Goal: Task Accomplishment & Management: Manage account settings

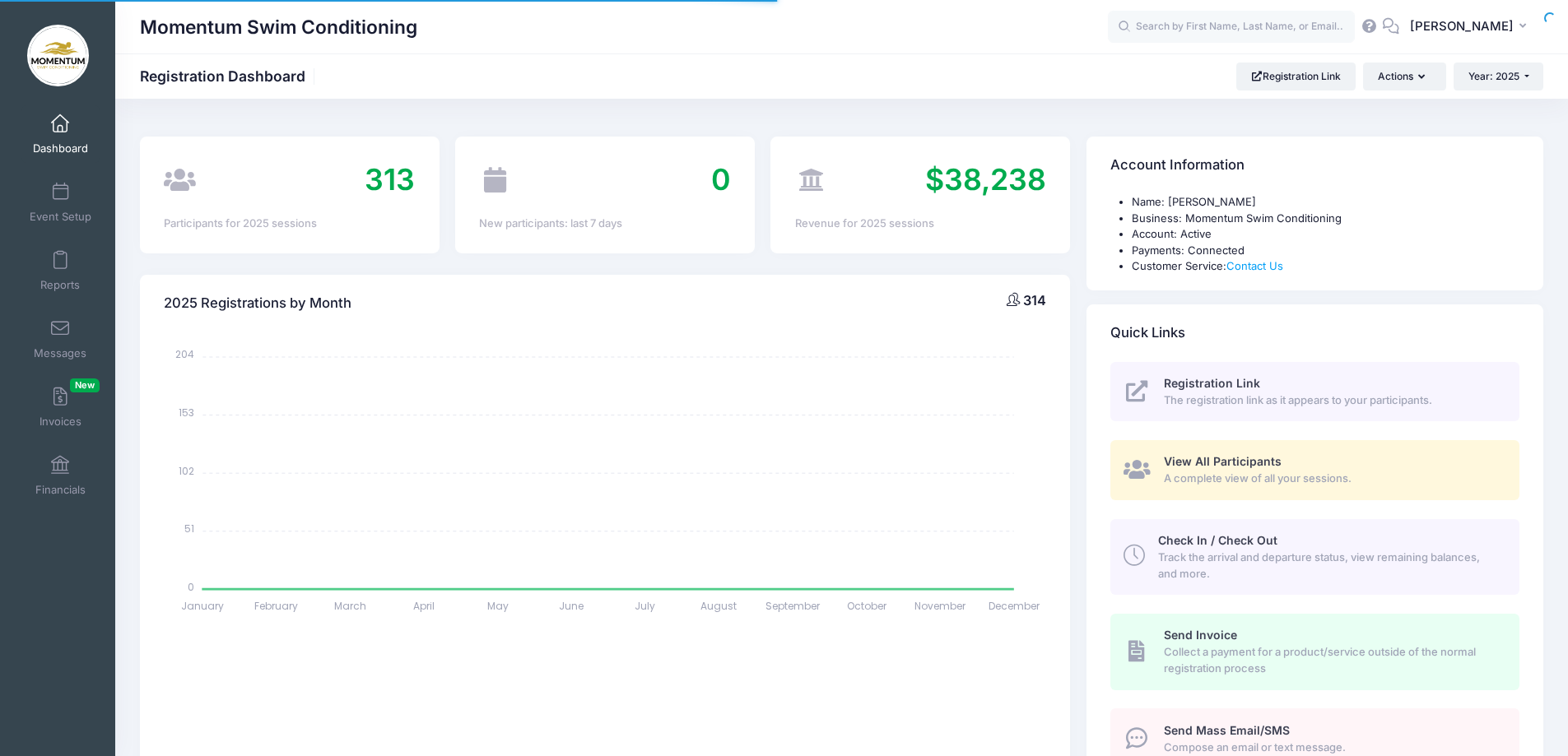
select select
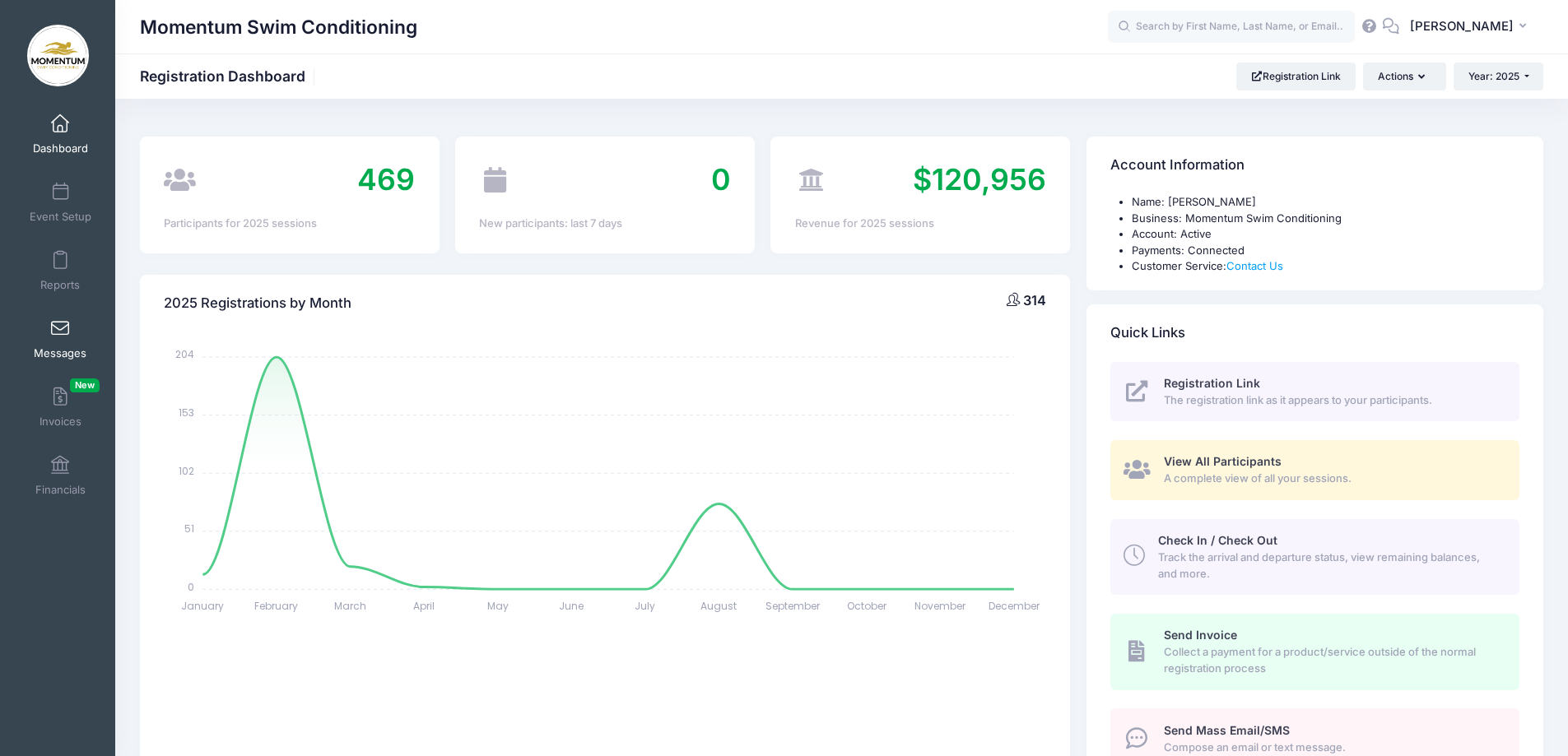
click at [60, 334] on span at bounding box center [60, 329] width 0 height 18
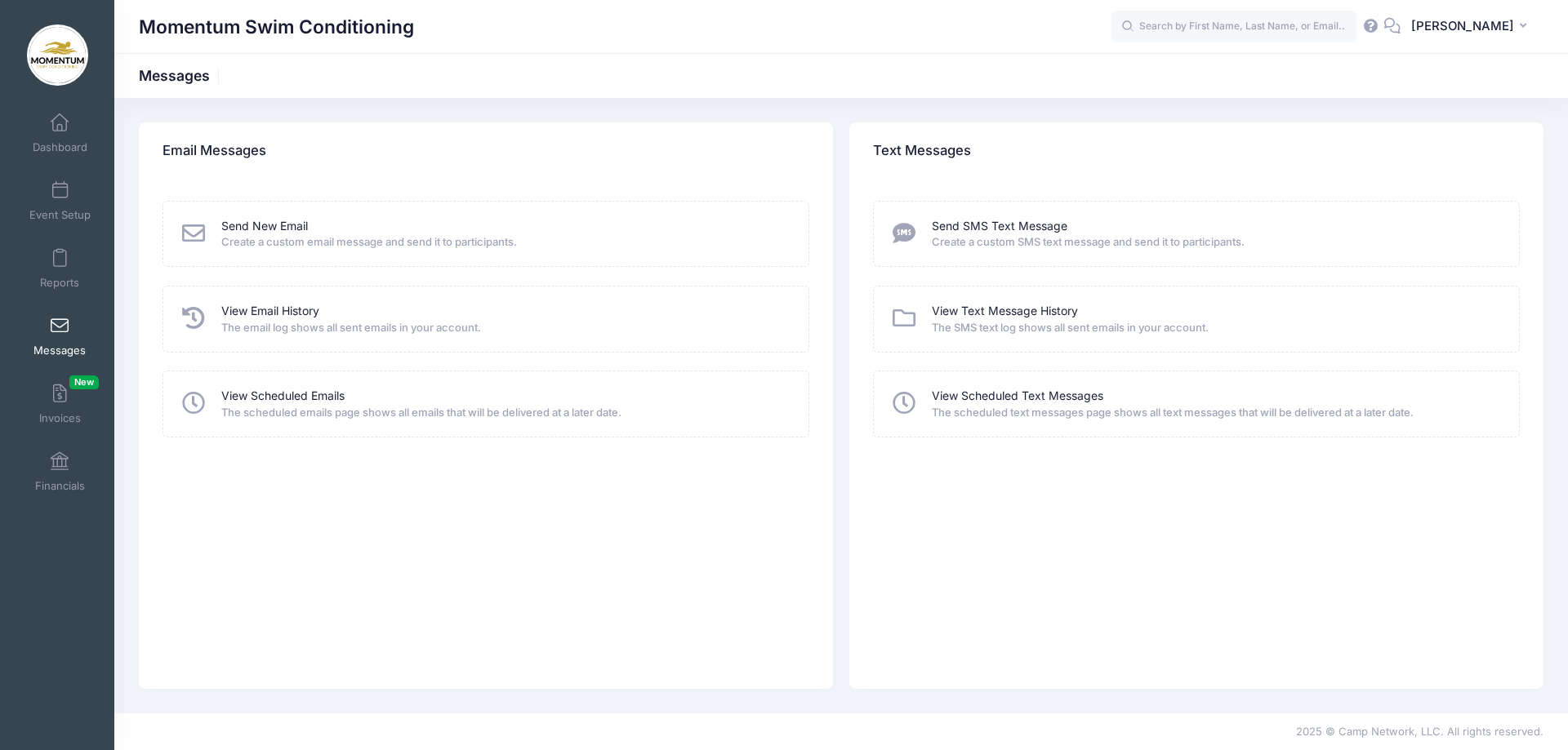
click at [433, 412] on span "The scheduled emails page shows all emails that will be delivered at a later da…" at bounding box center [504, 413] width 566 height 16
click at [230, 397] on link "View Scheduled Emails" at bounding box center [283, 396] width 123 height 17
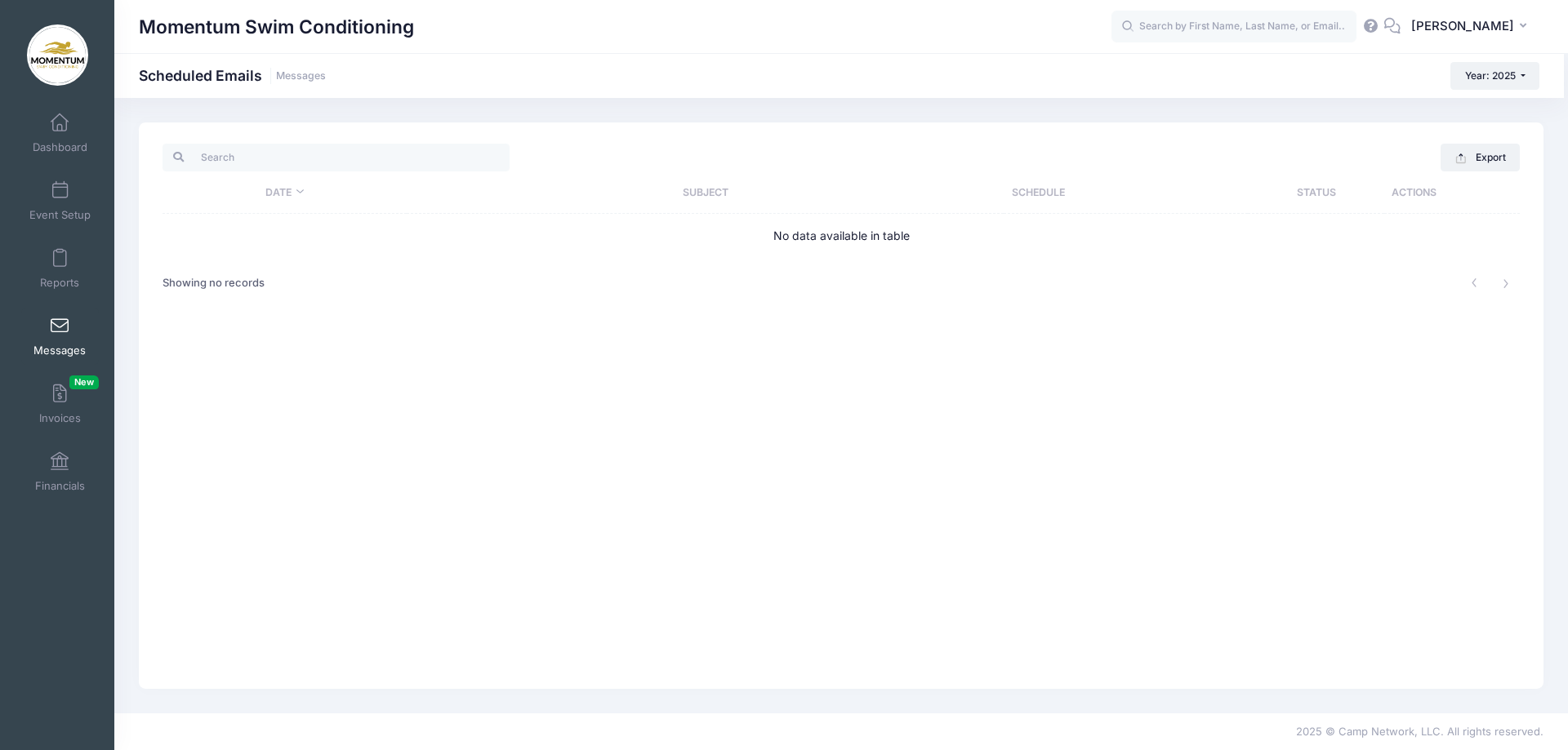
click at [286, 193] on th "Date" at bounding box center [285, 192] width 244 height 42
click at [64, 283] on span "Reports" at bounding box center [60, 283] width 39 height 13
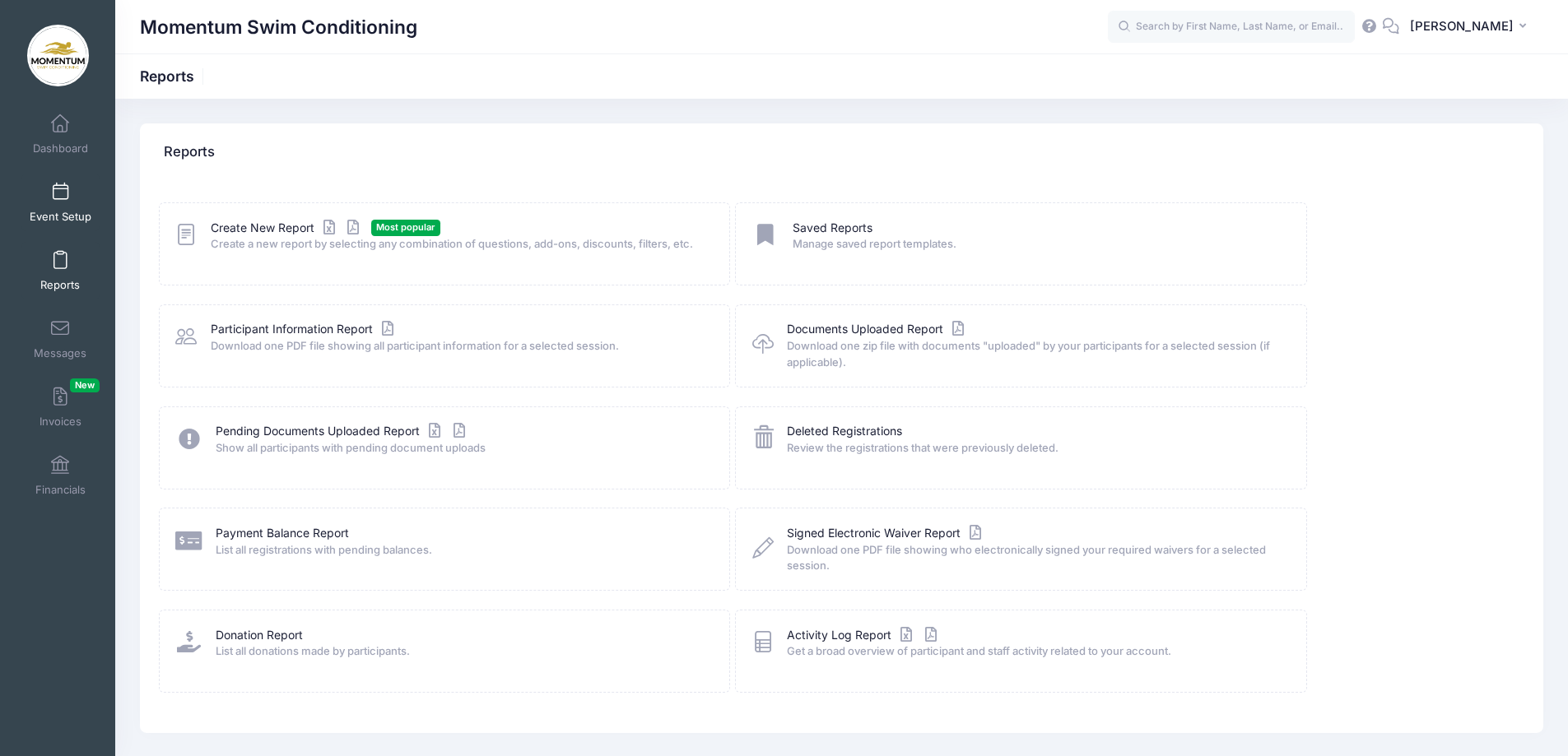
click at [69, 217] on span "Event Setup" at bounding box center [61, 216] width 61 height 14
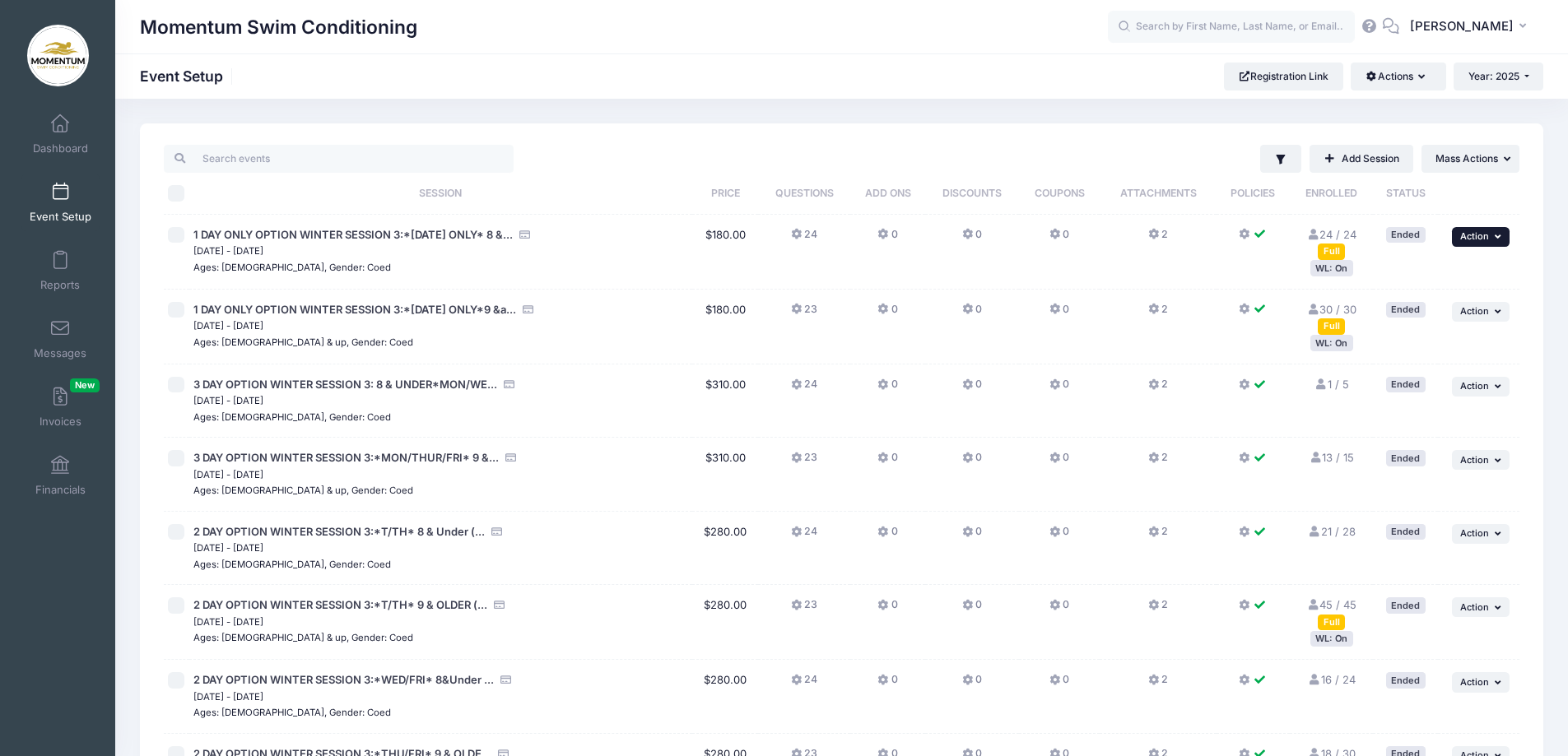
click at [1498, 237] on icon "button" at bounding box center [1499, 237] width 10 height 9
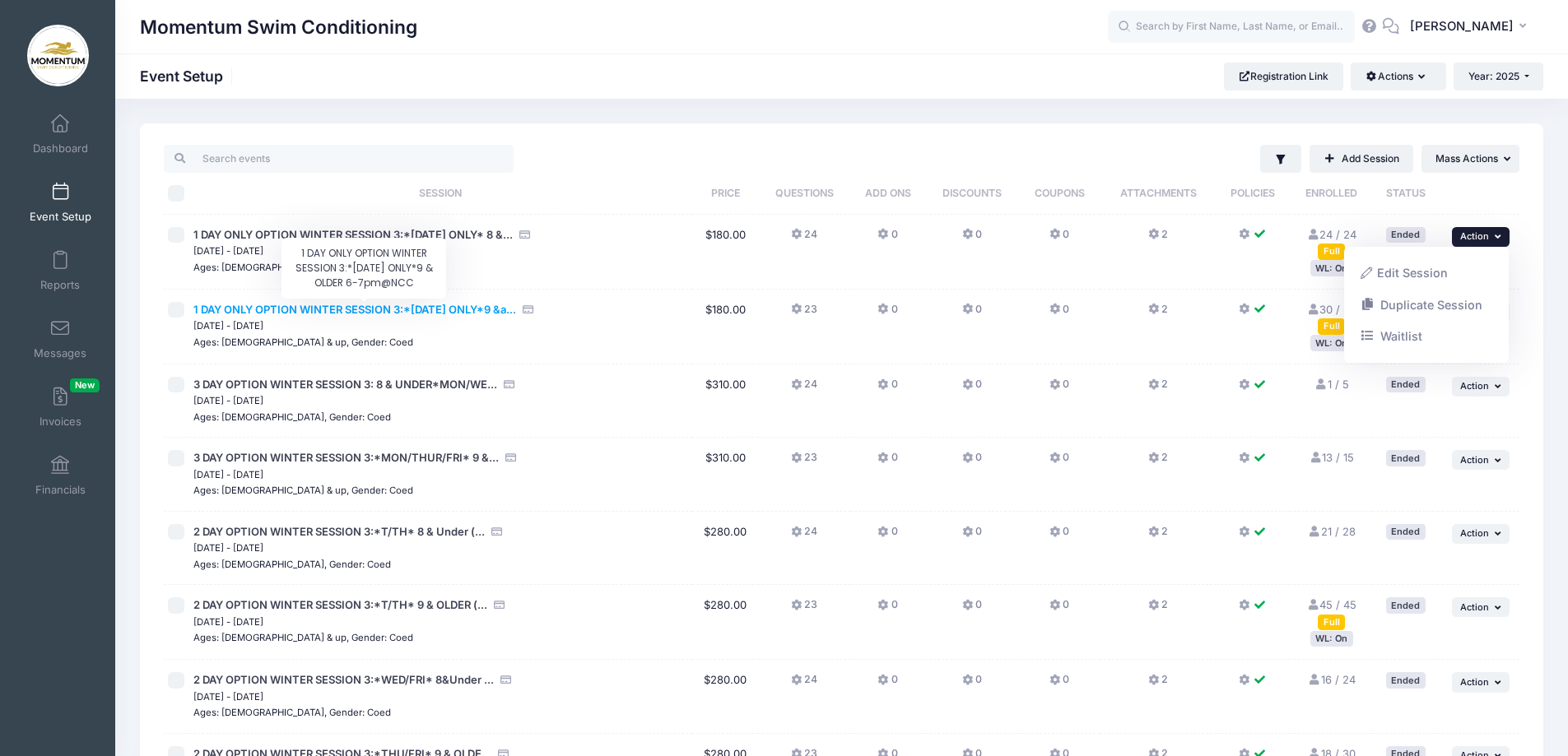
click at [324, 307] on span "1 DAY ONLY OPTION WINTER SESSION 3:*MONDAY ONLY*9 &a..." at bounding box center [354, 309] width 323 height 14
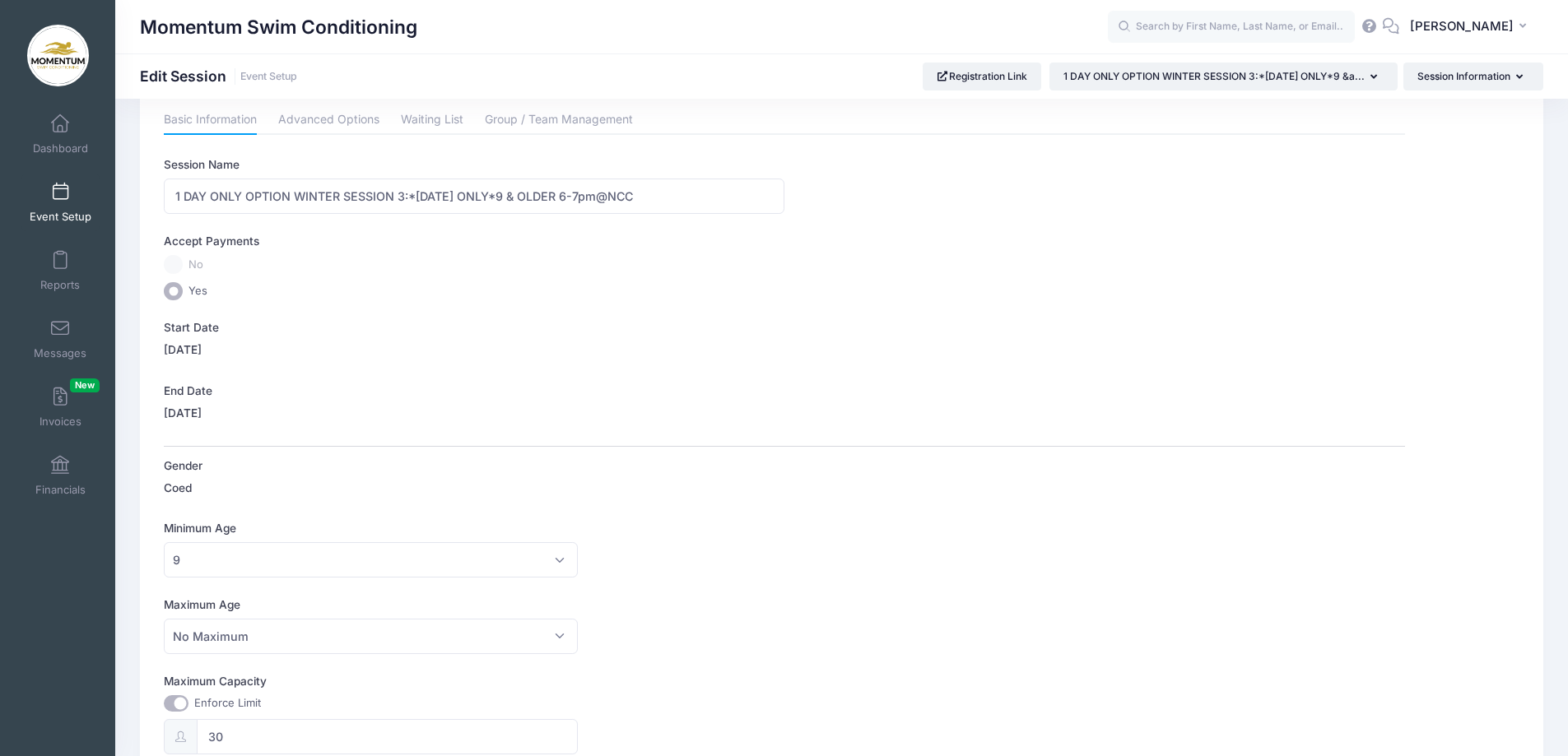
scroll to position [6, 0]
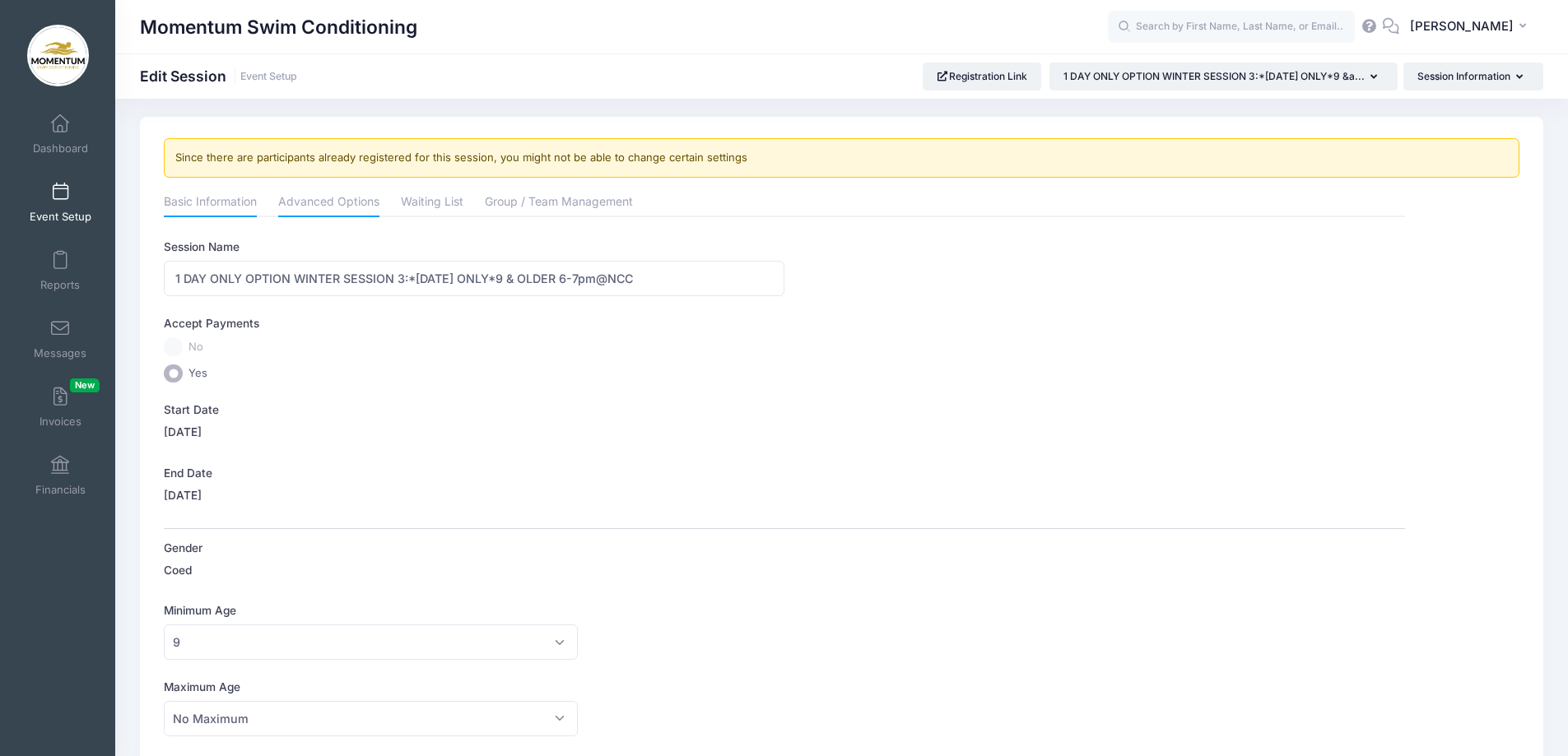
click at [329, 203] on link "Advanced Options" at bounding box center [329, 203] width 101 height 30
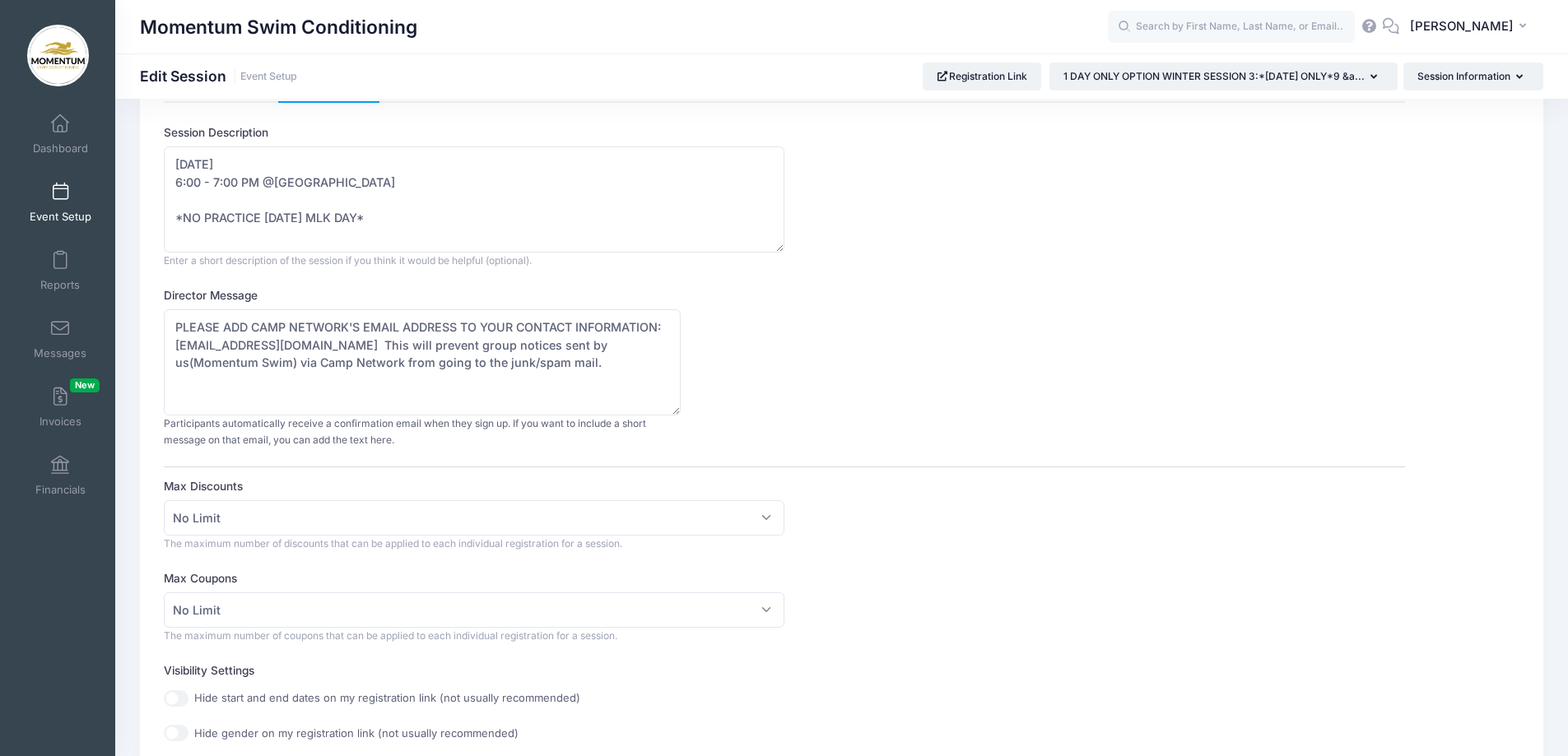
scroll to position [0, 0]
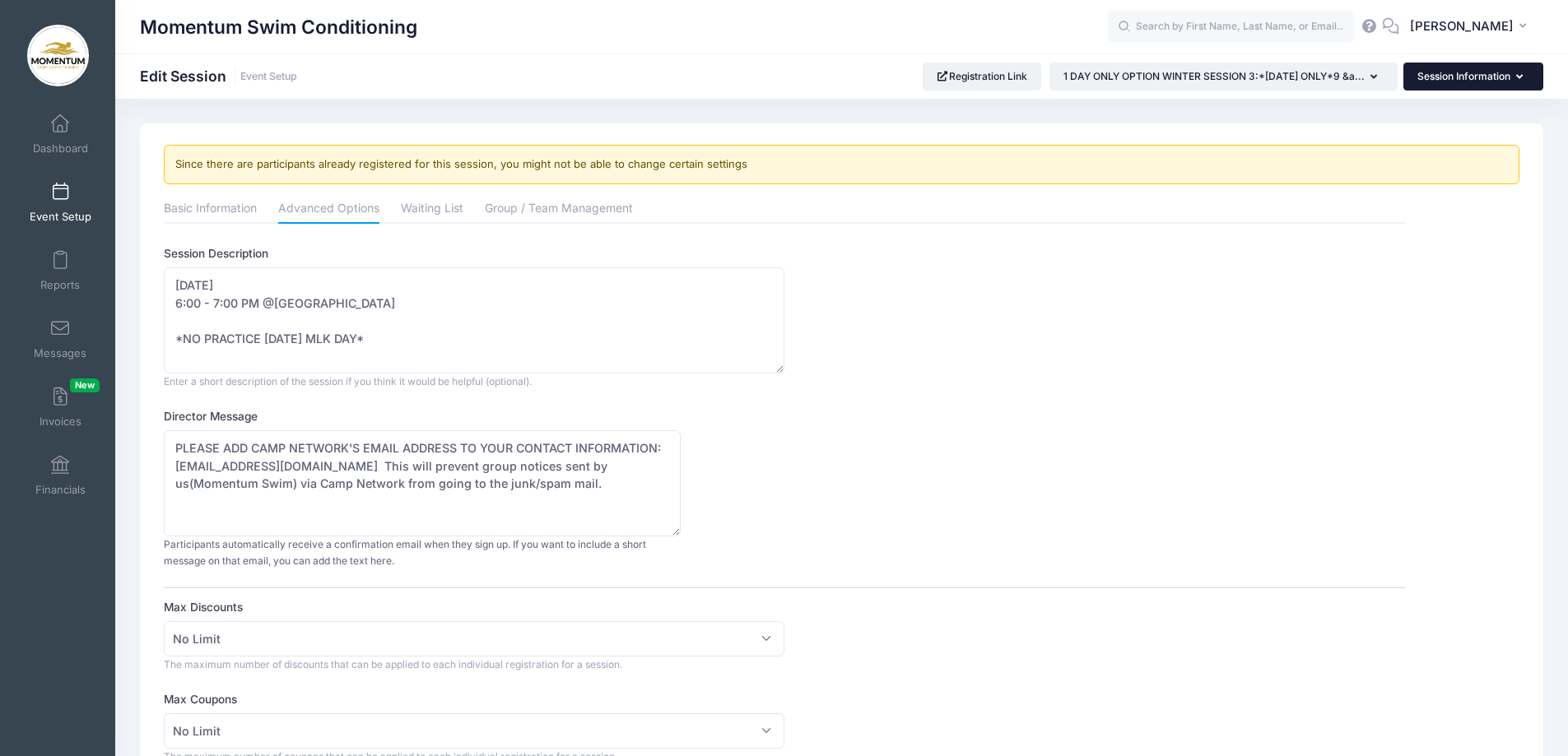
click at [1522, 78] on icon "button" at bounding box center [1522, 78] width 14 height 0
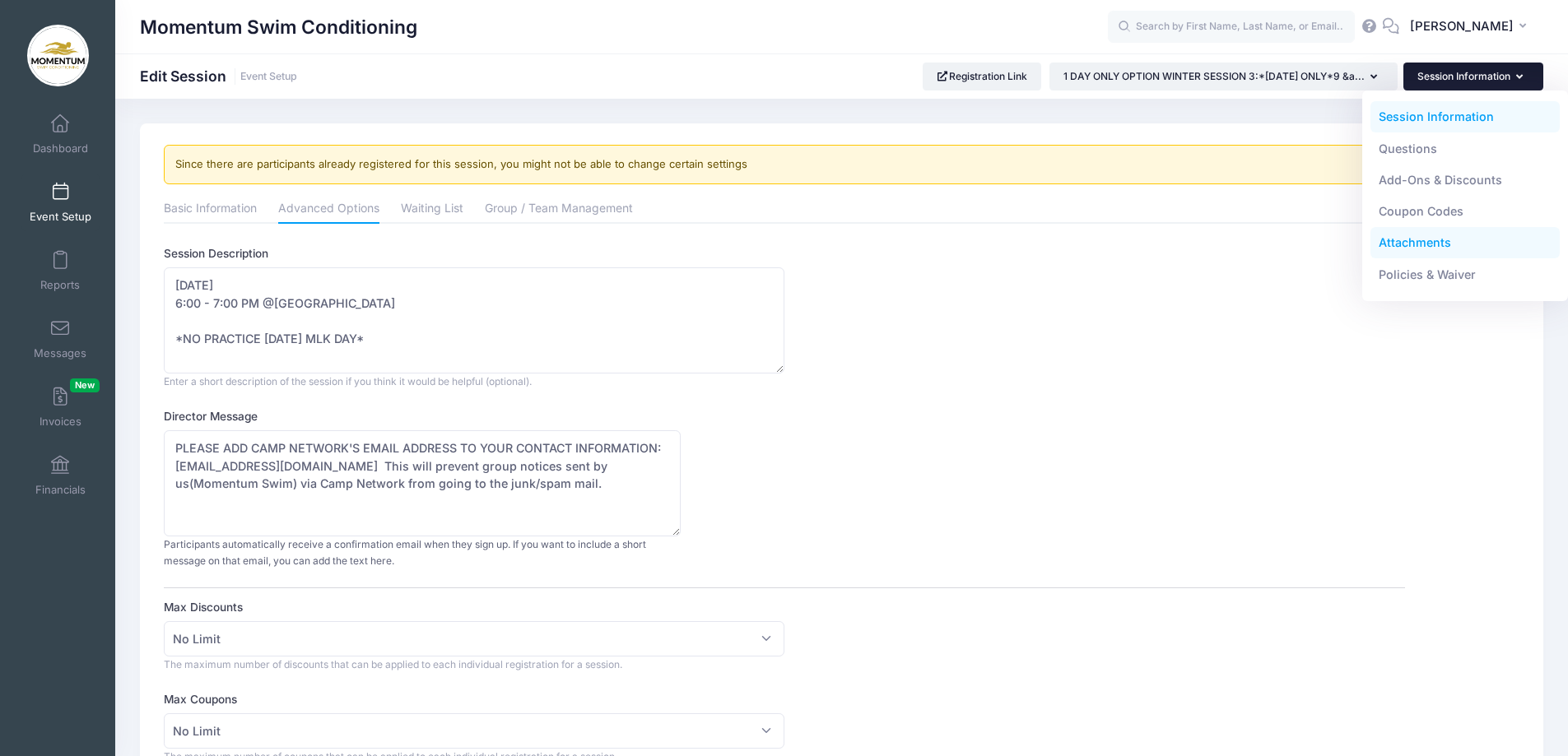
click at [1433, 244] on link "Attachments" at bounding box center [1465, 242] width 190 height 32
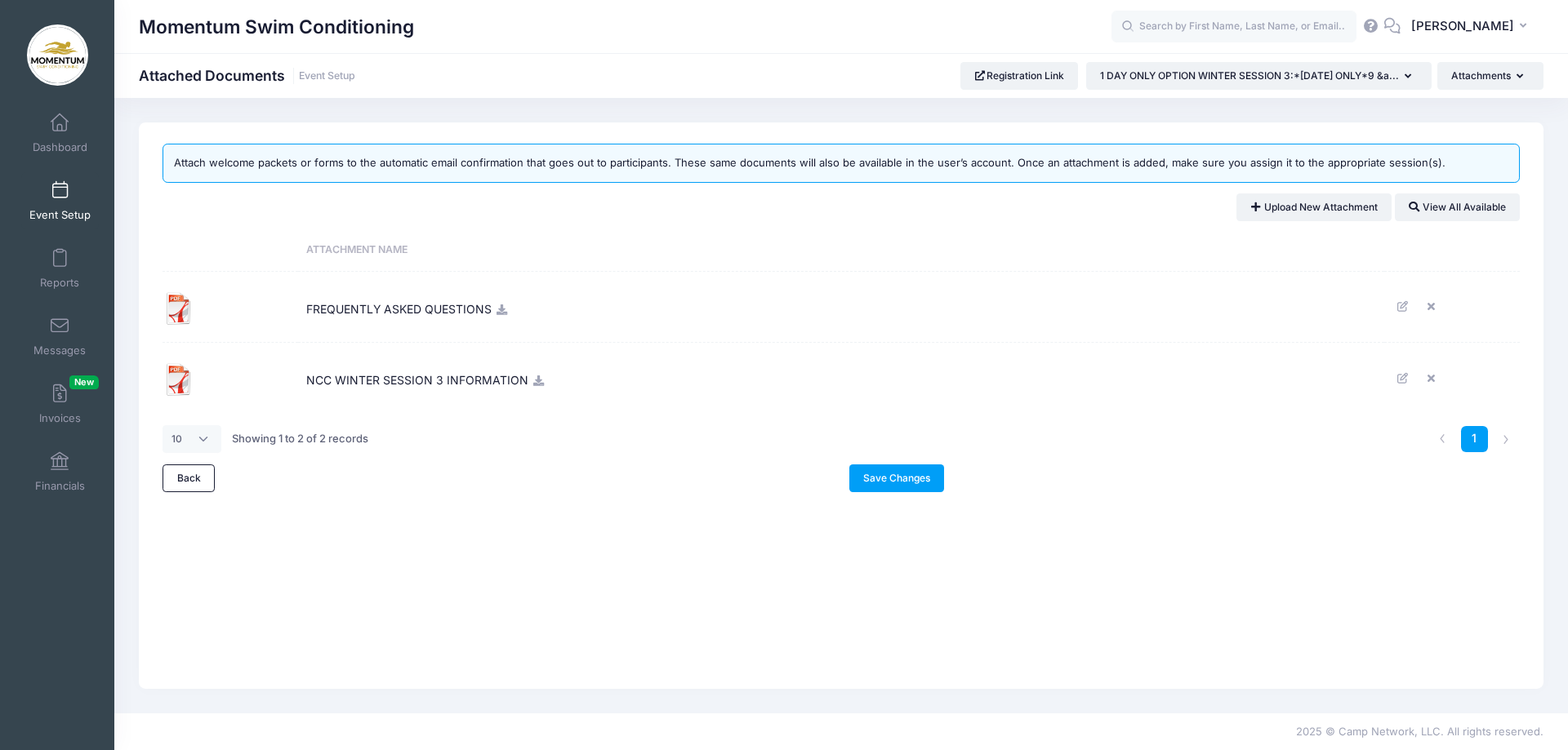
click at [416, 377] on span "NCC WINTER SESSION 3 INFORMATION" at bounding box center [417, 378] width 223 height 44
click at [1404, 379] on icon at bounding box center [1404, 379] width 13 height 11
click at [544, 326] on input "NCC WINTER SESSION 3 INFORMATION" at bounding box center [486, 318] width 245 height 35
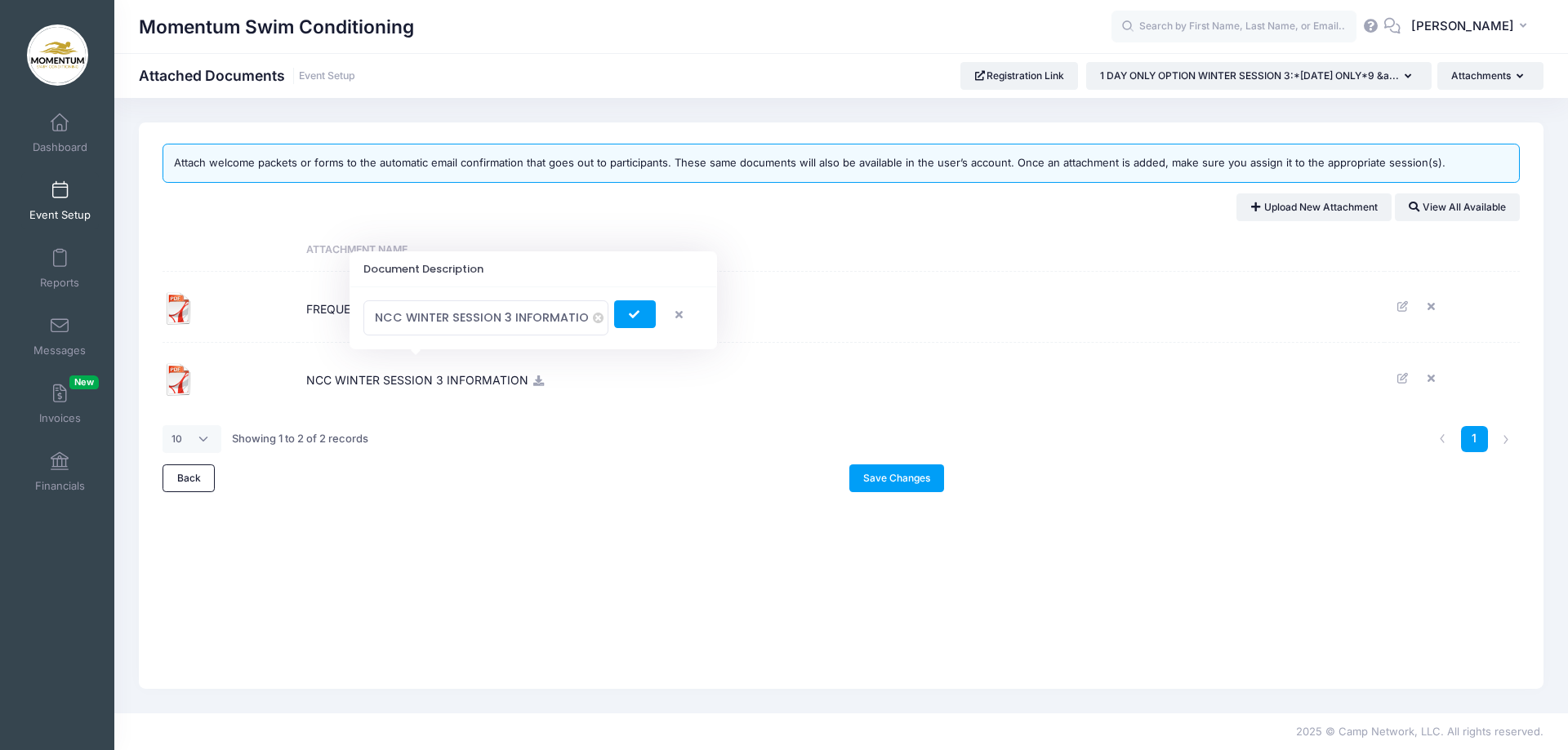
click at [587, 436] on div "10 25 50 100 Showing 1 to 2 of 2 records" at bounding box center [441, 439] width 572 height 51
click at [183, 378] on img at bounding box center [179, 379] width 32 height 32
click at [537, 383] on icon at bounding box center [538, 381] width 13 height 11
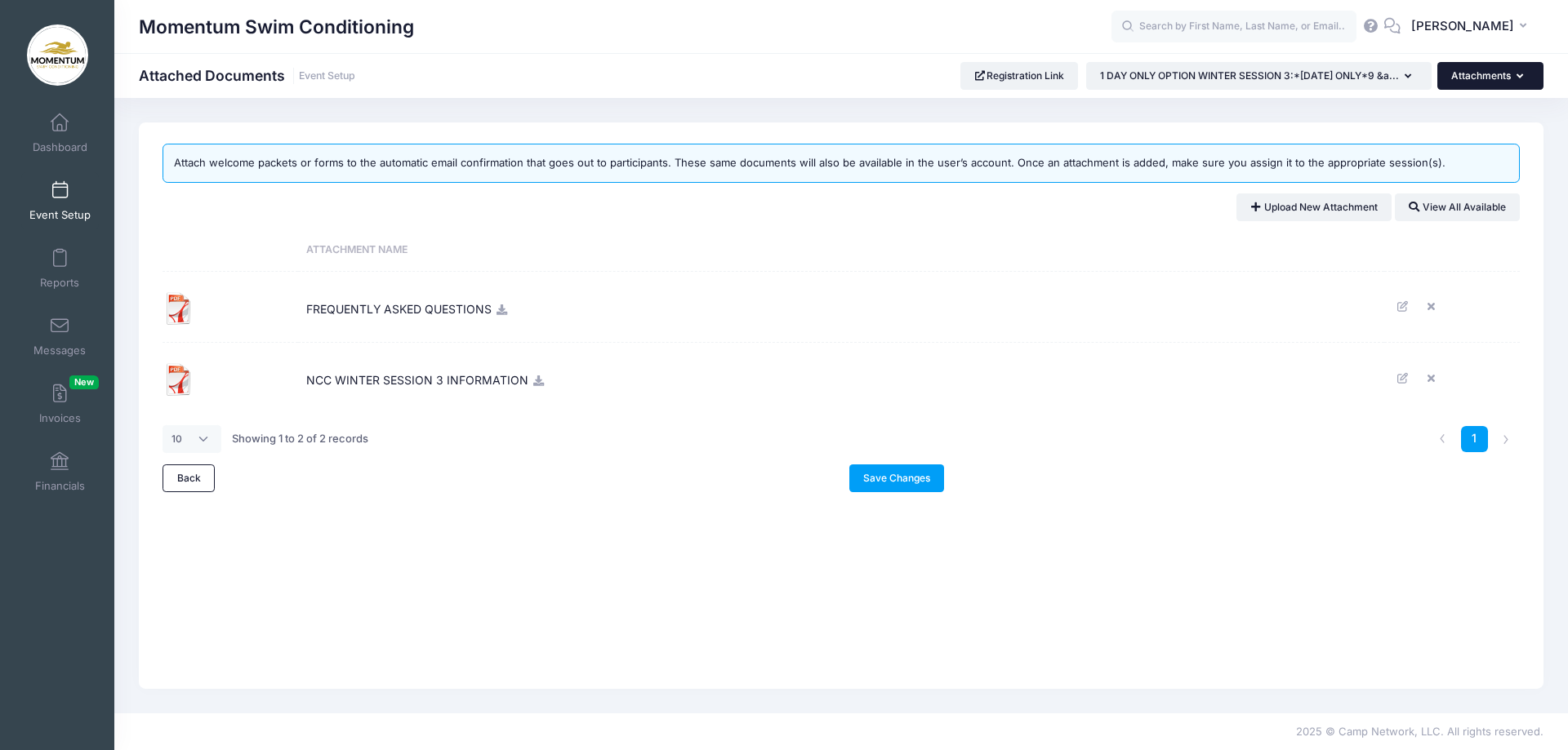
click at [1513, 74] on button "Attachments" at bounding box center [1491, 75] width 106 height 28
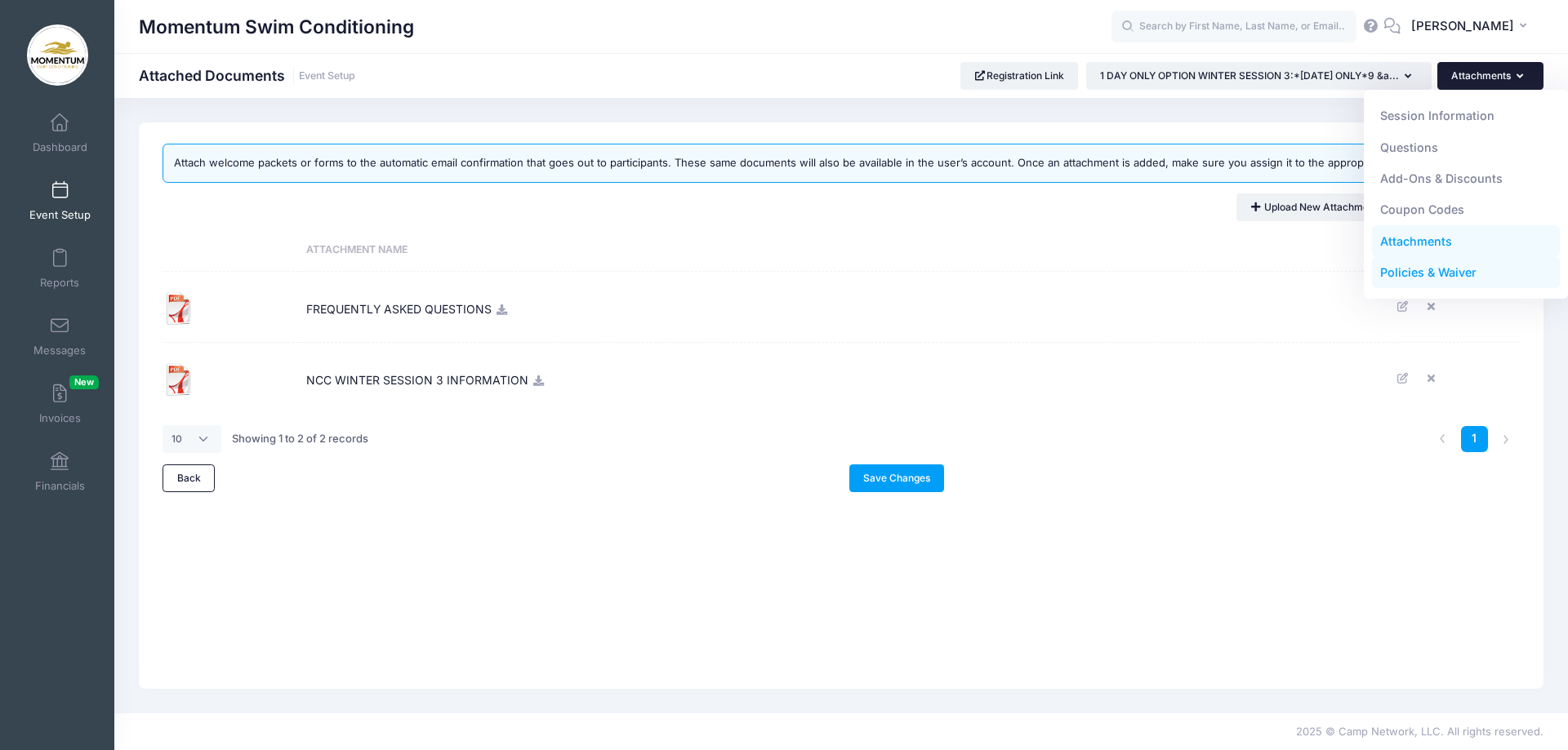
click at [1451, 269] on link "Policies & Waiver" at bounding box center [1467, 273] width 188 height 31
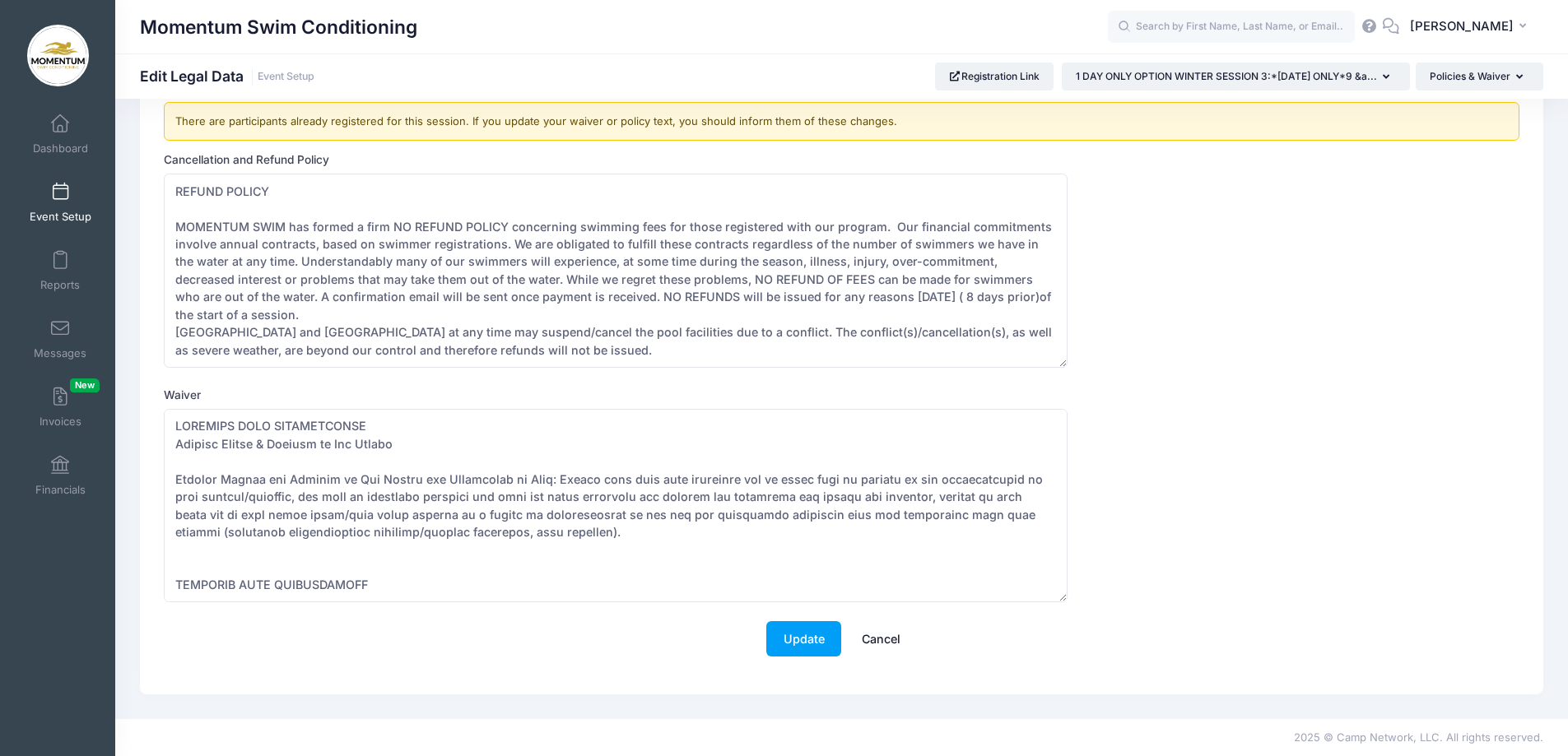
click at [73, 218] on span "Event Setup" at bounding box center [61, 216] width 61 height 14
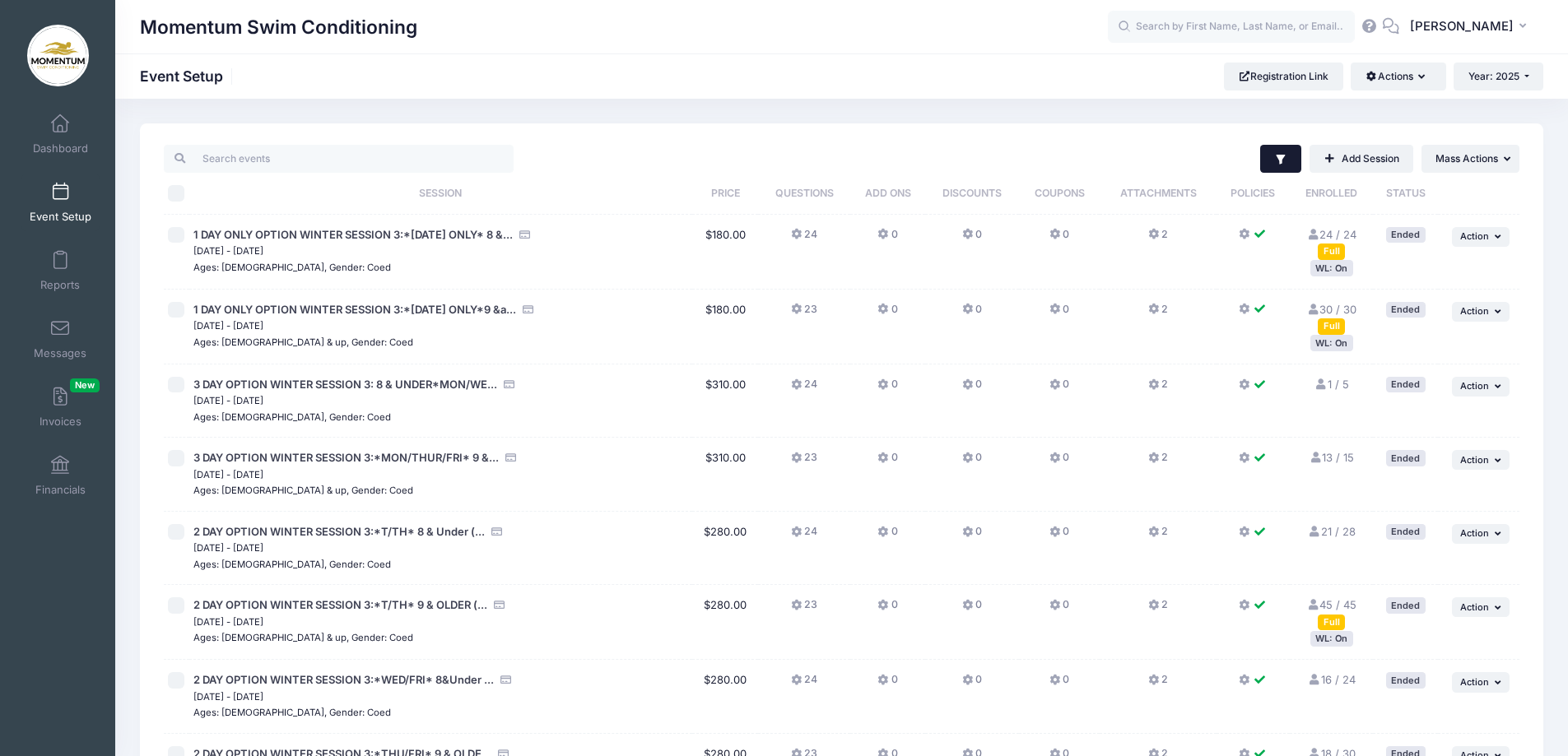
click at [1289, 159] on button "Filter" at bounding box center [1280, 158] width 42 height 28
click at [1057, 298] on input "Live" at bounding box center [1058, 298] width 16 height 16
checkbox input "false"
click at [1054, 329] on input "Completed" at bounding box center [1058, 331] width 16 height 16
checkbox input "false"
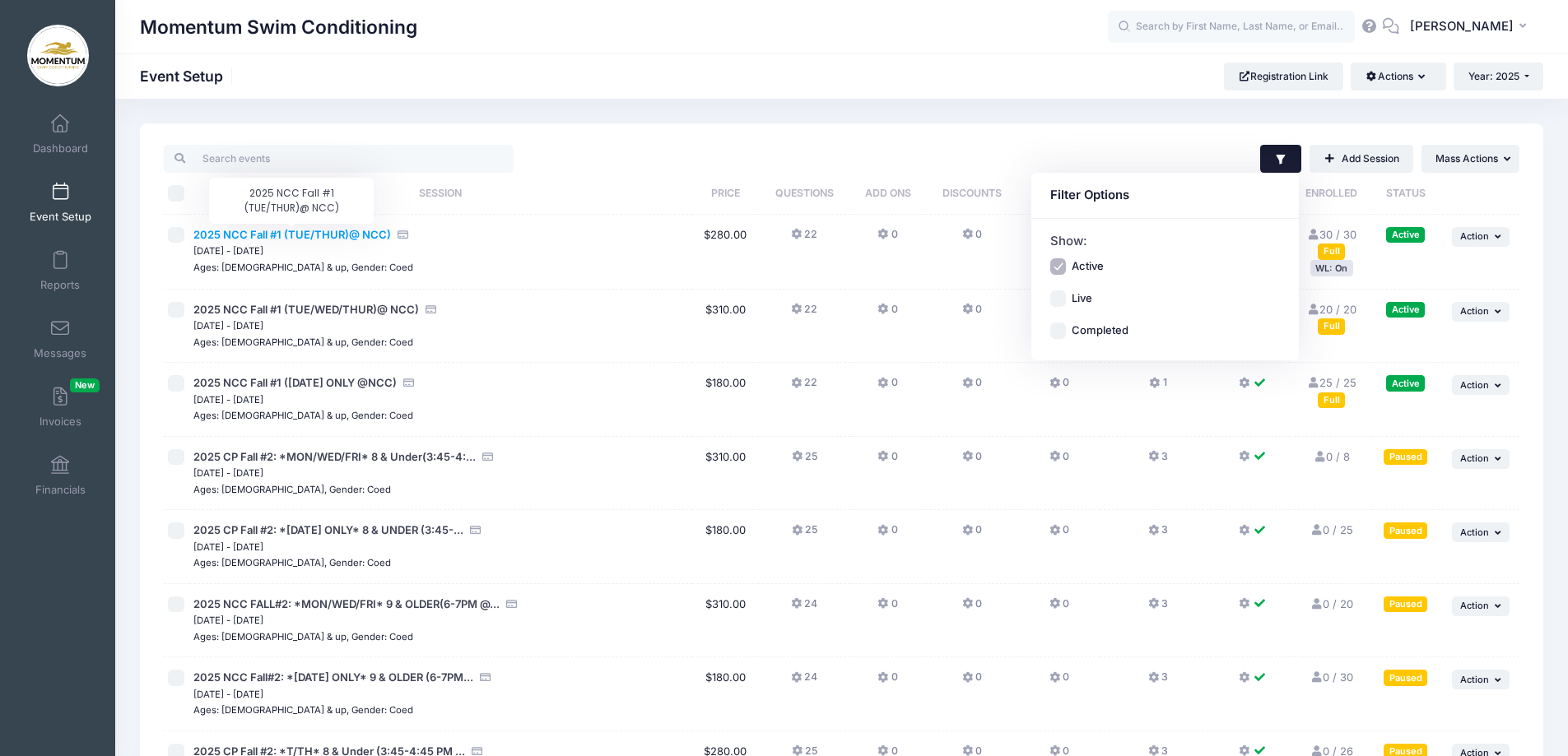
click at [307, 235] on span "2025 NCC Fall #1 (TUE/THUR)@ NCC)" at bounding box center [292, 234] width 197 height 14
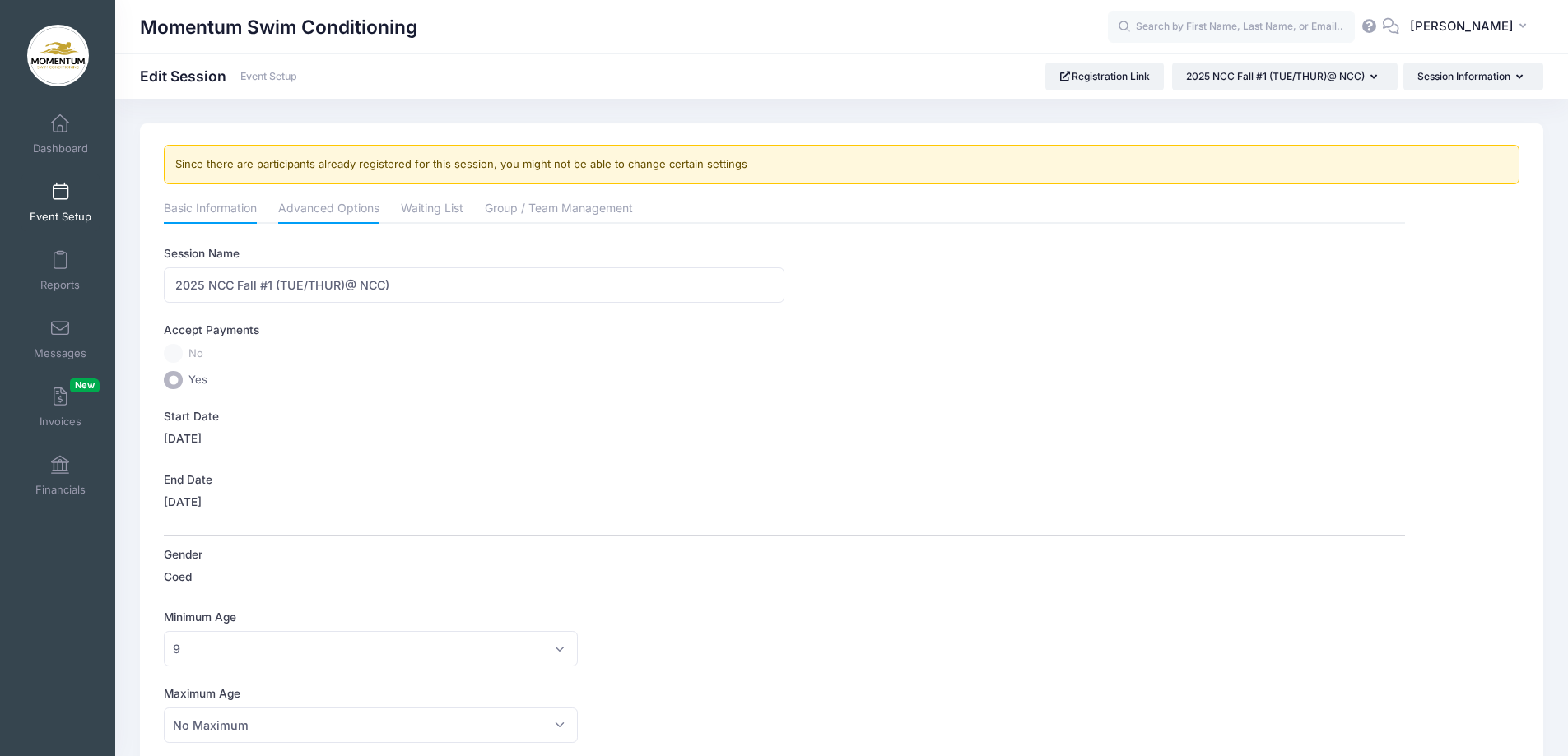
click at [336, 210] on link "Advanced Options" at bounding box center [329, 210] width 101 height 30
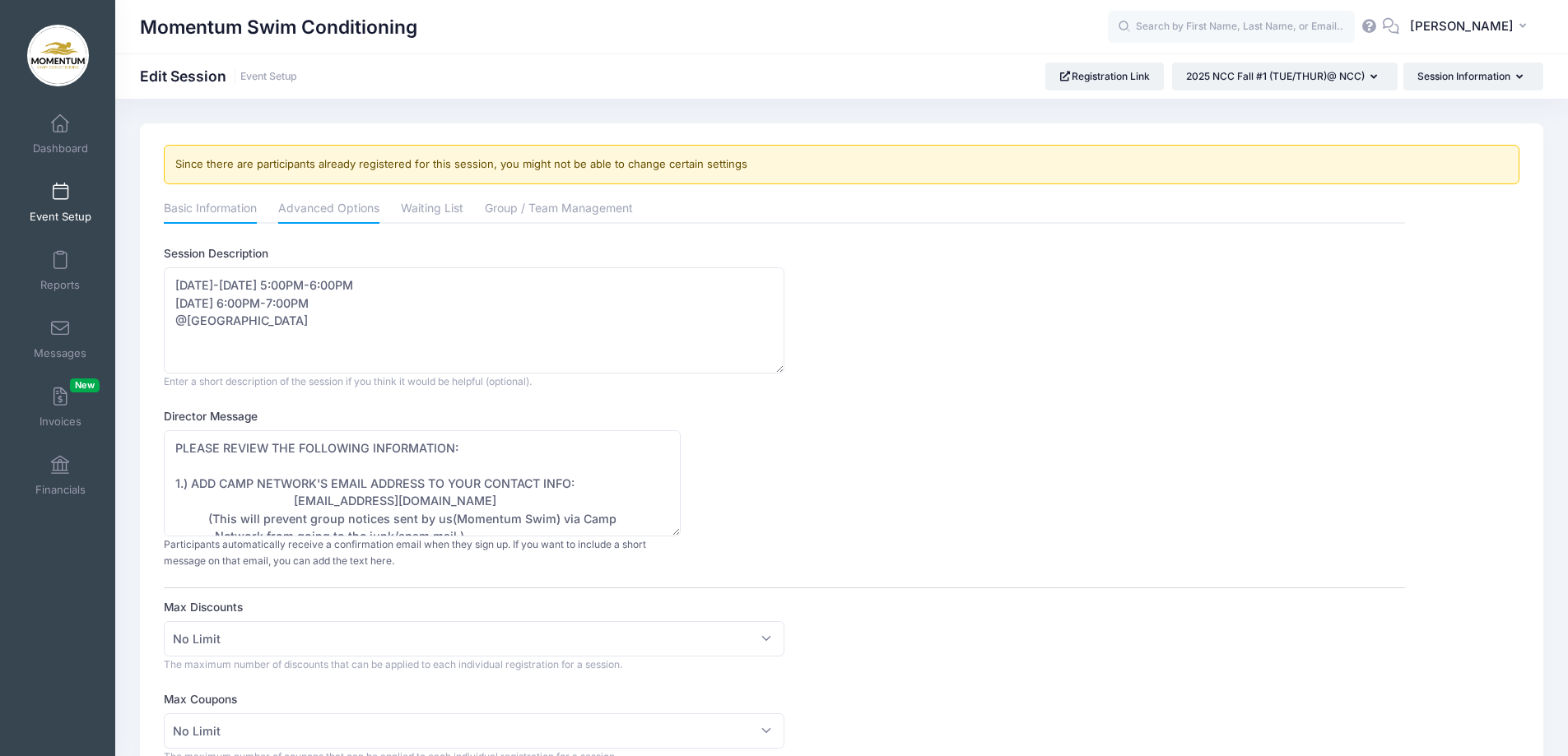
click at [219, 209] on link "Basic Information" at bounding box center [210, 210] width 93 height 30
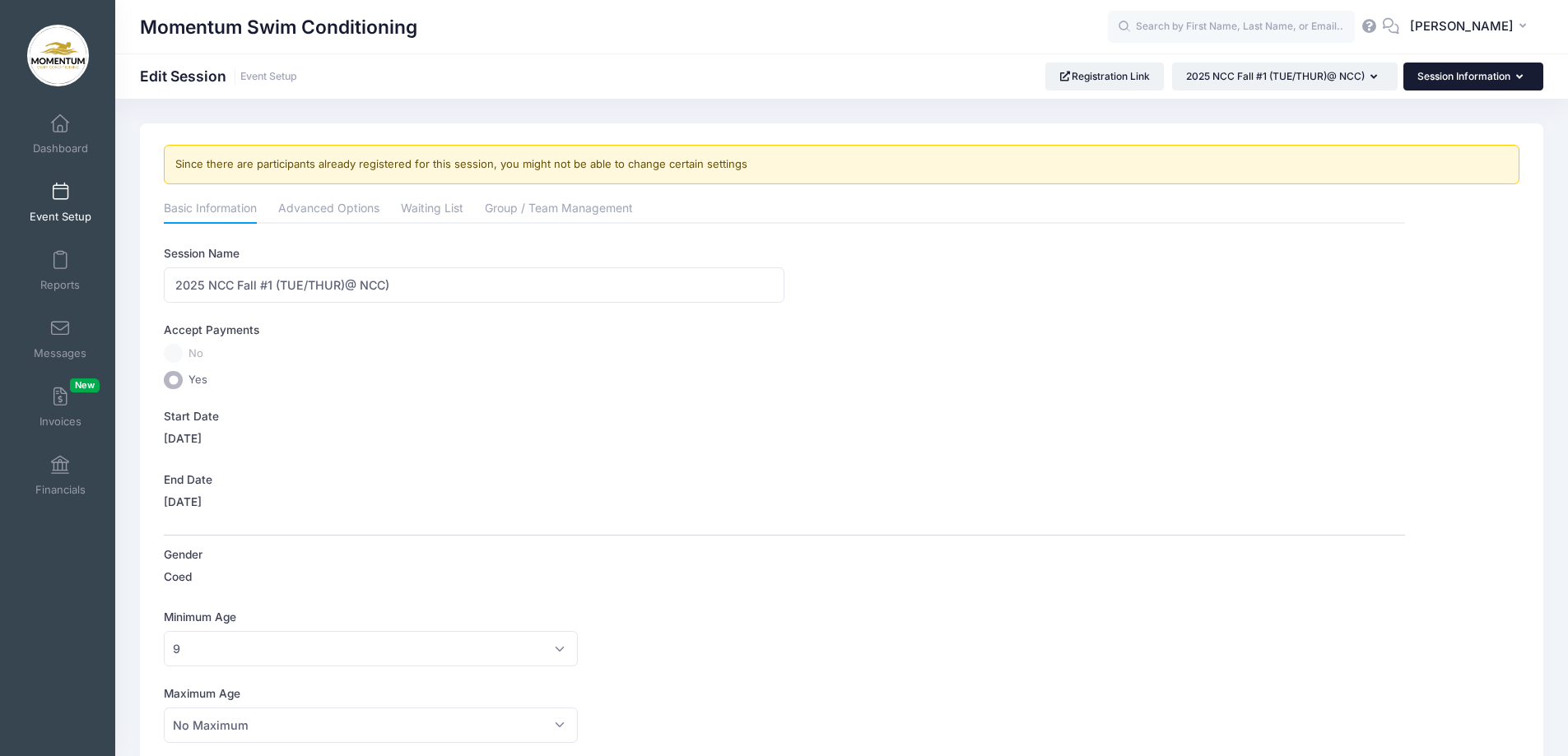
click at [1521, 78] on icon "button" at bounding box center [1522, 78] width 14 height 0
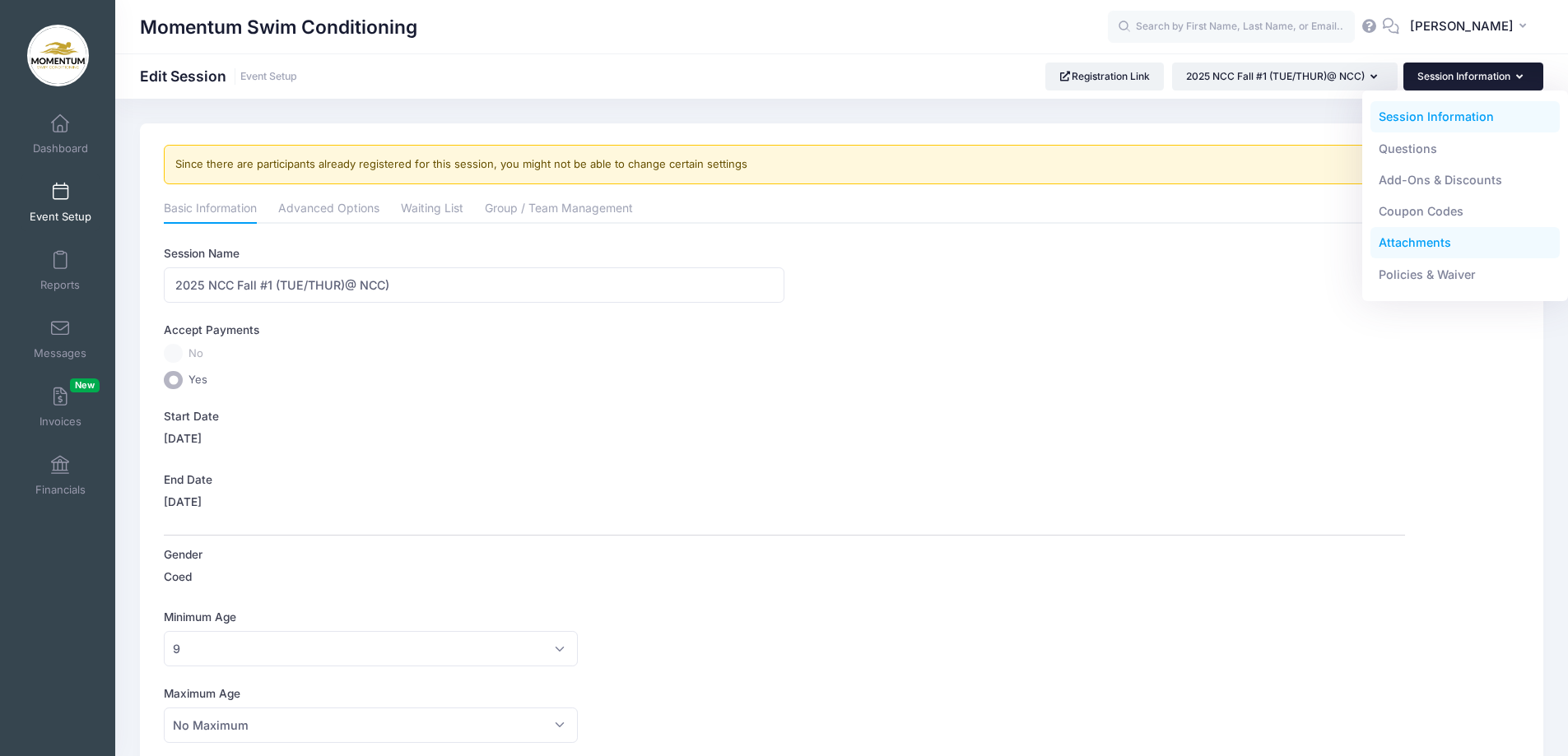
click at [1425, 242] on link "Attachments" at bounding box center [1465, 242] width 190 height 32
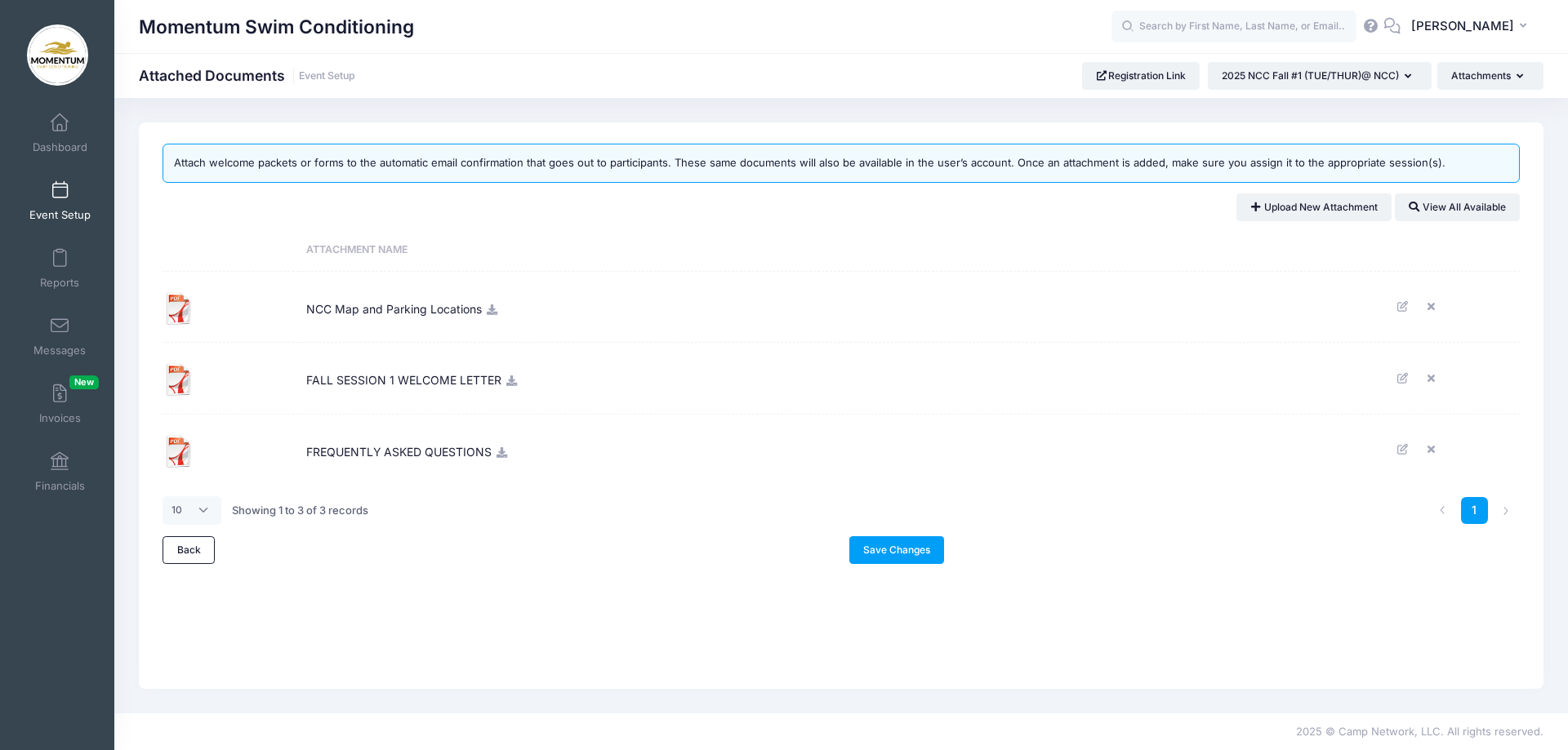
click at [488, 308] on icon at bounding box center [492, 310] width 13 height 11
click at [408, 315] on span "NCC Map and Parking Locations" at bounding box center [394, 307] width 176 height 44
click at [397, 310] on span "NCC Map and Parking Locations" at bounding box center [394, 307] width 176 height 44
click at [172, 304] on img at bounding box center [179, 309] width 32 height 32
click at [173, 304] on img at bounding box center [179, 309] width 32 height 32
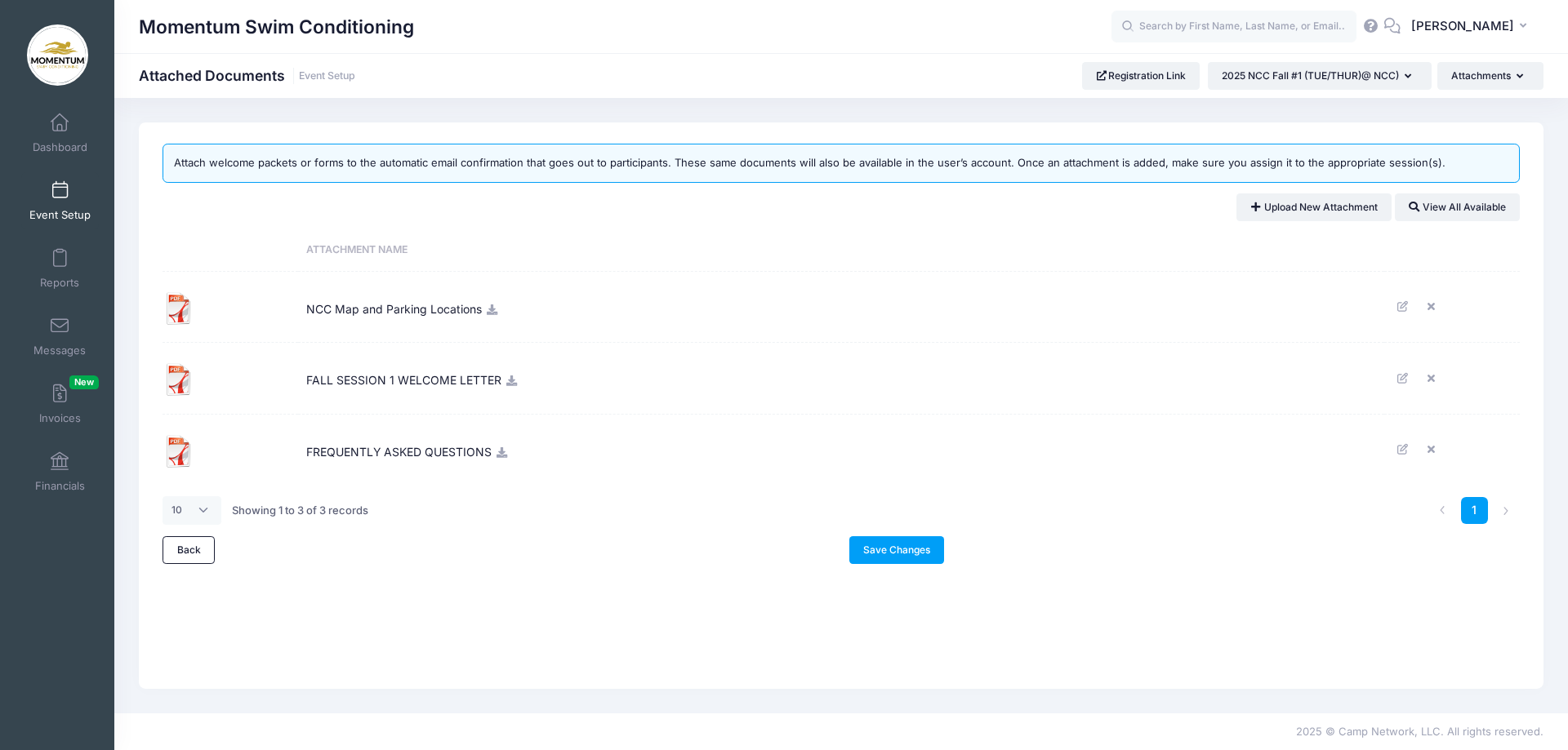
click at [495, 314] on icon at bounding box center [492, 310] width 13 height 11
click at [1432, 307] on icon at bounding box center [1434, 307] width 13 height 11
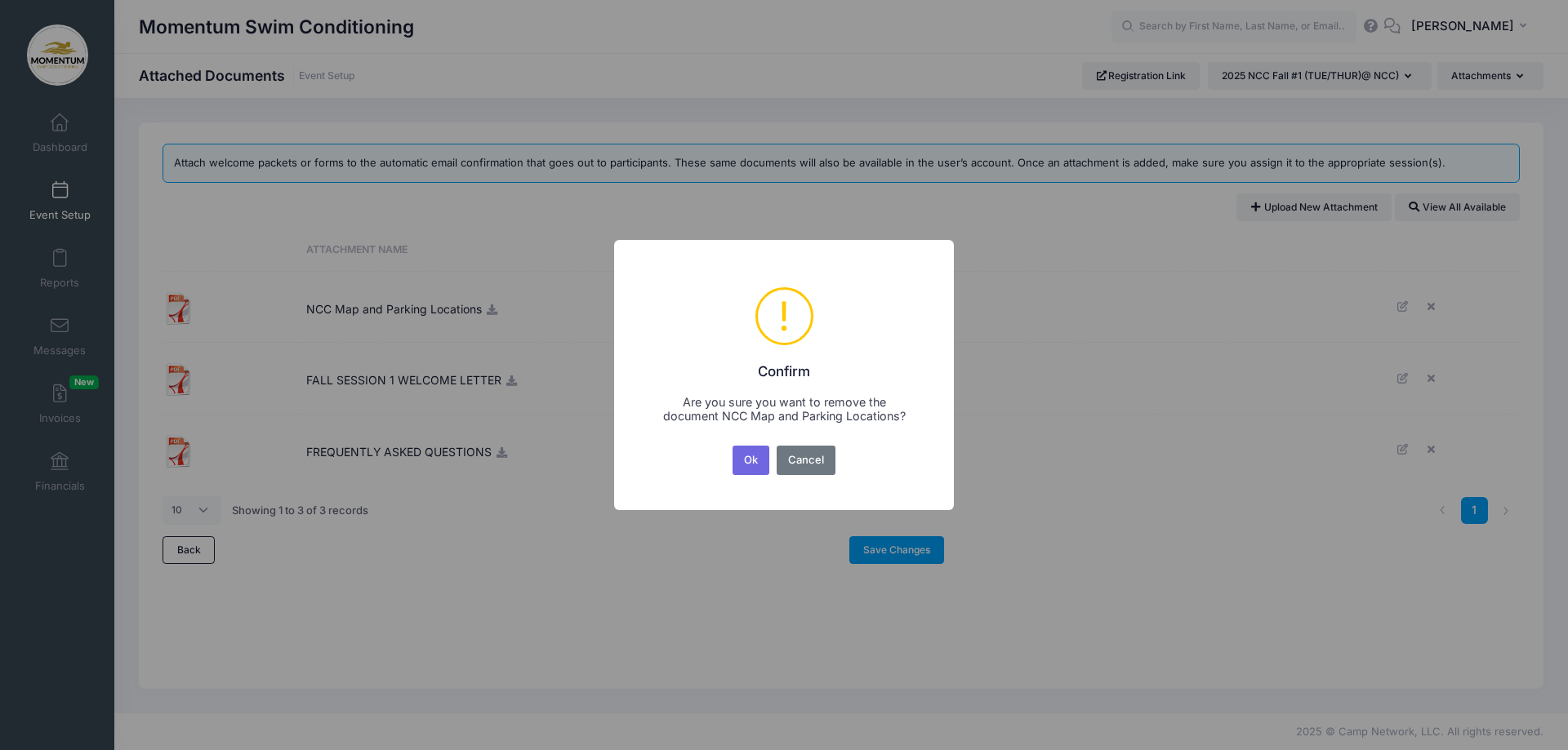
click at [749, 467] on button "Ok" at bounding box center [751, 460] width 38 height 30
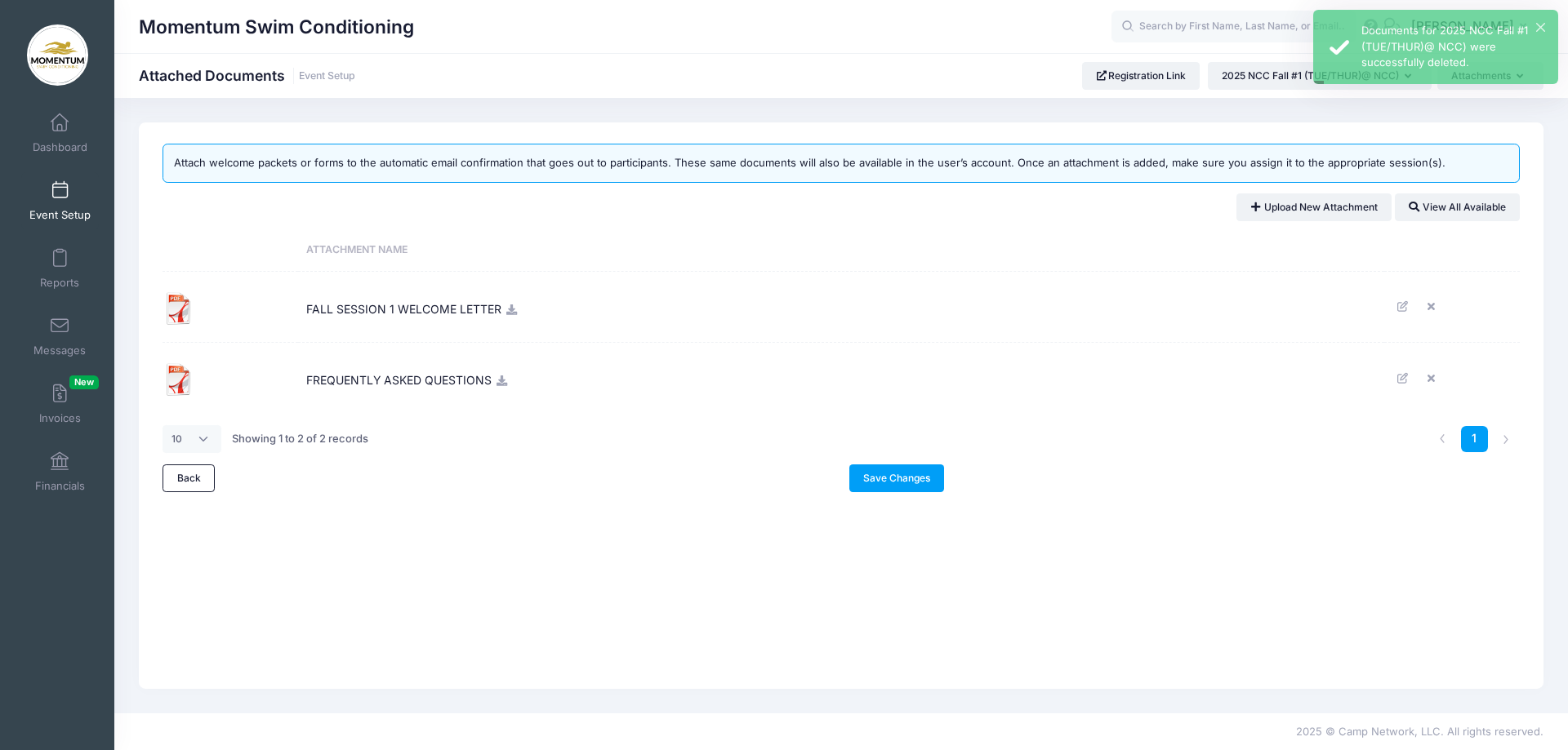
click at [431, 315] on span "FALL SESSION 1 WELCOME LETTER" at bounding box center [404, 307] width 196 height 44
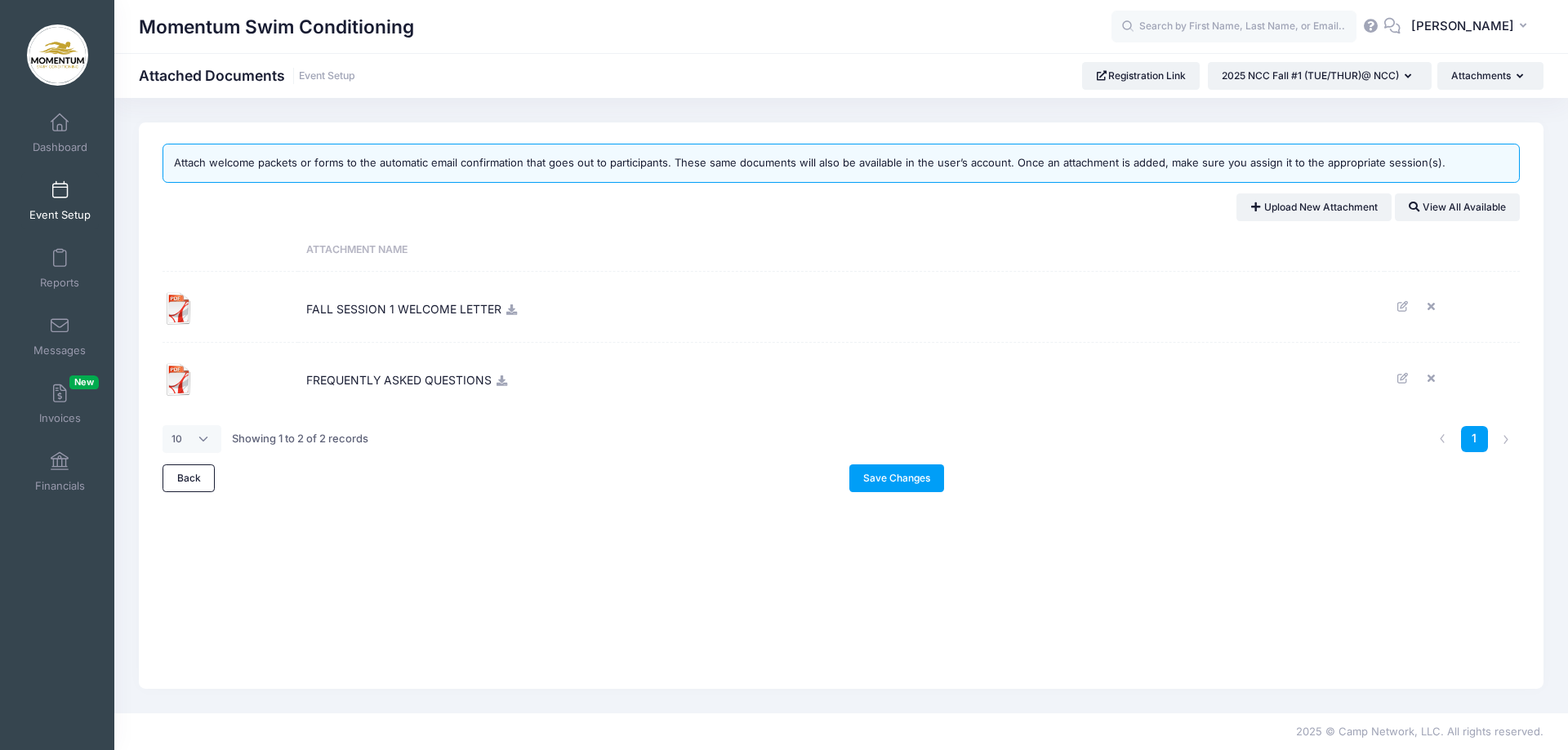
click at [456, 308] on span "FALL SESSION 1 WELCOME LETTER" at bounding box center [404, 307] width 196 height 44
click at [179, 311] on img at bounding box center [179, 309] width 32 height 32
click at [177, 309] on img at bounding box center [179, 309] width 32 height 32
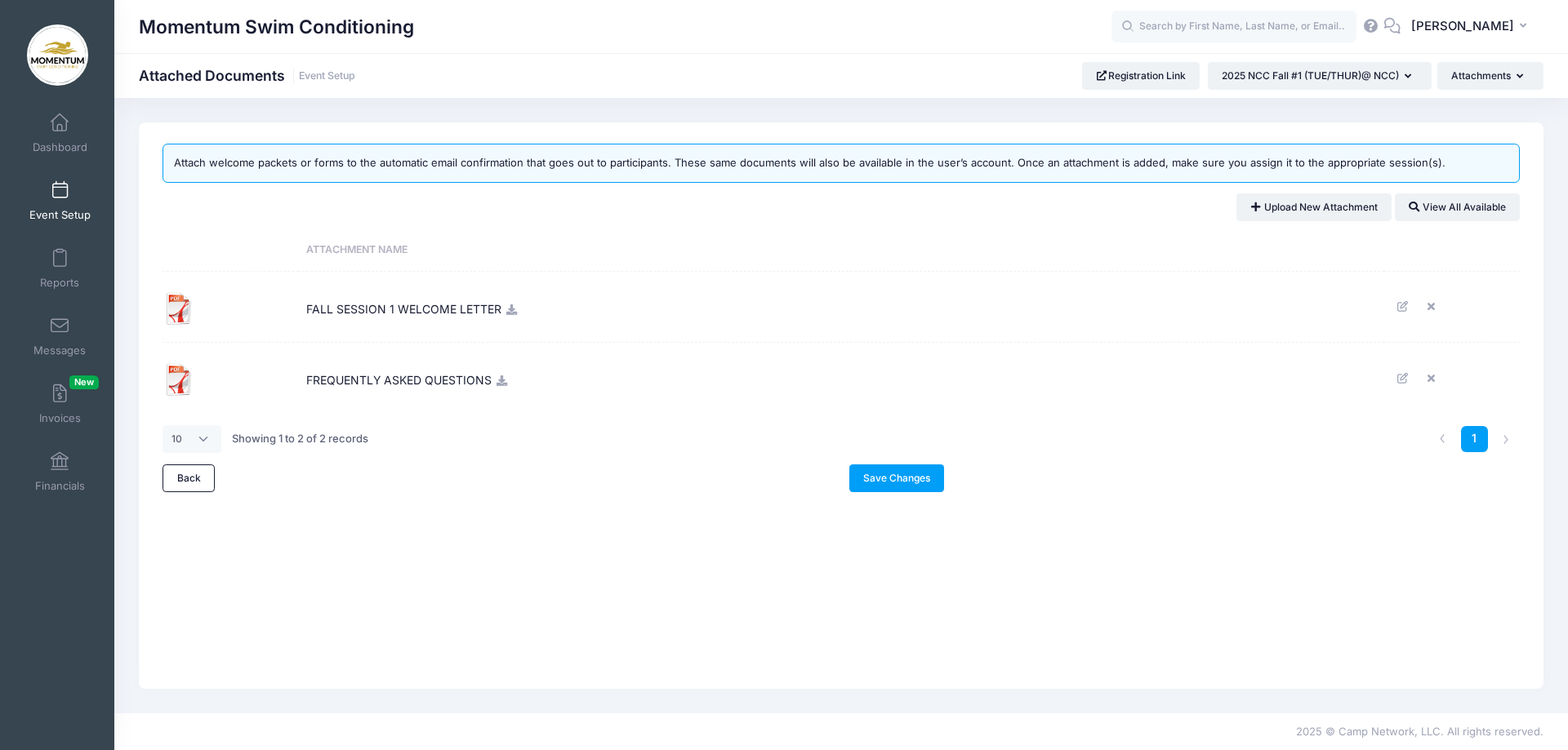
click at [177, 309] on img at bounding box center [179, 309] width 32 height 32
click at [510, 312] on icon at bounding box center [511, 310] width 13 height 11
click at [1432, 307] on icon at bounding box center [1434, 307] width 13 height 11
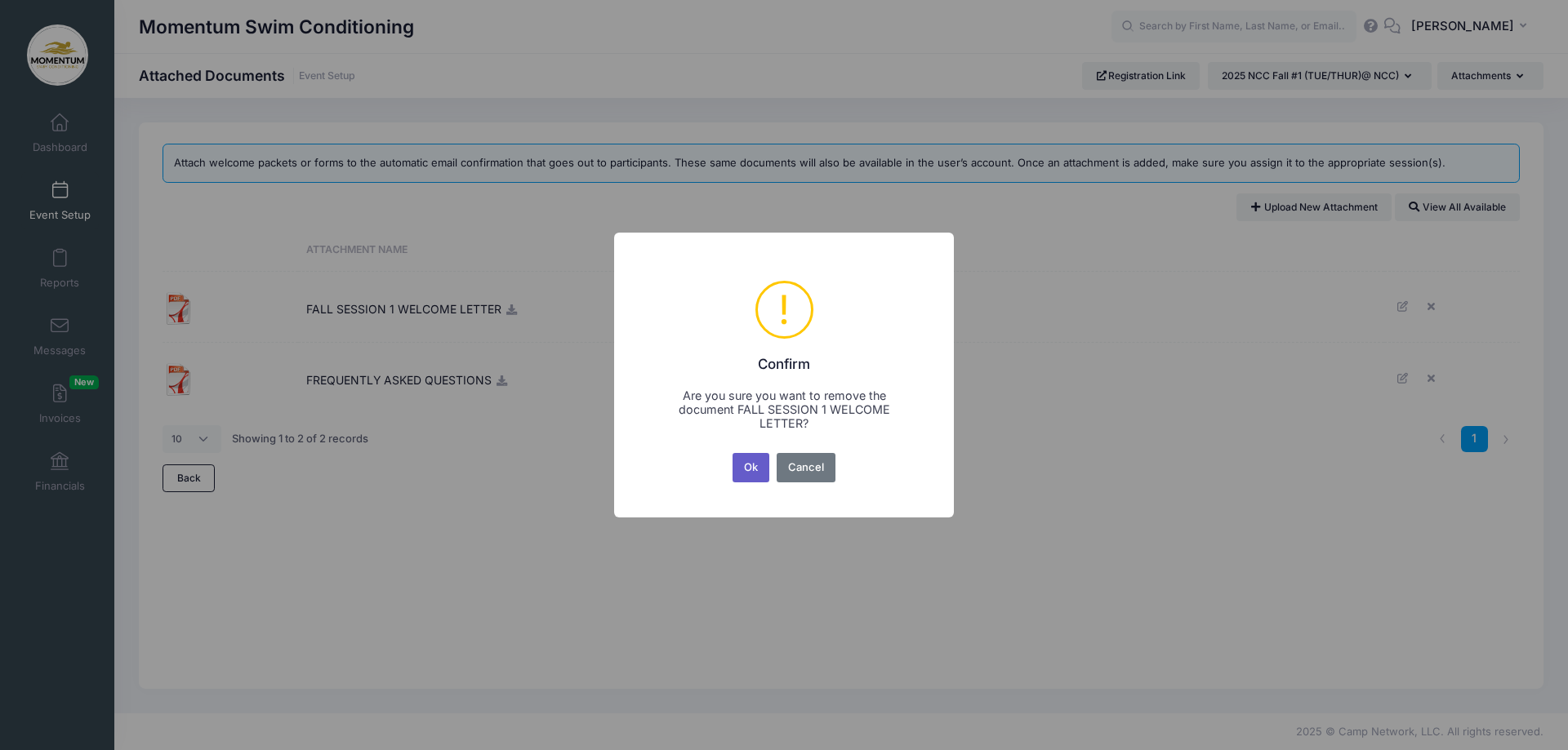
click at [753, 463] on button "Ok" at bounding box center [751, 467] width 38 height 30
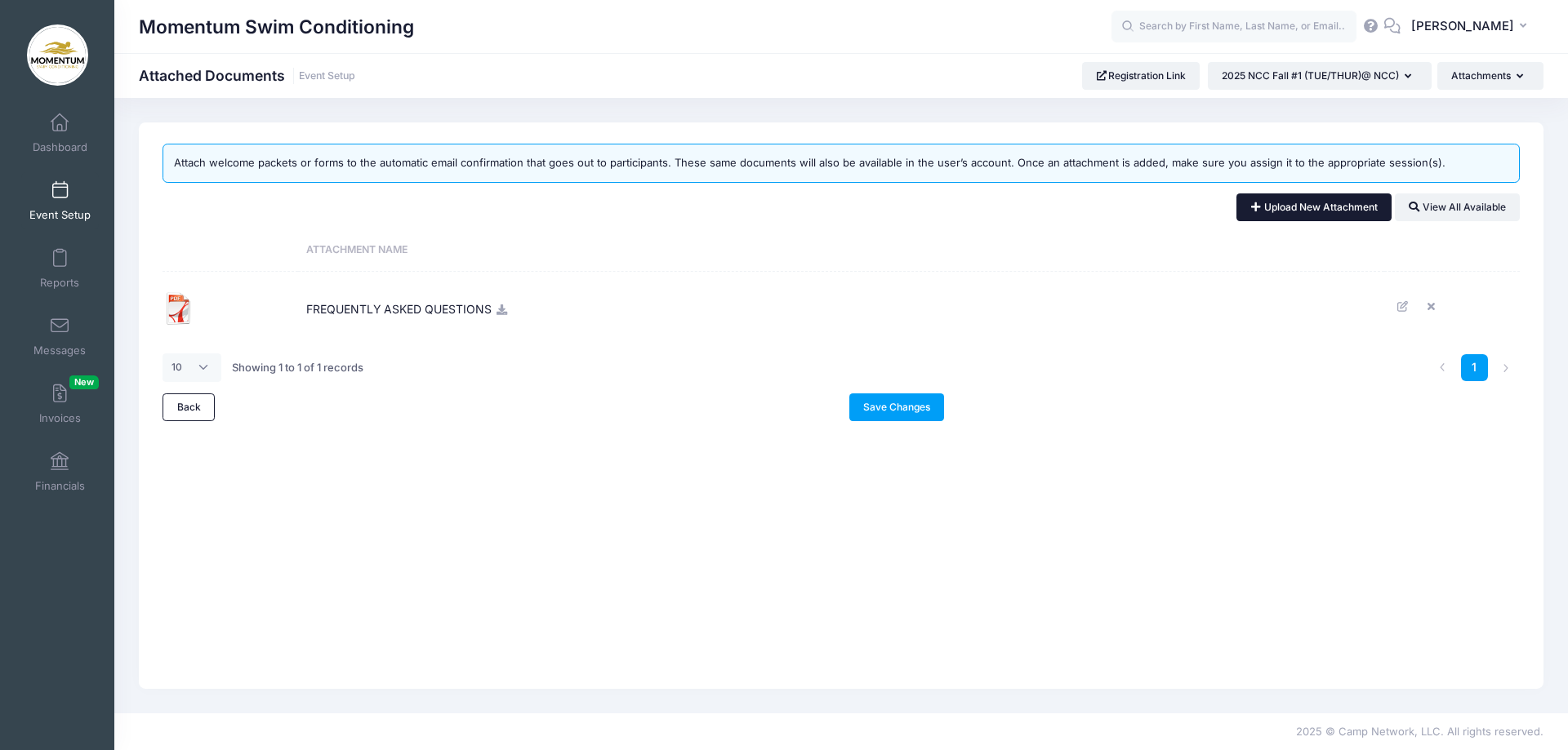
click at [1304, 211] on link "Upload New Attachment" at bounding box center [1314, 207] width 155 height 28
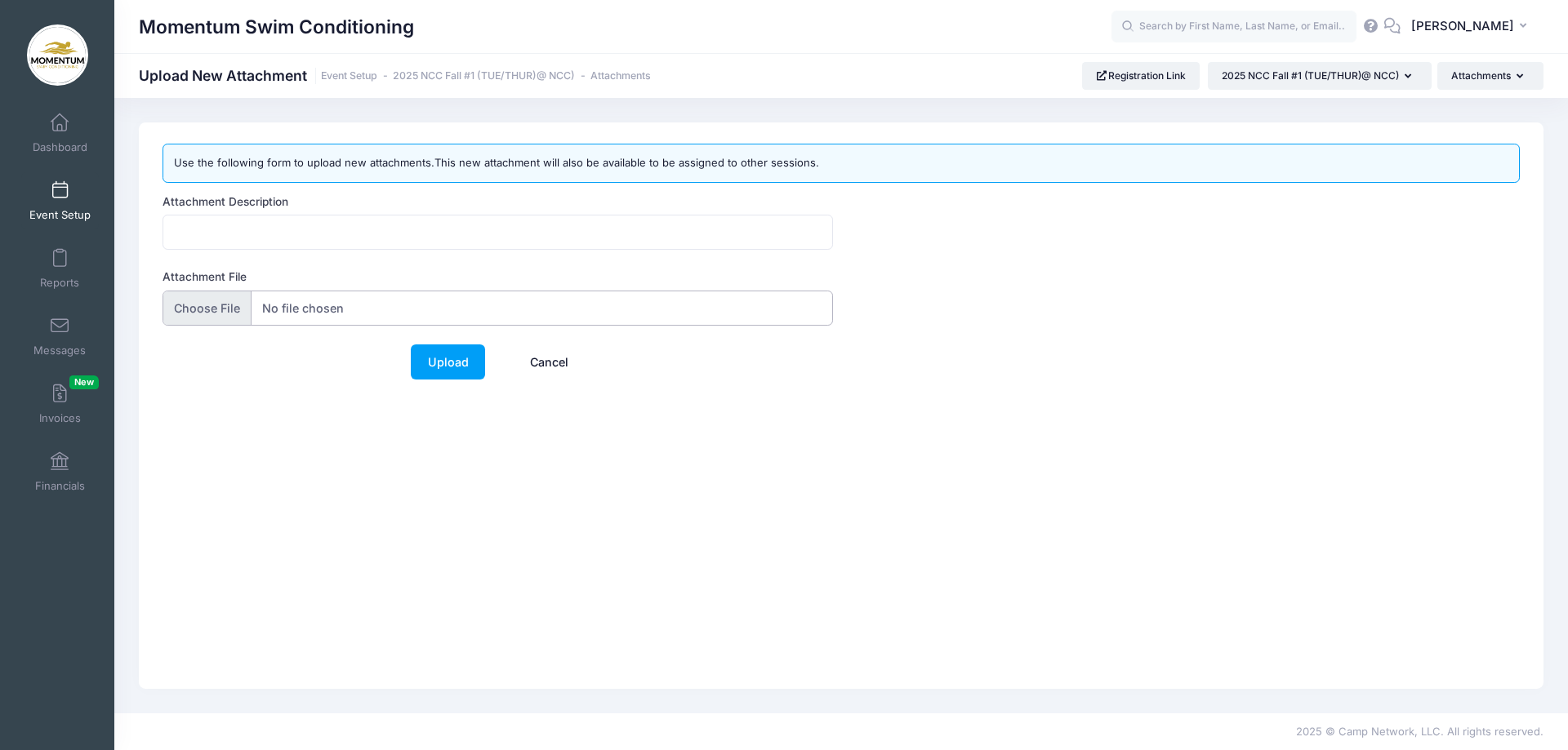
click at [206, 307] on input "Attachment File" at bounding box center [497, 308] width 670 height 35
click at [285, 306] on input "Attachment File" at bounding box center [497, 308] width 670 height 35
click at [208, 303] on input "Attachment File" at bounding box center [497, 308] width 670 height 35
type input "C:\fakepath\FALL 1 NCC 2025-26 Conditioning Clinic - Google Docs.pdf"
click at [466, 368] on link "Upload" at bounding box center [448, 362] width 74 height 35
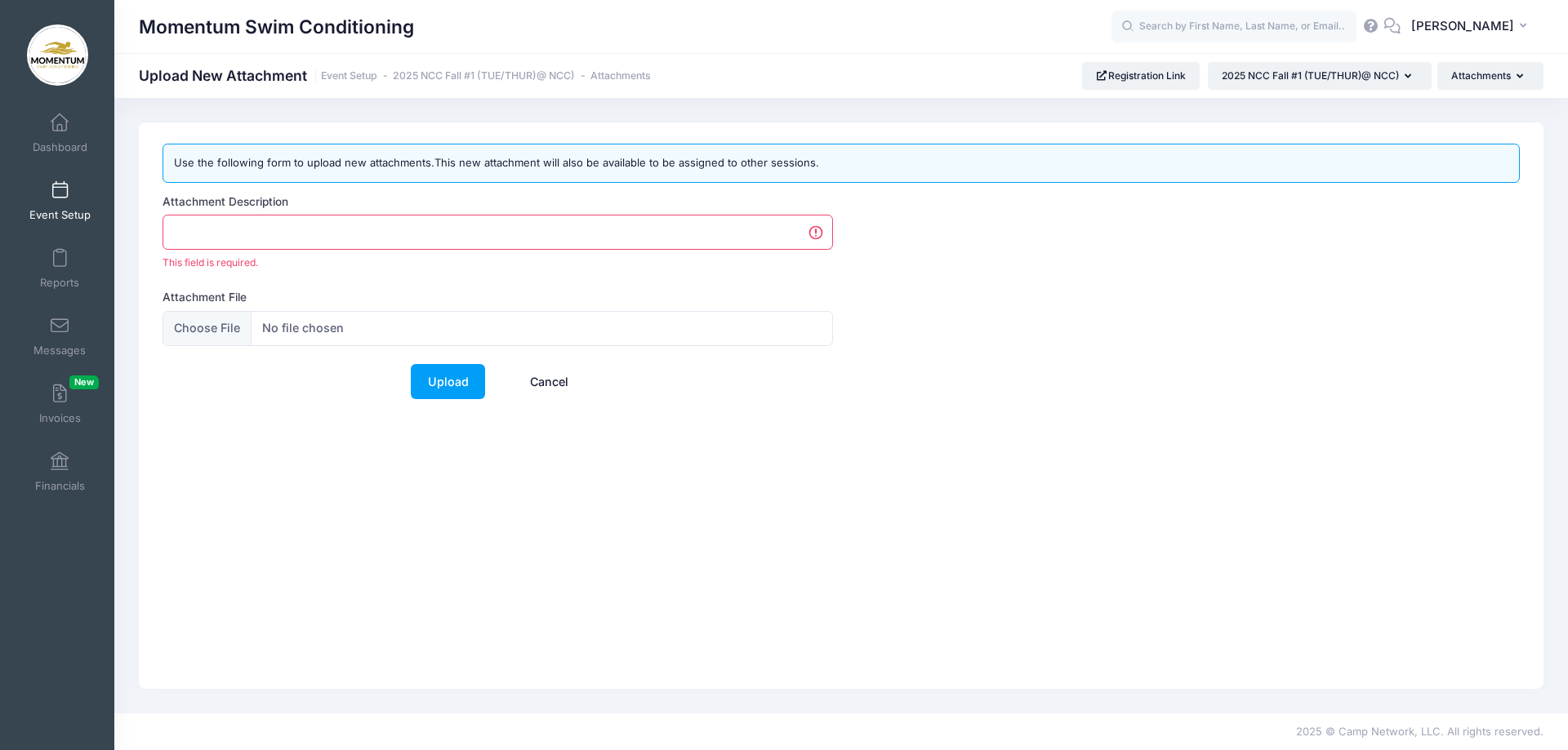
click at [237, 239] on input "Attachment Description" at bounding box center [497, 231] width 670 height 35
type input "FALL SESSION 1 WELCOME LETTER"
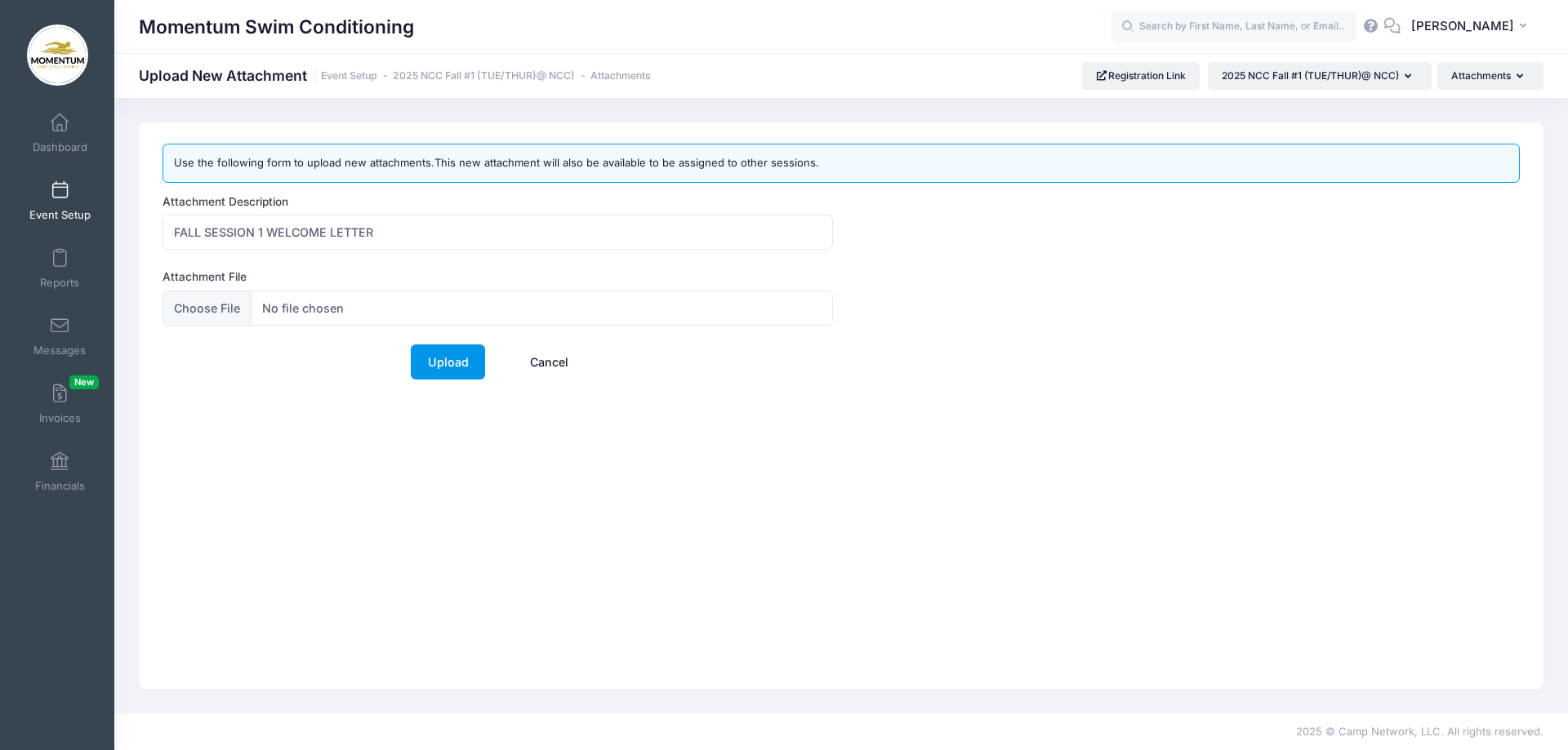
click at [449, 365] on link "Upload" at bounding box center [448, 362] width 74 height 35
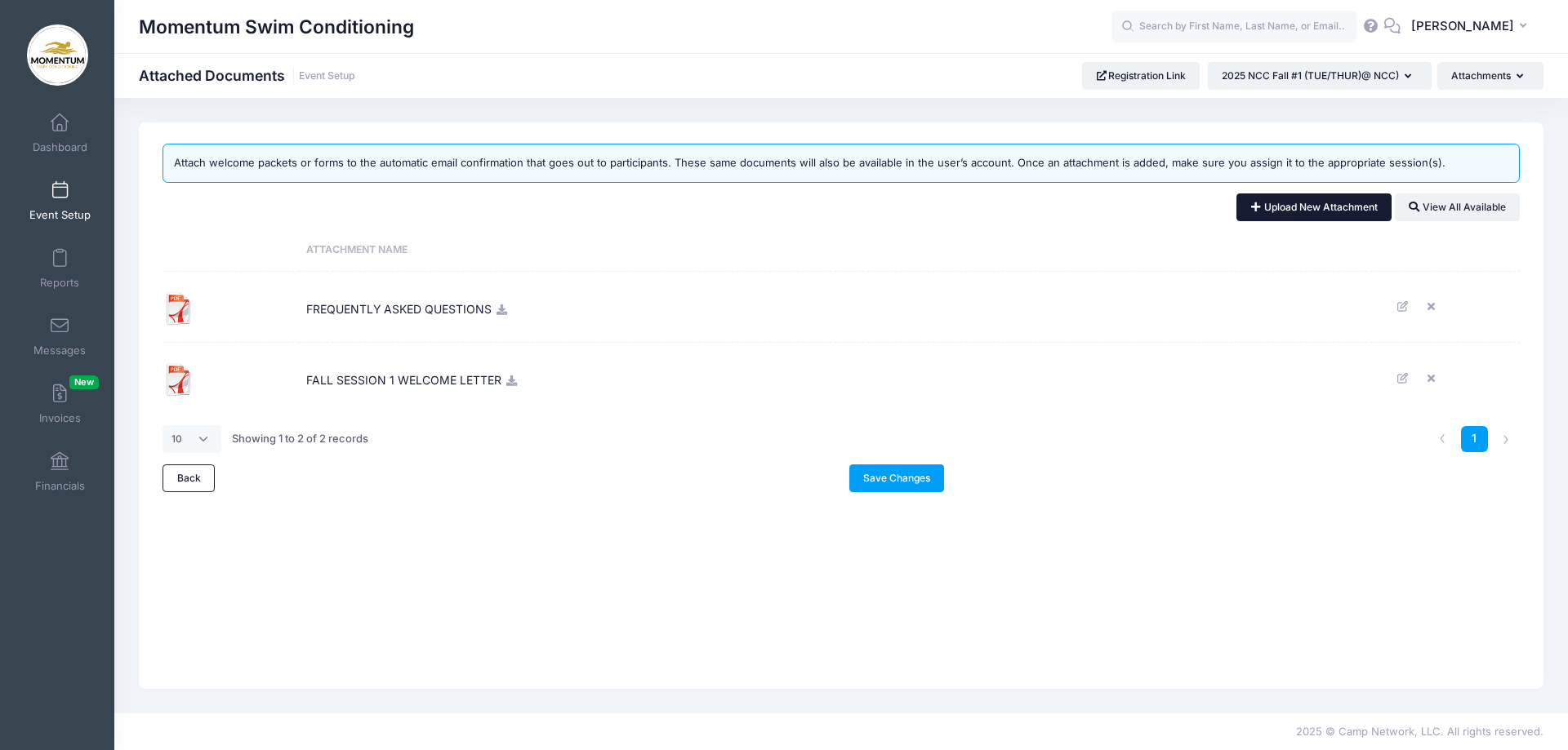
click at [1353, 205] on link "Upload New Attachment" at bounding box center [1314, 207] width 155 height 28
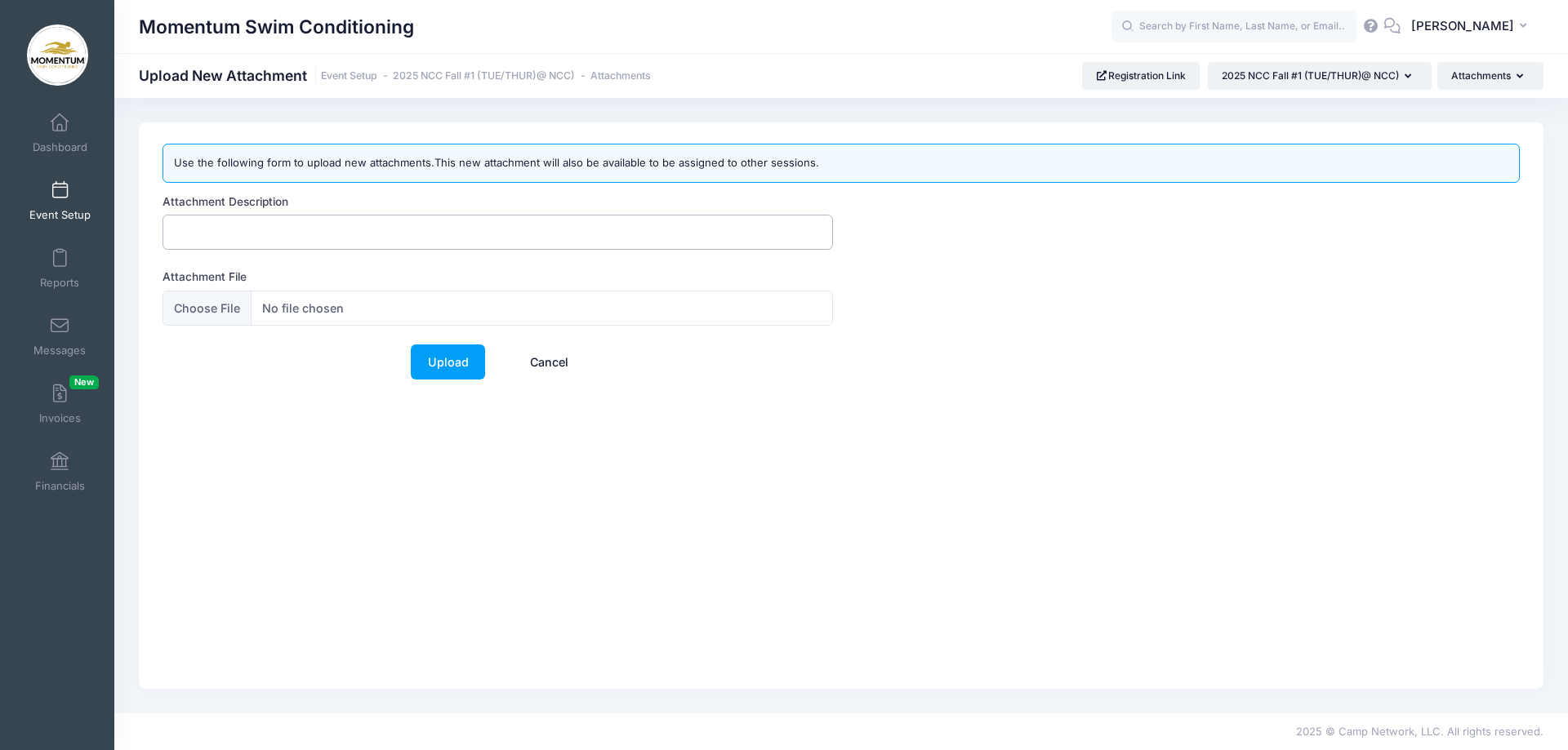
click at [335, 240] on input "Attachment Description" at bounding box center [497, 231] width 670 height 35
click at [234, 231] on input "Attachment Description" at bounding box center [497, 231] width 670 height 35
click at [184, 431] on div "Use the following form to upload new attachments.This new attachment will also …" at bounding box center [841, 406] width 1405 height 567
click at [320, 305] on input "Attachment File" at bounding box center [497, 308] width 670 height 35
type input "C:\fakepath\25-26 PARKING LOCATION AND ENTRY POINT for all of Momentum Swim's N…"
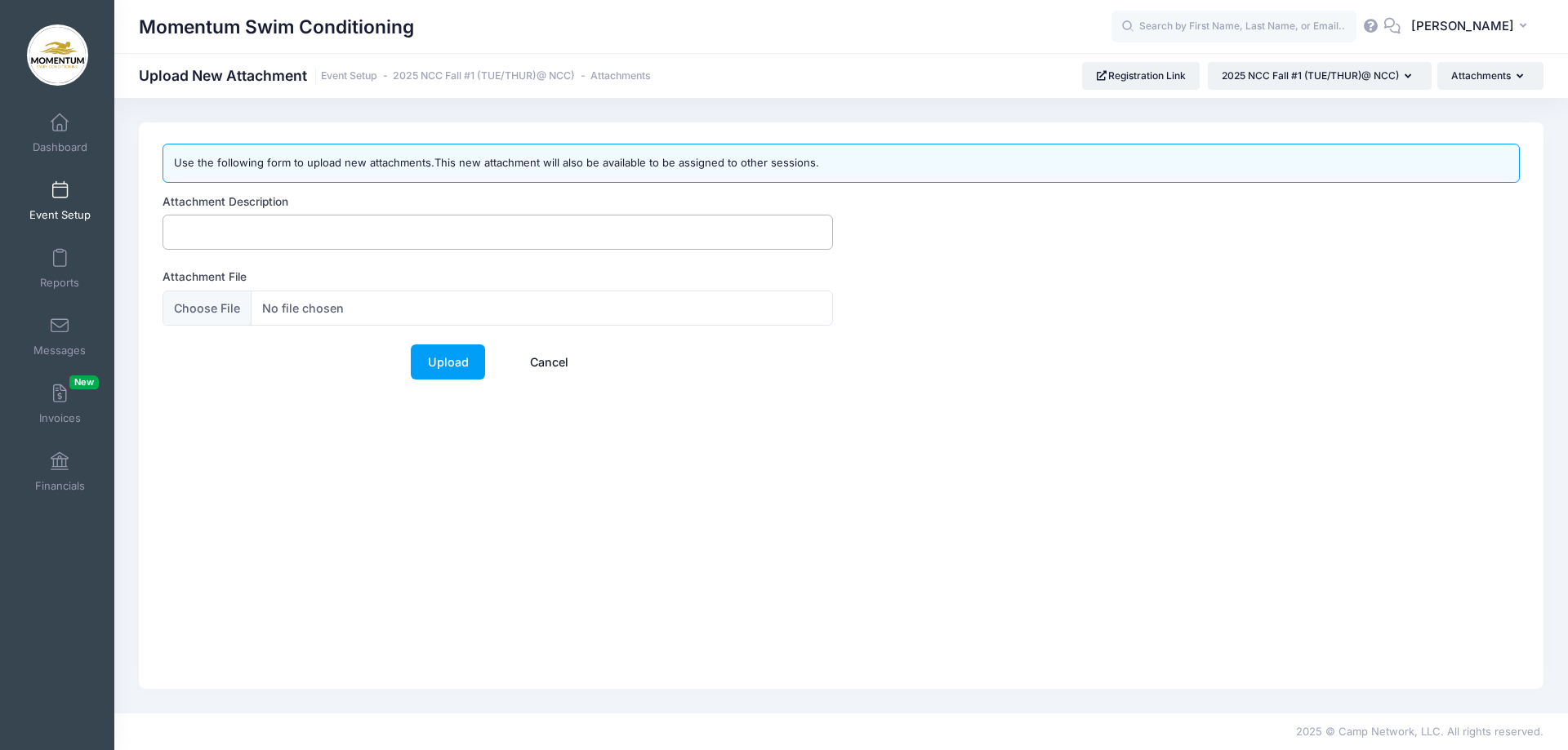
click at [268, 227] on input "Attachment Description" at bounding box center [497, 231] width 670 height 35
type input "PARKING & DROP OFF INFORMATION"
click at [464, 366] on link "Upload" at bounding box center [448, 362] width 74 height 35
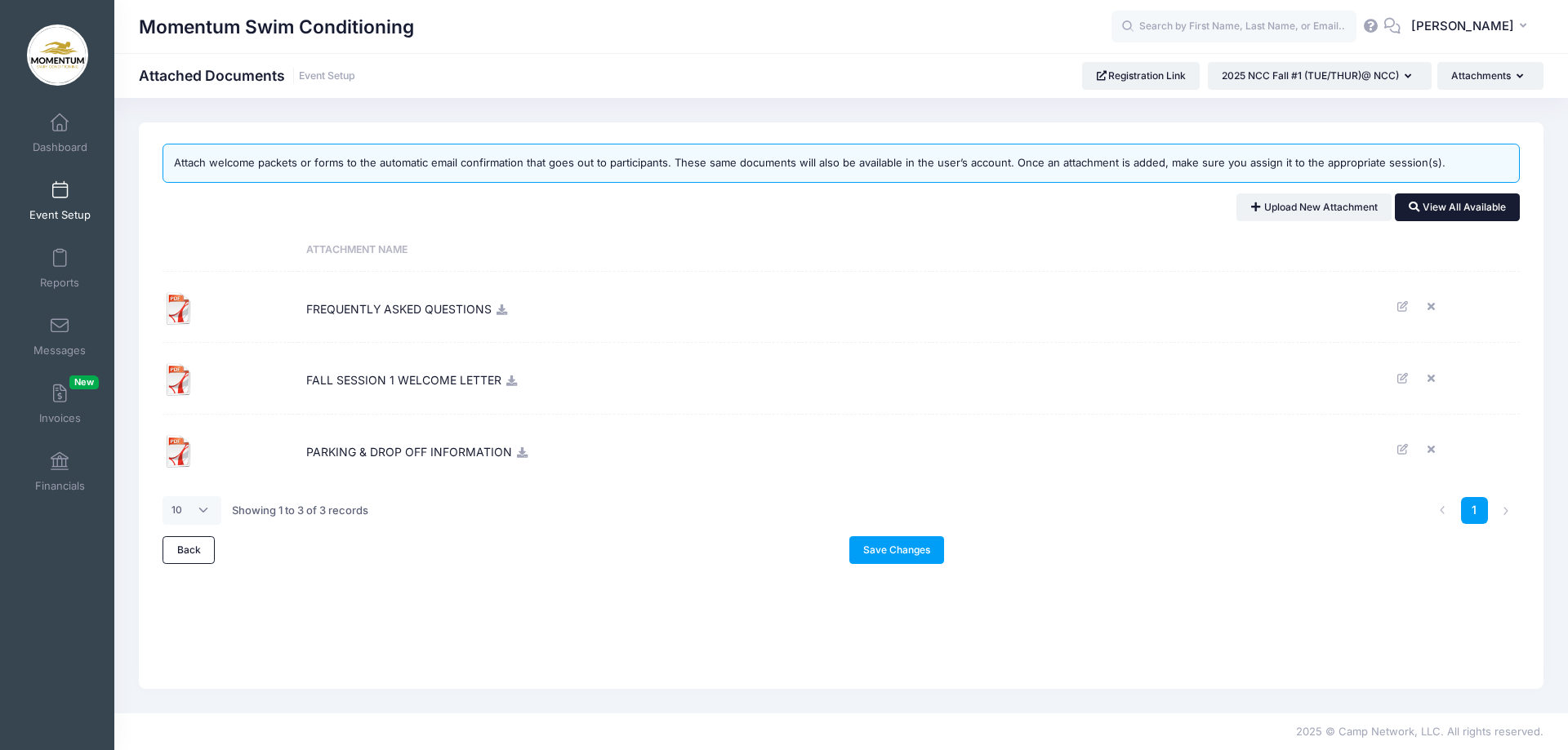
click at [1482, 208] on link "View All Available" at bounding box center [1457, 207] width 125 height 28
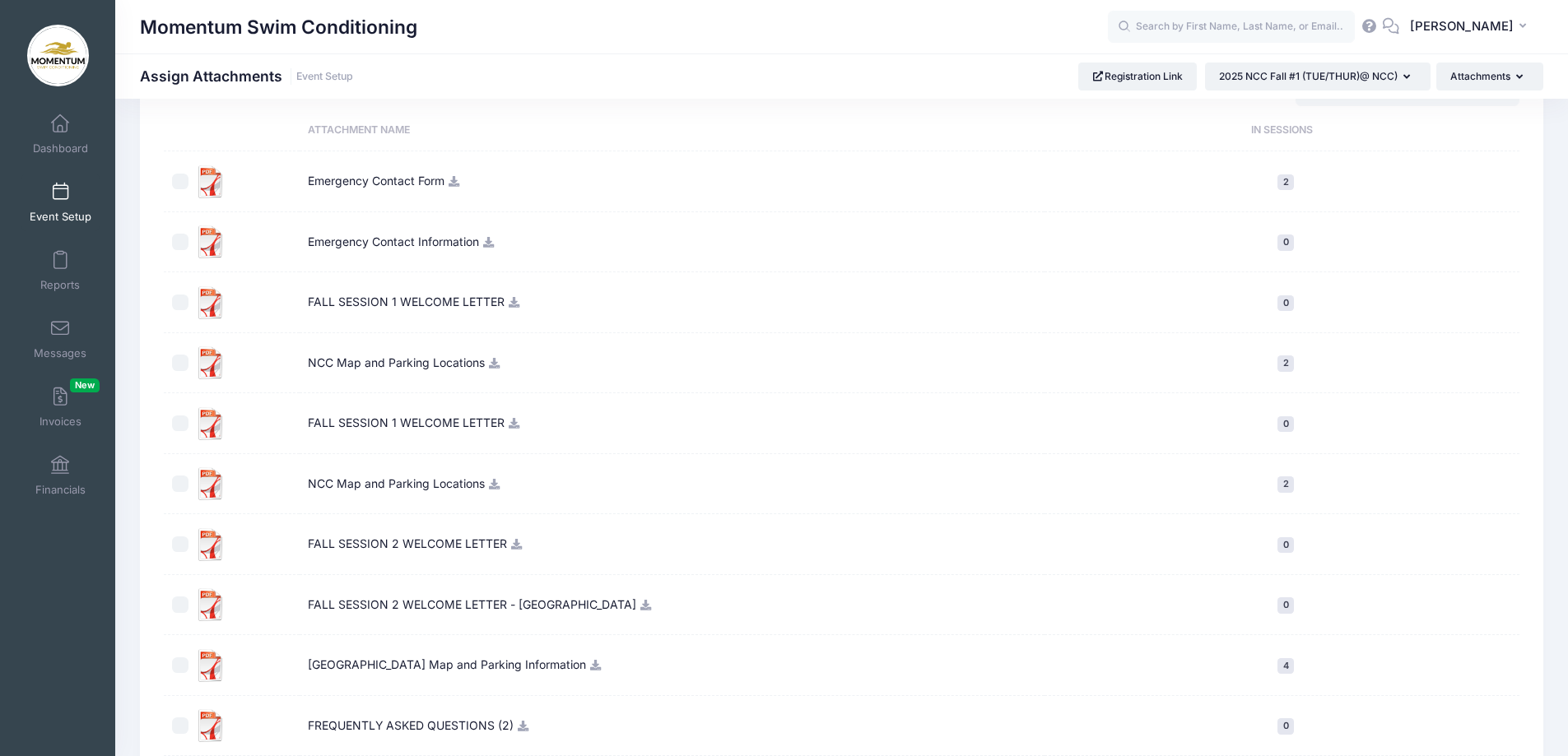
scroll to position [165, 0]
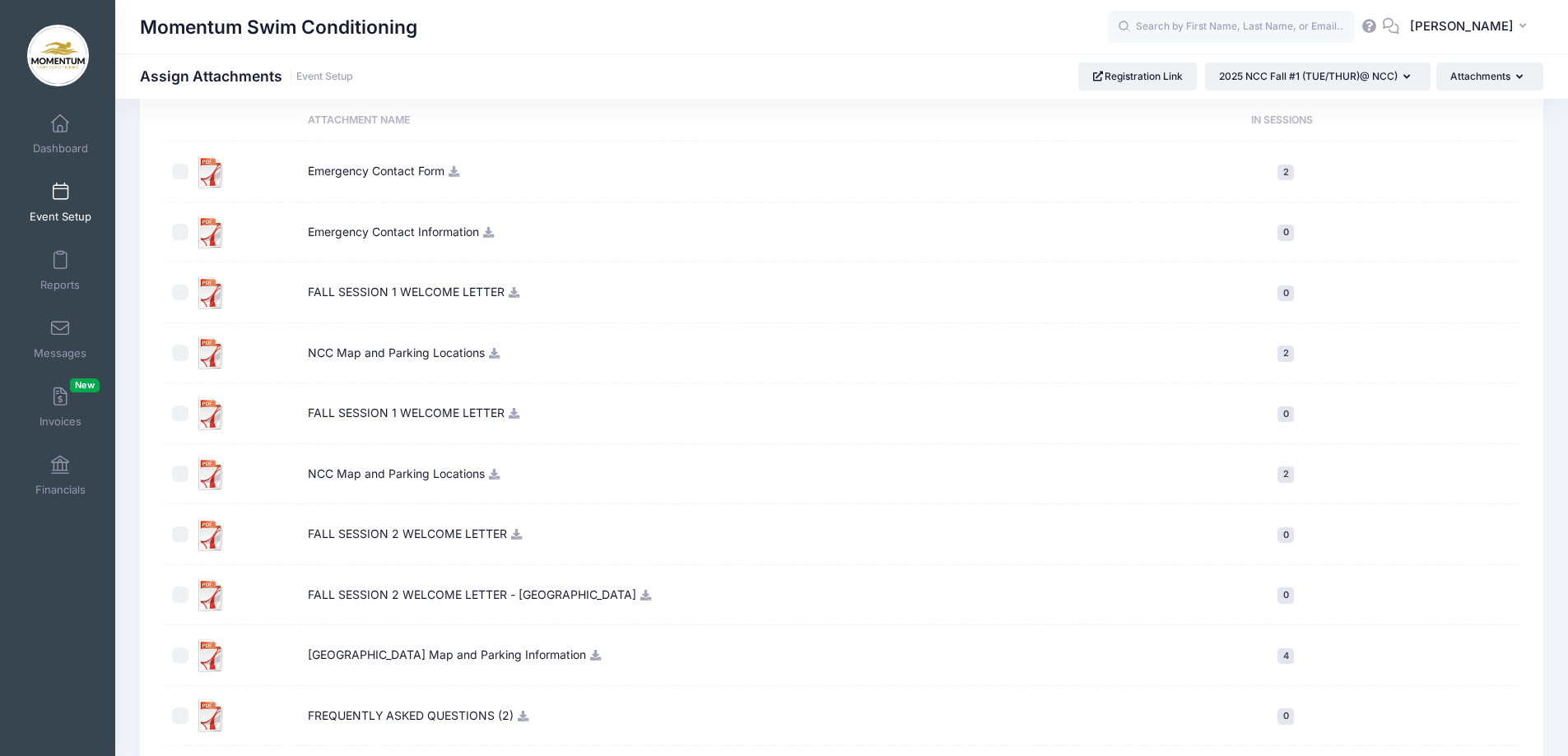
click at [354, 288] on td "FALL SESSION 1 WELCOME LETTER" at bounding box center [672, 292] width 746 height 61
click at [211, 297] on img at bounding box center [211, 293] width 33 height 33
click at [209, 297] on img at bounding box center [211, 293] width 33 height 33
click at [183, 293] on input "checkbox" at bounding box center [180, 293] width 16 height 16
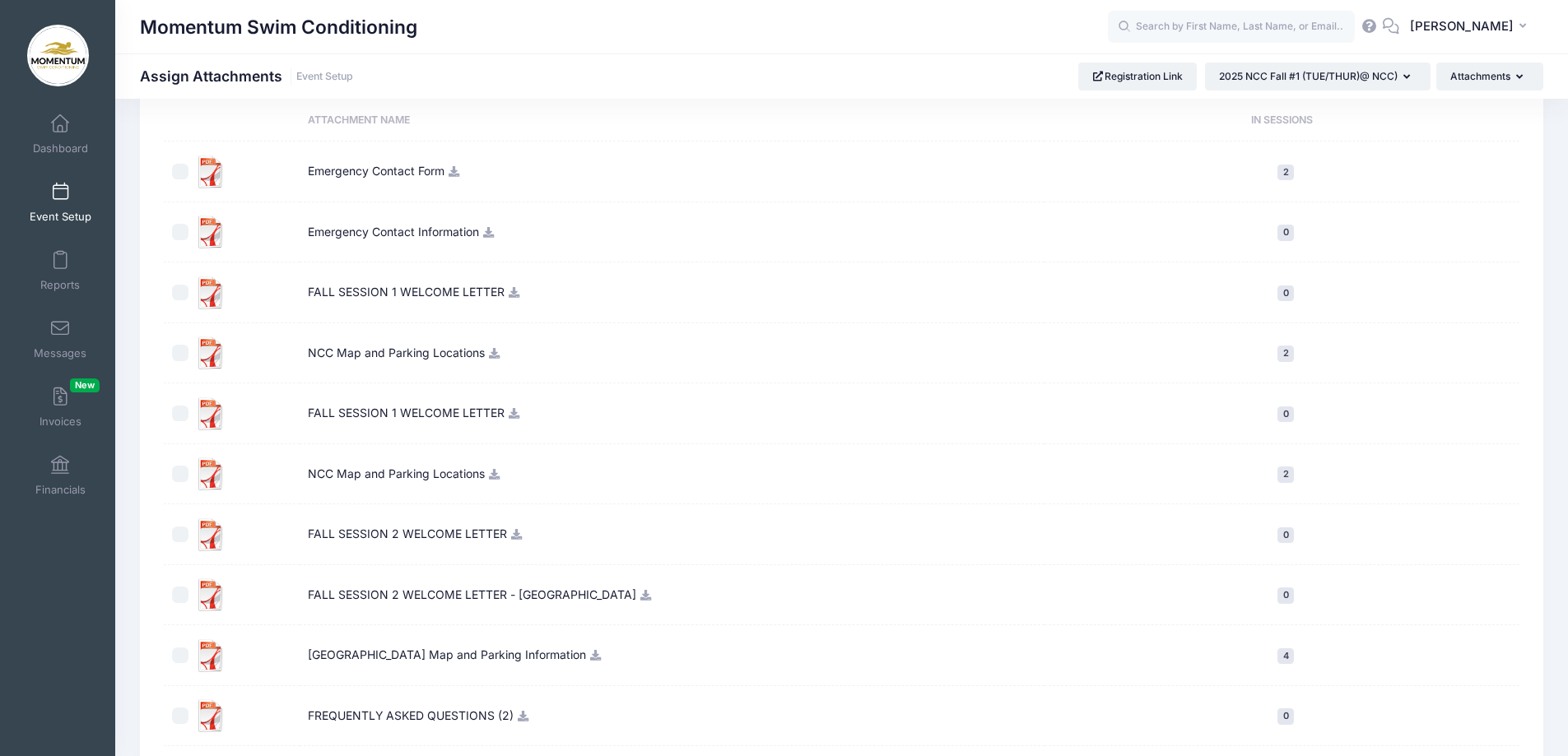
checkbox input "true"
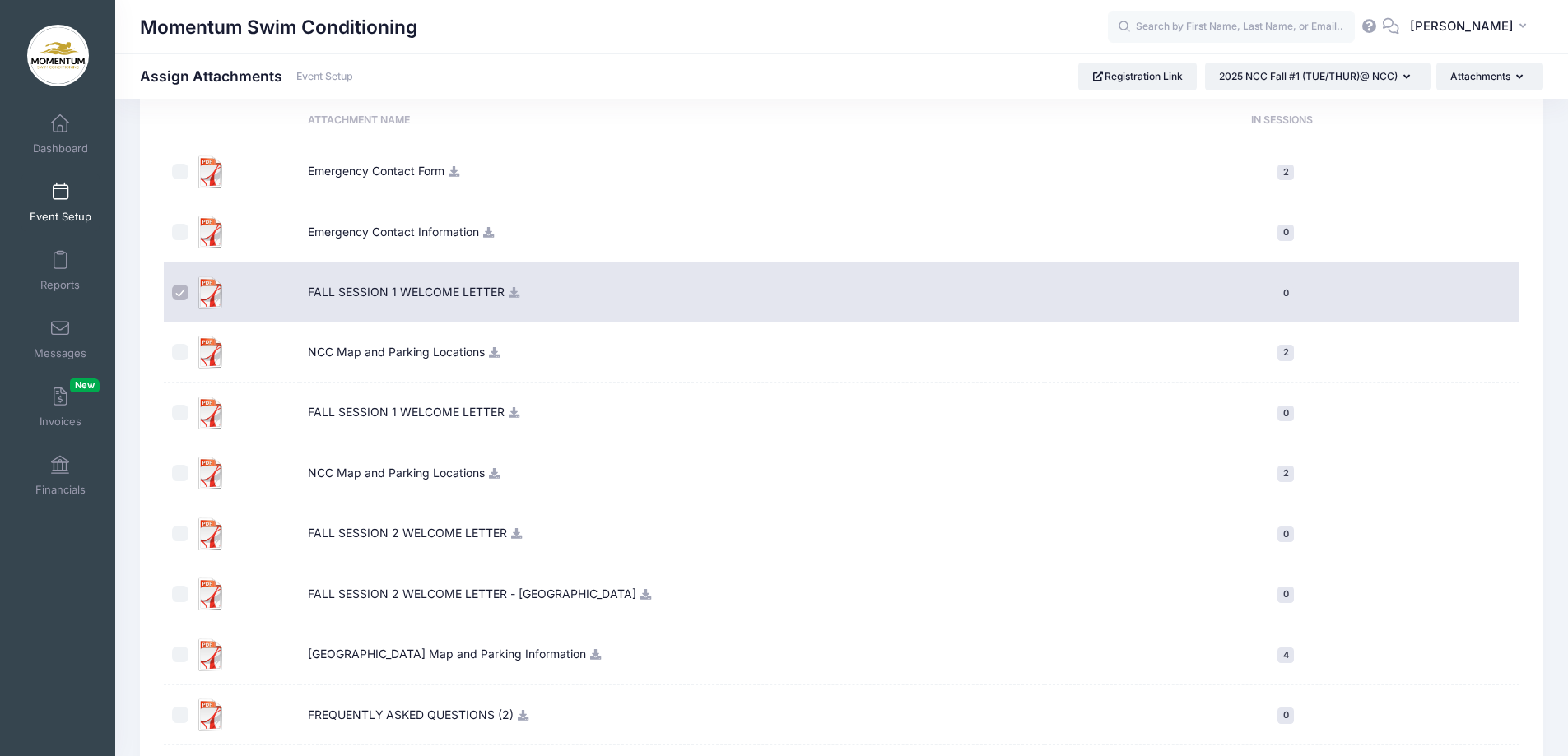
click at [513, 291] on icon at bounding box center [515, 293] width 14 height 11
click at [180, 350] on input "checkbox" at bounding box center [180, 352] width 16 height 16
checkbox input "true"
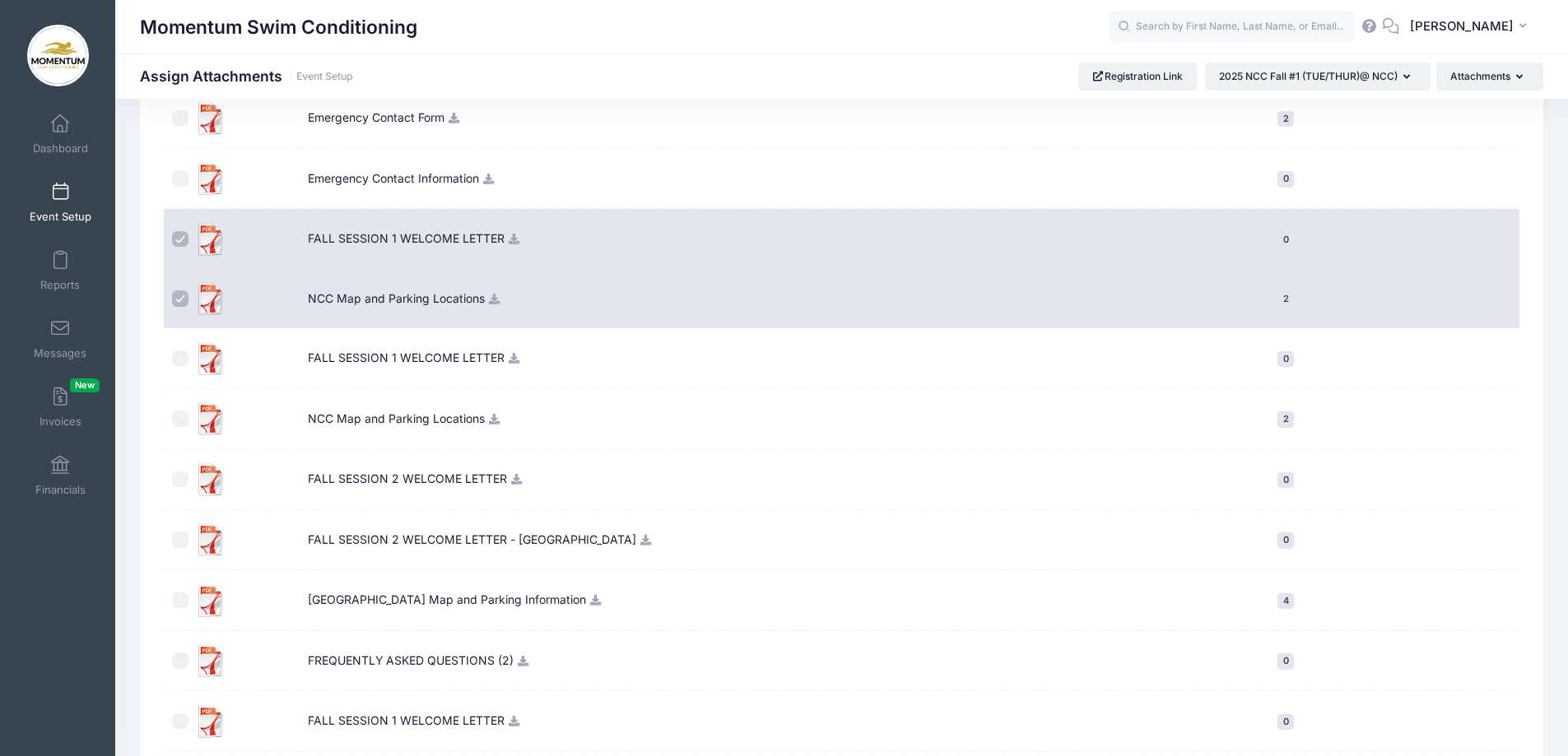
scroll to position [247, 0]
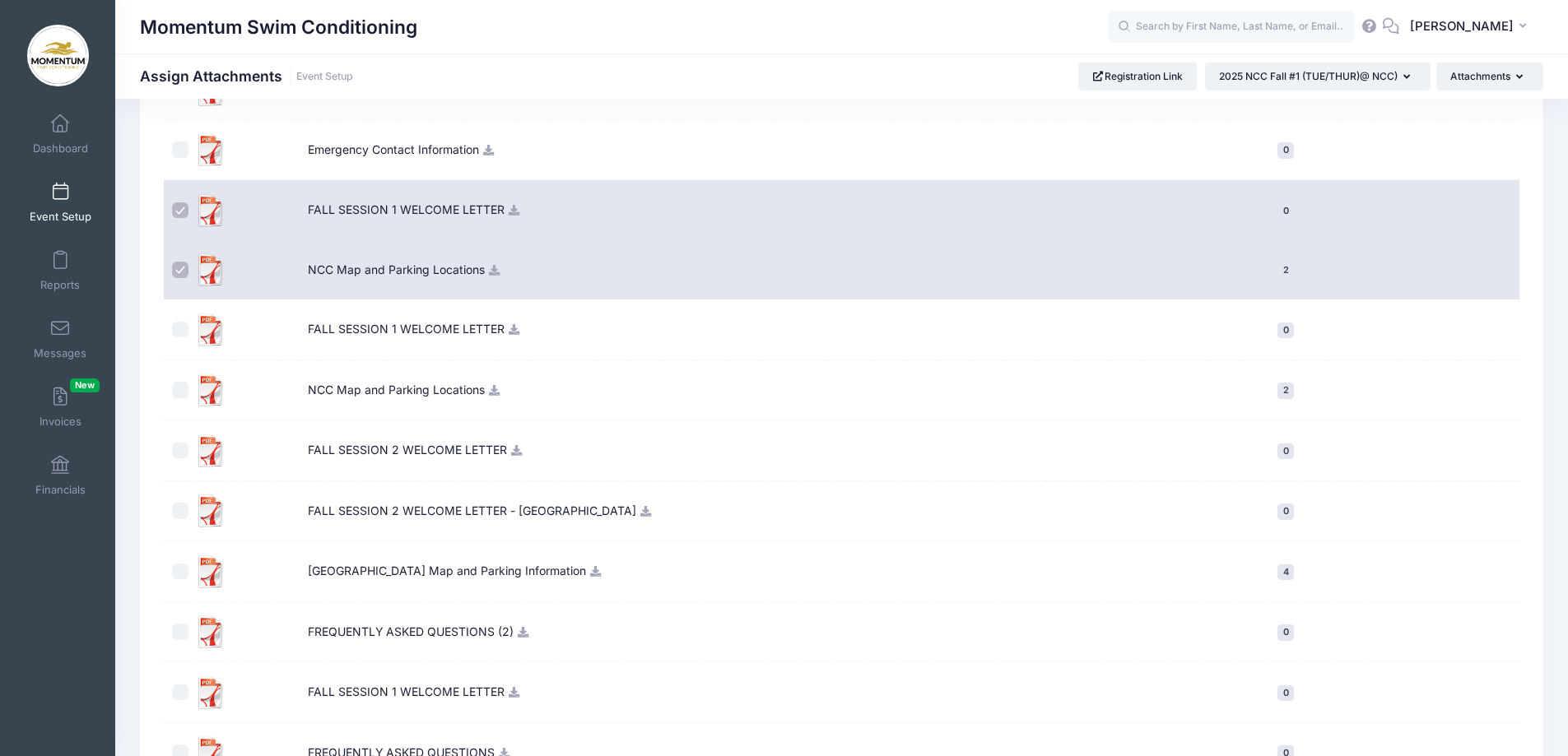
click at [180, 389] on input "checkbox" at bounding box center [180, 390] width 16 height 16
checkbox input "true"
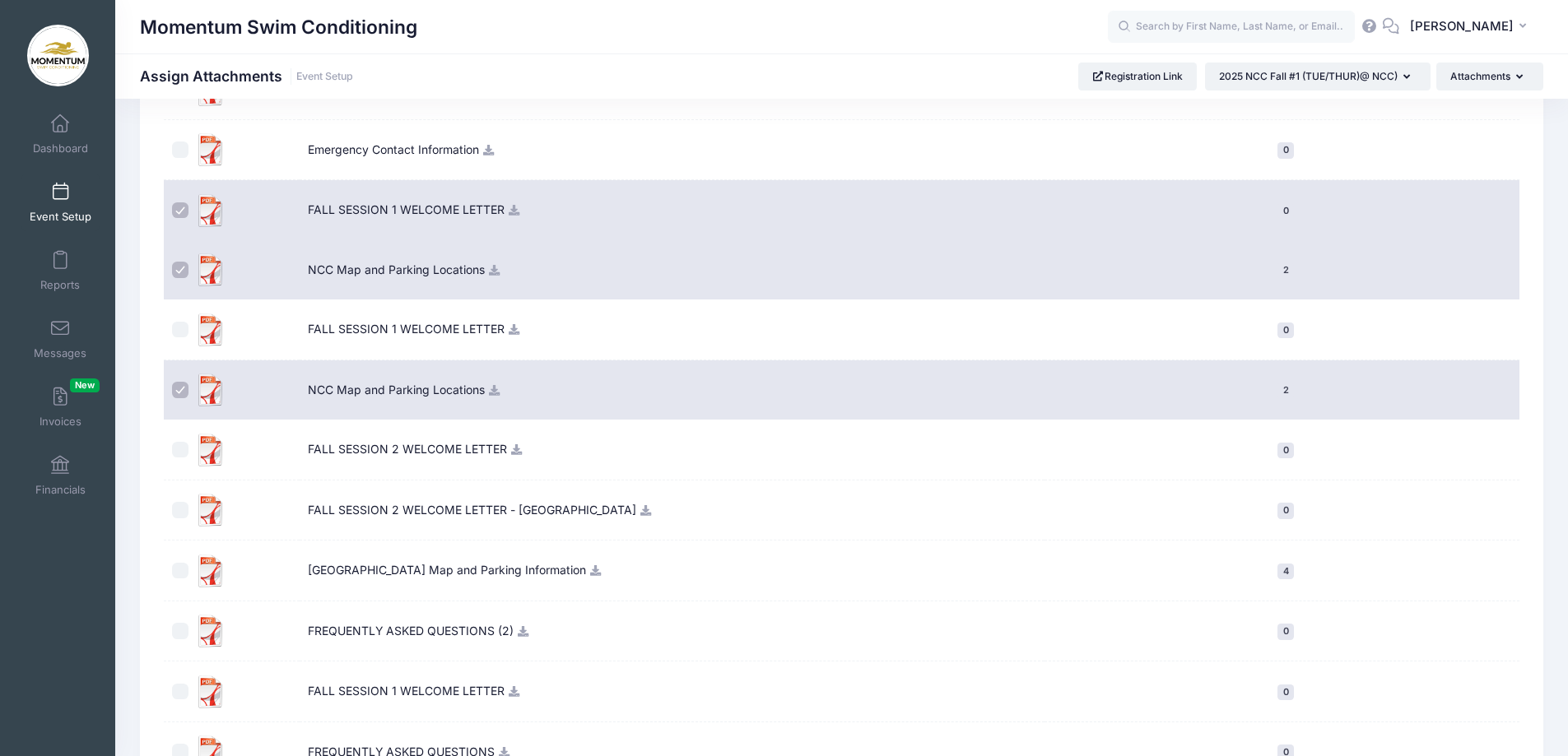
click at [514, 332] on icon at bounding box center [515, 330] width 14 height 11
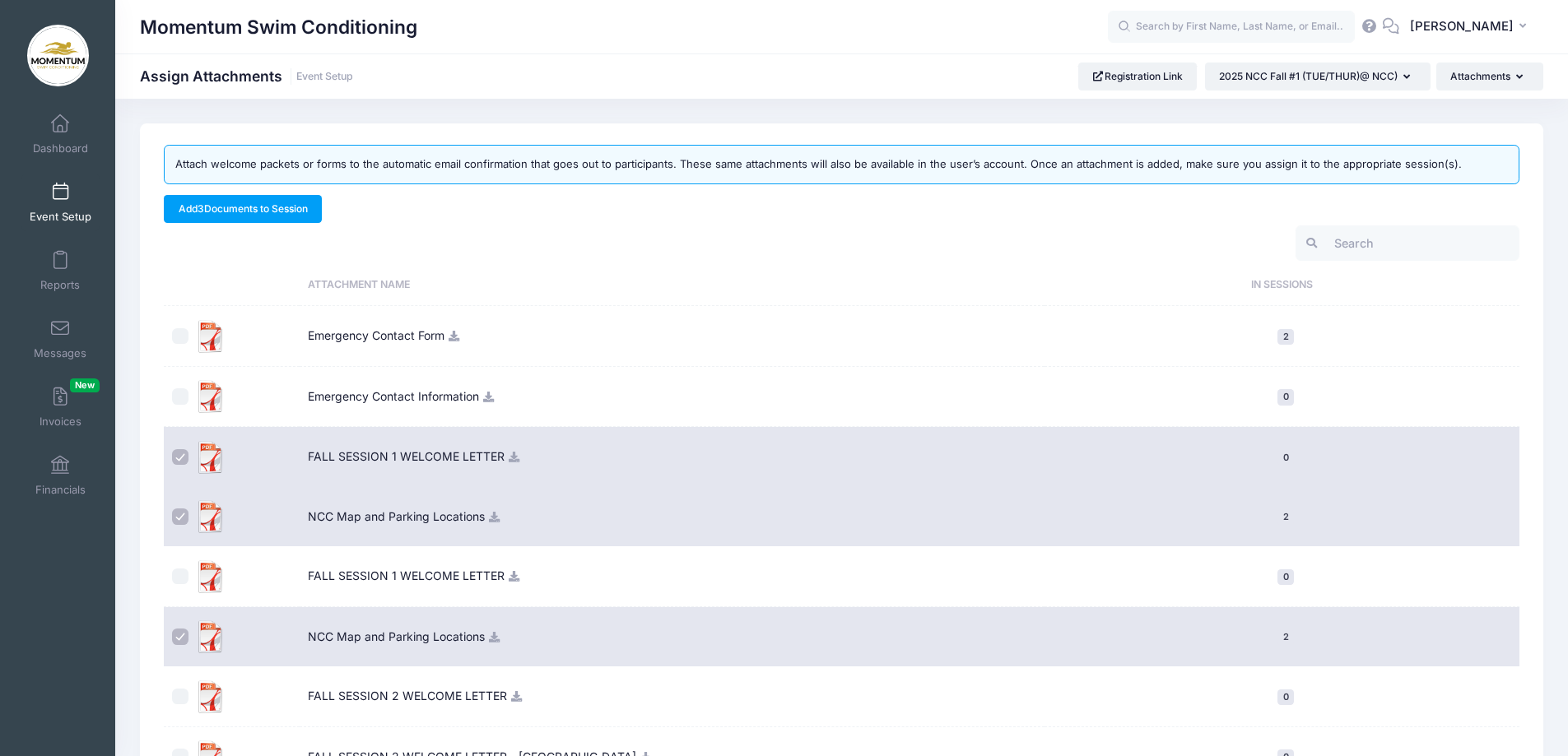
drag, startPoint x: 182, startPoint y: 575, endPoint x: 242, endPoint y: 575, distance: 60.0
click at [186, 580] on input "checkbox" at bounding box center [180, 577] width 16 height 16
checkbox input "true"
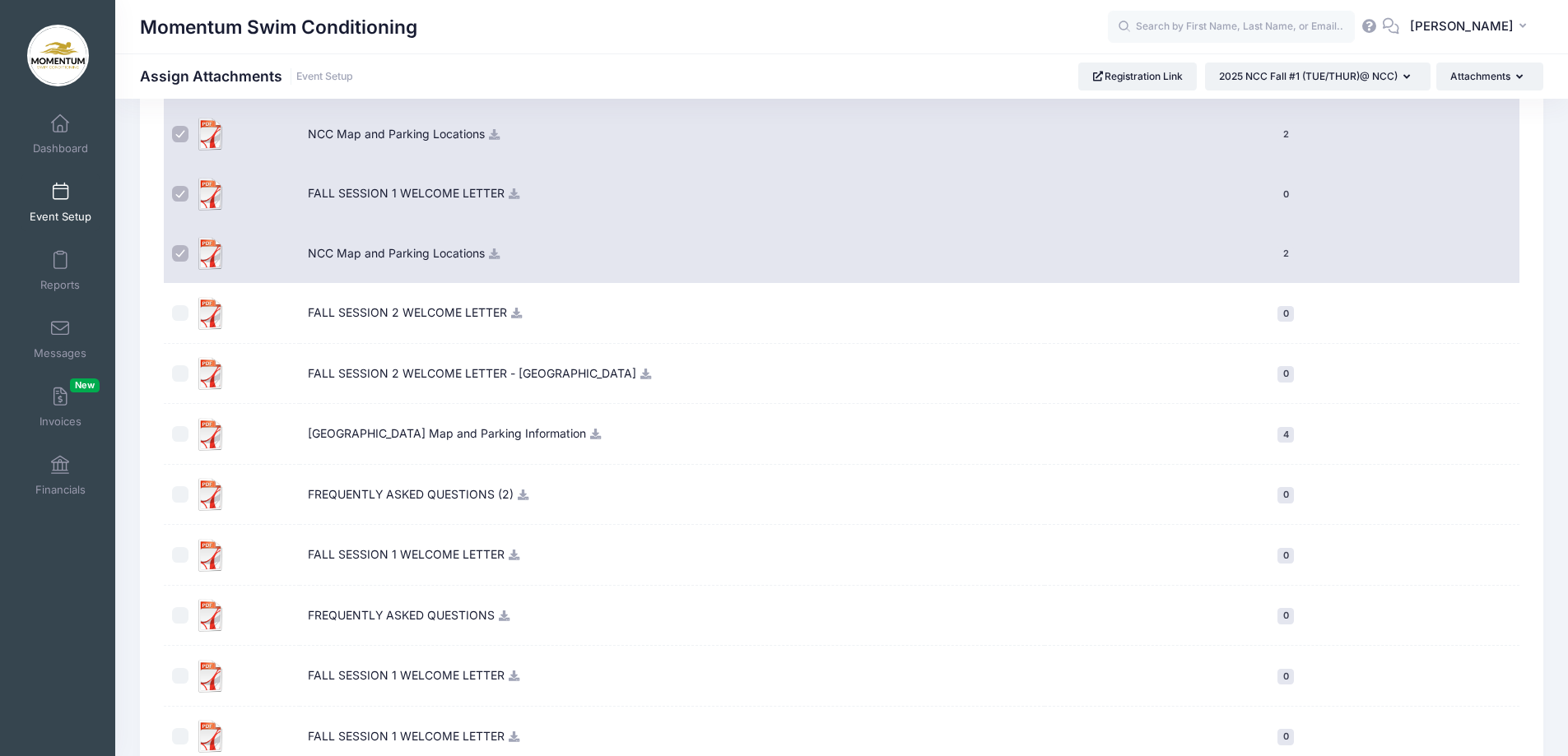
scroll to position [411, 0]
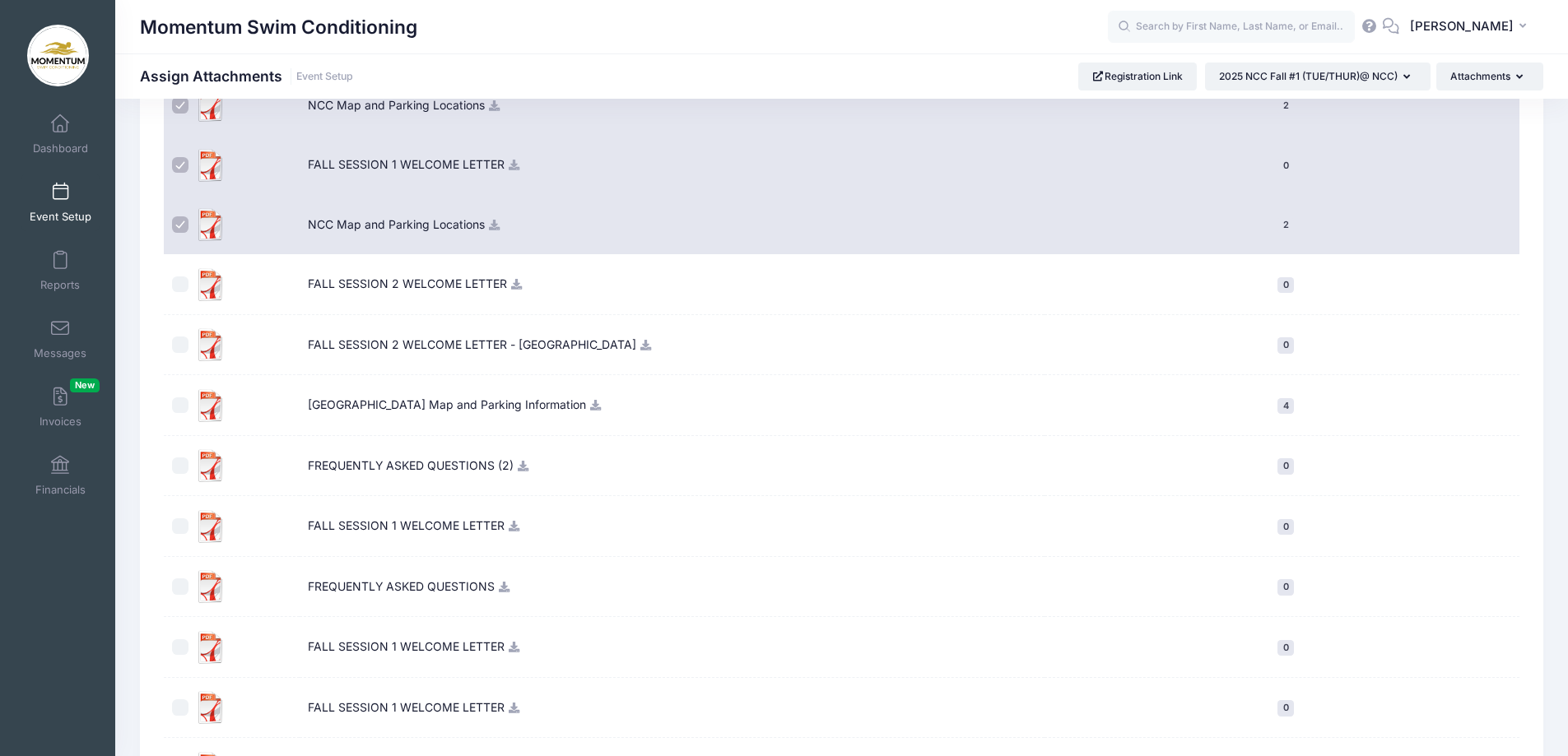
click at [183, 466] on input "checkbox" at bounding box center [180, 466] width 16 height 16
checkbox input "true"
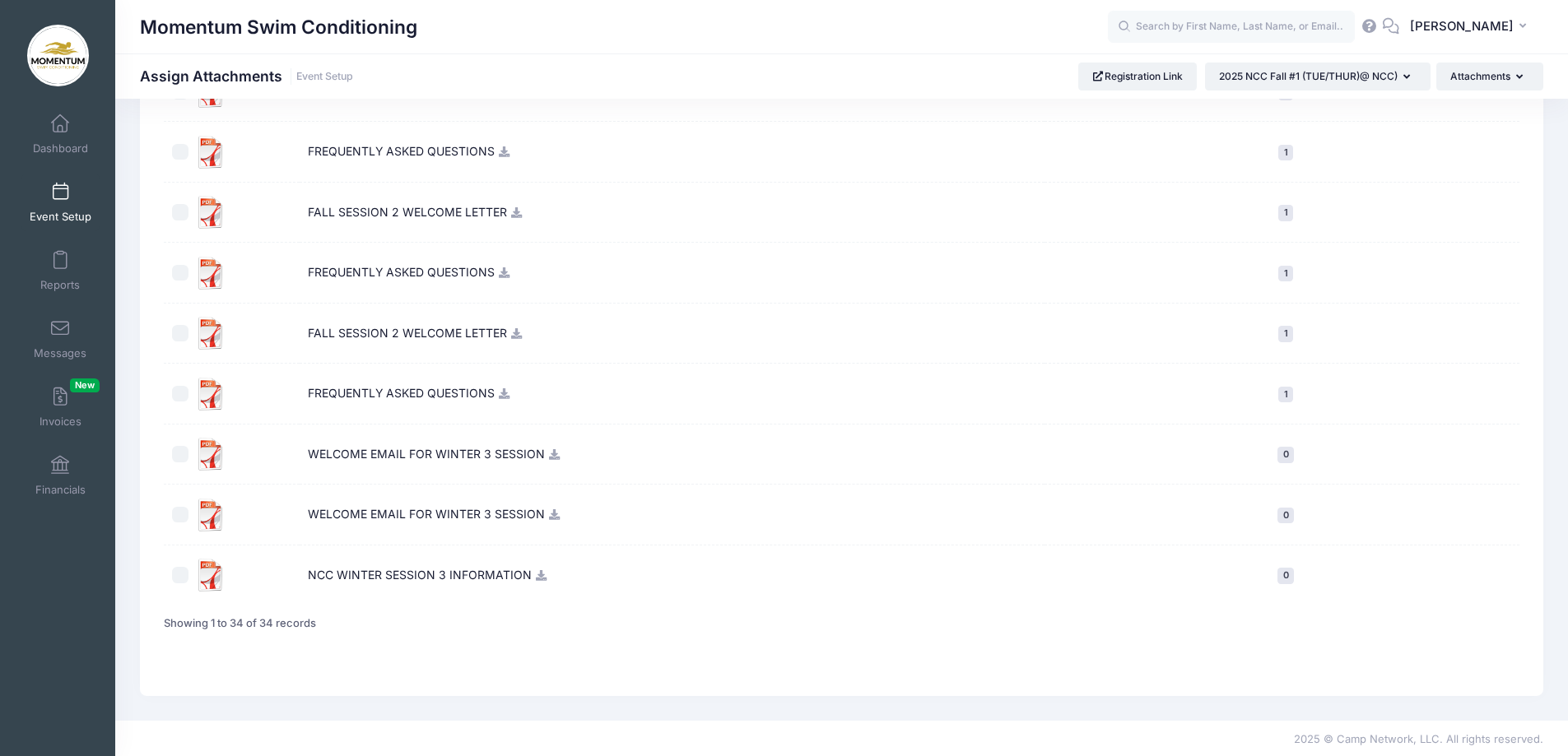
scroll to position [1754, 0]
click at [182, 389] on input "checkbox" at bounding box center [180, 392] width 16 height 16
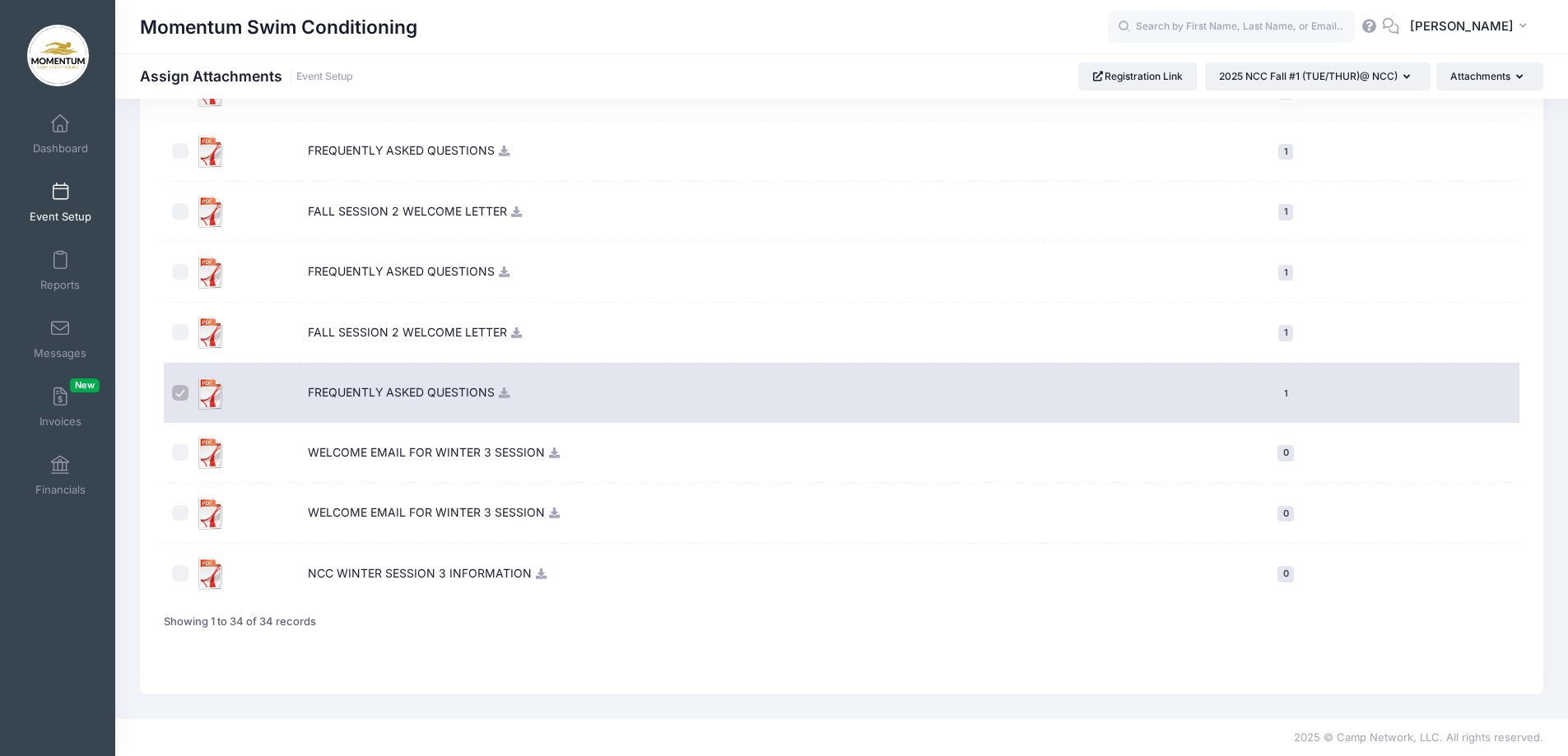
click at [181, 397] on input "checkbox" at bounding box center [180, 393] width 16 height 16
checkbox input "false"
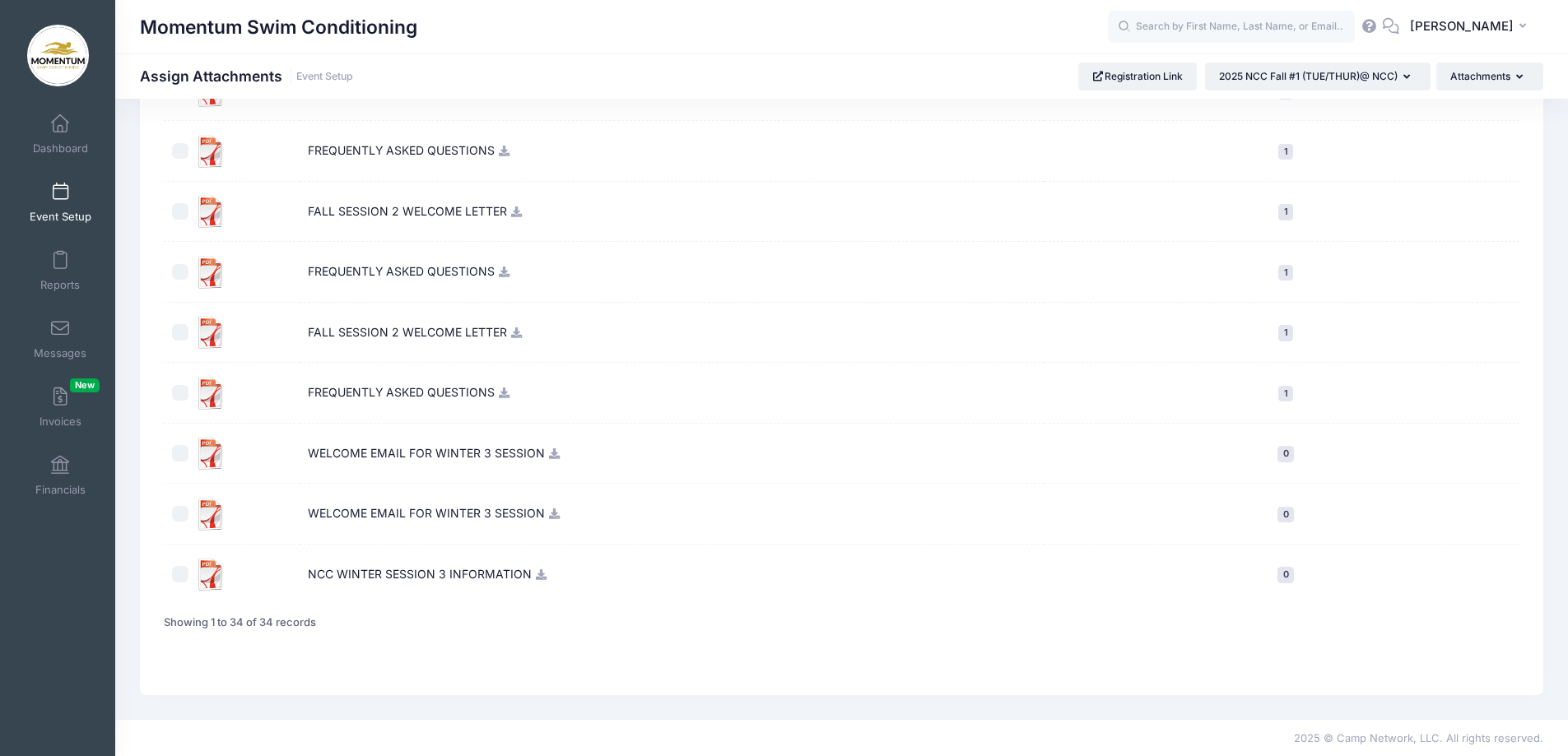
scroll to position [1754, 0]
click at [190, 329] on label at bounding box center [183, 332] width 23 height 33
click at [188, 329] on input "checkbox" at bounding box center [180, 332] width 16 height 16
checkbox input "true"
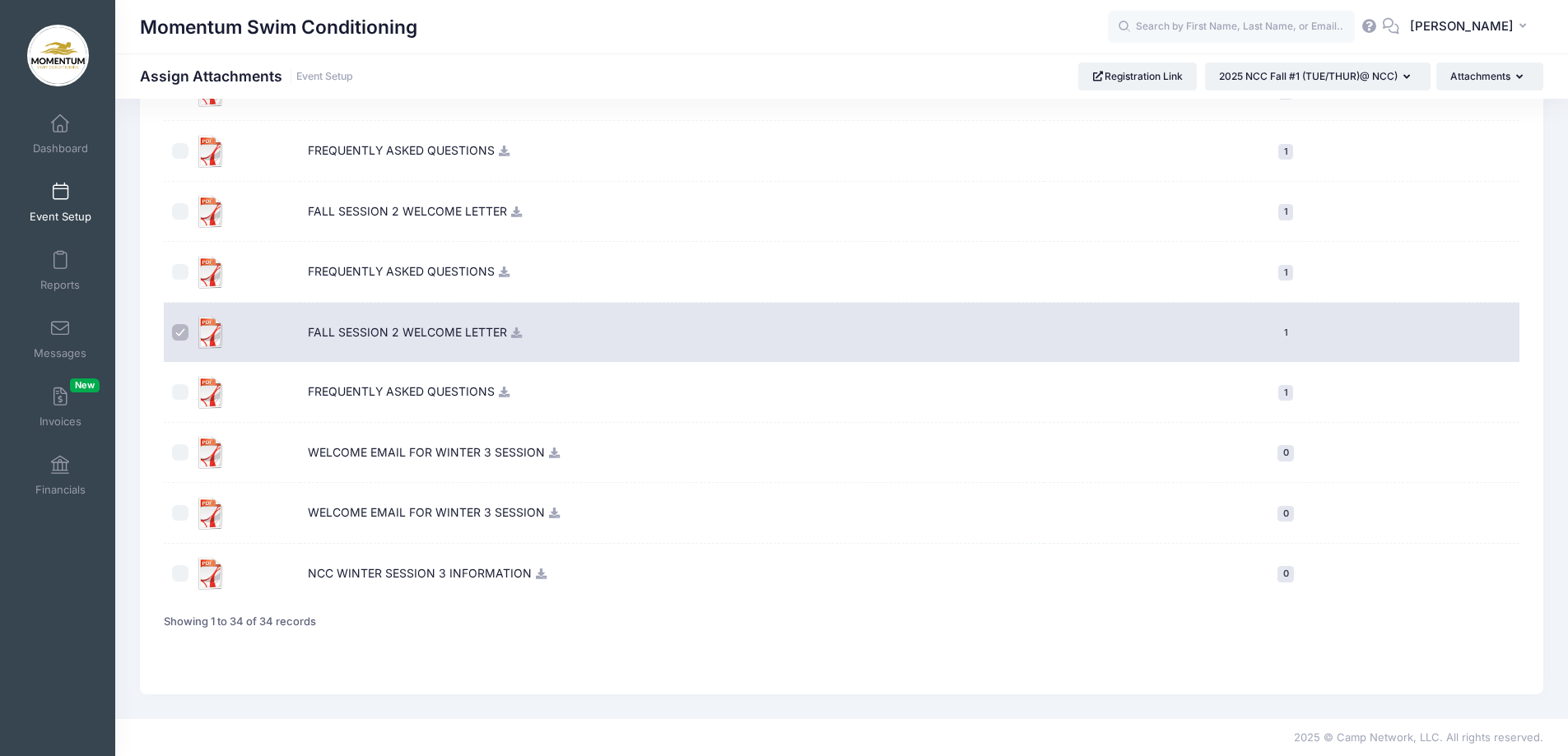
scroll to position [1753, 0]
drag, startPoint x: 194, startPoint y: 279, endPoint x: 191, endPoint y: 247, distance: 32.1
click at [194, 279] on img at bounding box center [211, 272] width 33 height 33
click at [178, 265] on input "checkbox" at bounding box center [180, 272] width 16 height 16
checkbox input "true"
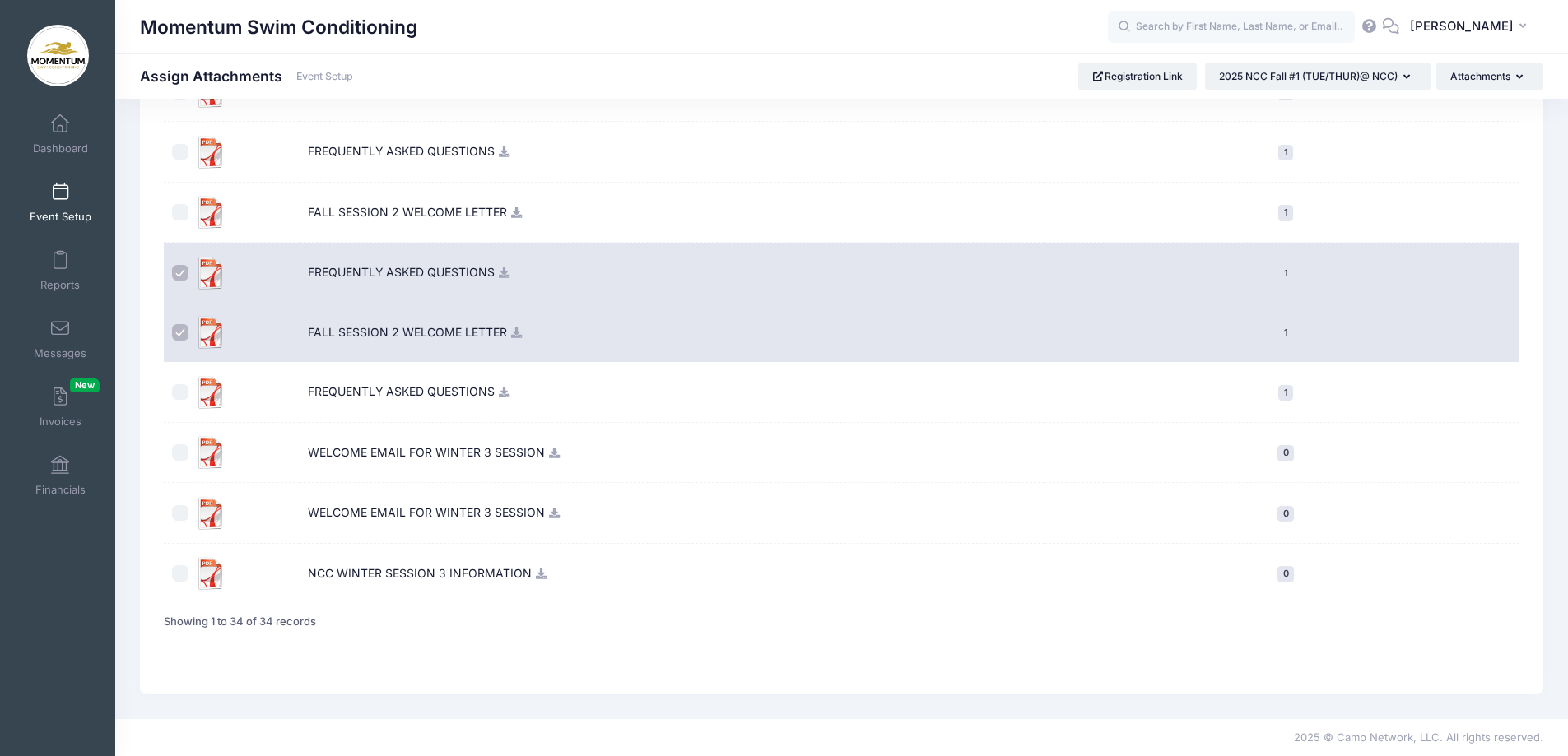
scroll to position [1753, 0]
click at [181, 208] on input "checkbox" at bounding box center [180, 213] width 16 height 16
checkbox input "true"
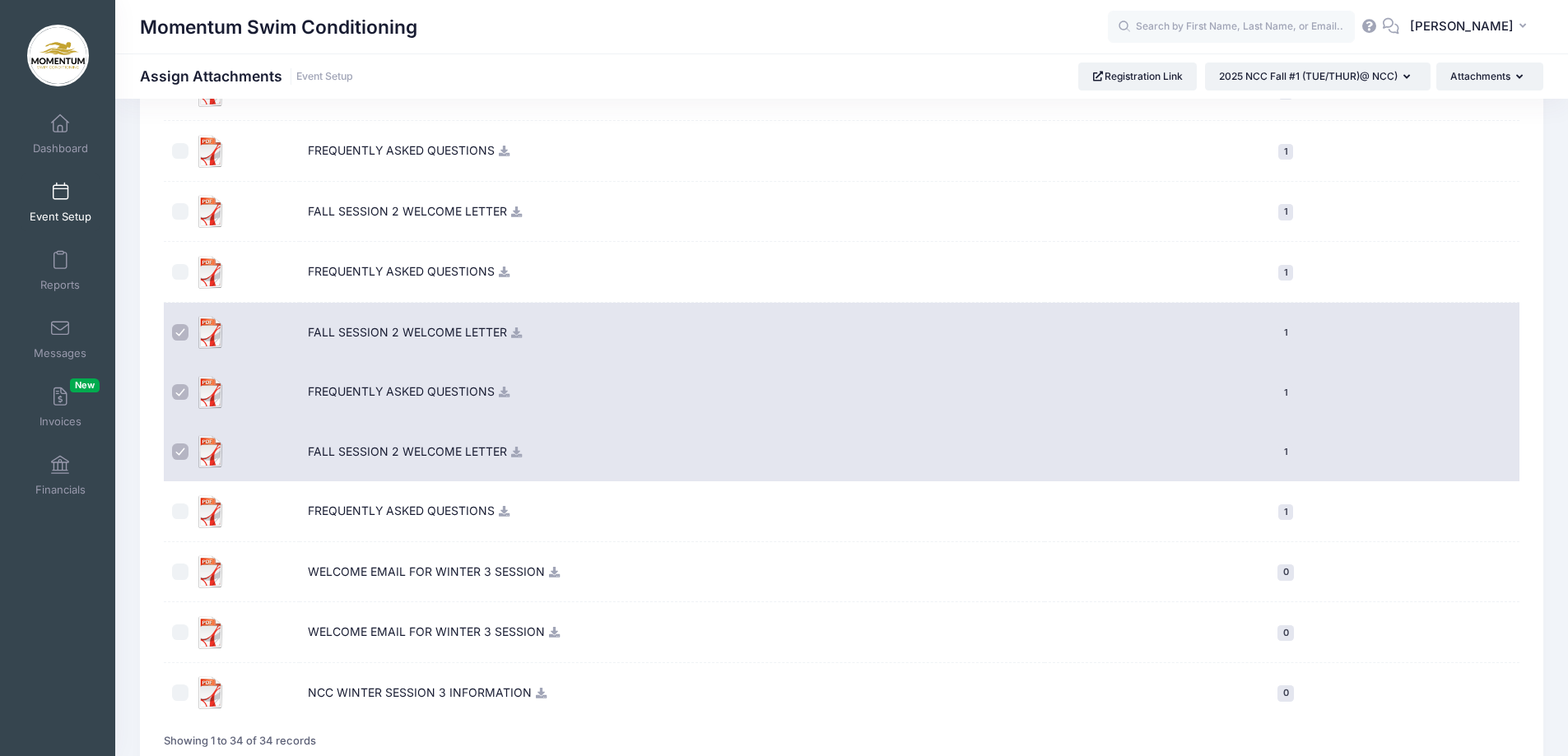
scroll to position [1588, 0]
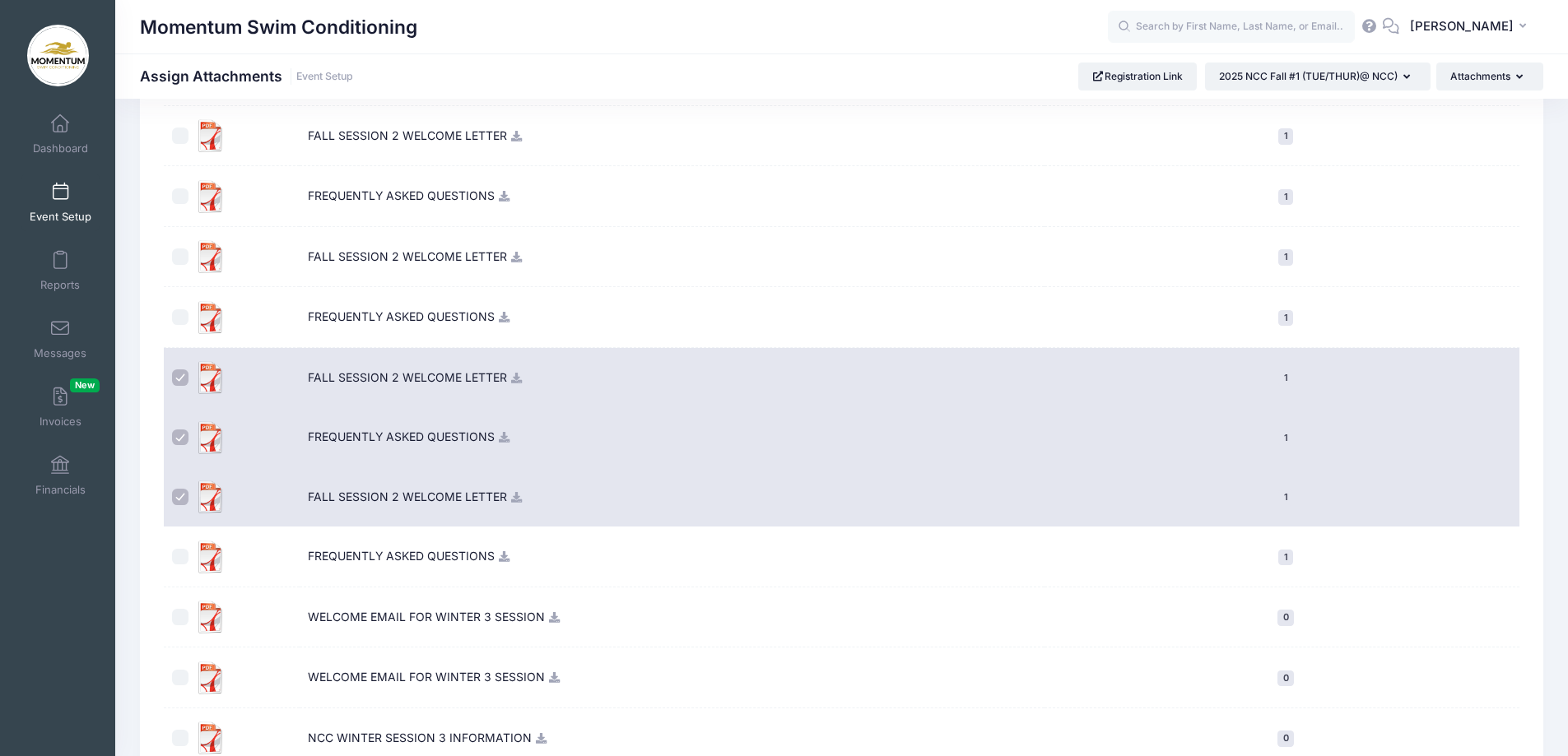
click at [178, 320] on input "checkbox" at bounding box center [180, 317] width 16 height 16
checkbox input "true"
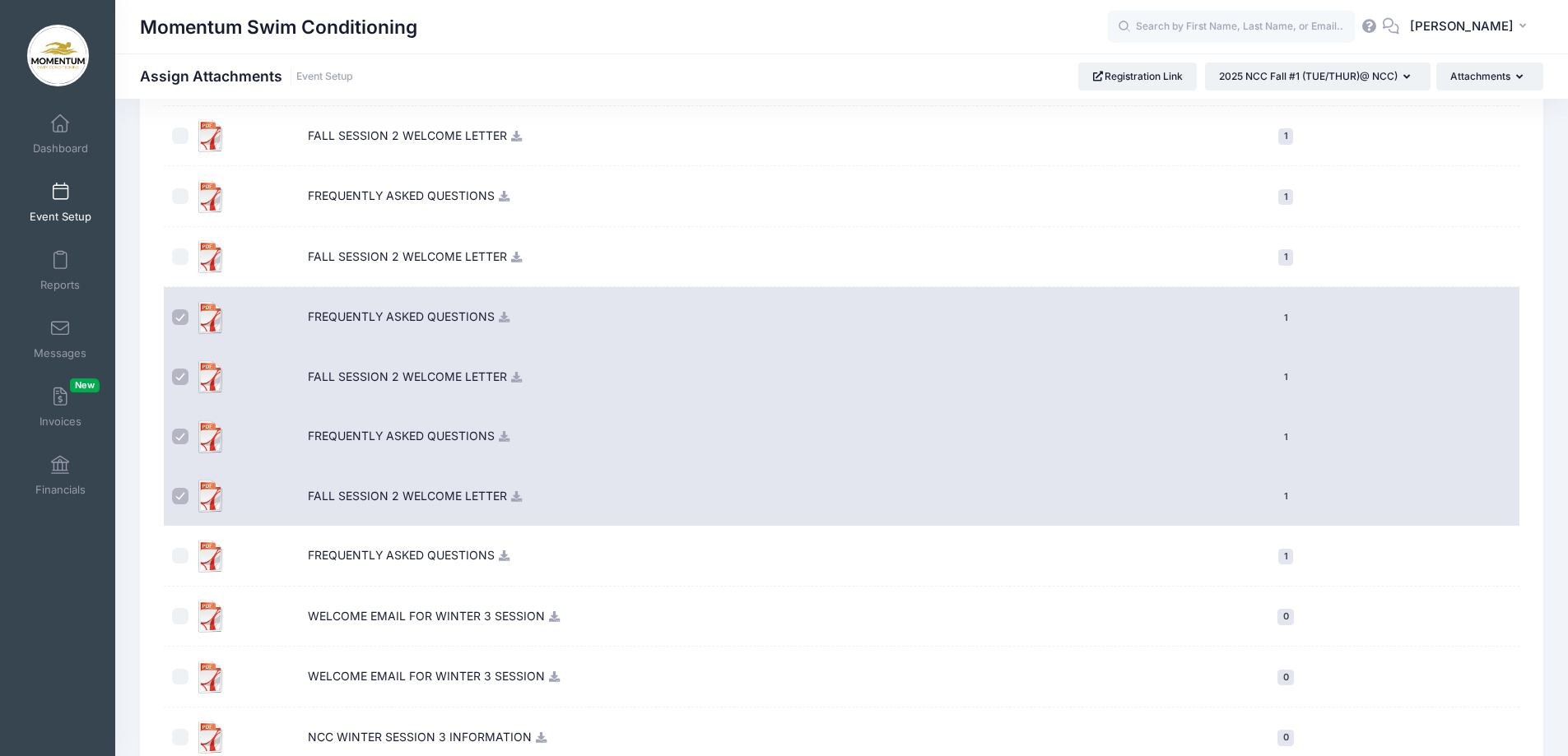
click at [174, 252] on input "checkbox" at bounding box center [180, 257] width 16 height 16
checkbox input "true"
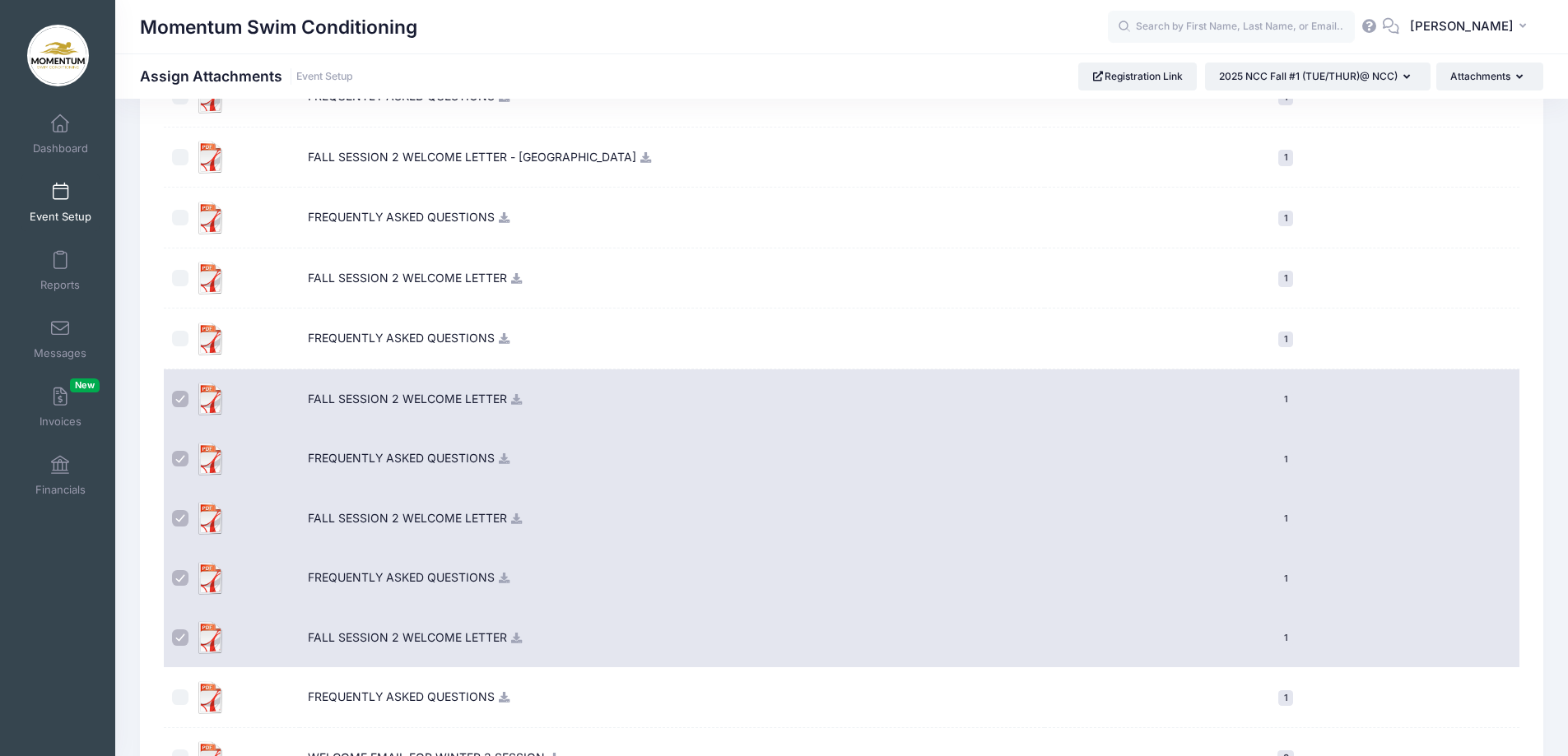
scroll to position [1423, 0]
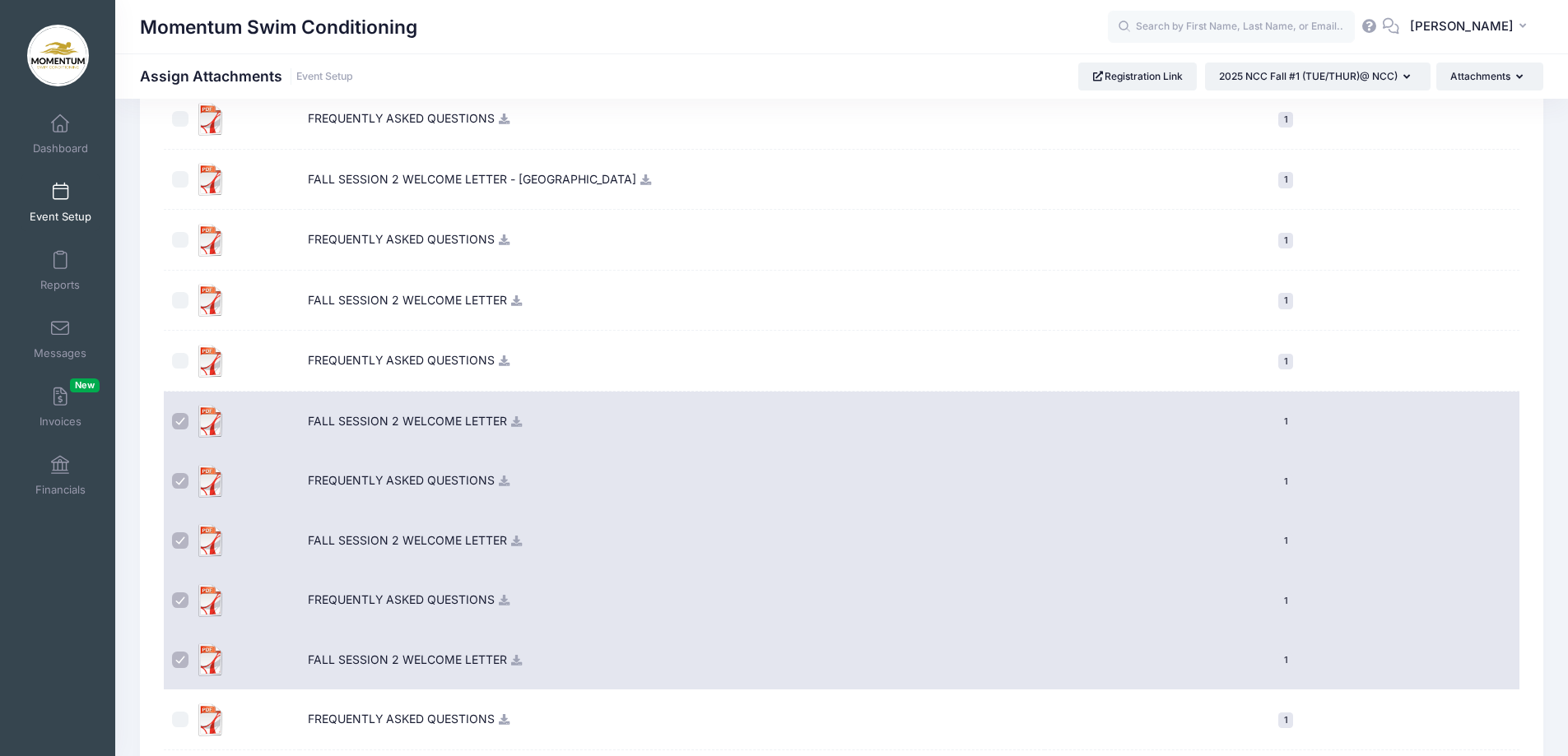
drag, startPoint x: 184, startPoint y: 362, endPoint x: 186, endPoint y: 346, distance: 16.1
click at [186, 361] on input "checkbox" at bounding box center [180, 361] width 16 height 16
checkbox input "true"
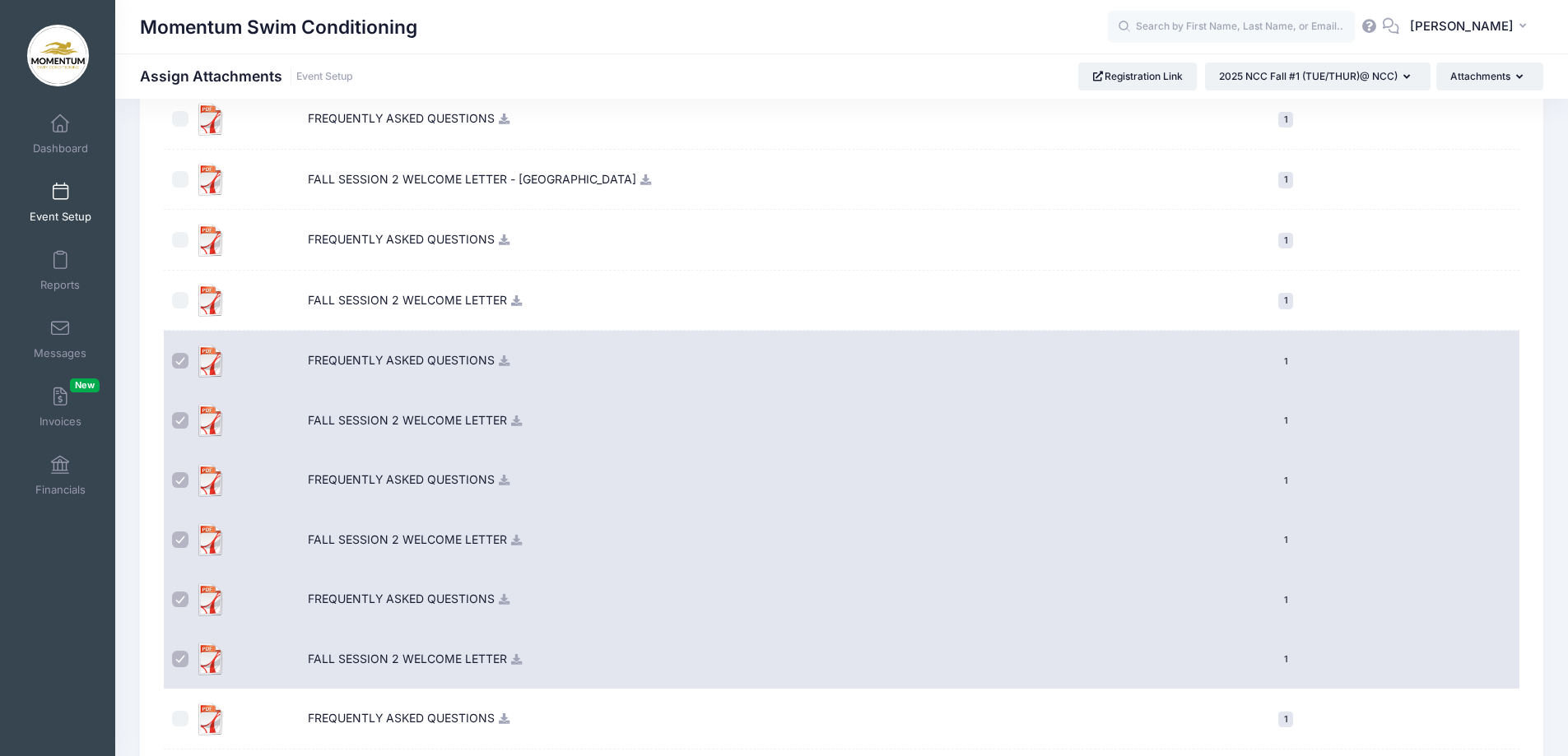
click at [181, 298] on input "checkbox" at bounding box center [180, 300] width 16 height 16
checkbox input "true"
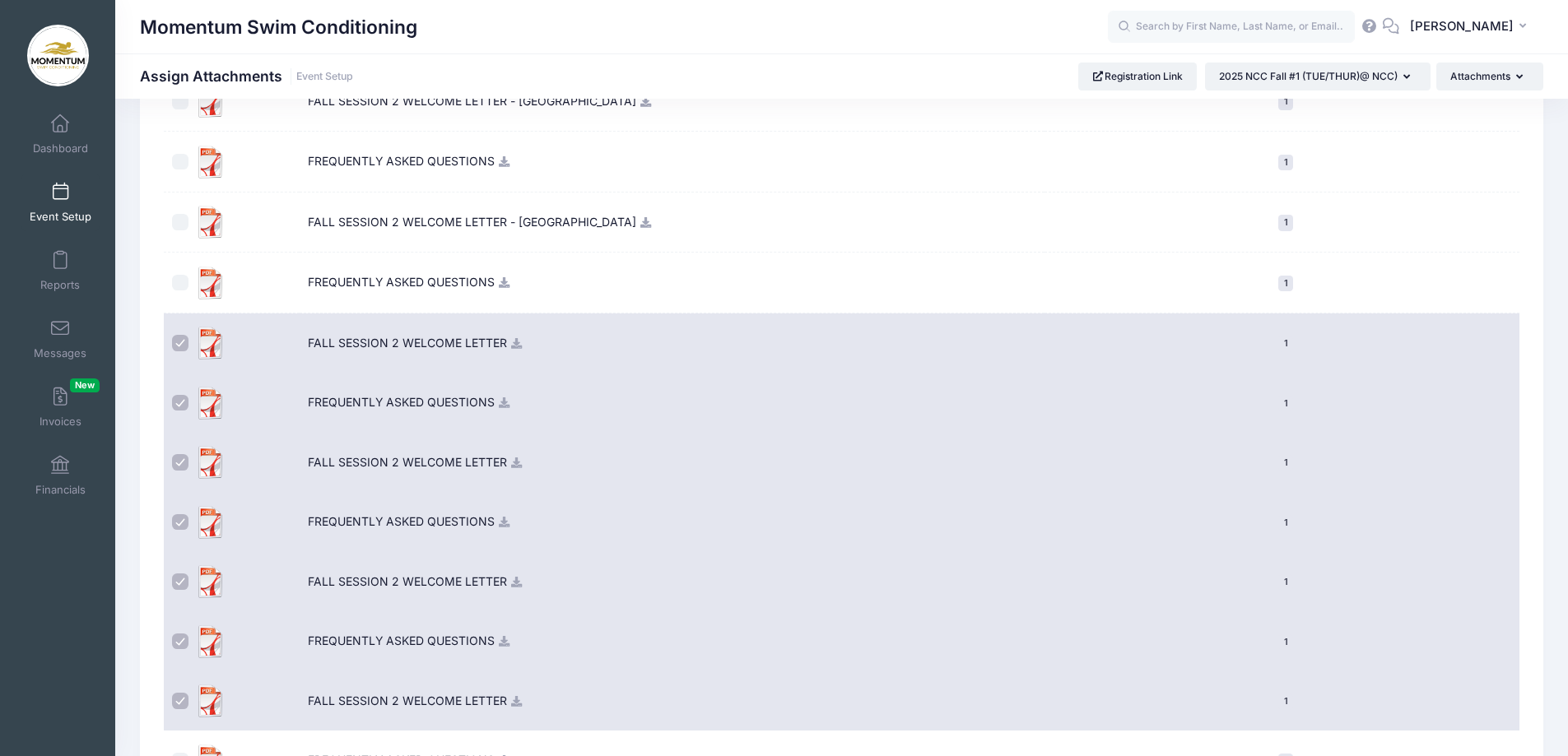
scroll to position [1341, 0]
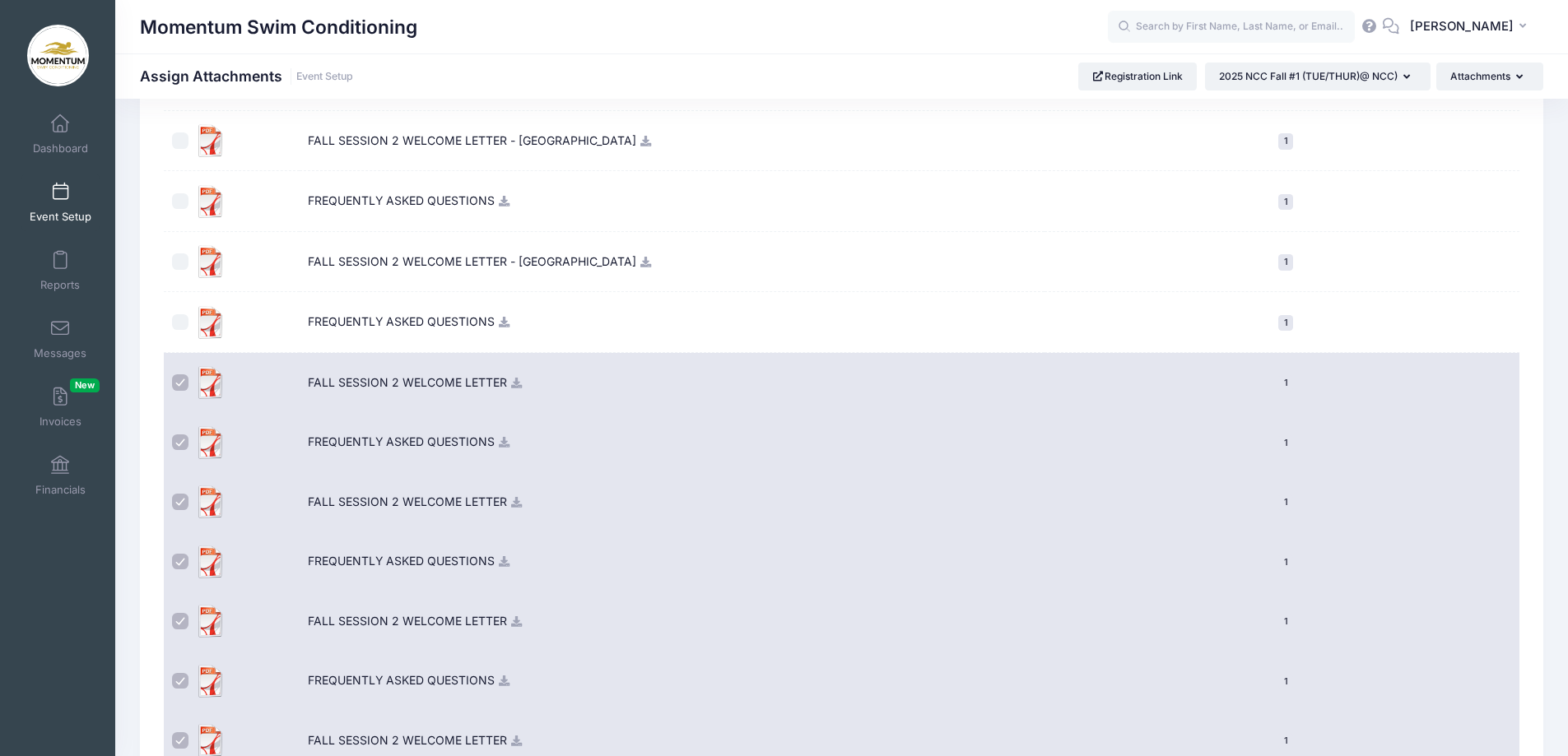
click at [180, 326] on input "checkbox" at bounding box center [180, 323] width 16 height 16
checkbox input "true"
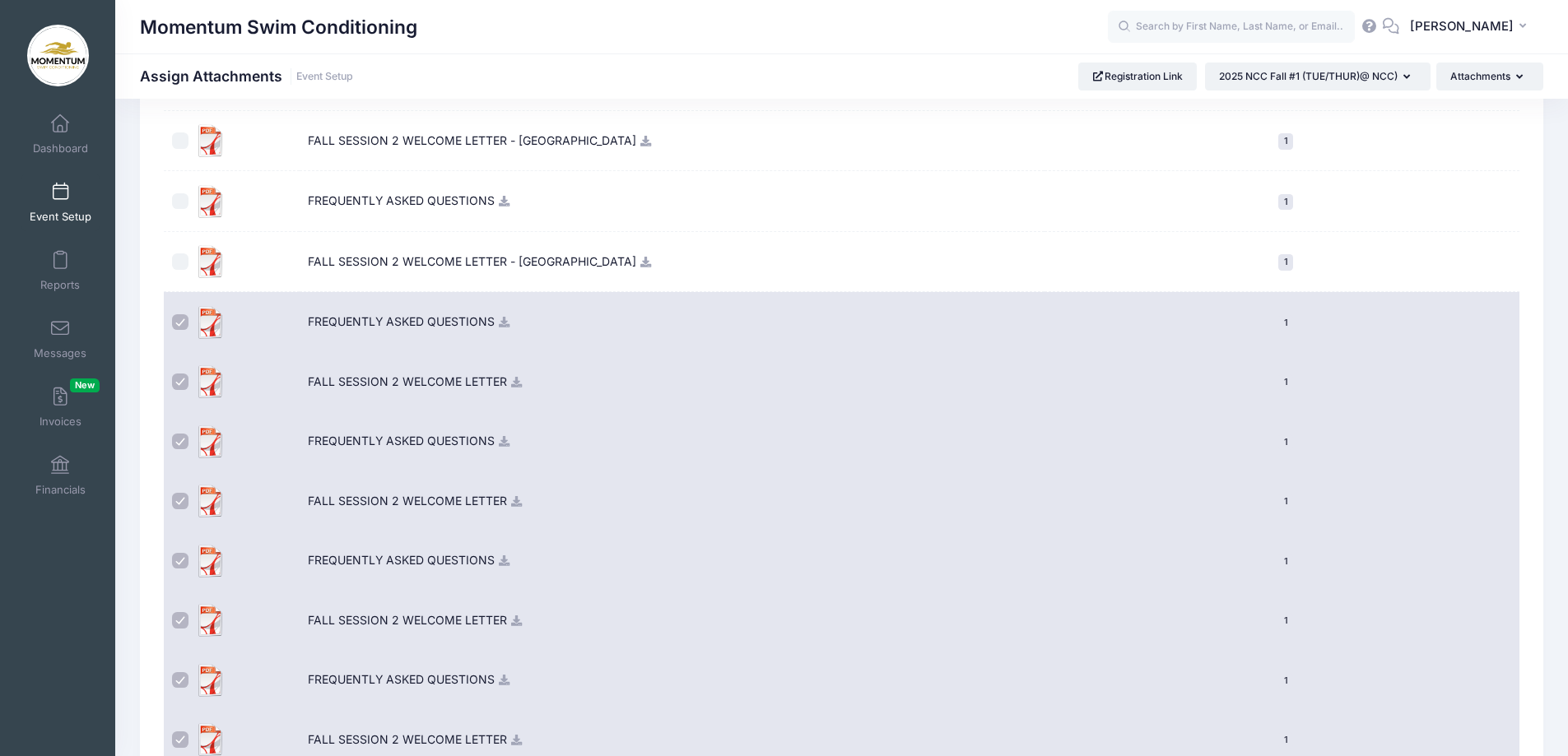
click at [175, 263] on input "checkbox" at bounding box center [180, 261] width 16 height 16
checkbox input "true"
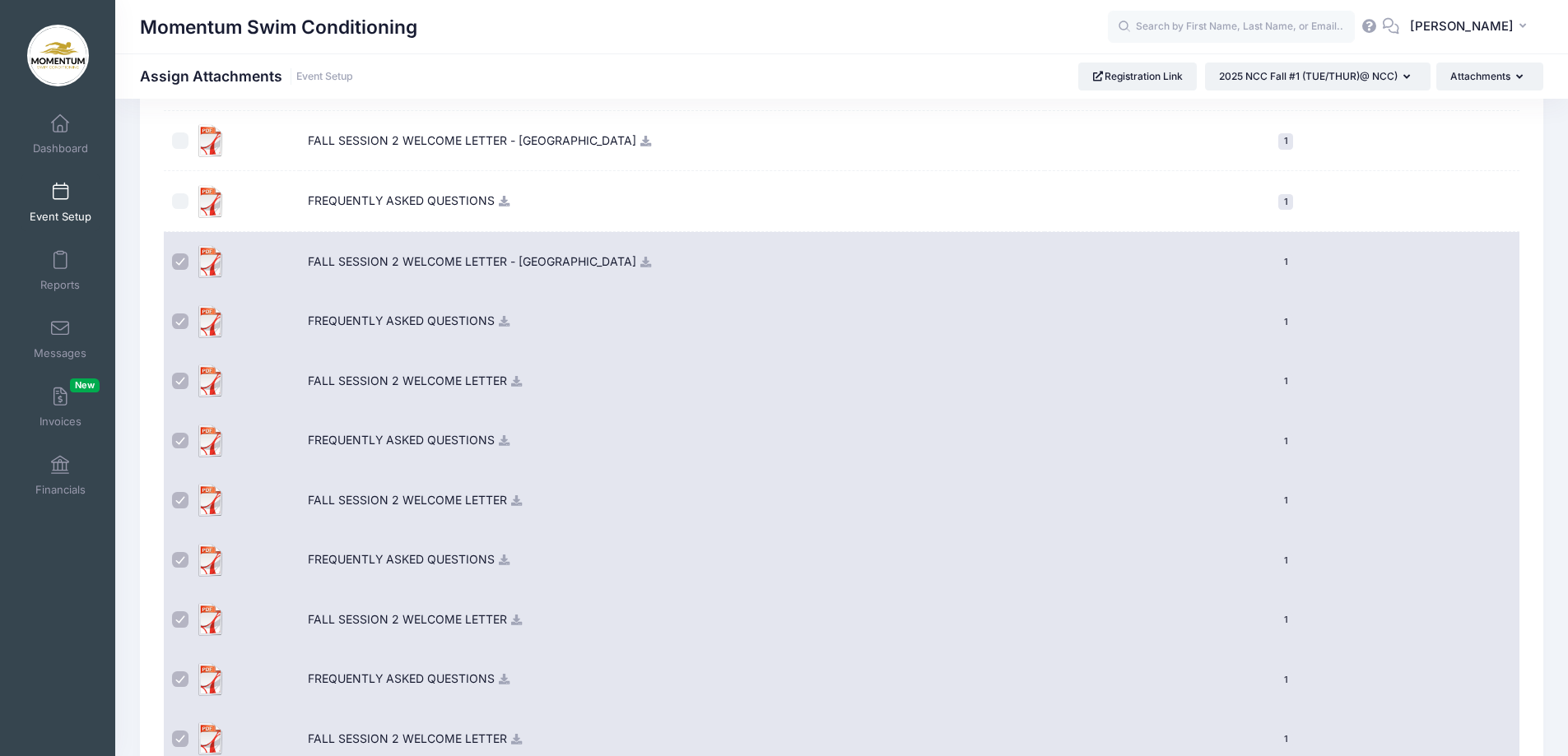
click at [181, 140] on input "checkbox" at bounding box center [180, 141] width 16 height 16
checkbox input "true"
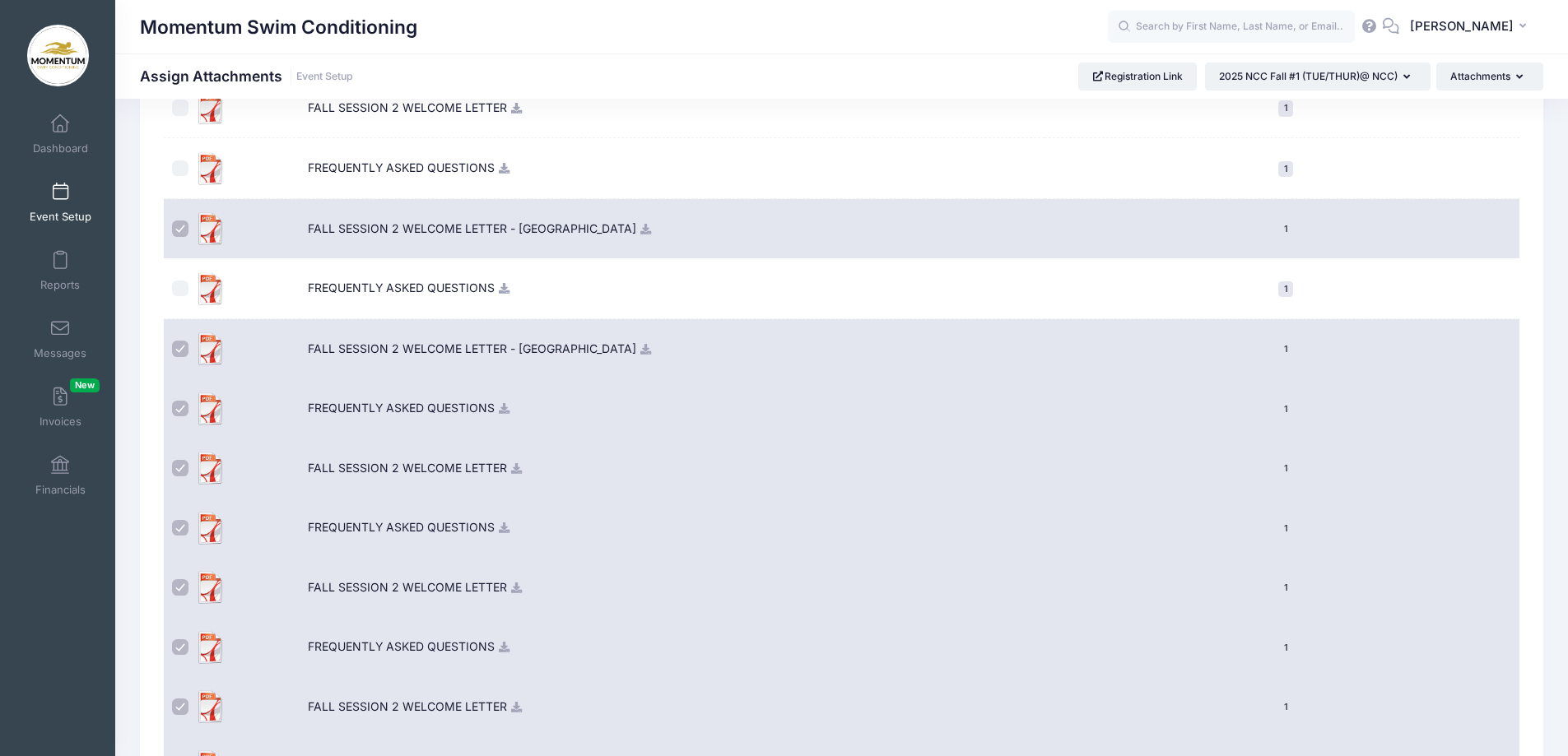
scroll to position [1094, 0]
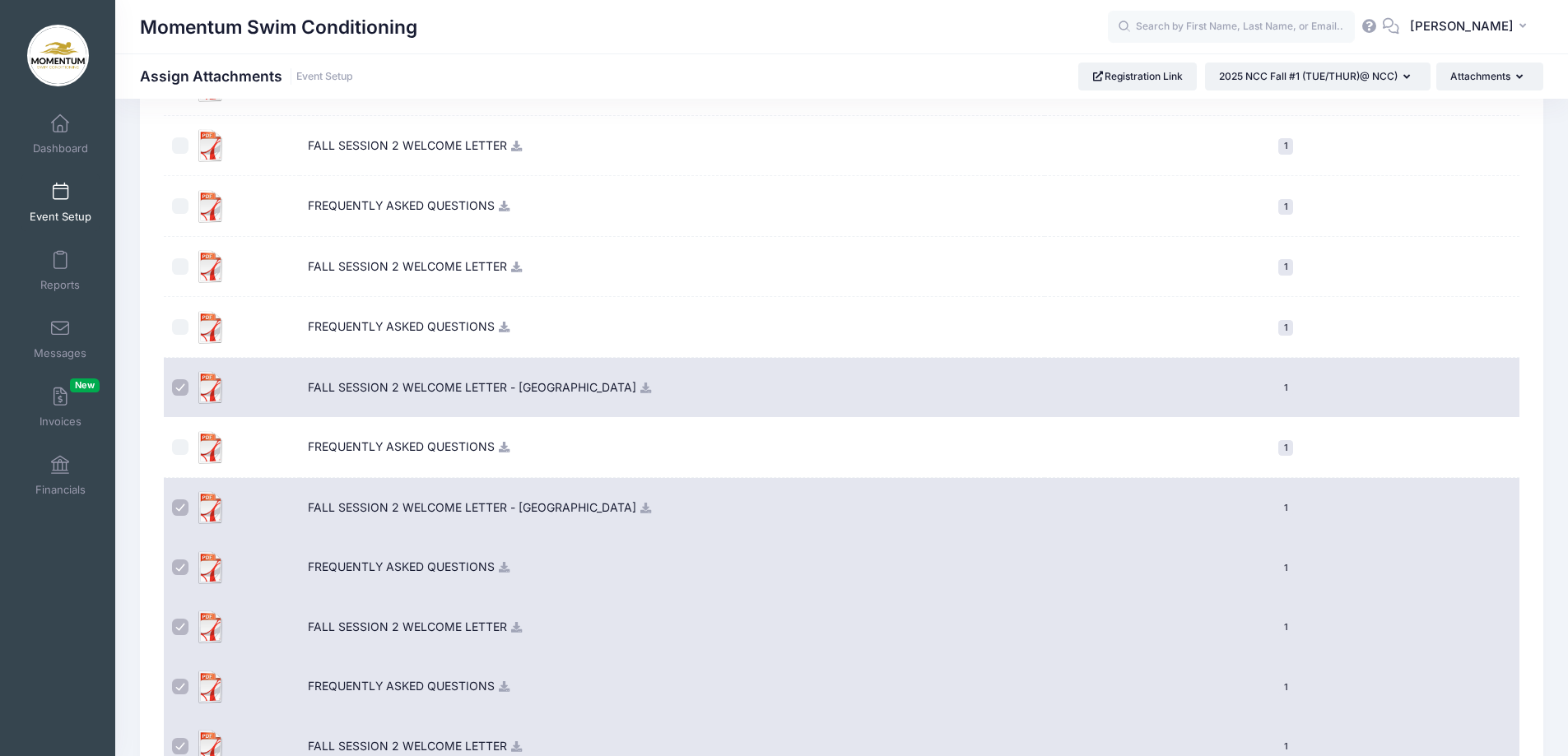
click at [178, 453] on input "checkbox" at bounding box center [180, 448] width 16 height 16
checkbox input "true"
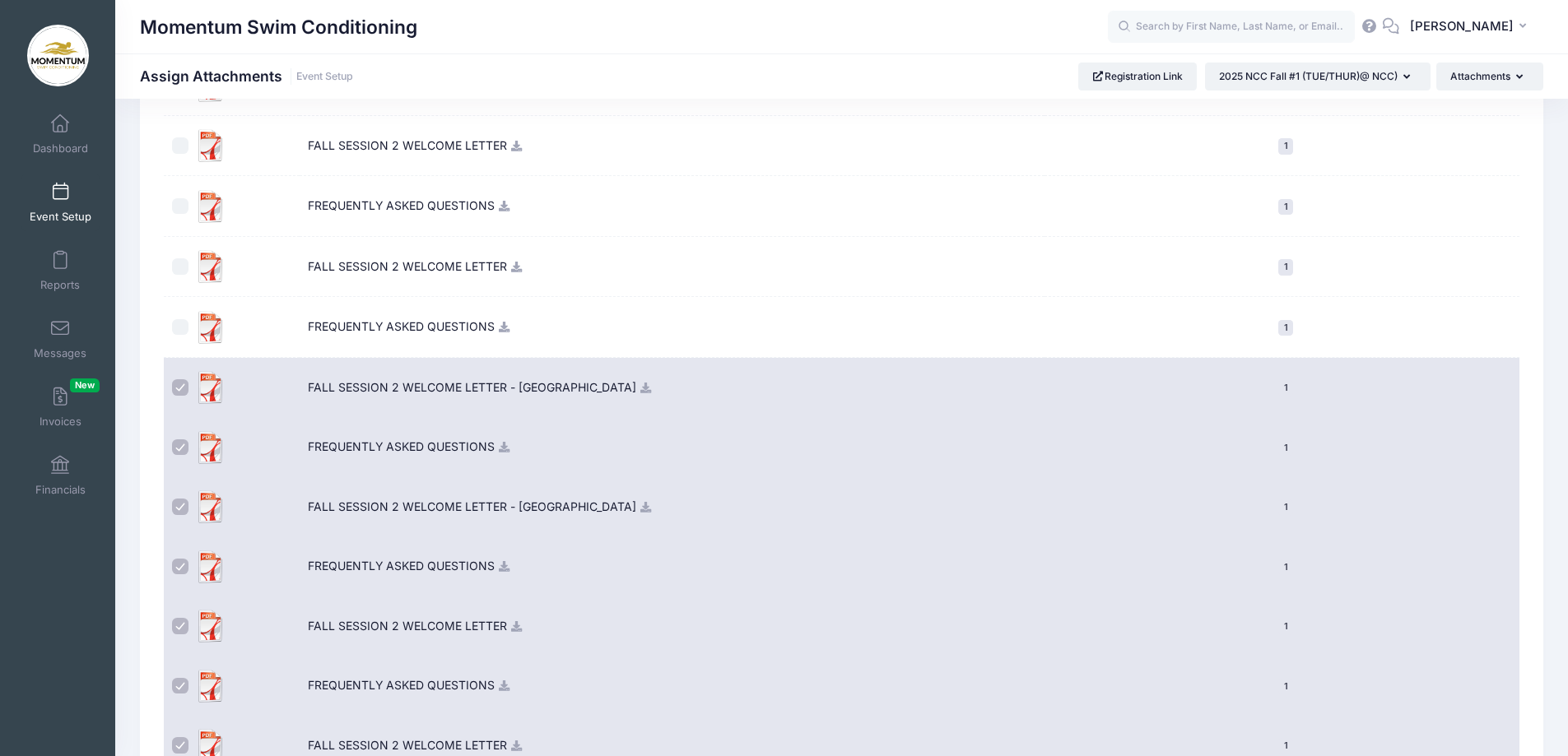
click at [184, 270] on input "checkbox" at bounding box center [180, 267] width 16 height 16
checkbox input "true"
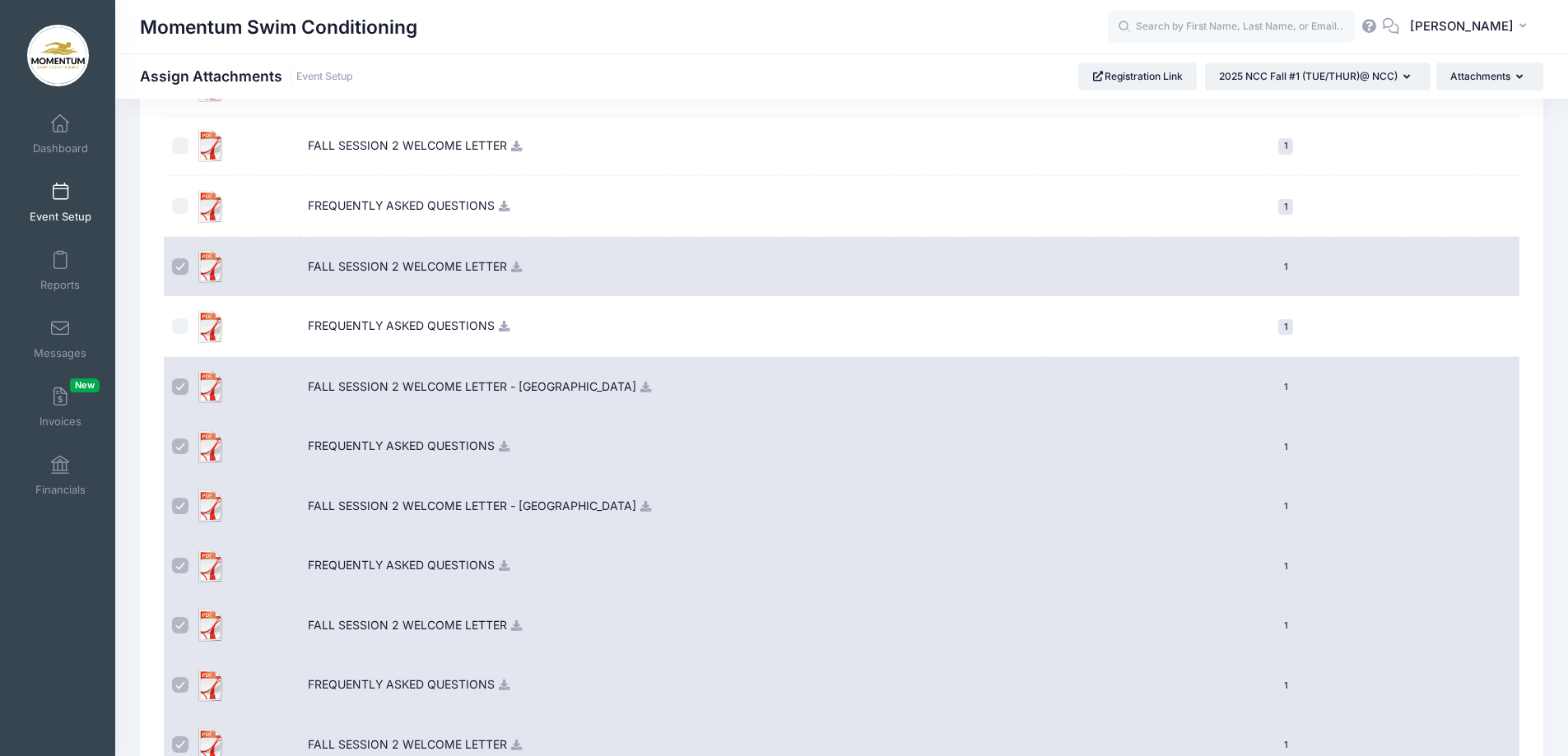
click at [175, 329] on input "checkbox" at bounding box center [180, 326] width 16 height 16
checkbox input "true"
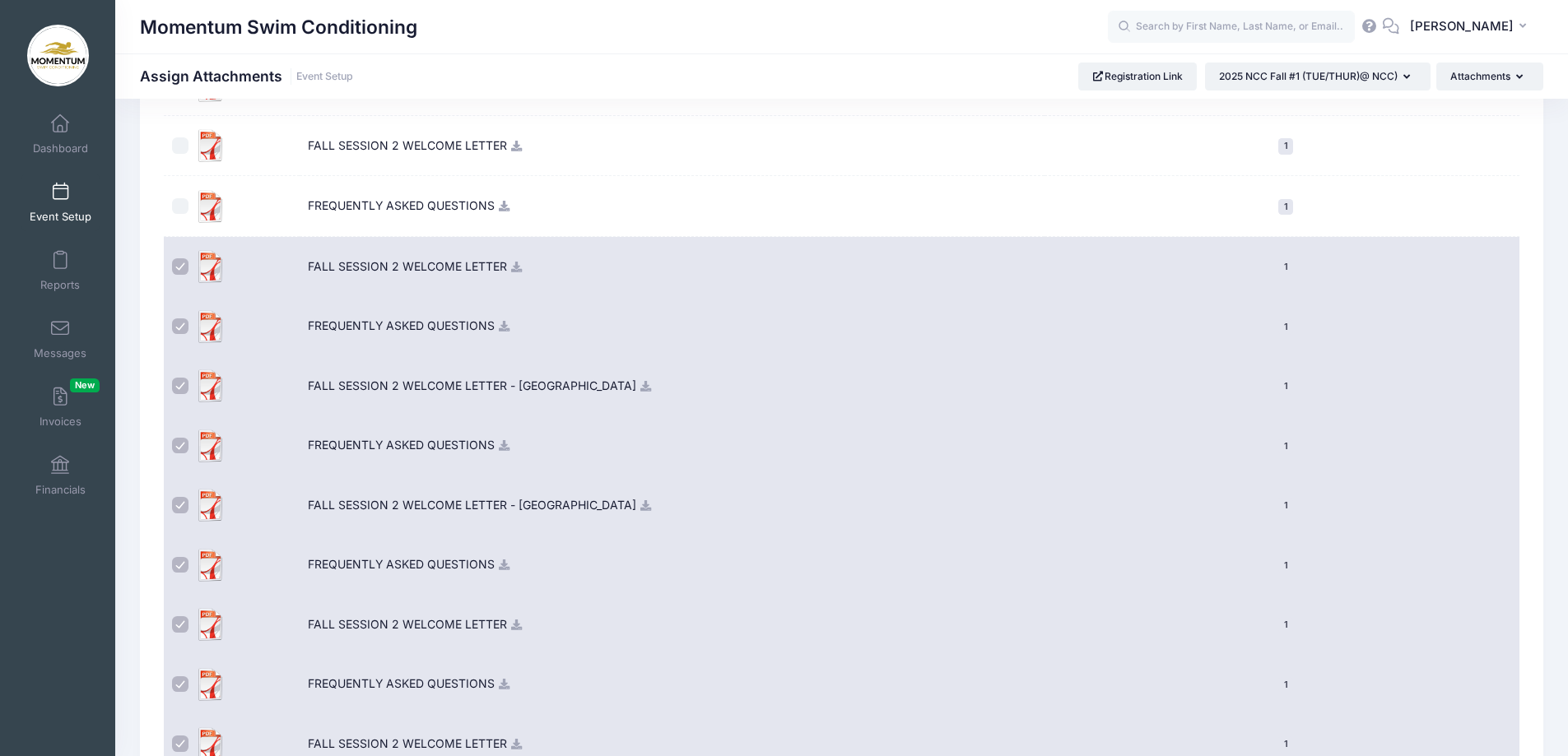
click at [184, 206] on input "checkbox" at bounding box center [180, 206] width 16 height 16
checkbox input "true"
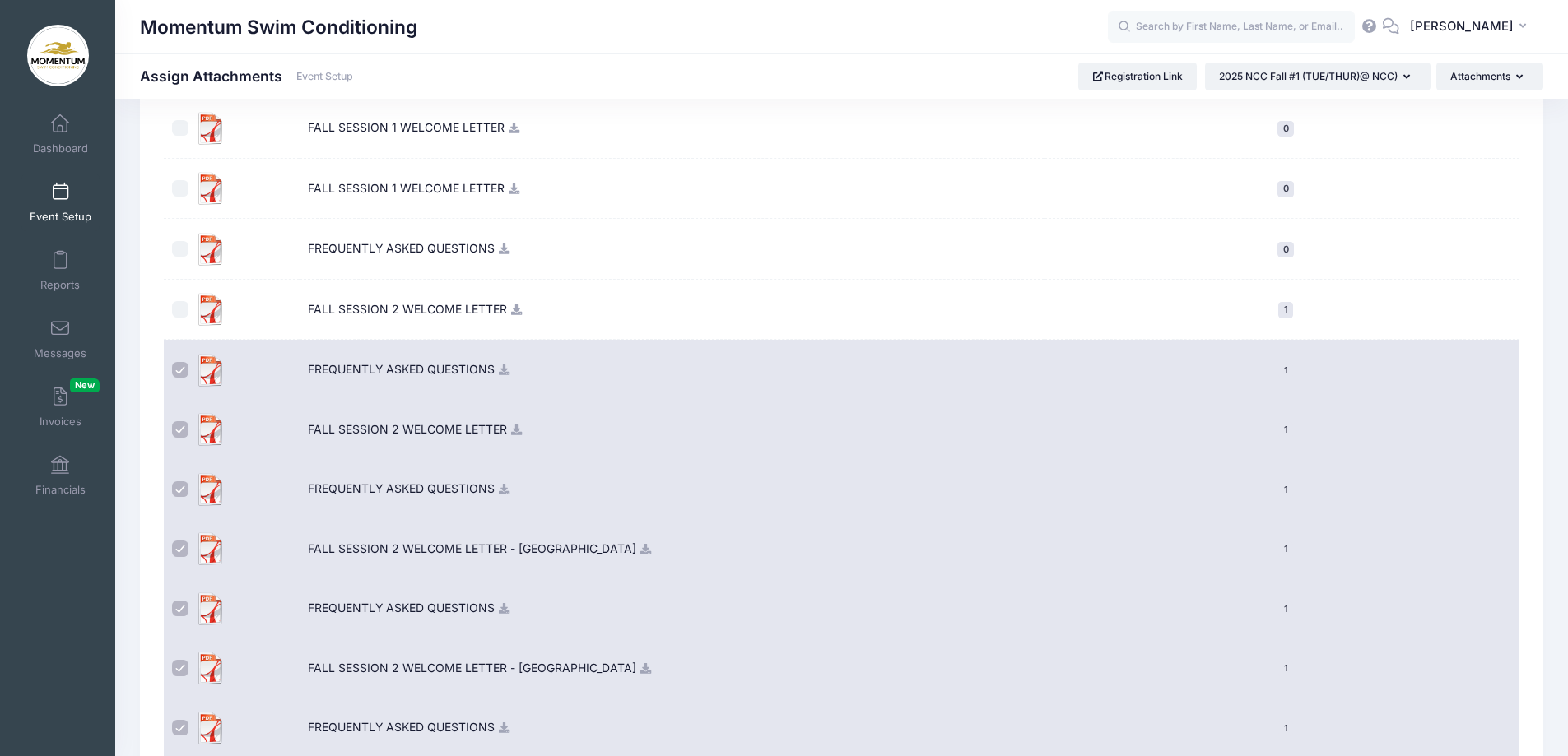
scroll to position [929, 0]
click at [175, 308] on input "checkbox" at bounding box center [180, 310] width 16 height 16
checkbox input "true"
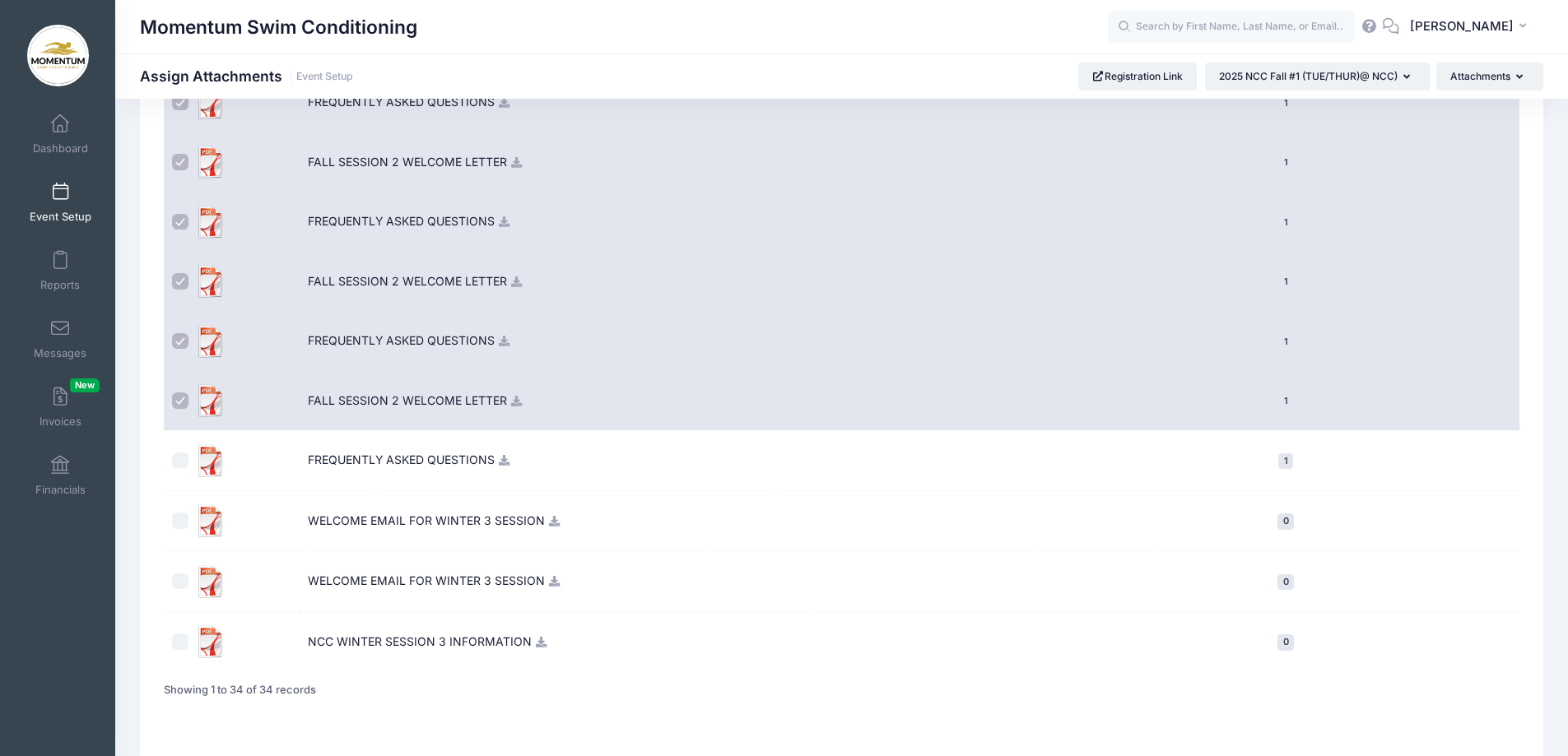
scroll to position [1743, 0]
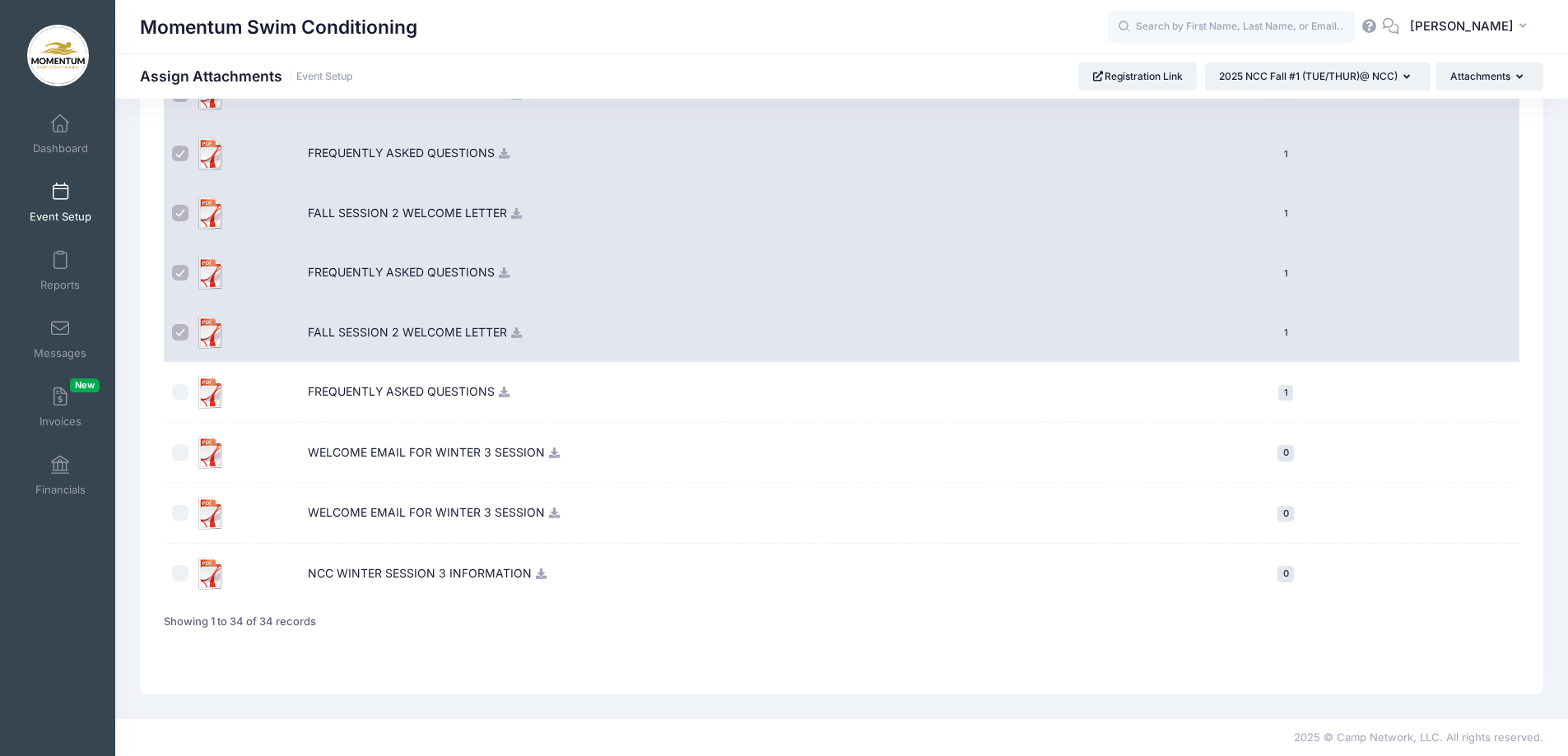
click at [177, 391] on input "checkbox" at bounding box center [180, 392] width 16 height 16
checkbox input "true"
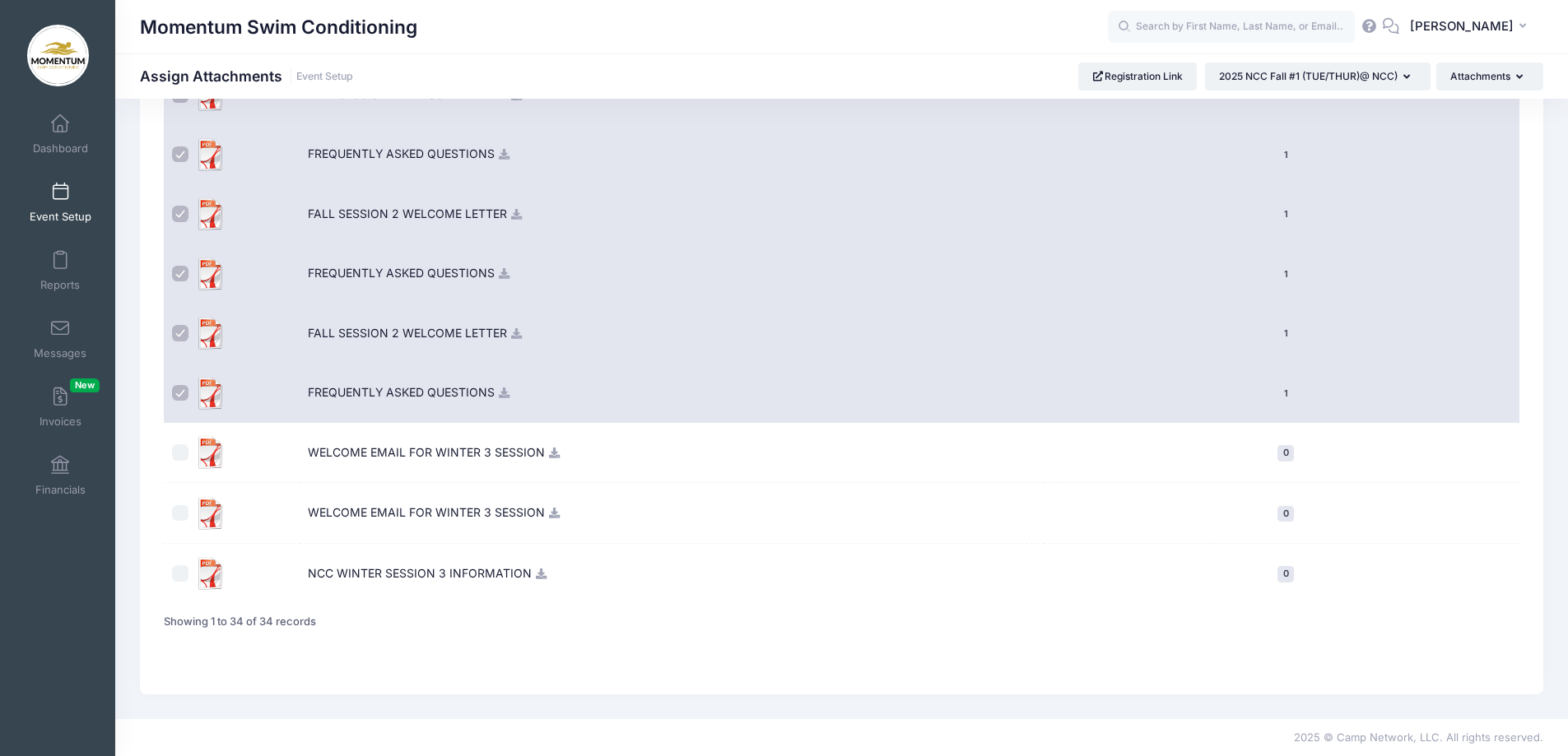
scroll to position [1742, 0]
click at [180, 434] on td at bounding box center [231, 453] width 136 height 61
drag, startPoint x: 182, startPoint y: 454, endPoint x: 186, endPoint y: 463, distance: 9.8
click at [184, 457] on input "checkbox" at bounding box center [180, 452] width 16 height 16
checkbox input "true"
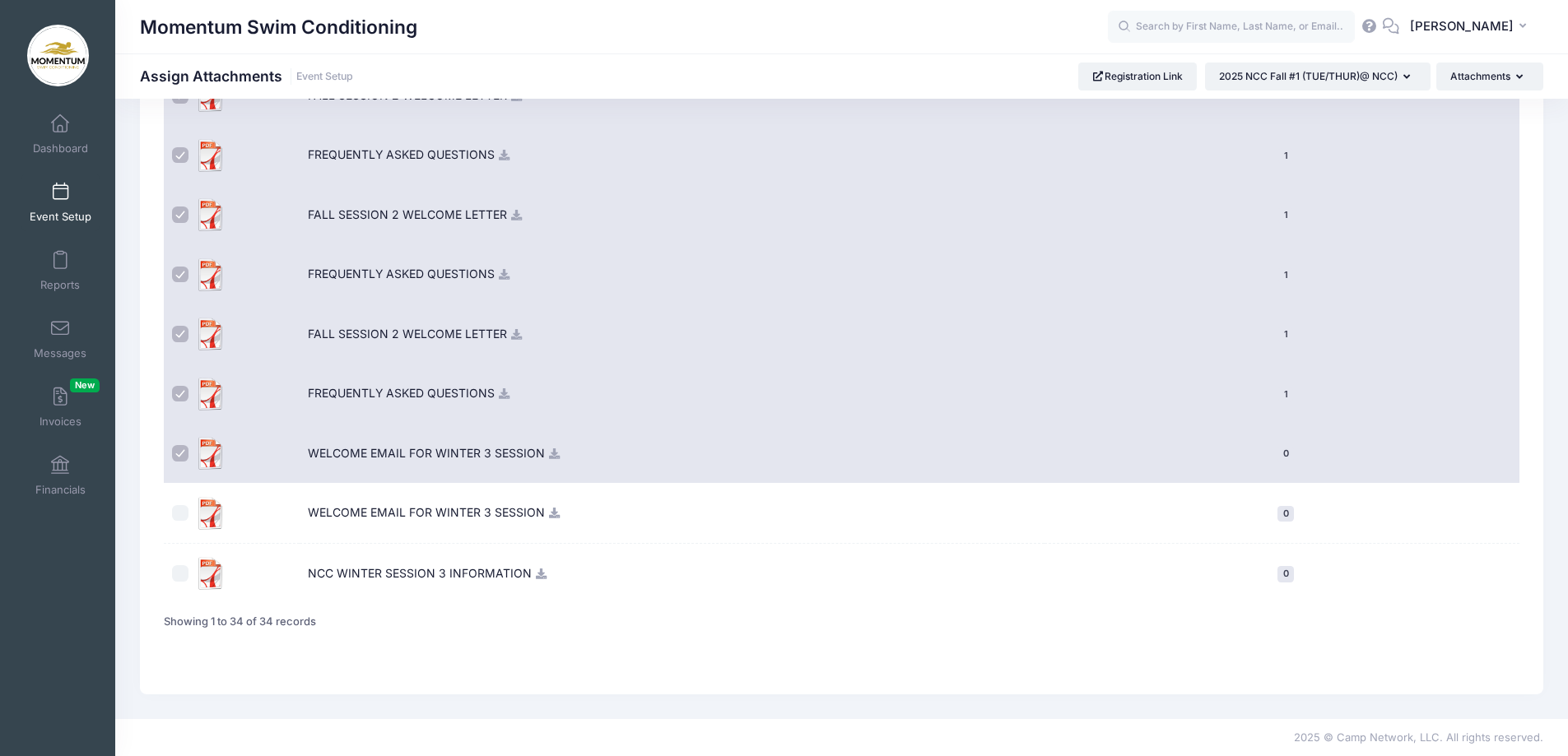
drag, startPoint x: 184, startPoint y: 512, endPoint x: 185, endPoint y: 535, distance: 23.0
click at [184, 516] on input "checkbox" at bounding box center [180, 514] width 16 height 16
checkbox input "true"
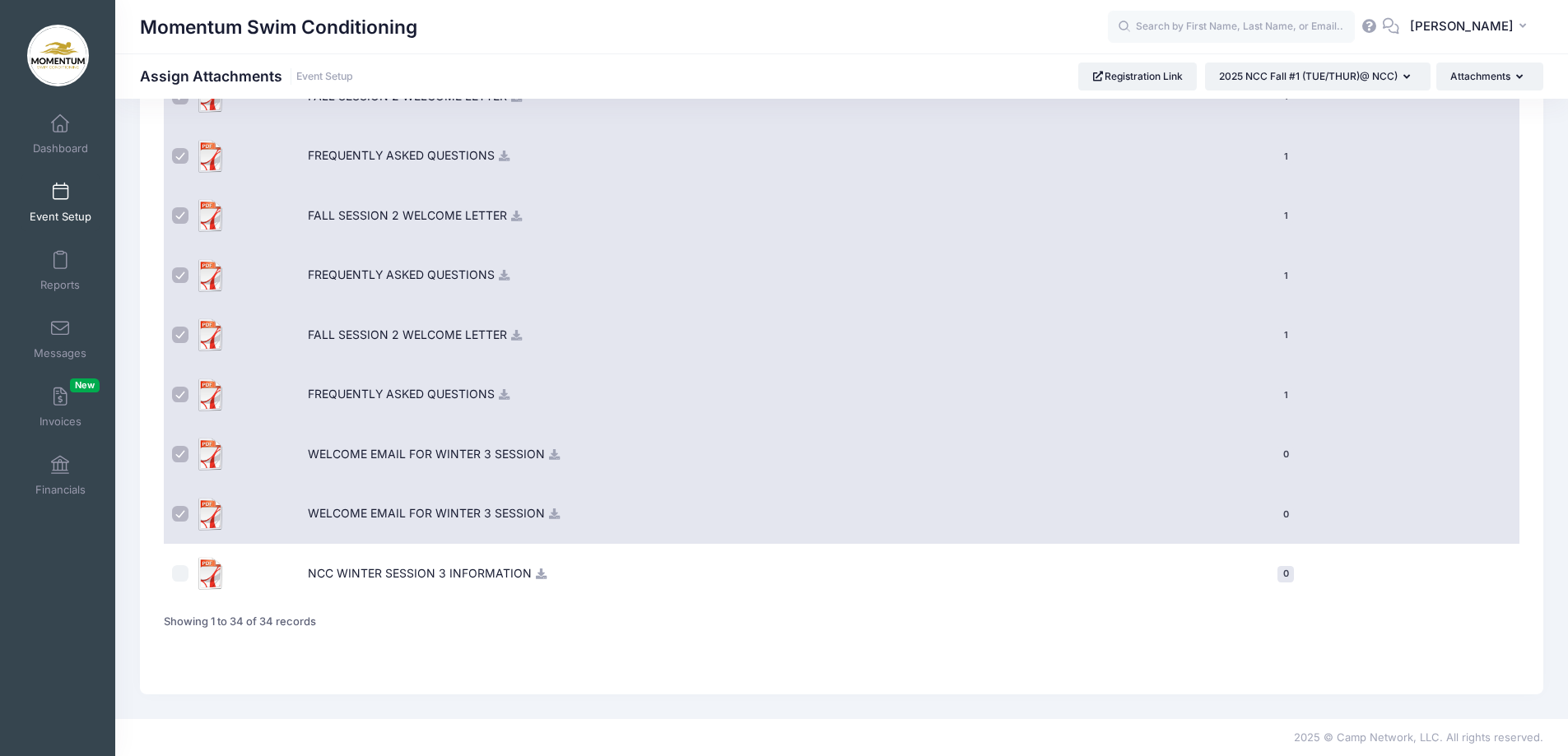
scroll to position [1740, 0]
click at [184, 578] on input "checkbox" at bounding box center [180, 573] width 16 height 16
checkbox input "true"
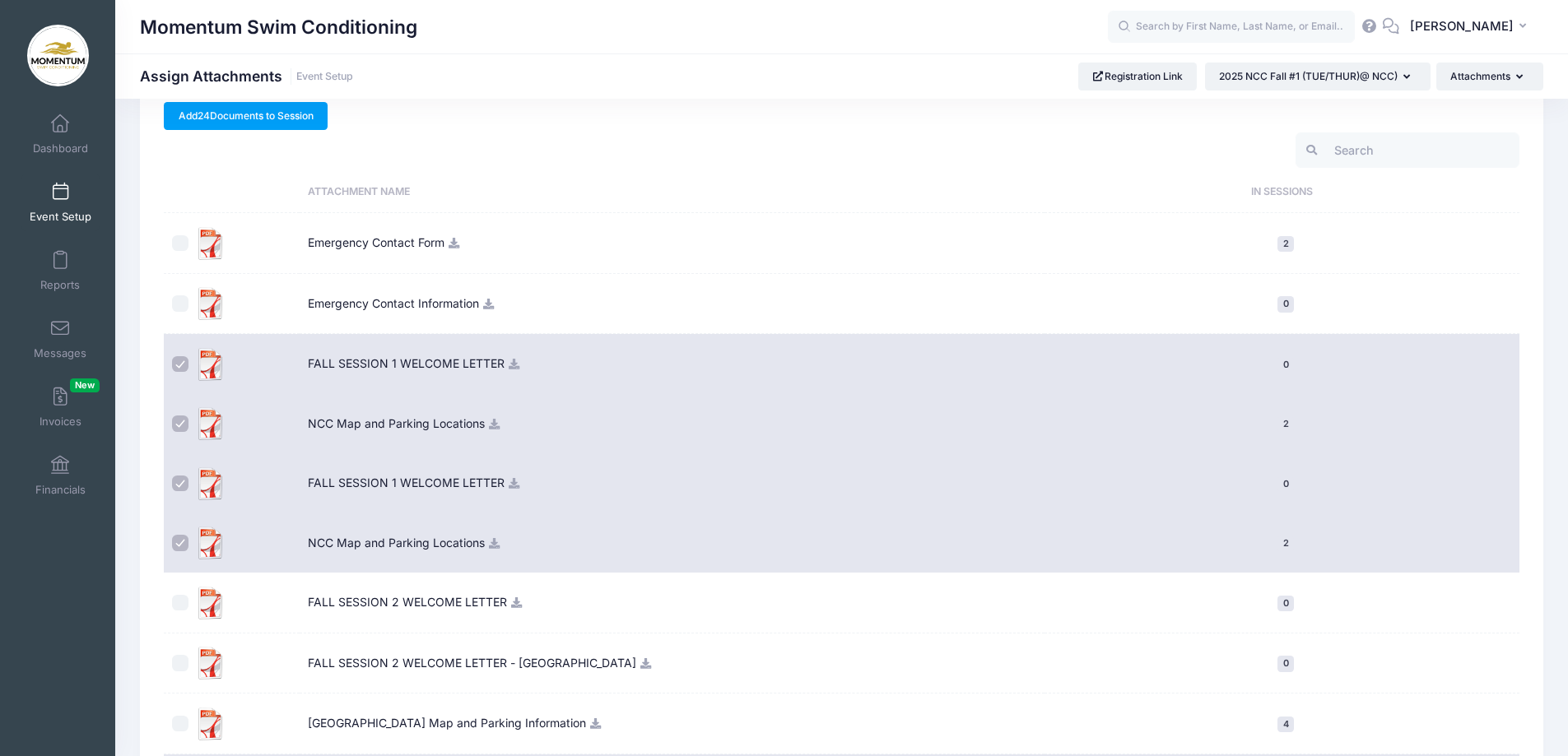
scroll to position [0, 0]
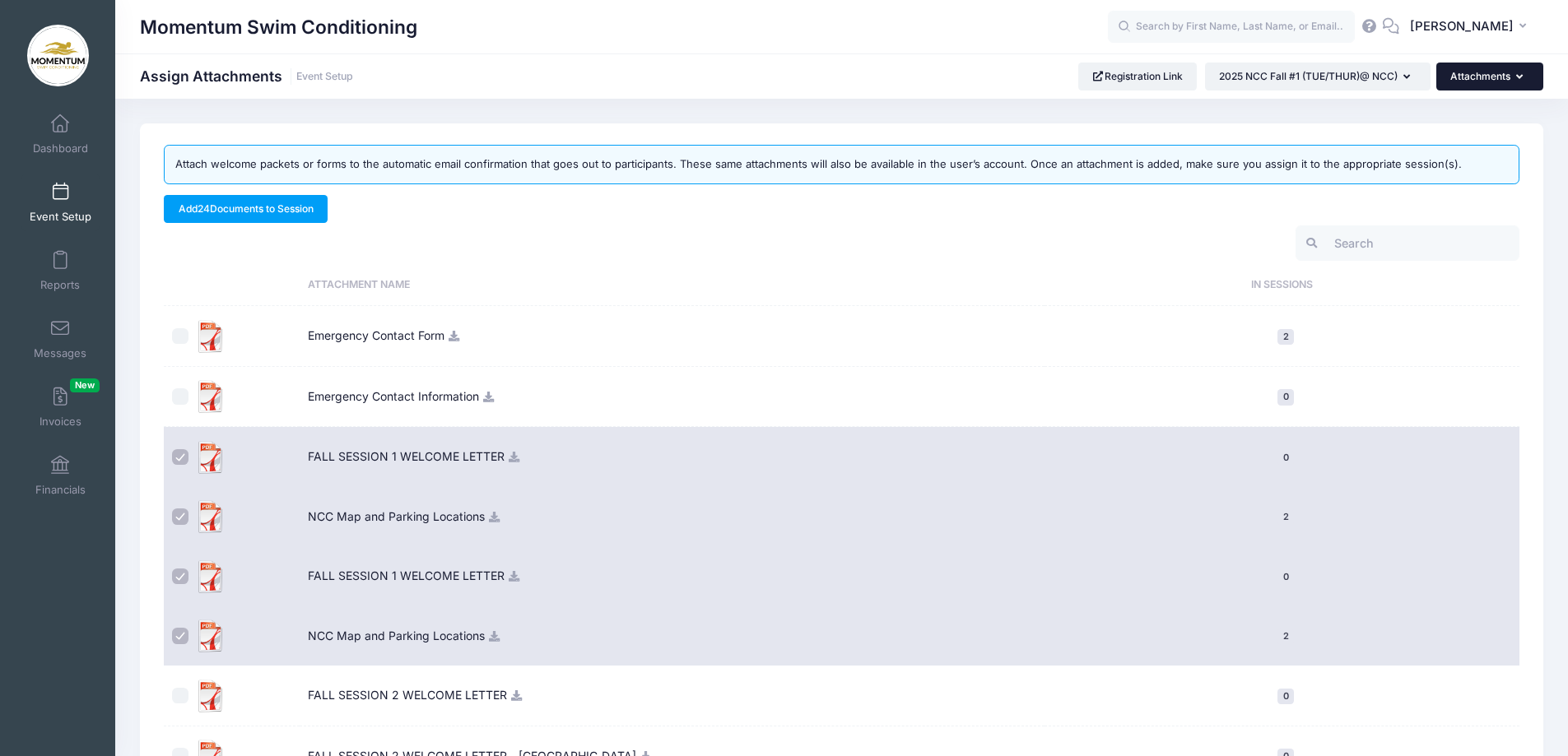
click at [1528, 78] on button "Attachments" at bounding box center [1489, 76] width 107 height 28
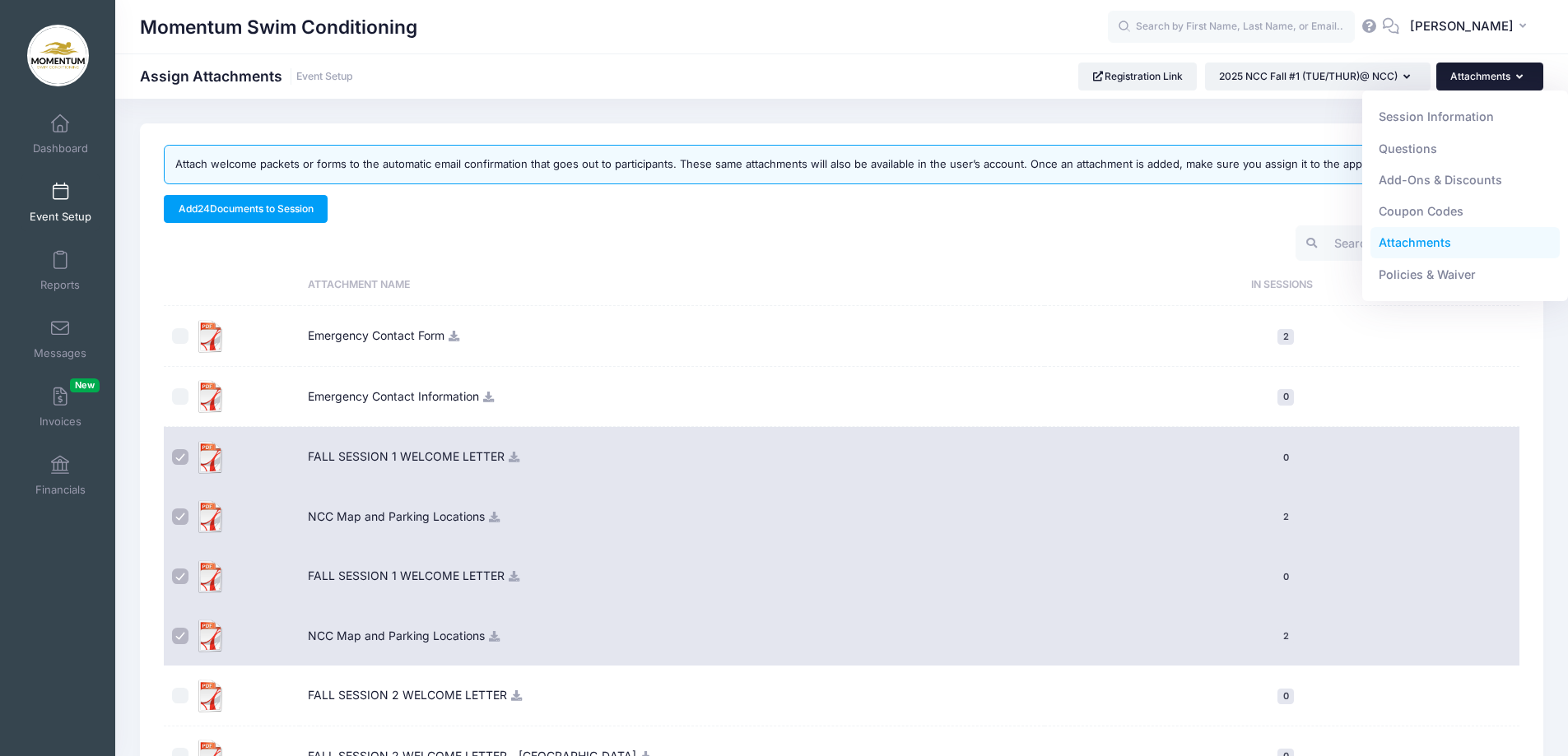
click at [831, 333] on td "Emergency Contact Form" at bounding box center [672, 336] width 746 height 61
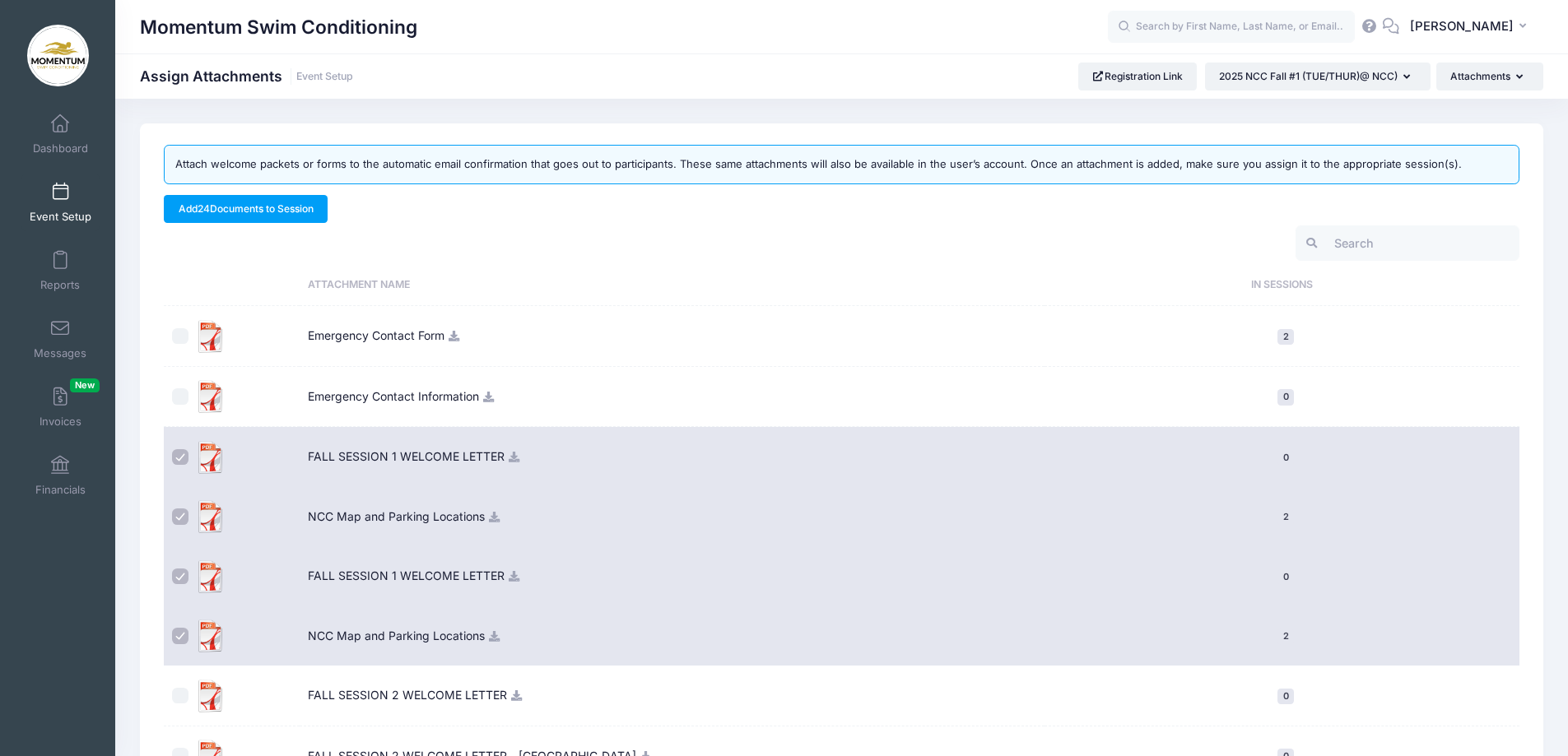
drag, startPoint x: 177, startPoint y: 458, endPoint x: 697, endPoint y: 403, distance: 522.9
click at [697, 405] on td "Emergency Contact Information" at bounding box center [672, 397] width 746 height 61
click at [179, 459] on input "checkbox" at bounding box center [180, 458] width 16 height 16
checkbox input "false"
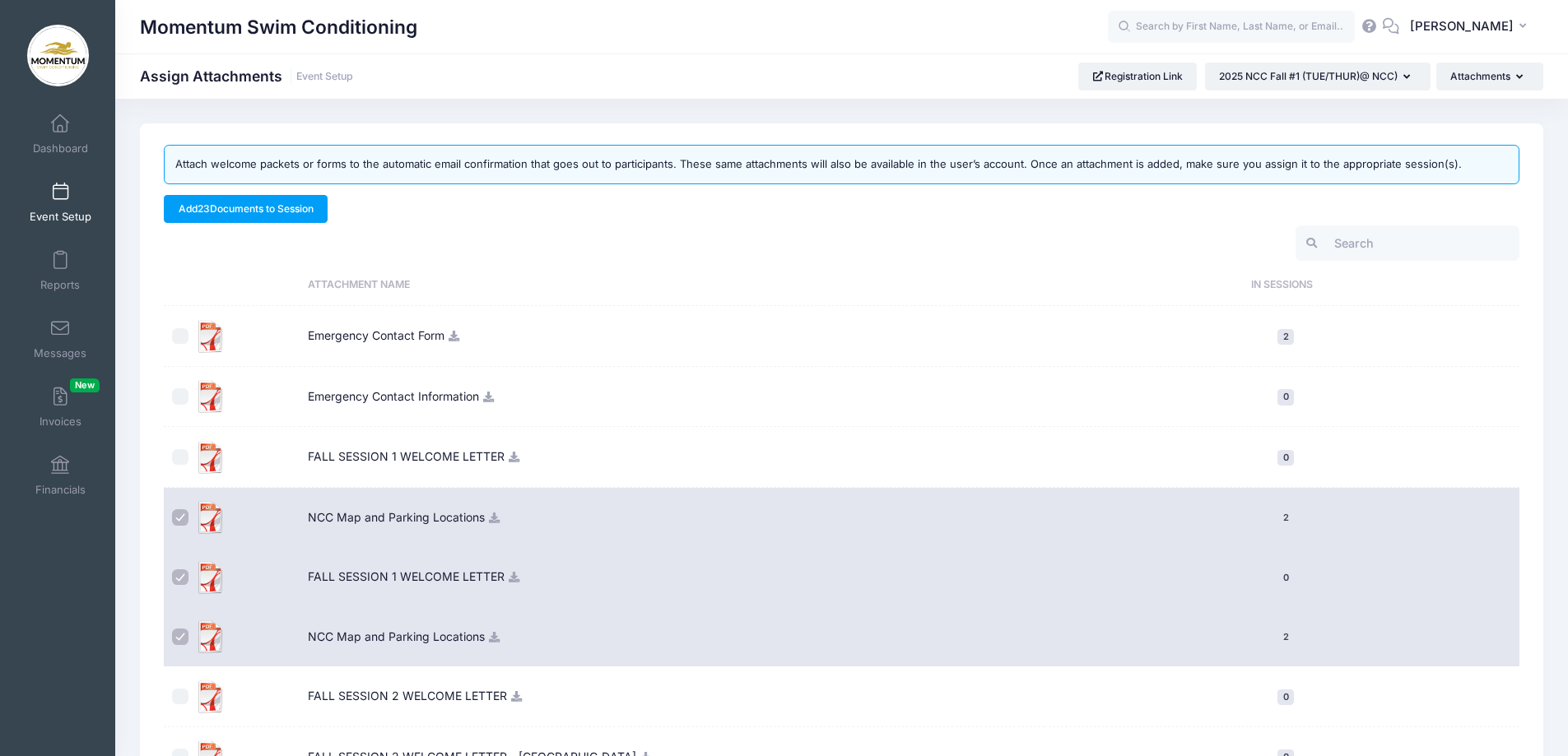
click at [178, 524] on input "checkbox" at bounding box center [180, 517] width 16 height 16
checkbox input "false"
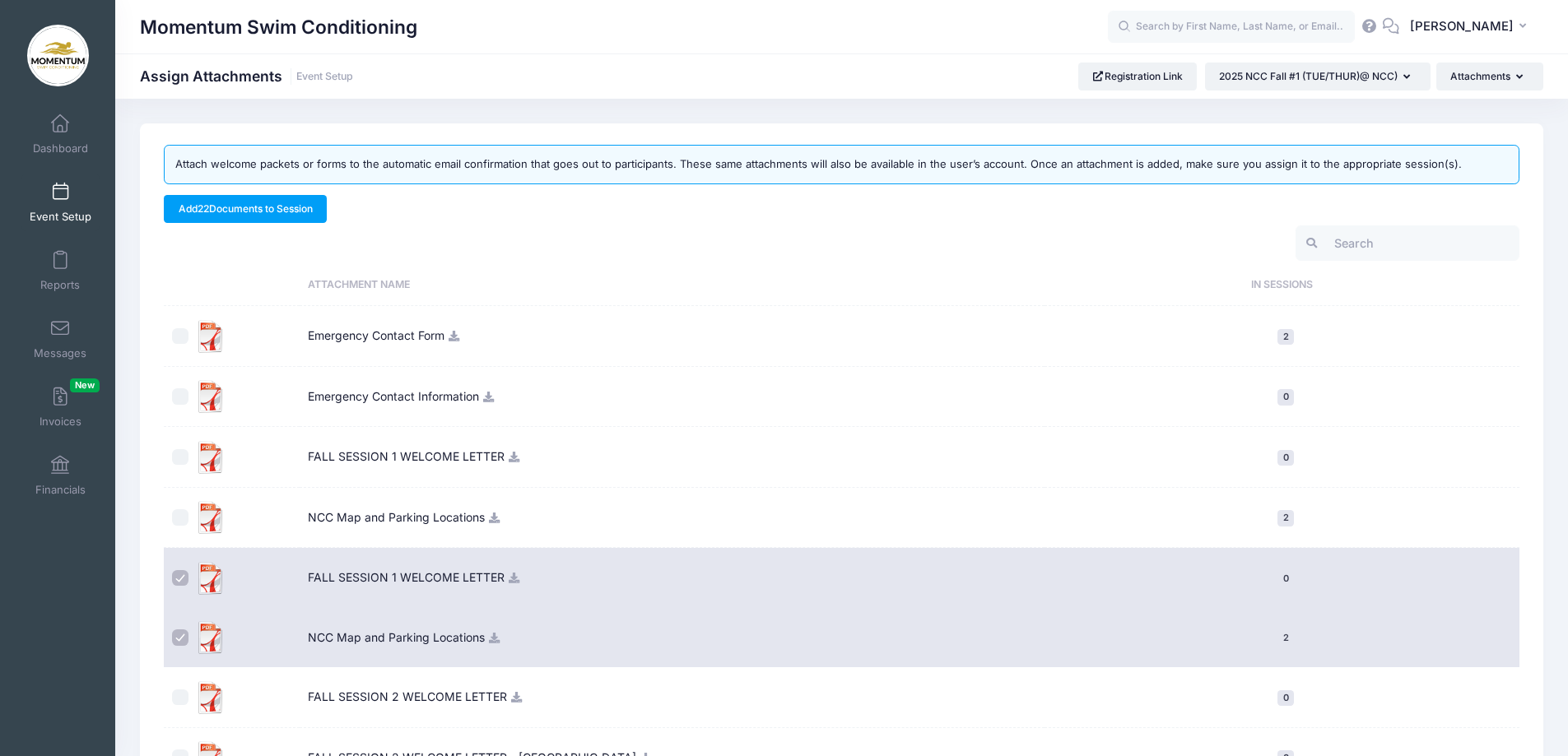
click at [192, 580] on label at bounding box center [183, 579] width 23 height 33
click at [188, 580] on input "checkbox" at bounding box center [180, 579] width 16 height 16
checkbox input "false"
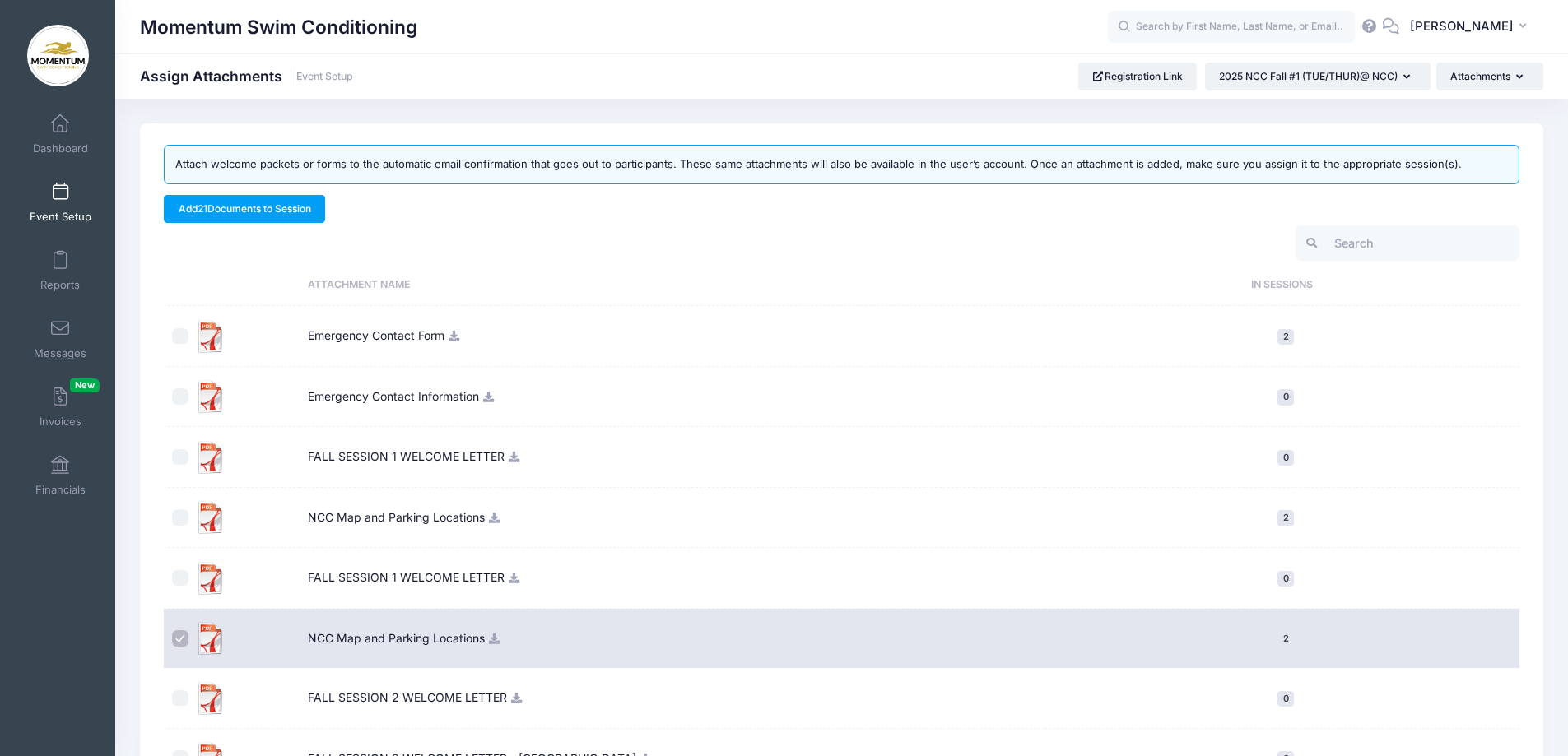
drag, startPoint x: 177, startPoint y: 637, endPoint x: 186, endPoint y: 664, distance: 28.5
click at [178, 637] on input "checkbox" at bounding box center [180, 638] width 16 height 16
checkbox input "false"
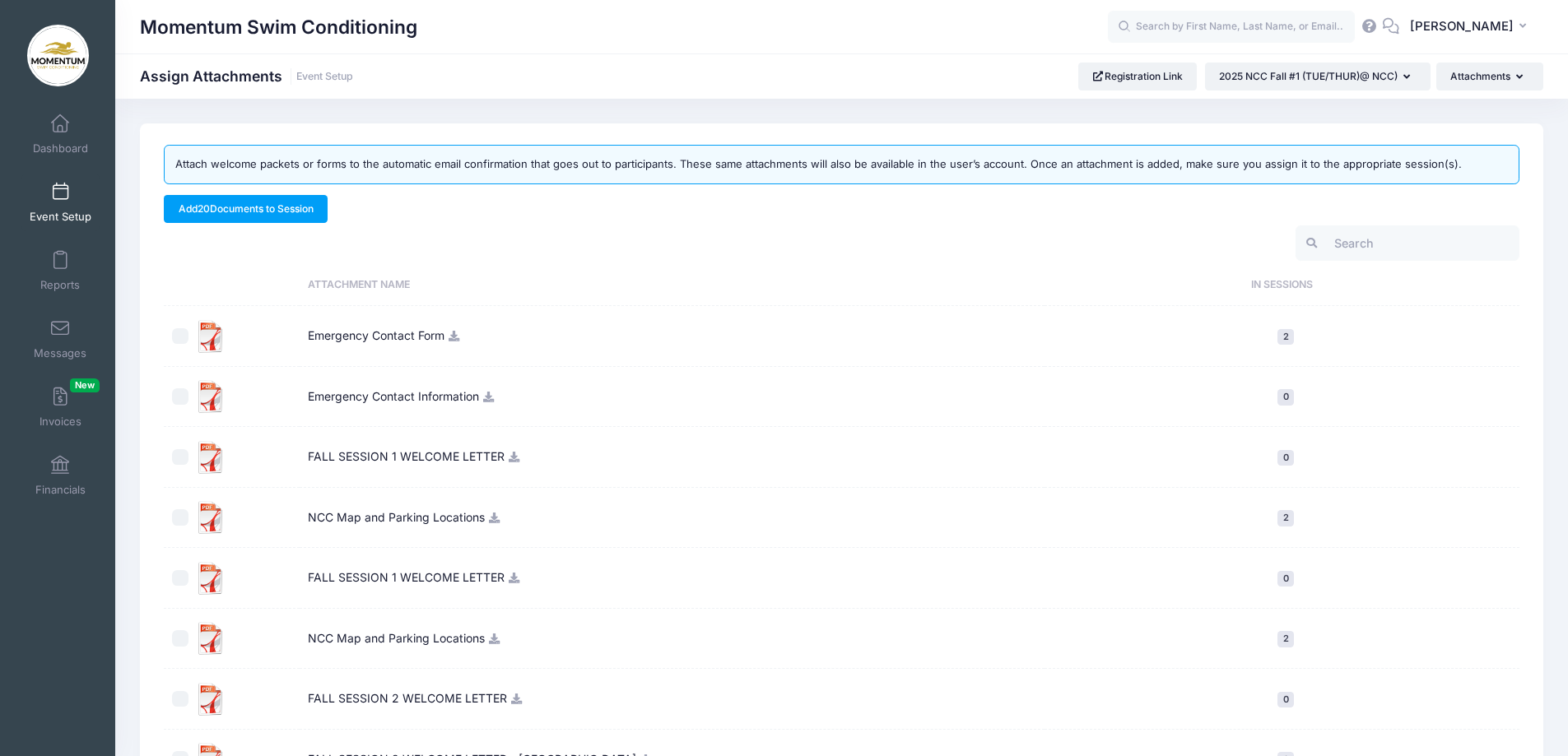
click at [182, 703] on input "checkbox" at bounding box center [180, 699] width 16 height 16
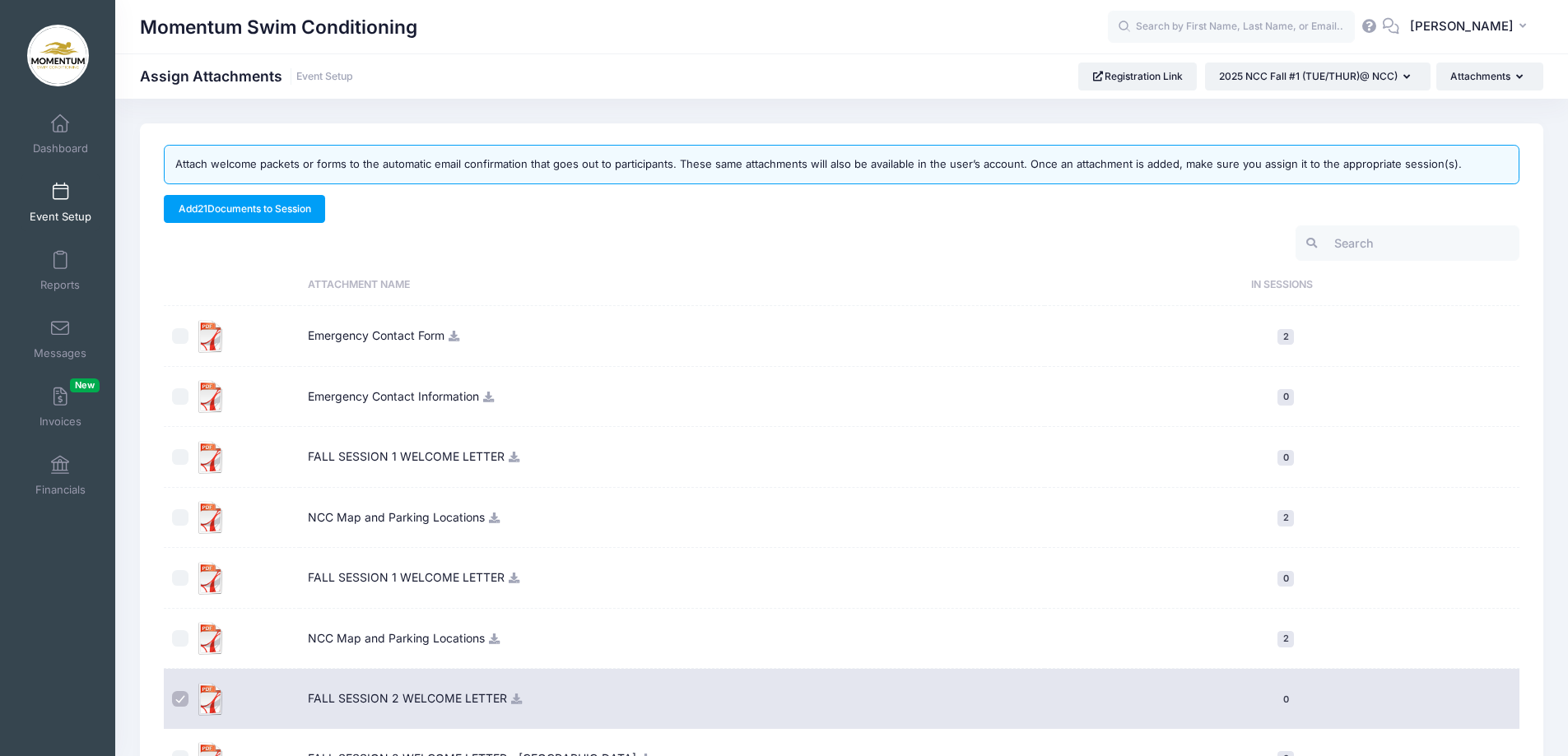
drag, startPoint x: 183, startPoint y: 697, endPoint x: 278, endPoint y: 655, distance: 103.9
click at [184, 696] on input "checkbox" at bounding box center [180, 699] width 16 height 16
checkbox input "false"
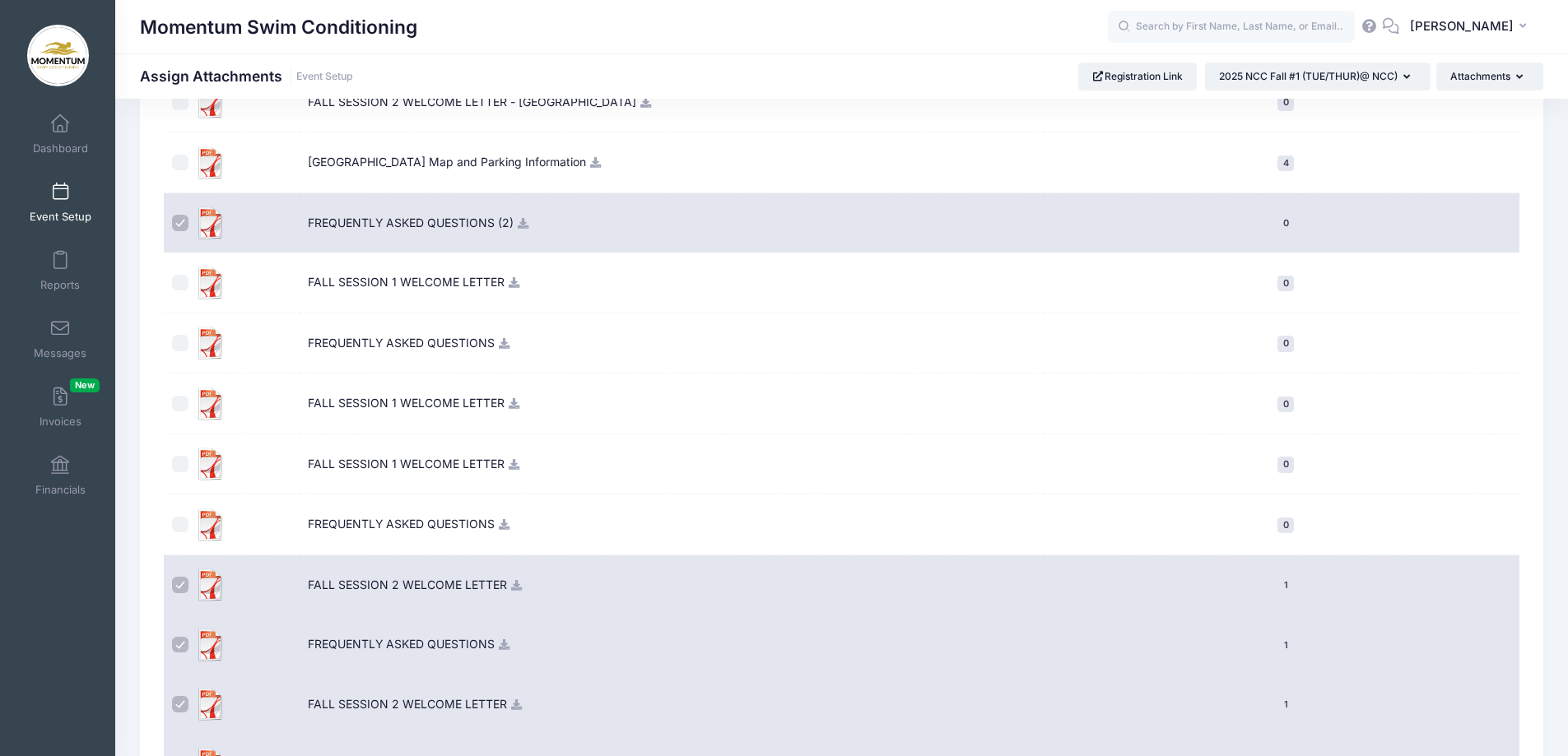
scroll to position [905, 0]
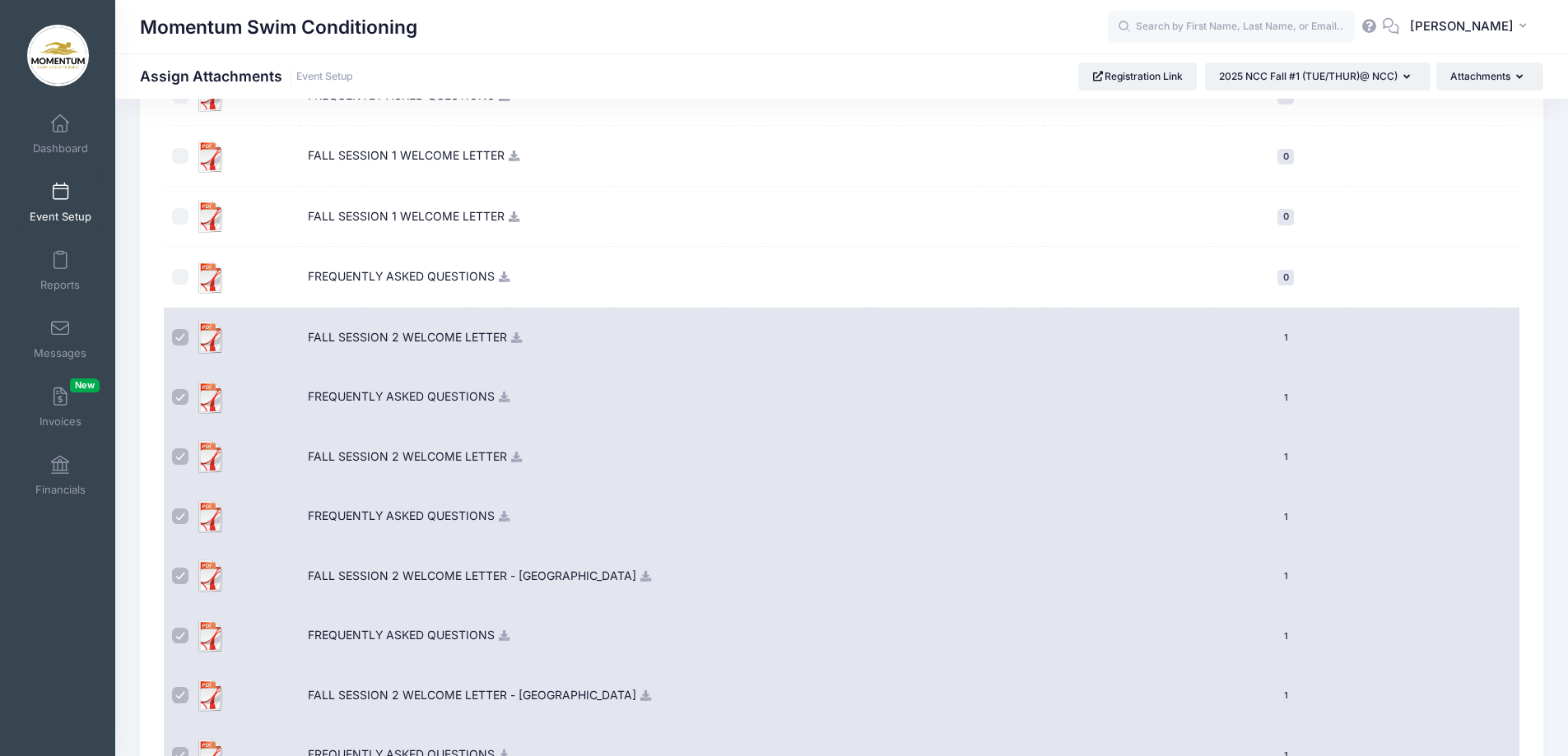
drag, startPoint x: 183, startPoint y: 337, endPoint x: 194, endPoint y: 412, distance: 75.8
click at [187, 345] on label at bounding box center [183, 337] width 23 height 33
click at [187, 345] on input "checkbox" at bounding box center [180, 337] width 16 height 16
checkbox input "false"
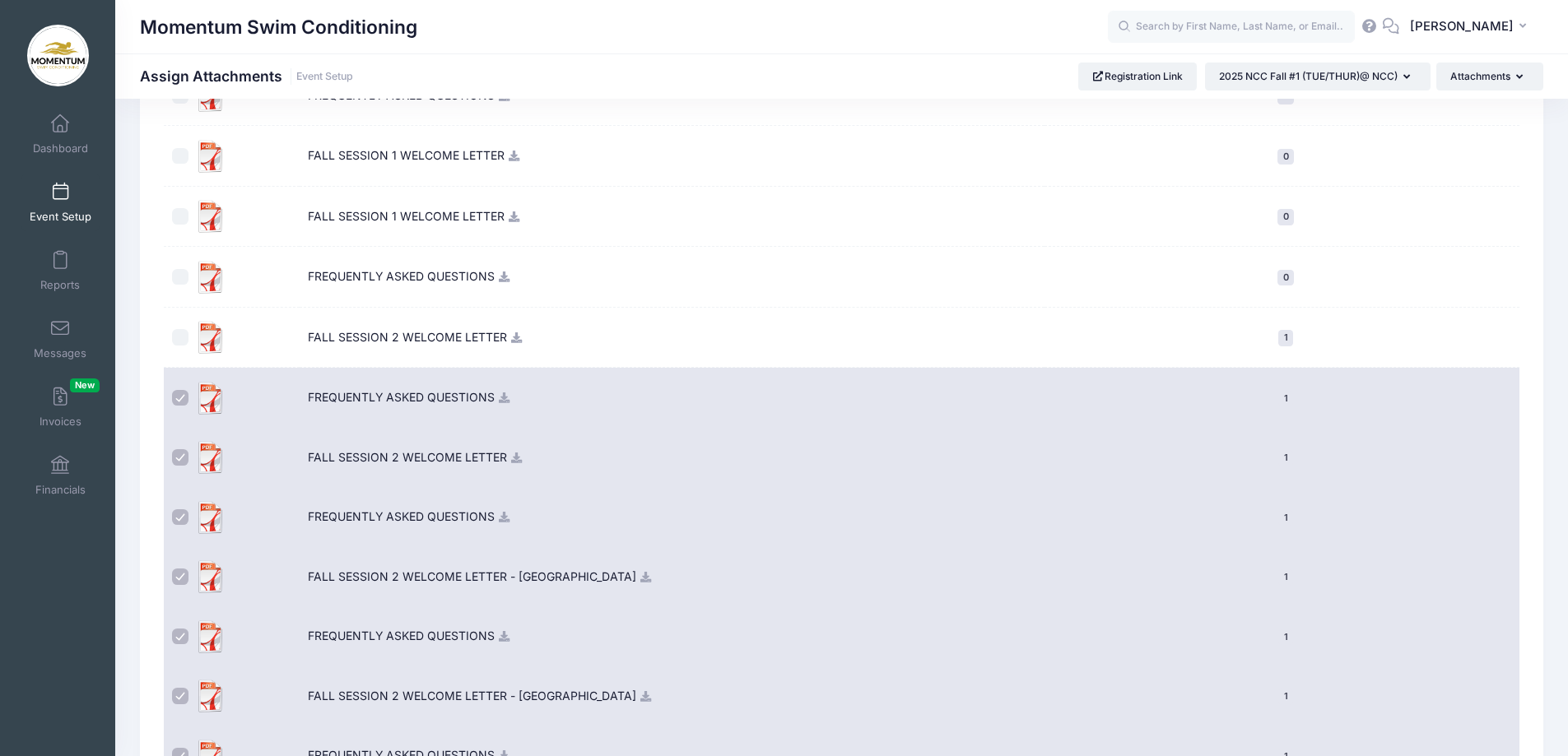
drag, startPoint x: 186, startPoint y: 398, endPoint x: 172, endPoint y: 453, distance: 56.8
click at [186, 399] on input "checkbox" at bounding box center [180, 398] width 16 height 16
checkbox input "false"
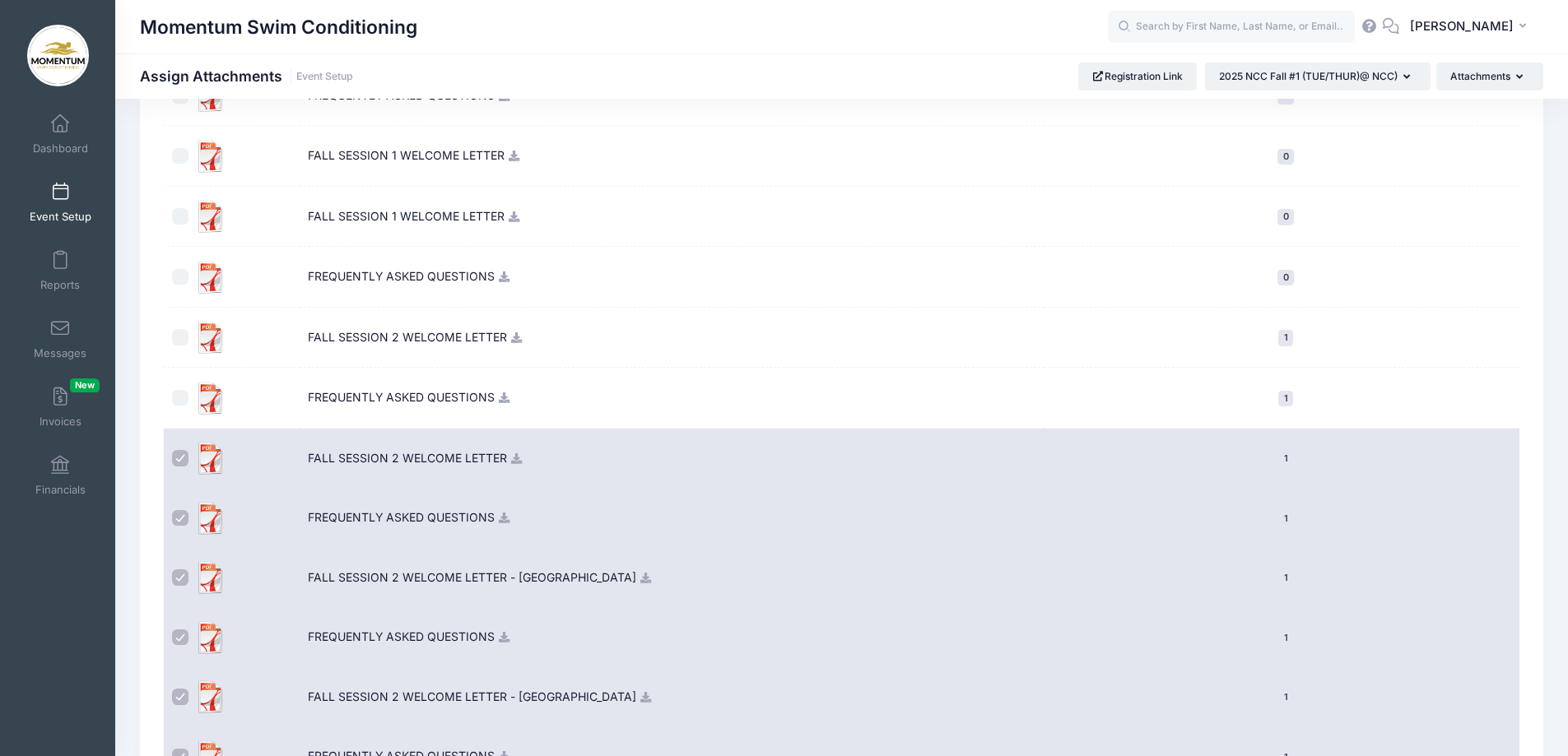
drag, startPoint x: 182, startPoint y: 455, endPoint x: 181, endPoint y: 476, distance: 21.0
click at [183, 461] on input "checkbox" at bounding box center [180, 458] width 16 height 16
checkbox input "false"
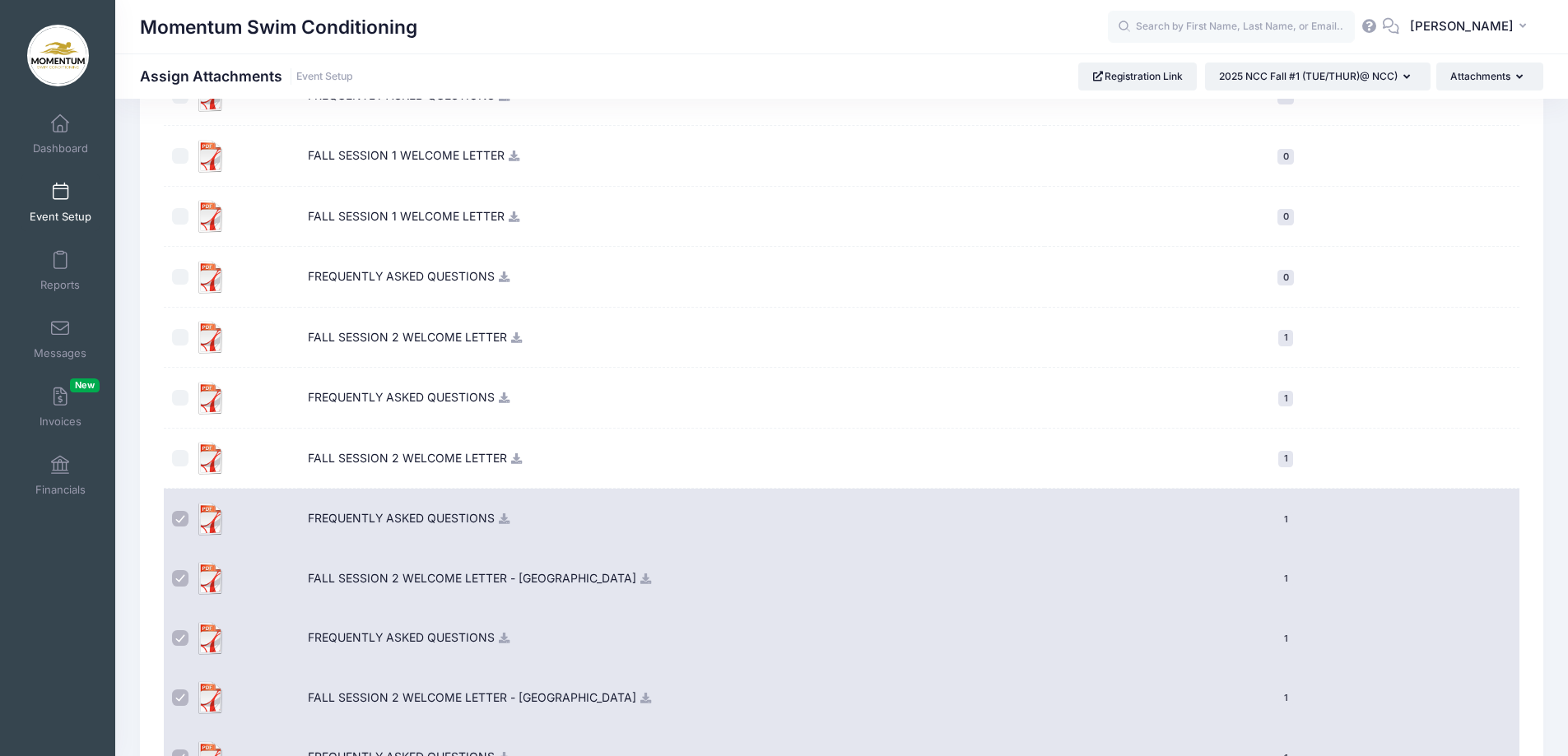
drag, startPoint x: 180, startPoint y: 519, endPoint x: 177, endPoint y: 534, distance: 15.3
click at [180, 523] on input "checkbox" at bounding box center [180, 519] width 16 height 16
checkbox input "false"
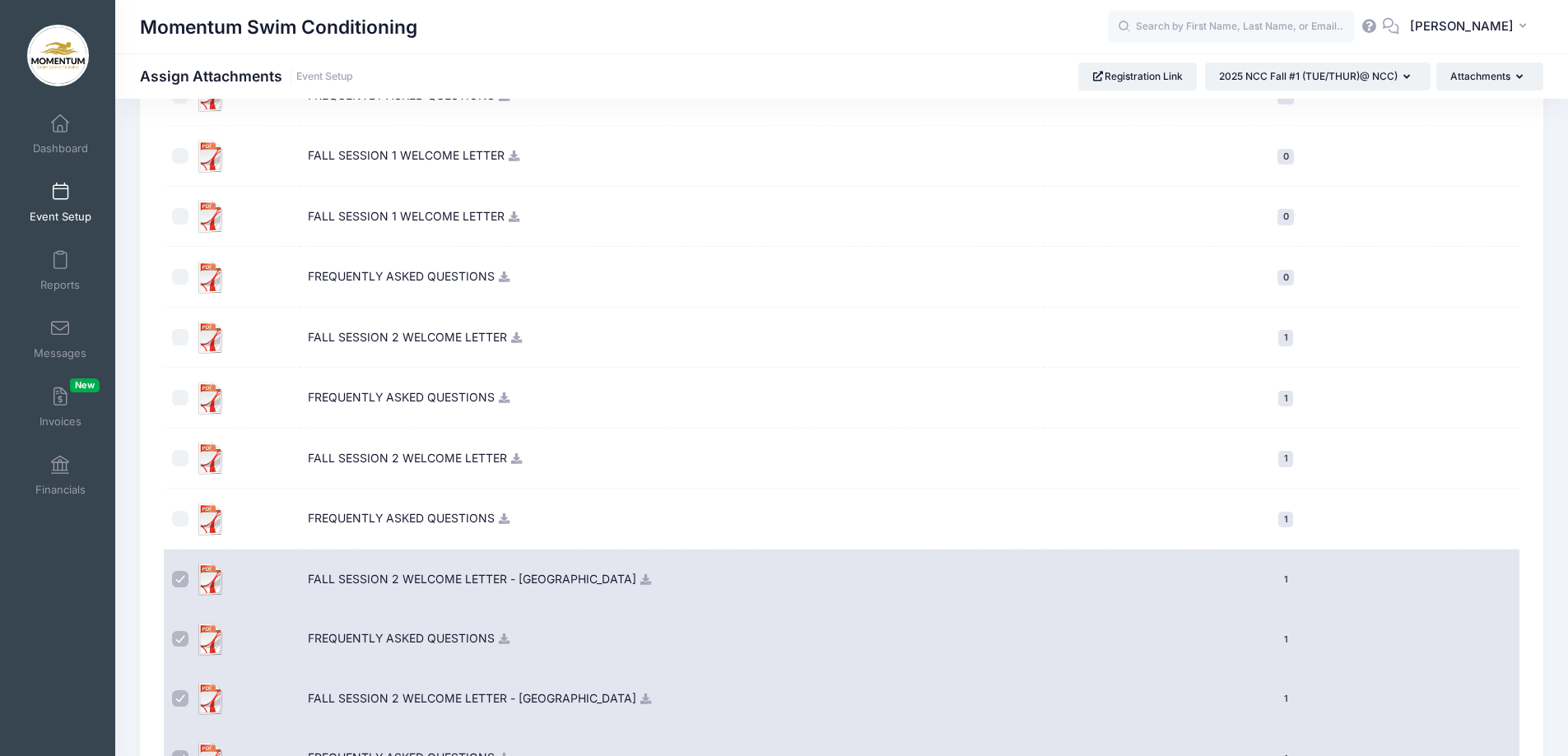
click at [184, 581] on input "checkbox" at bounding box center [180, 580] width 16 height 16
checkbox input "false"
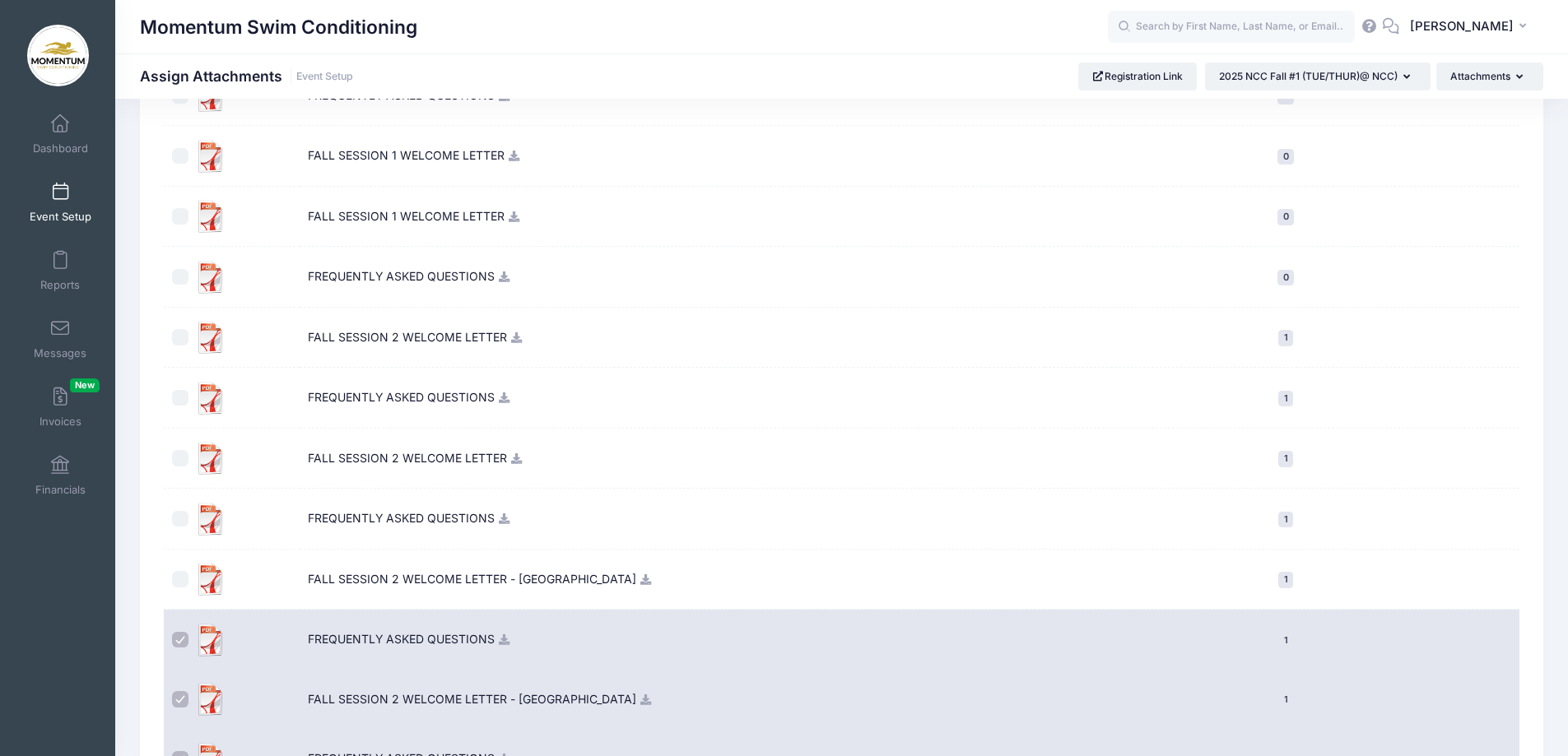
click at [183, 632] on input "checkbox" at bounding box center [180, 640] width 16 height 16
checkbox input "false"
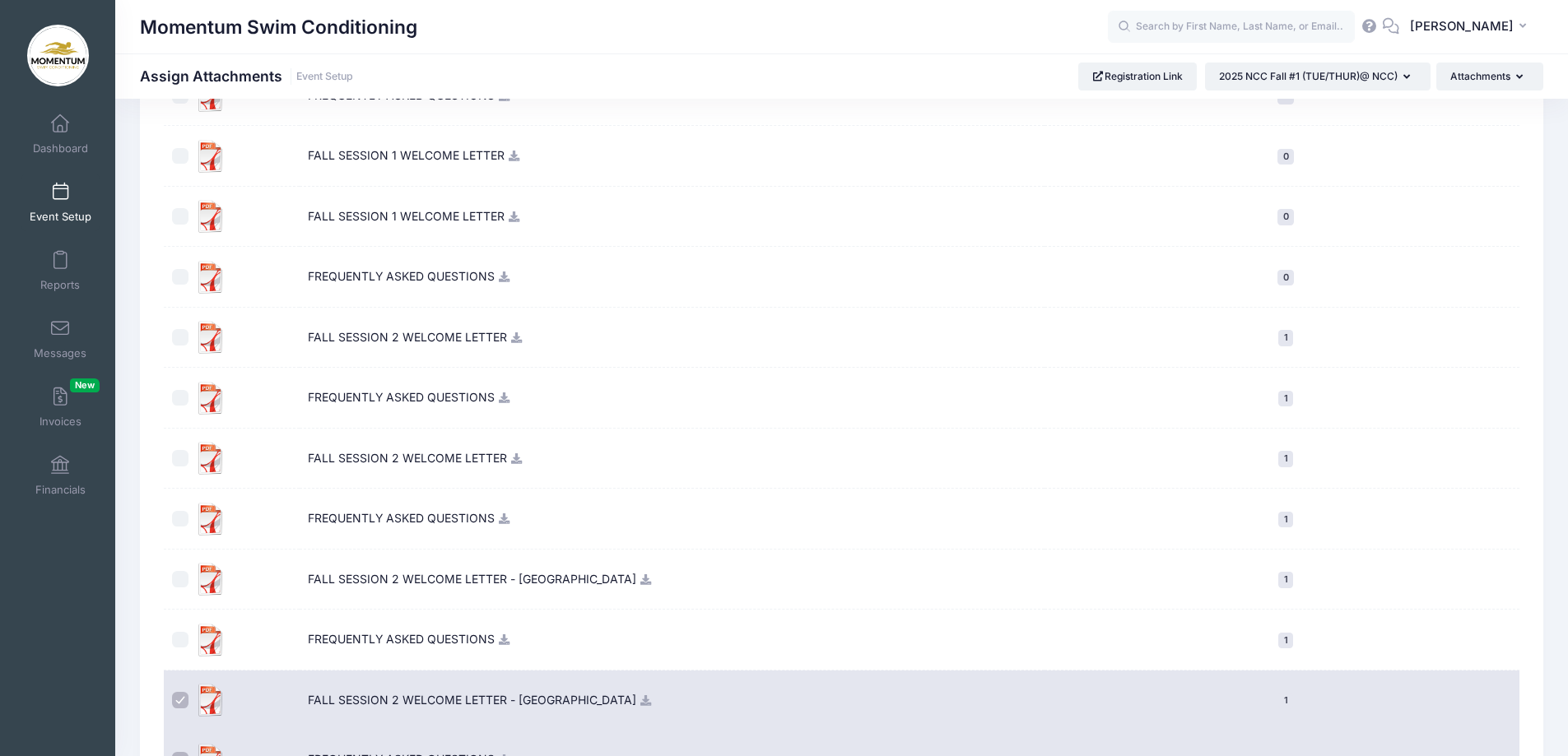
drag, startPoint x: 177, startPoint y: 696, endPoint x: 212, endPoint y: 668, distance: 44.8
click at [178, 696] on input "checkbox" at bounding box center [180, 700] width 16 height 16
checkbox input "false"
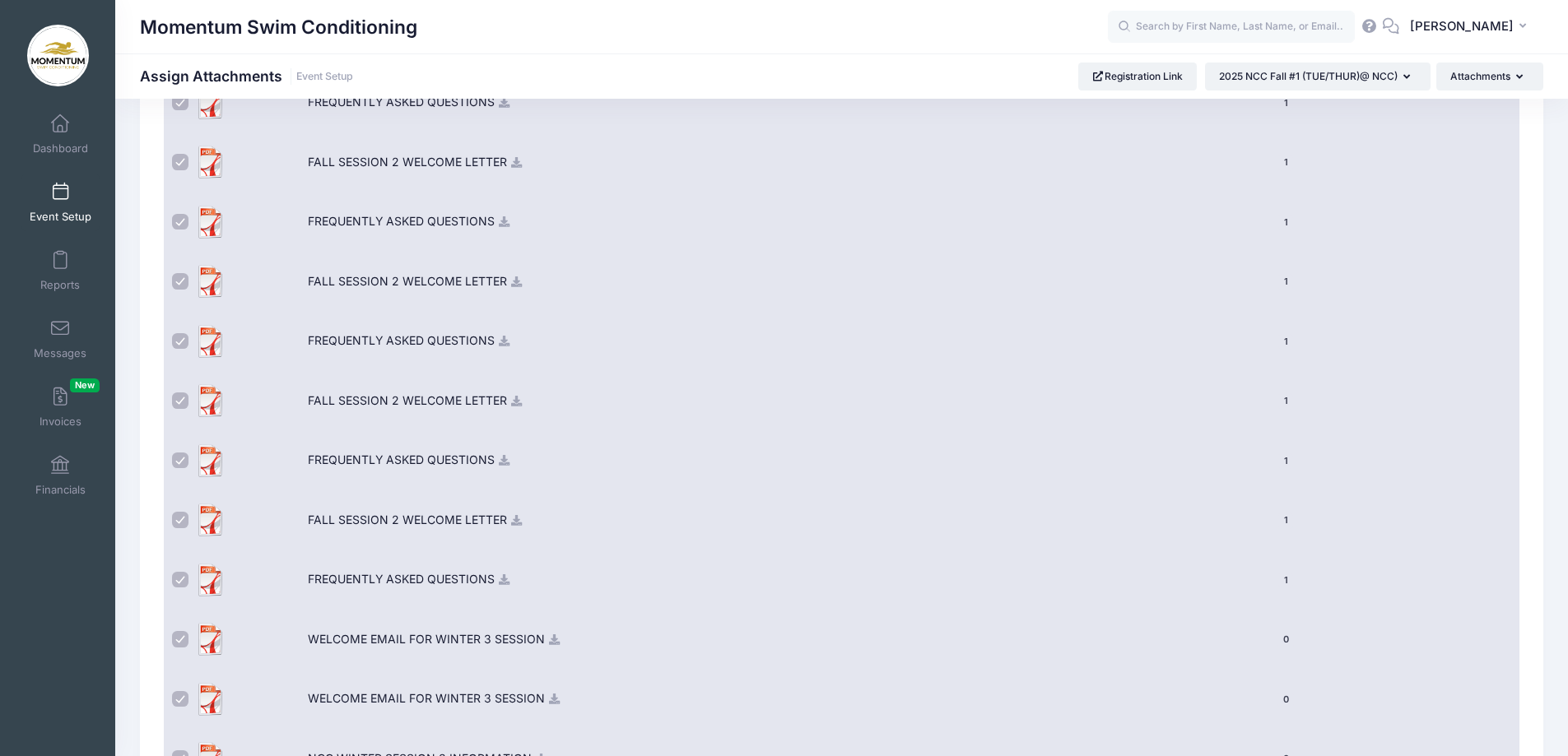
scroll to position [1481, 0]
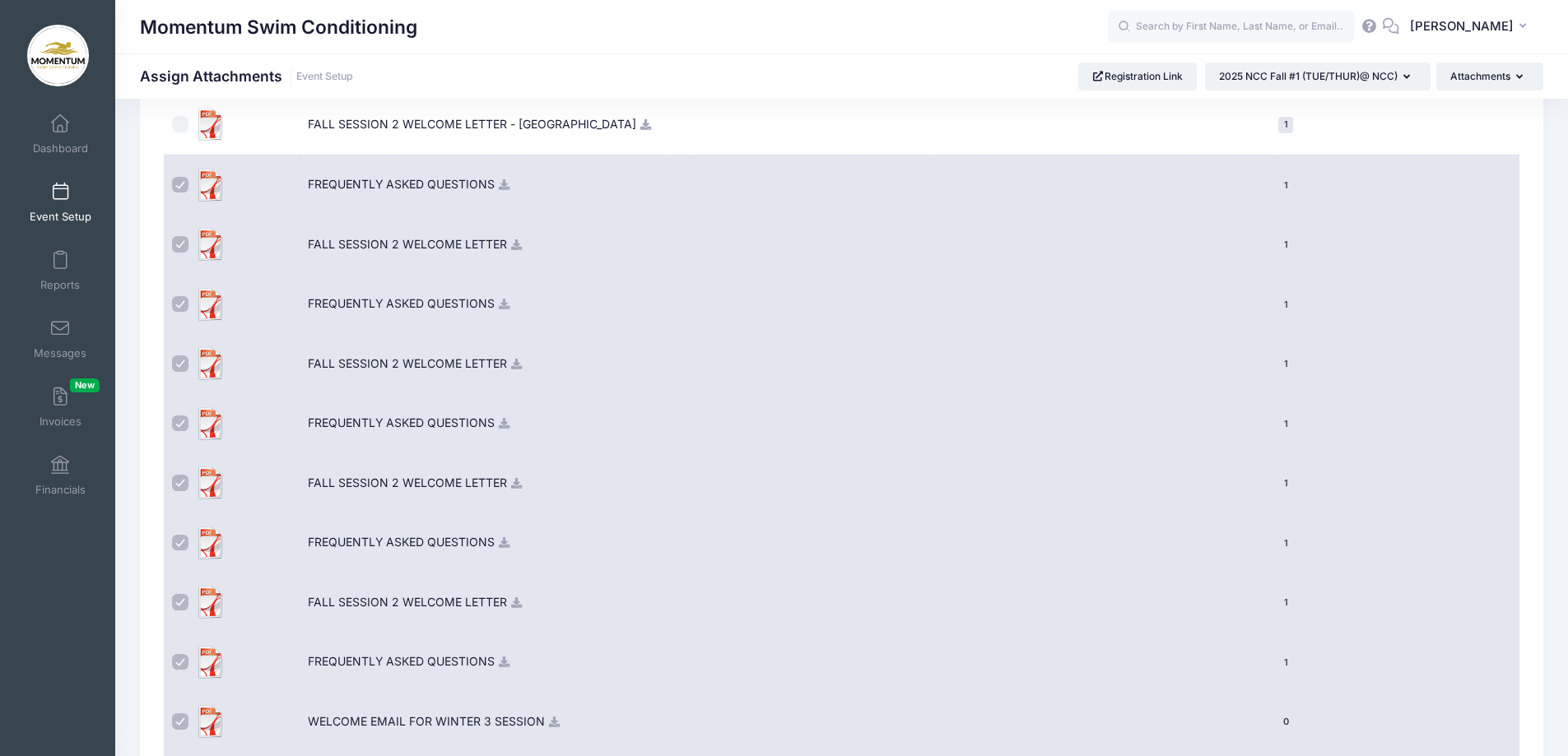
drag, startPoint x: 185, startPoint y: 182, endPoint x: 185, endPoint y: 191, distance: 9.0
click at [185, 184] on input "checkbox" at bounding box center [180, 185] width 16 height 16
checkbox input "false"
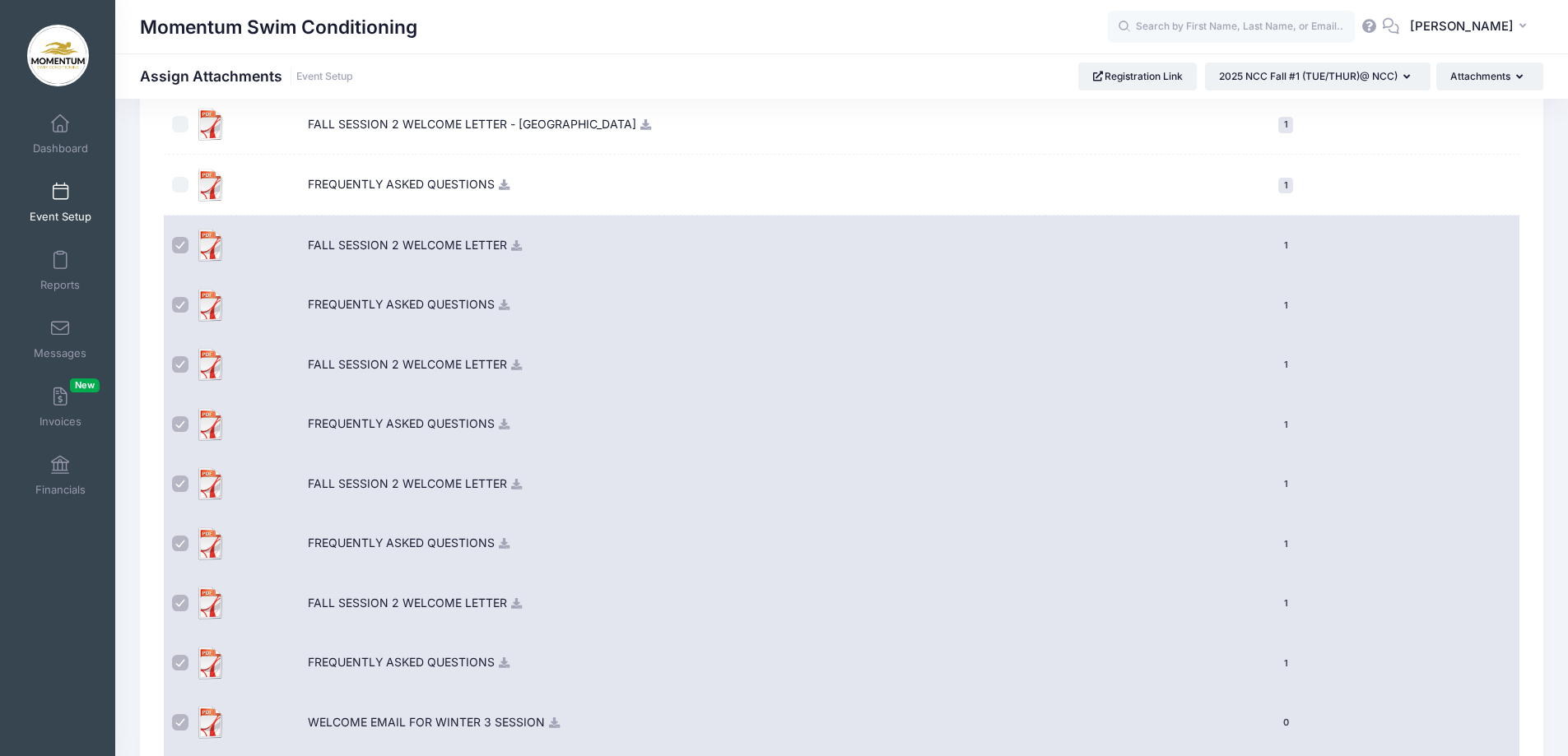
drag, startPoint x: 178, startPoint y: 246, endPoint x: 174, endPoint y: 263, distance: 17.5
click at [178, 248] on input "checkbox" at bounding box center [180, 245] width 16 height 16
checkbox input "false"
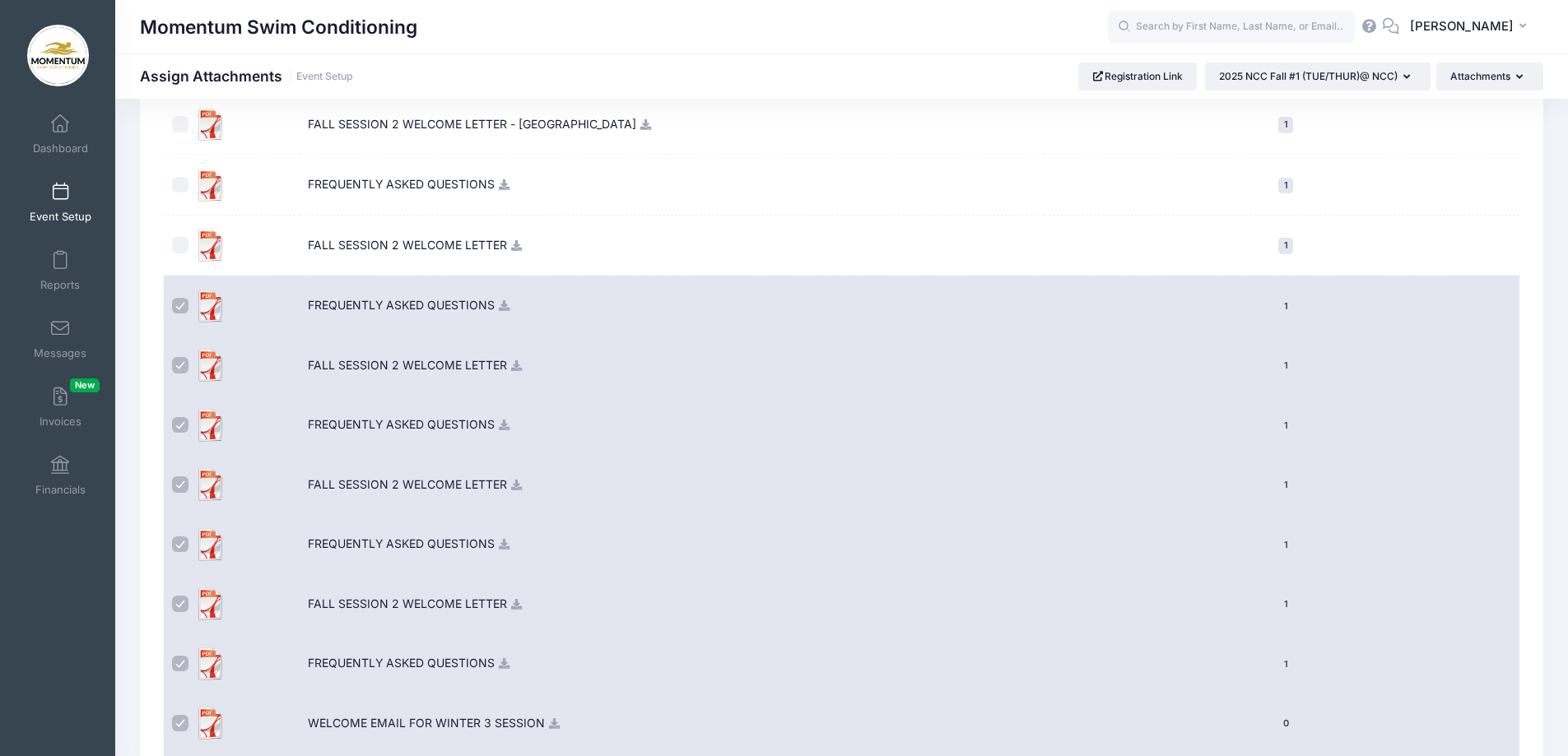
drag, startPoint x: 182, startPoint y: 310, endPoint x: 169, endPoint y: 353, distance: 44.9
click at [178, 321] on label at bounding box center [183, 306] width 23 height 33
click at [178, 315] on input "checkbox" at bounding box center [180, 306] width 16 height 16
checkbox input "false"
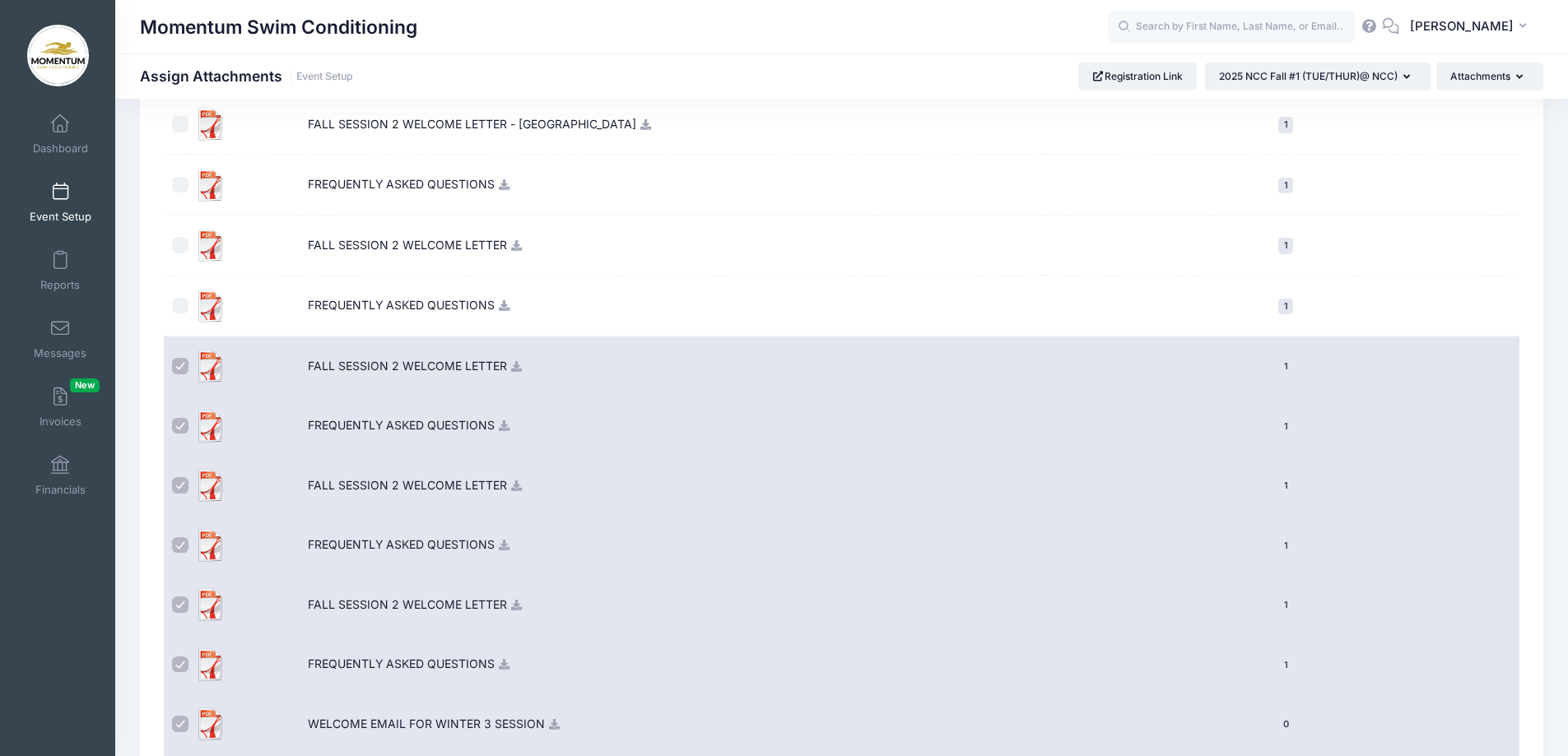
drag, startPoint x: 178, startPoint y: 364, endPoint x: 178, endPoint y: 377, distance: 13.0
click at [178, 369] on input "checkbox" at bounding box center [180, 366] width 16 height 16
checkbox input "false"
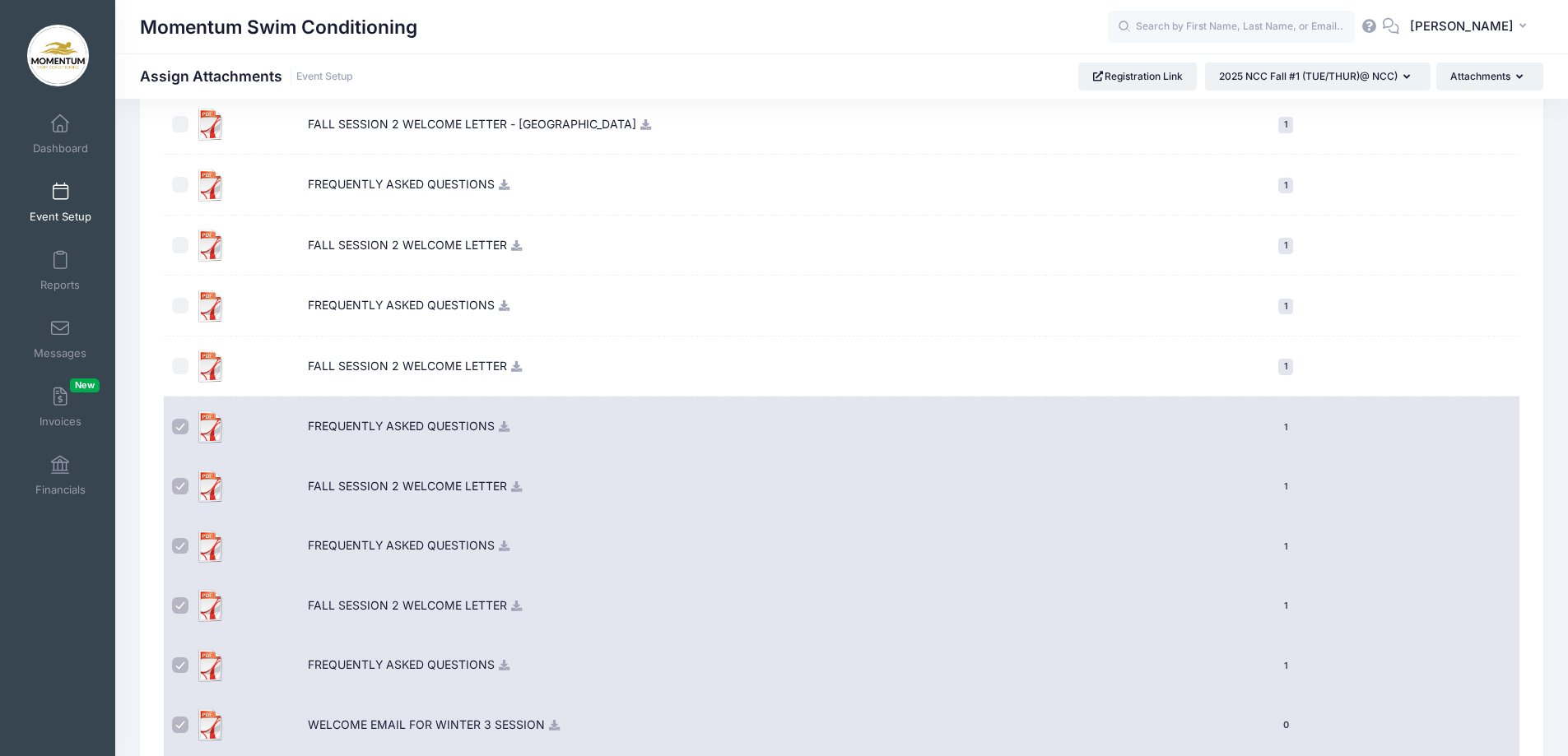
drag, startPoint x: 178, startPoint y: 421, endPoint x: 177, endPoint y: 430, distance: 9.1
click at [178, 422] on input "checkbox" at bounding box center [180, 427] width 16 height 16
checkbox input "false"
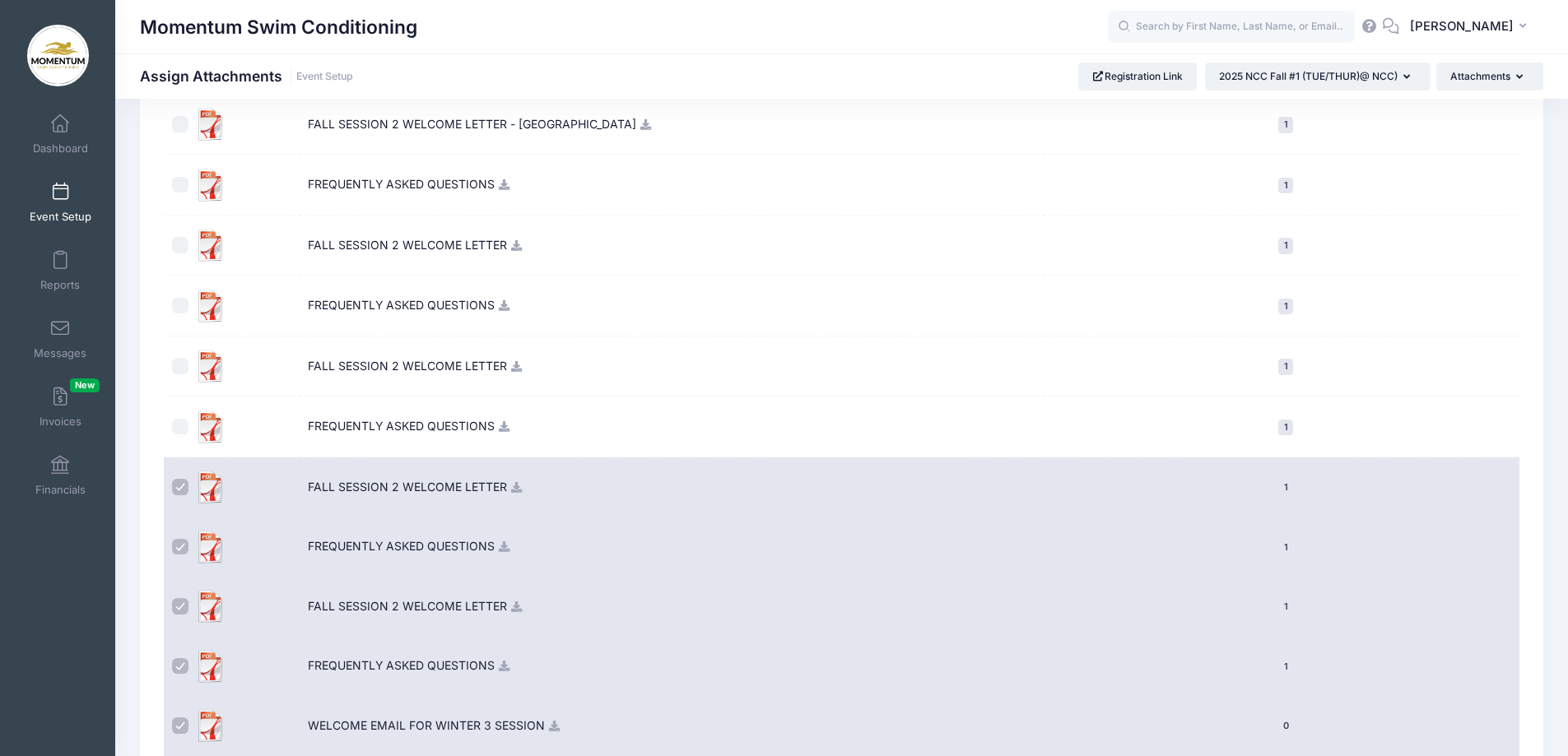
click at [178, 490] on input "checkbox" at bounding box center [180, 487] width 16 height 16
checkbox input "false"
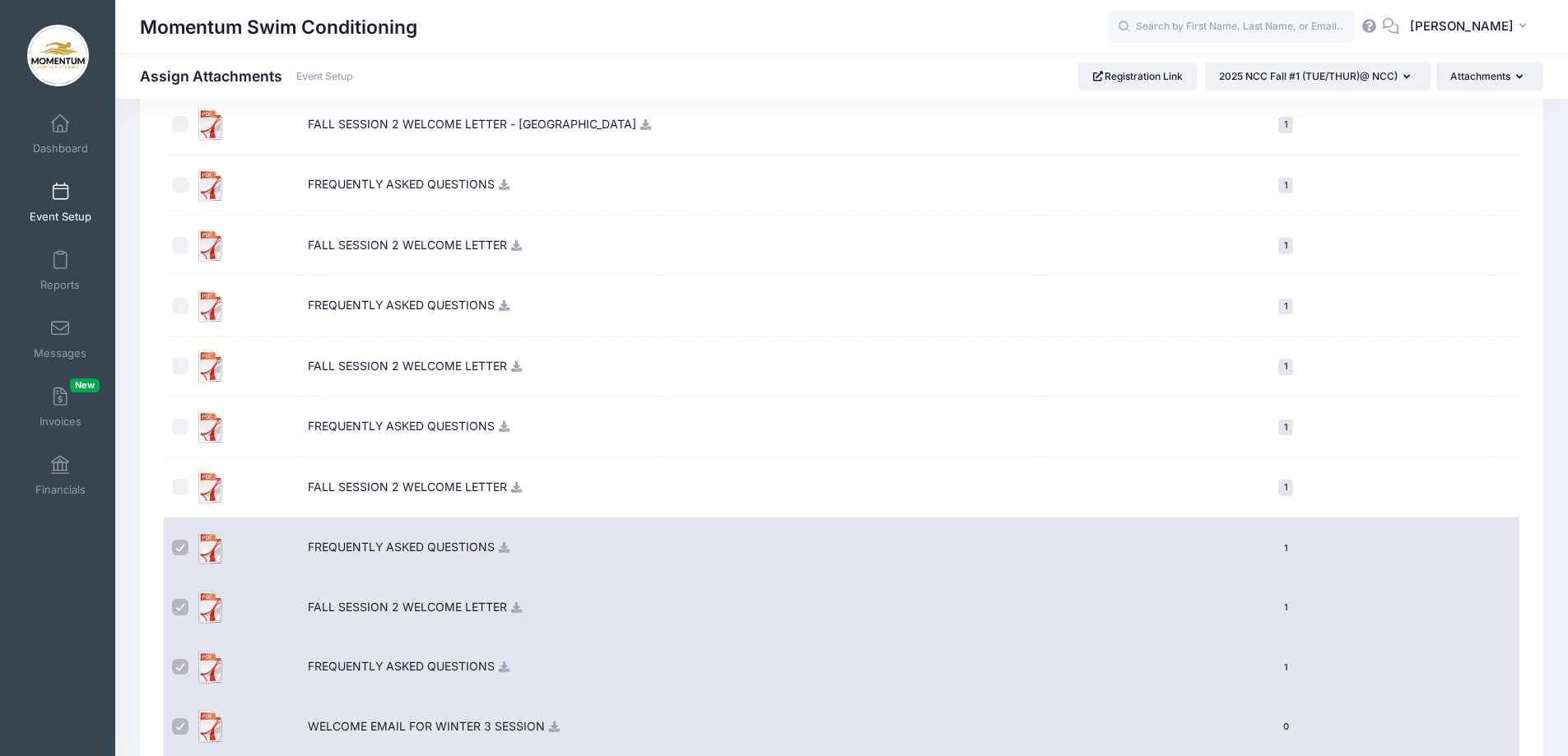
drag, startPoint x: 177, startPoint y: 550, endPoint x: 175, endPoint y: 570, distance: 20.1
click at [177, 551] on input "checkbox" at bounding box center [180, 548] width 16 height 16
checkbox input "false"
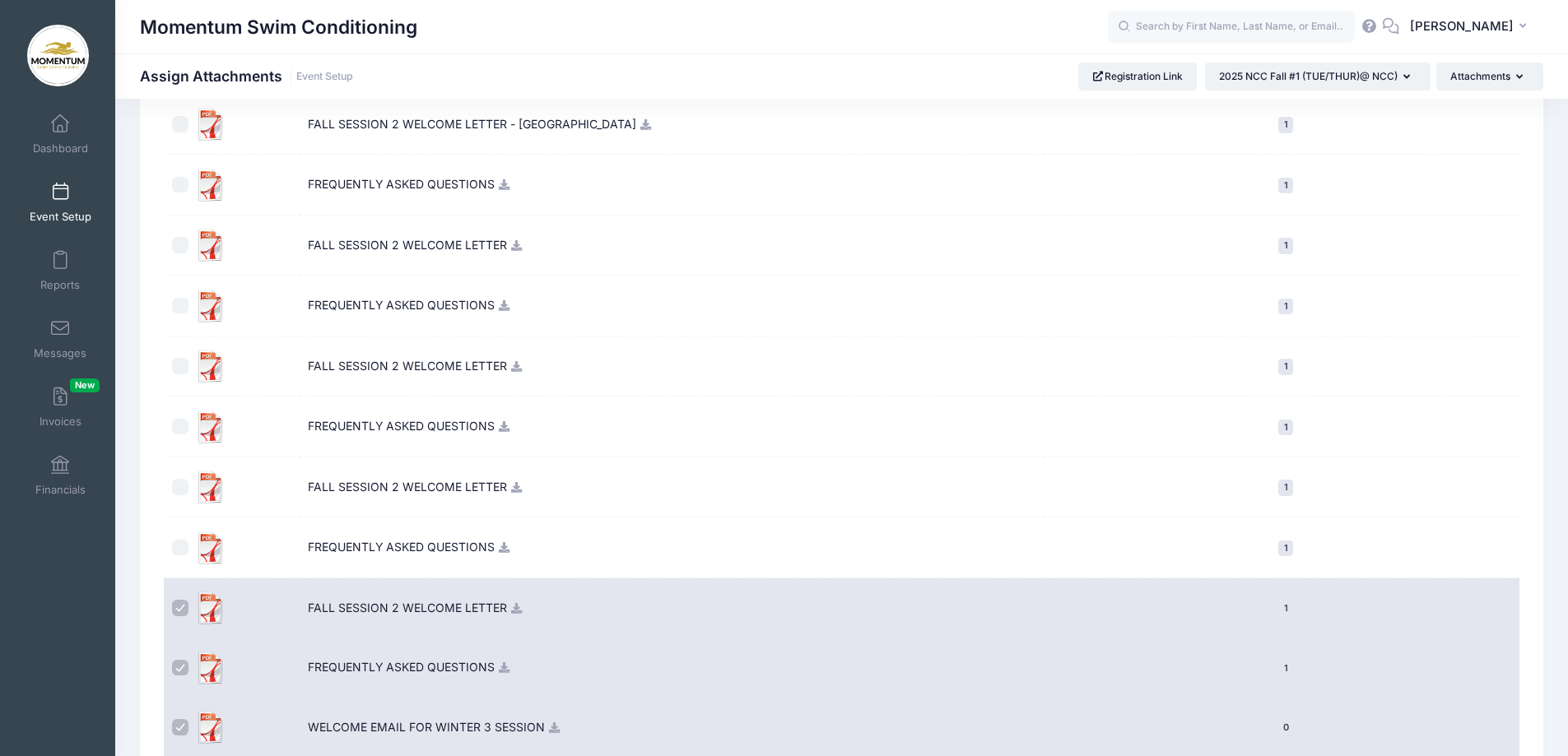
drag, startPoint x: 177, startPoint y: 600, endPoint x: 184, endPoint y: 641, distance: 41.6
click at [180, 606] on input "checkbox" at bounding box center [180, 608] width 16 height 16
checkbox input "false"
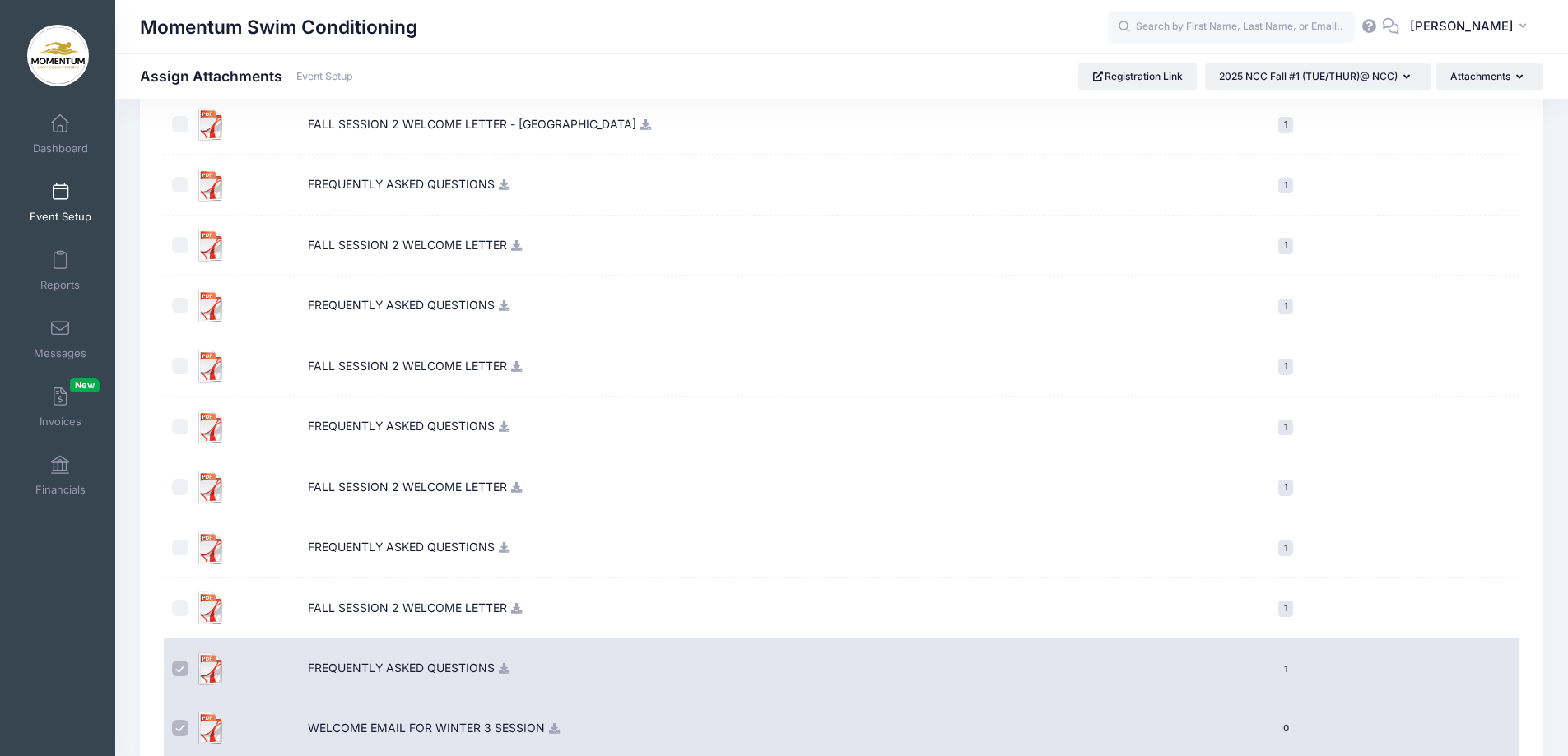
drag, startPoint x: 180, startPoint y: 670, endPoint x: 180, endPoint y: 704, distance: 34.0
click at [180, 680] on label at bounding box center [183, 669] width 23 height 33
click at [180, 677] on input "checkbox" at bounding box center [180, 669] width 16 height 16
checkbox input "false"
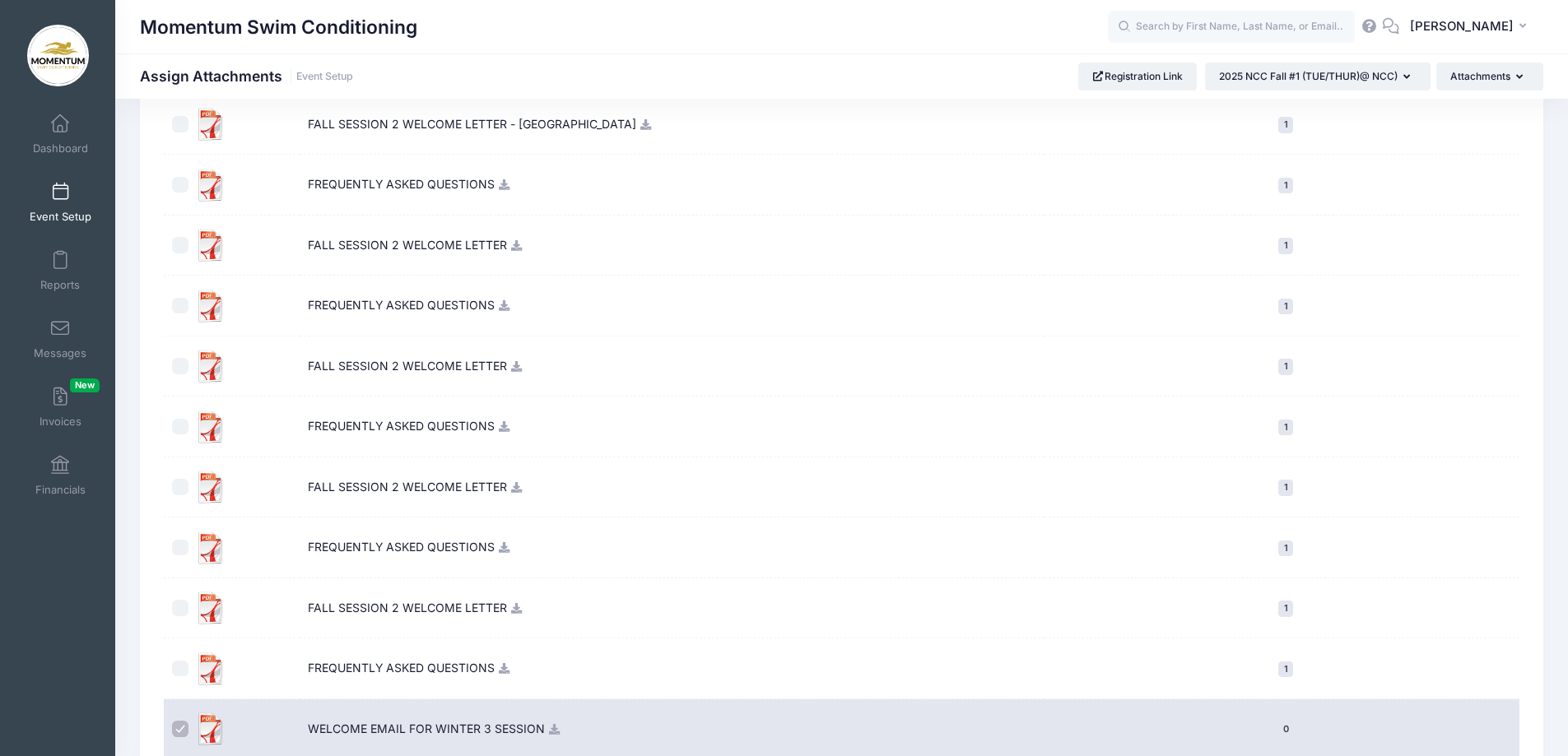
drag, startPoint x: 183, startPoint y: 724, endPoint x: 271, endPoint y: 659, distance: 109.4
click at [183, 720] on label at bounding box center [183, 729] width 23 height 33
click at [183, 721] on input "checkbox" at bounding box center [180, 729] width 16 height 16
checkbox input "false"
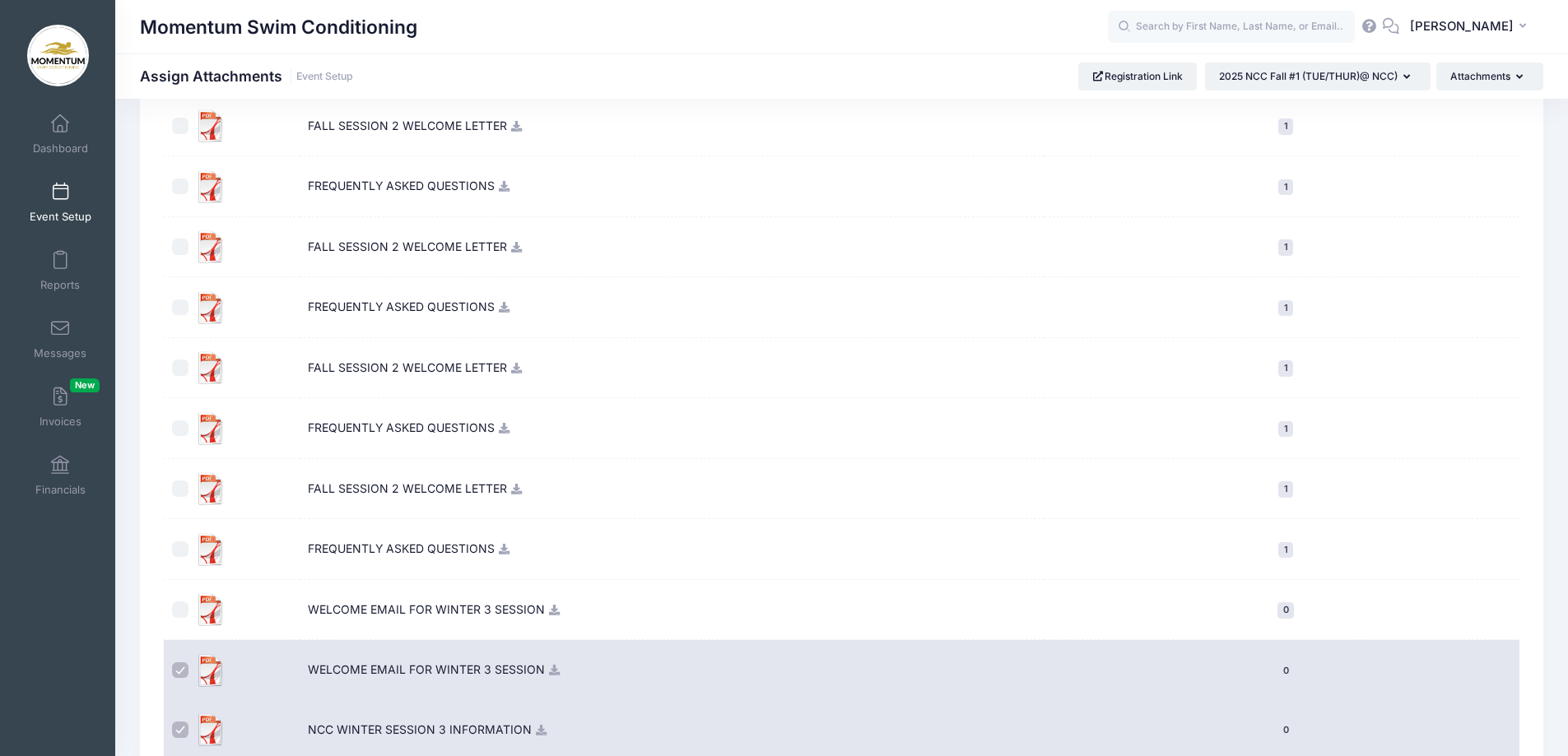
scroll to position [1757, 0]
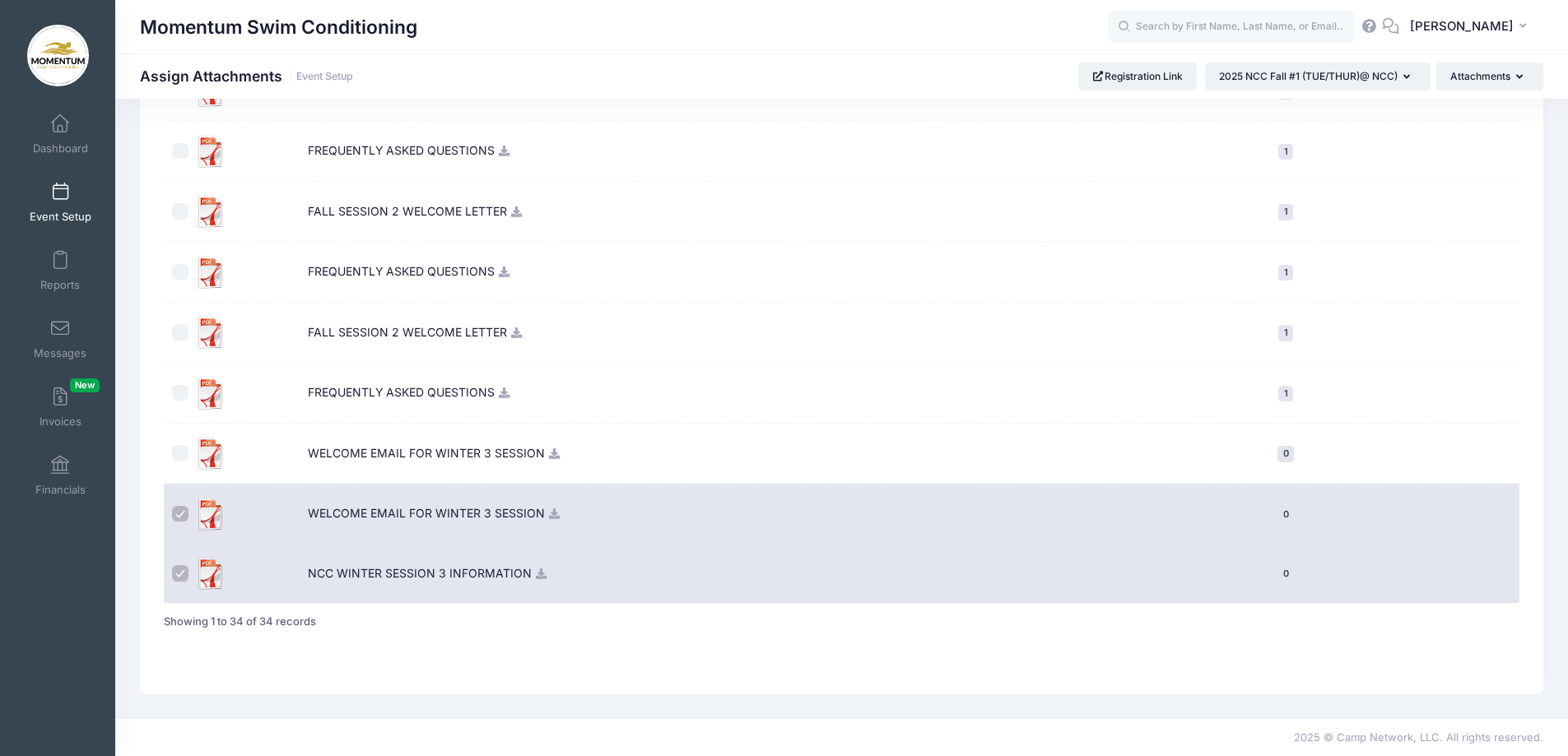
drag, startPoint x: 184, startPoint y: 514, endPoint x: 177, endPoint y: 524, distance: 12.2
click at [181, 517] on input "checkbox" at bounding box center [180, 515] width 16 height 16
checkbox input "false"
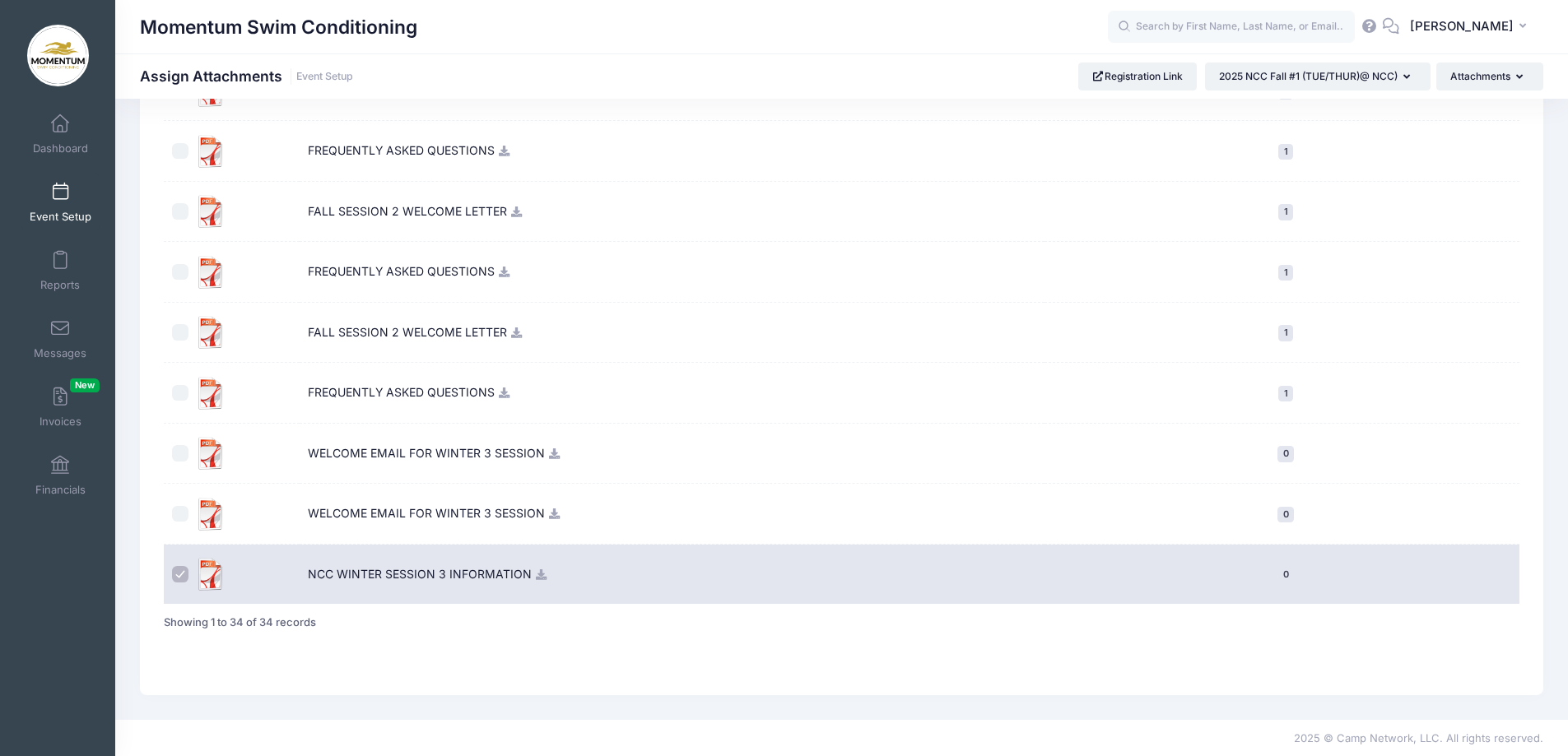
drag, startPoint x: 176, startPoint y: 572, endPoint x: 209, endPoint y: 562, distance: 34.5
click at [177, 573] on input "checkbox" at bounding box center [180, 574] width 16 height 16
checkbox input "false"
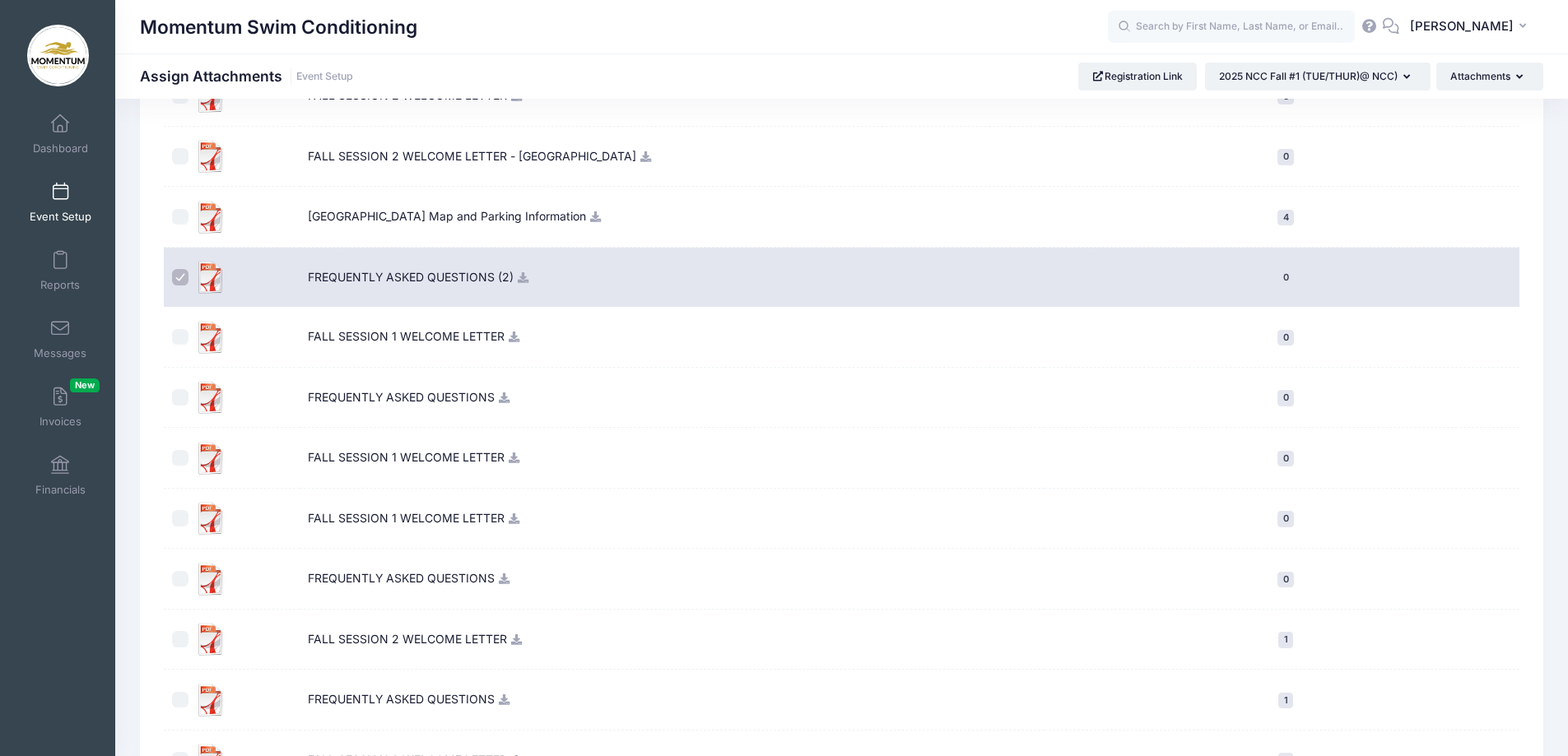
scroll to position [440, 0]
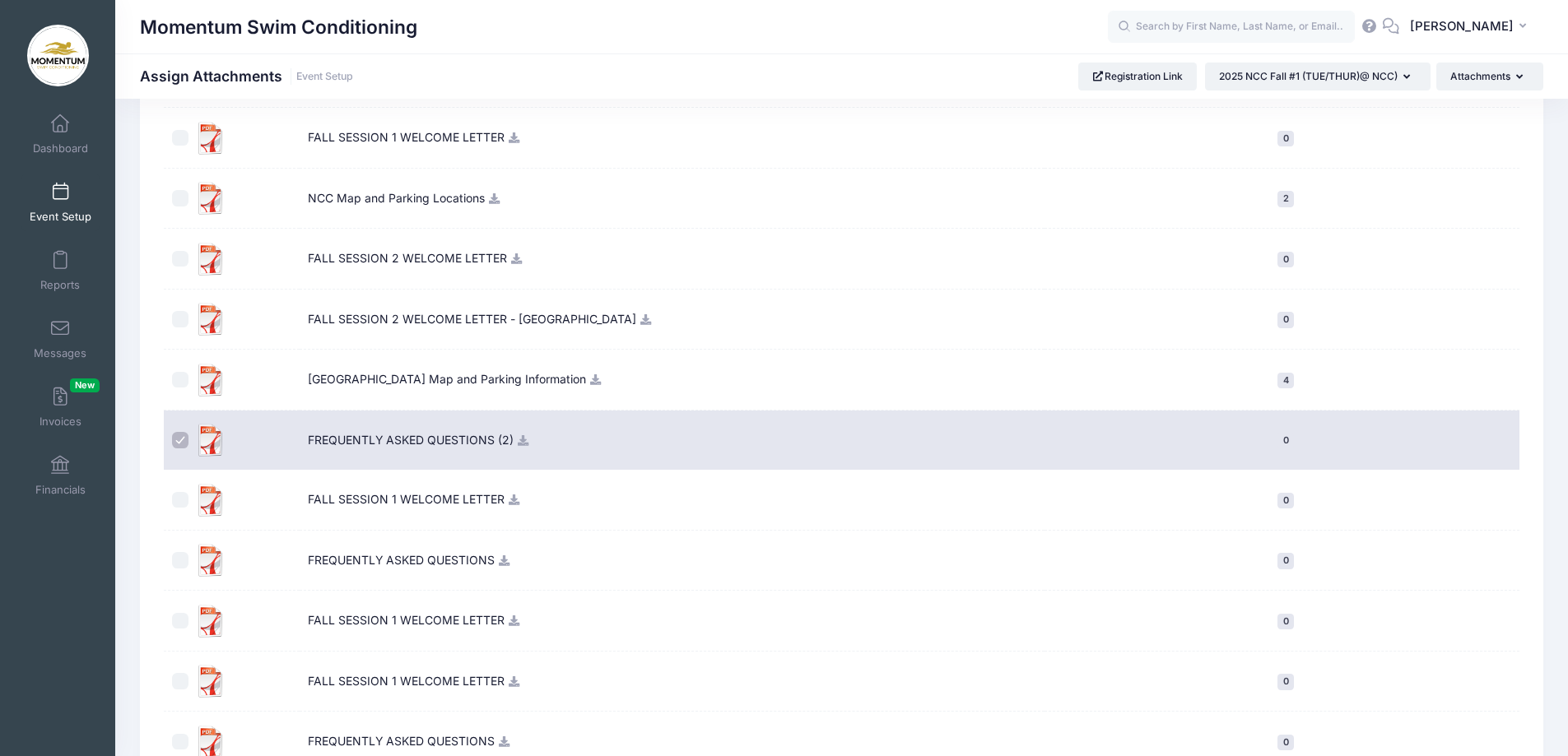
click at [189, 439] on label at bounding box center [183, 440] width 23 height 33
click at [188, 439] on input "checkbox" at bounding box center [180, 440] width 16 height 16
checkbox input "false"
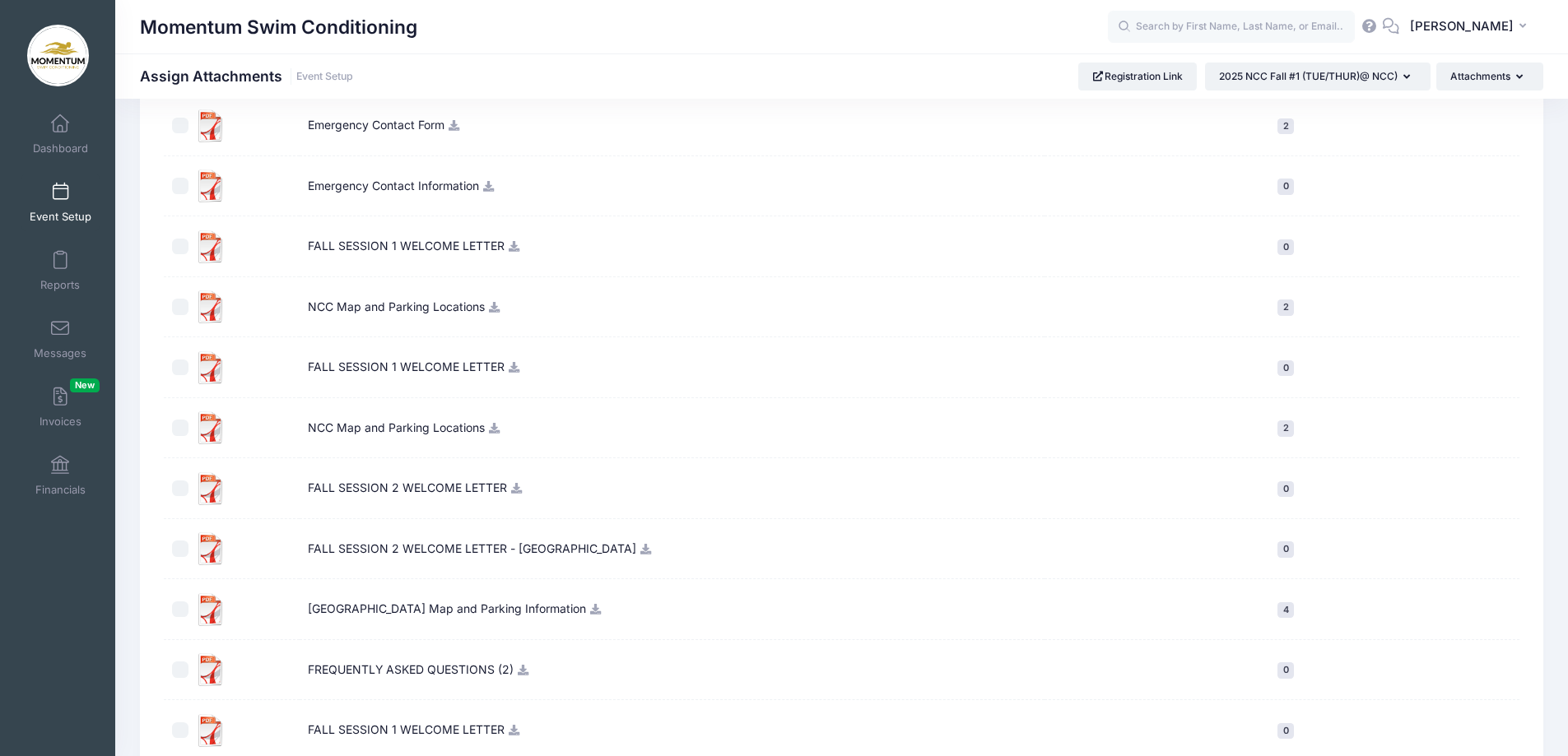
scroll to position [194, 0]
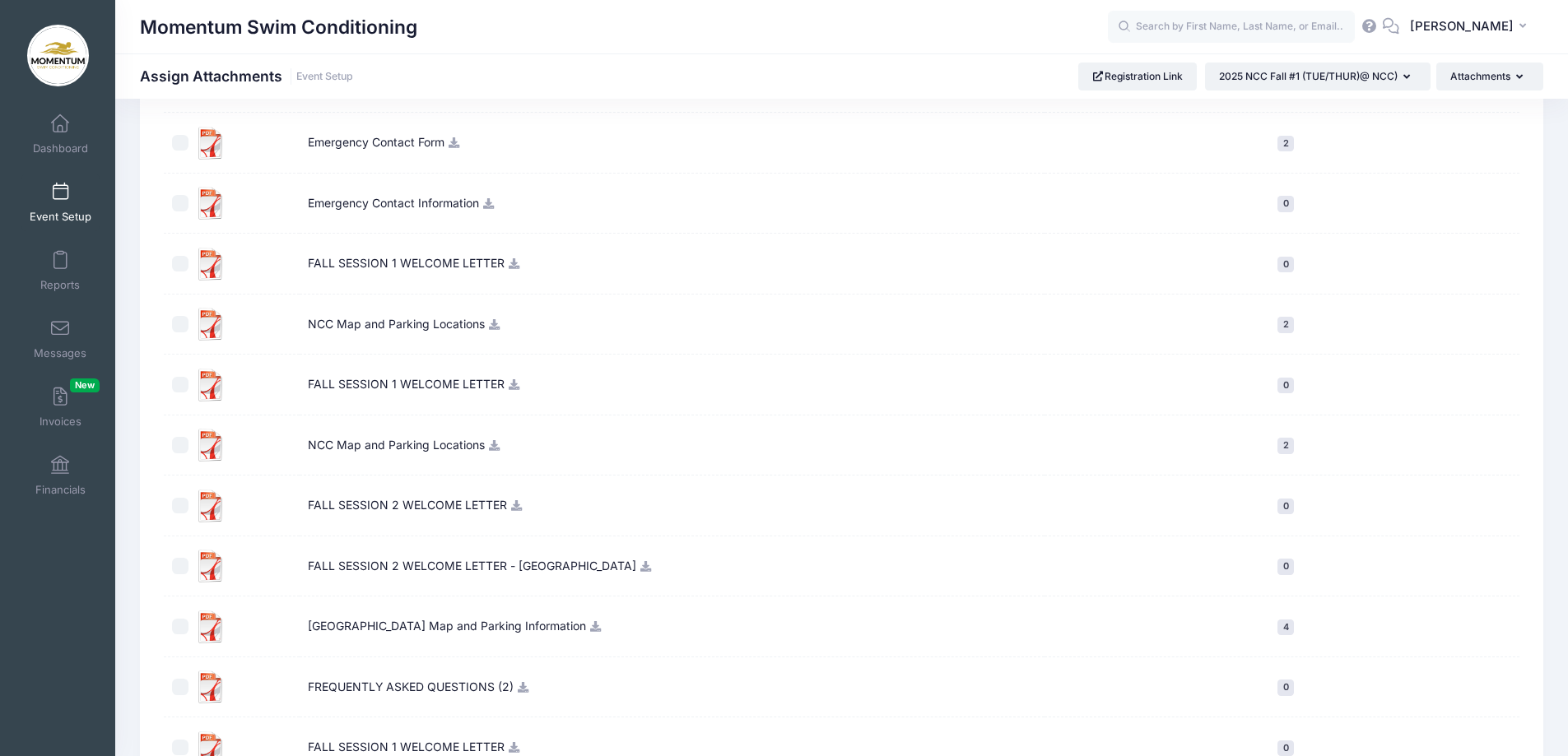
click at [513, 390] on icon at bounding box center [515, 385] width 14 height 11
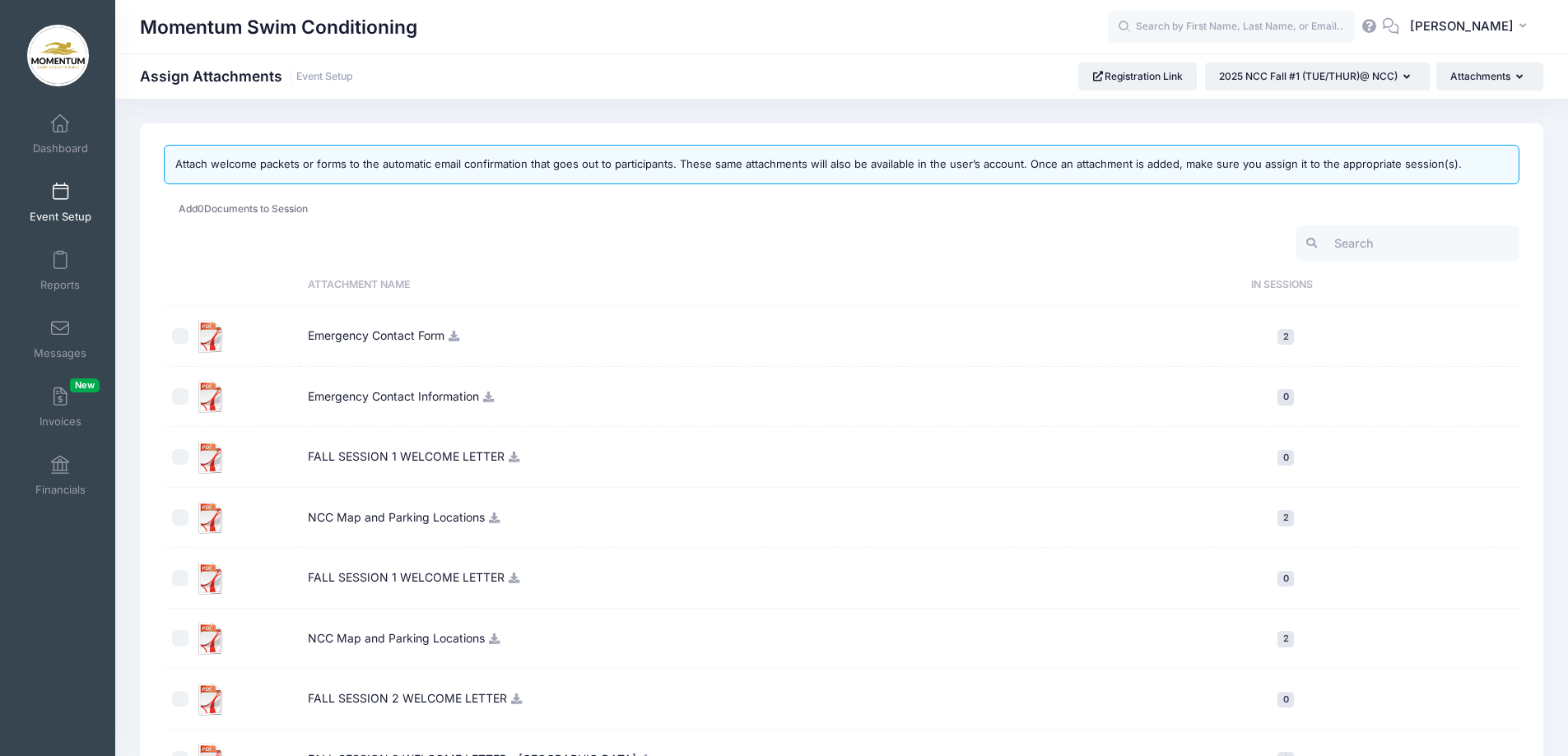
click at [459, 335] on icon at bounding box center [454, 336] width 14 height 11
click at [494, 398] on icon at bounding box center [488, 397] width 14 height 11
click at [1525, 77] on button "Attachments" at bounding box center [1489, 76] width 107 height 28
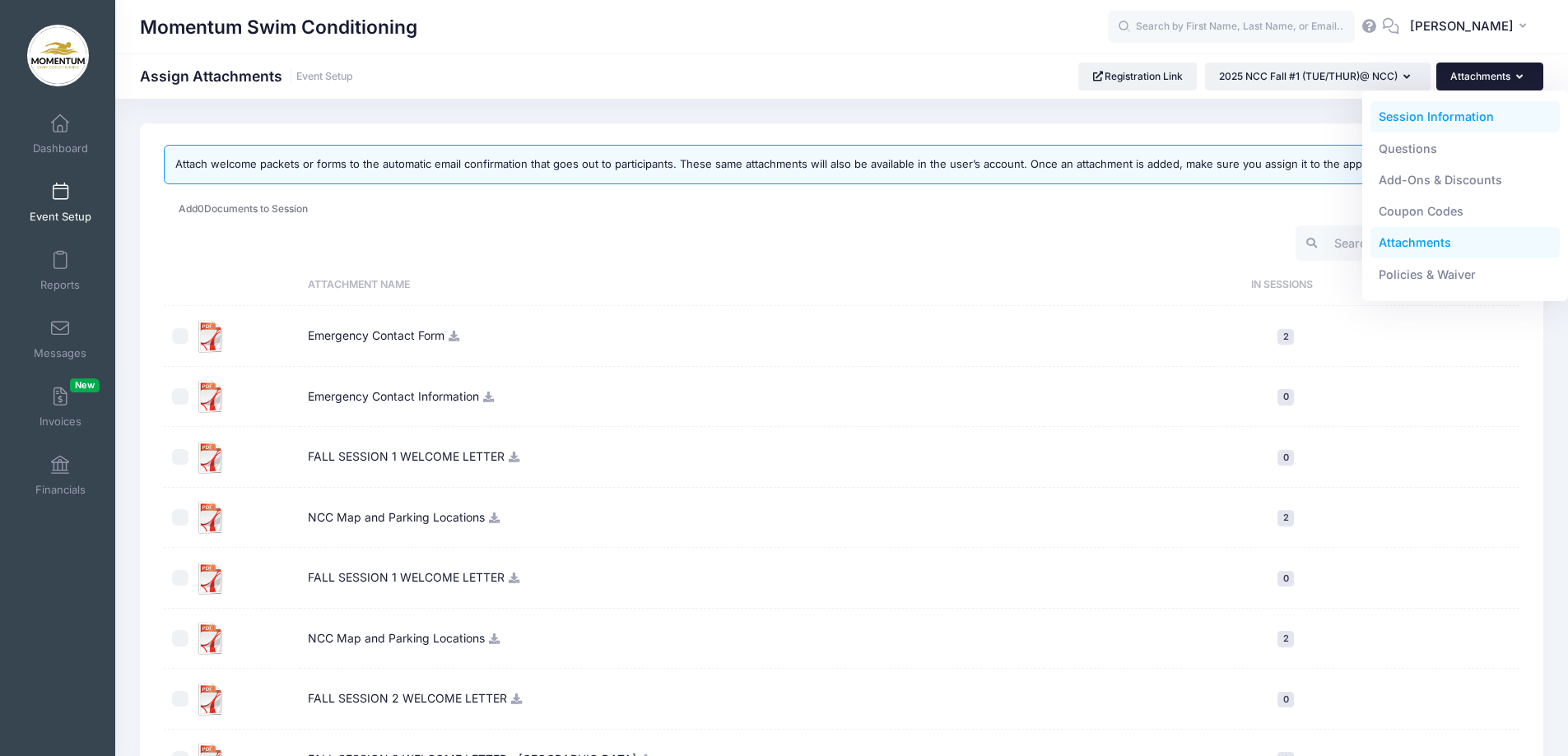
click at [1464, 119] on link "Session Information" at bounding box center [1465, 117] width 190 height 32
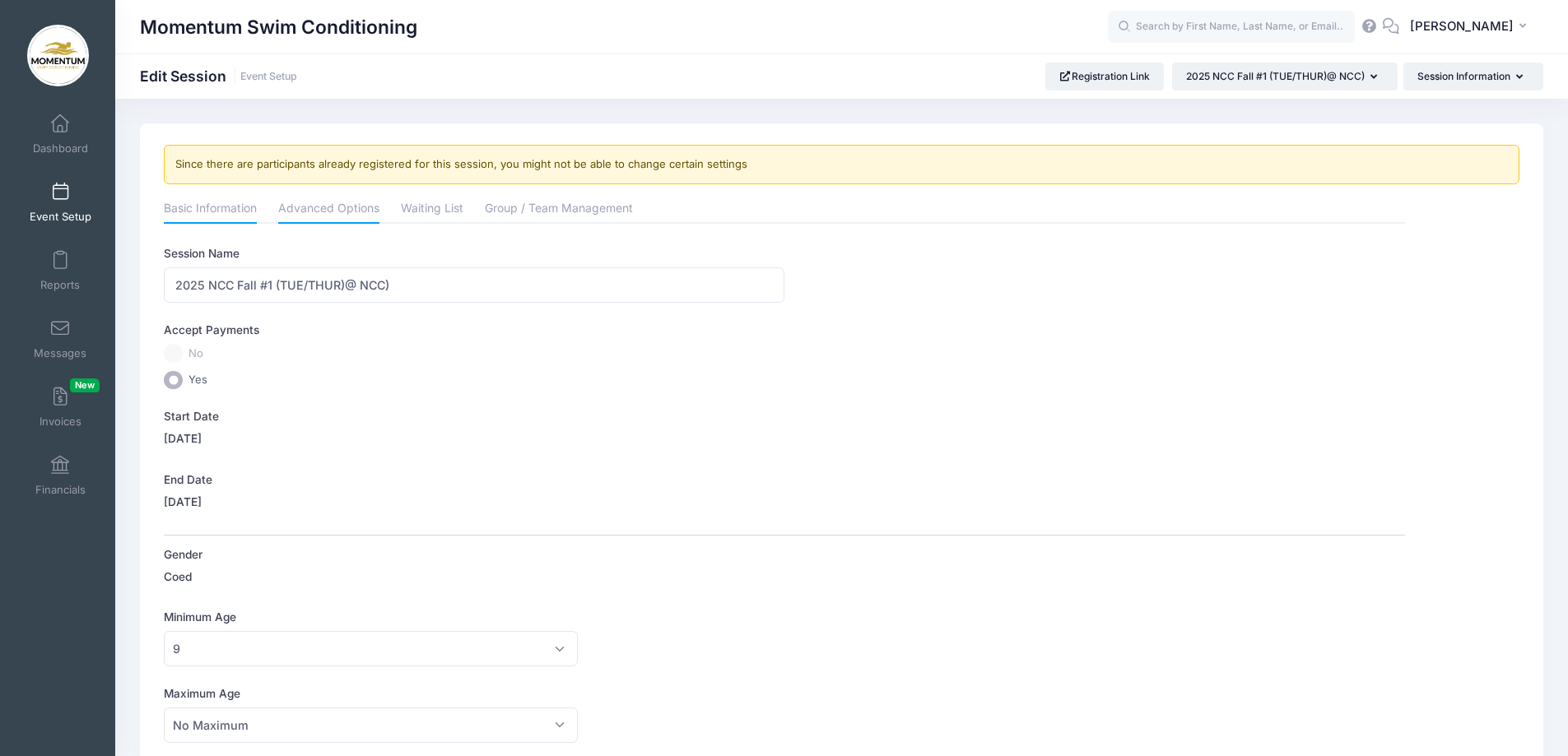
click at [311, 211] on link "Advanced Options" at bounding box center [329, 210] width 101 height 30
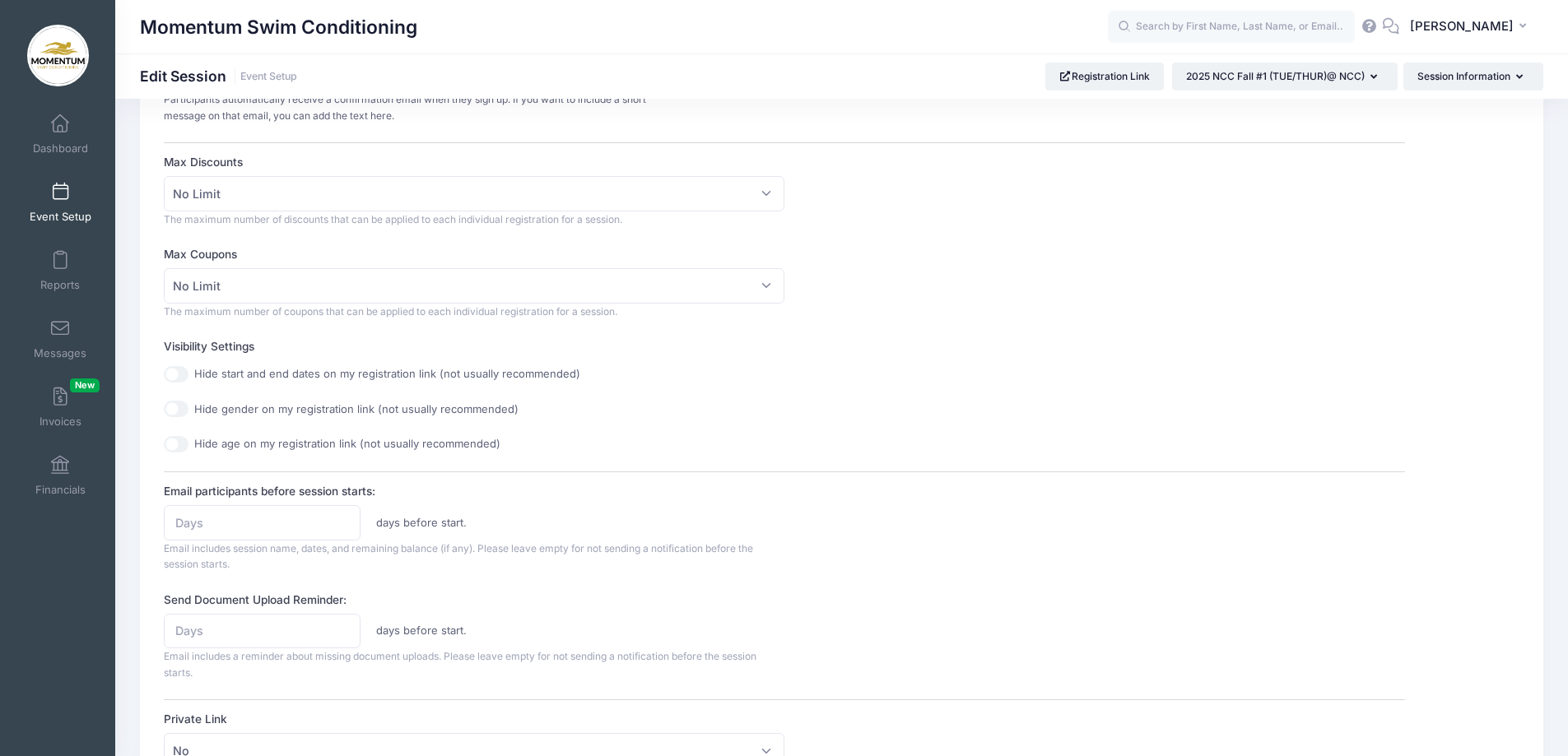
scroll to position [494, 0]
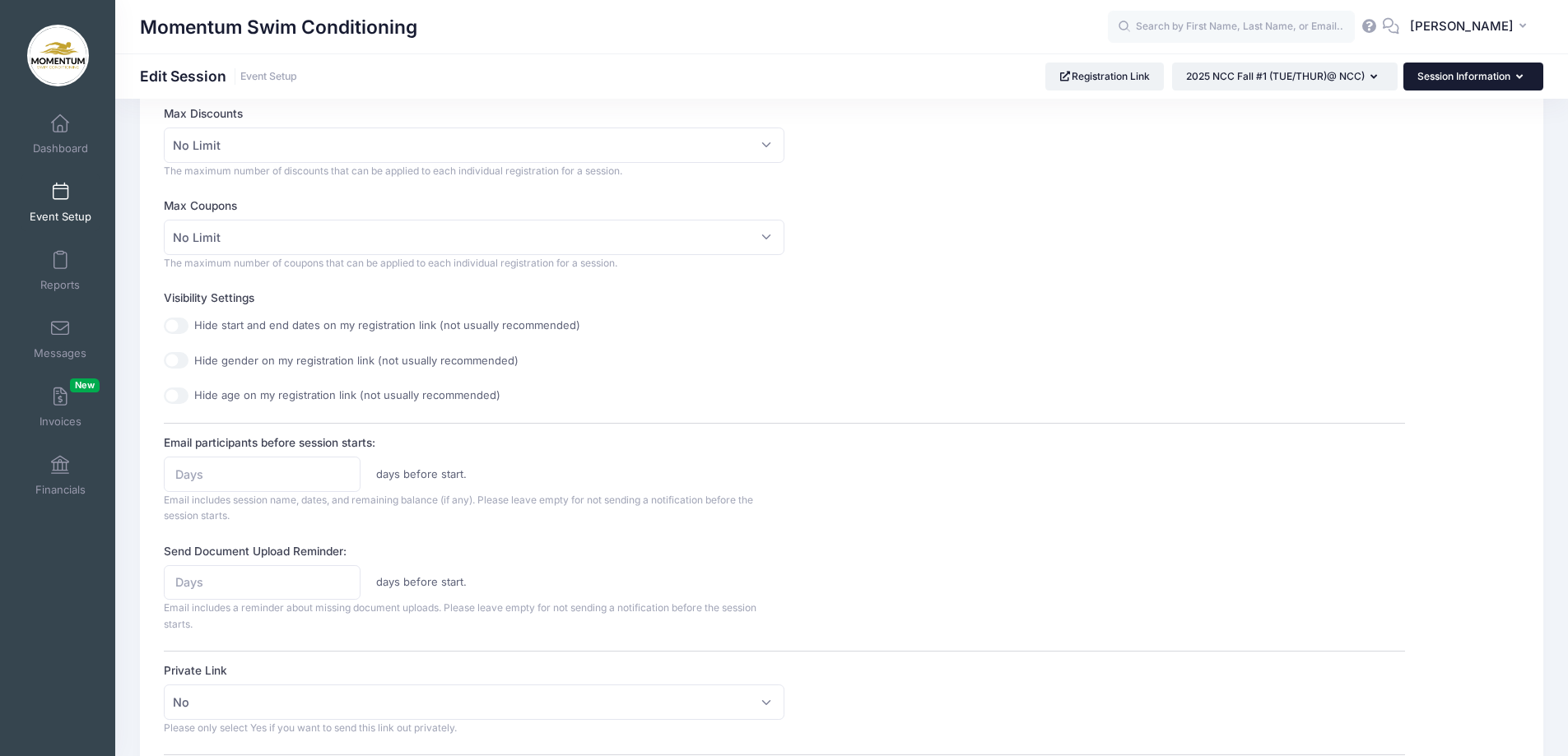
click at [1530, 81] on button "Session Information" at bounding box center [1473, 76] width 140 height 28
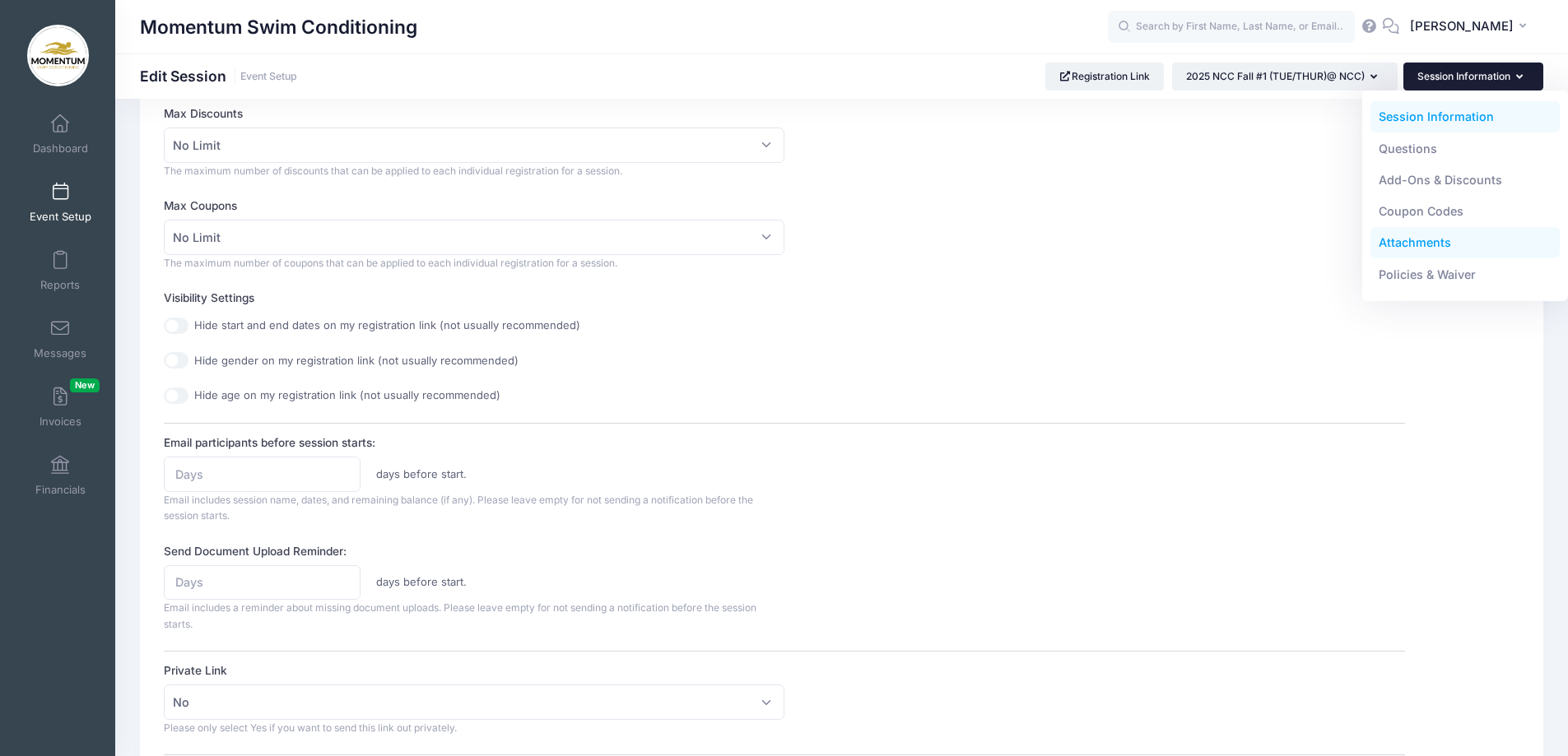
click at [1428, 243] on link "Attachments" at bounding box center [1465, 242] width 190 height 32
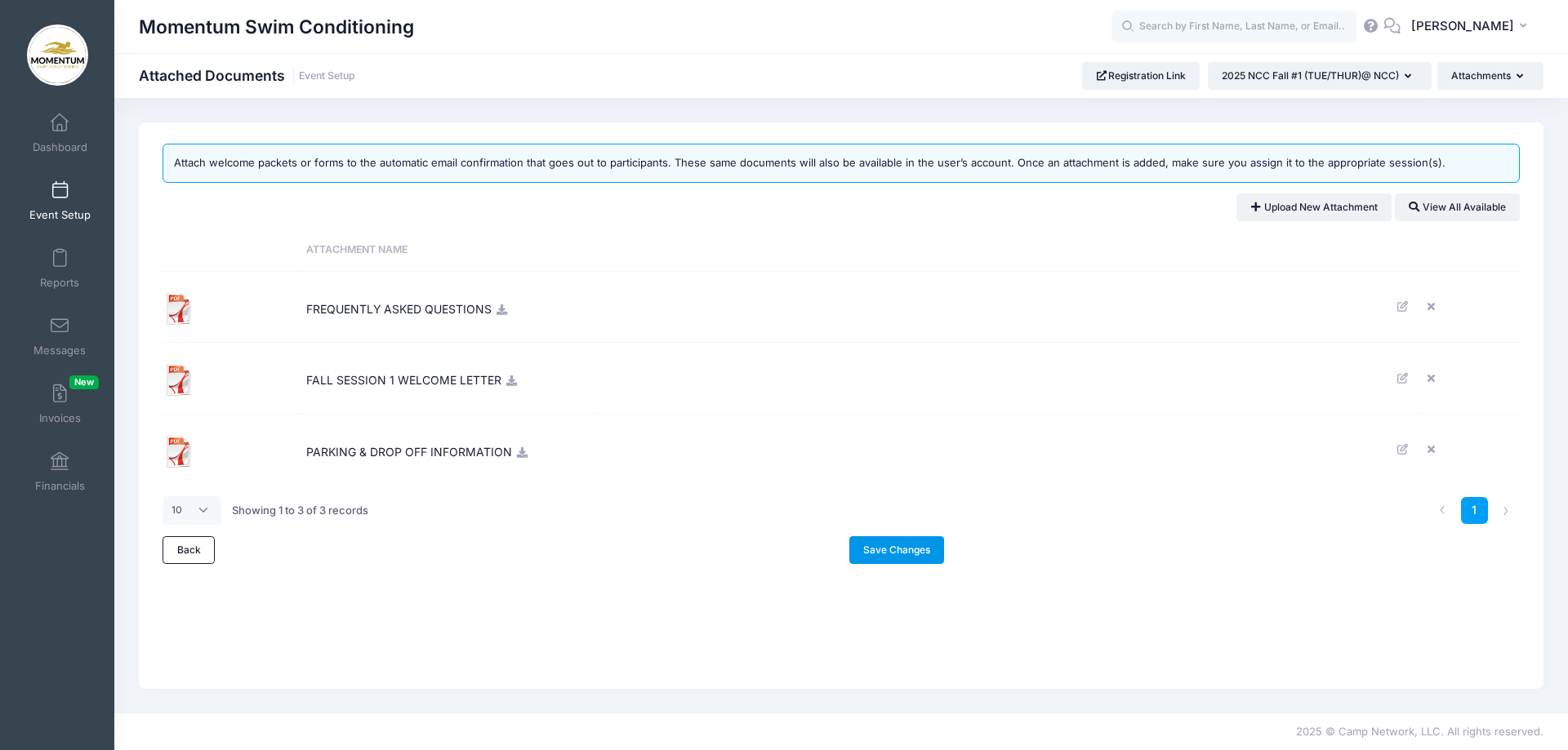
click at [904, 545] on link "Save Changes" at bounding box center [898, 550] width 95 height 28
click at [41, 202] on link "Event Setup" at bounding box center [60, 201] width 77 height 57
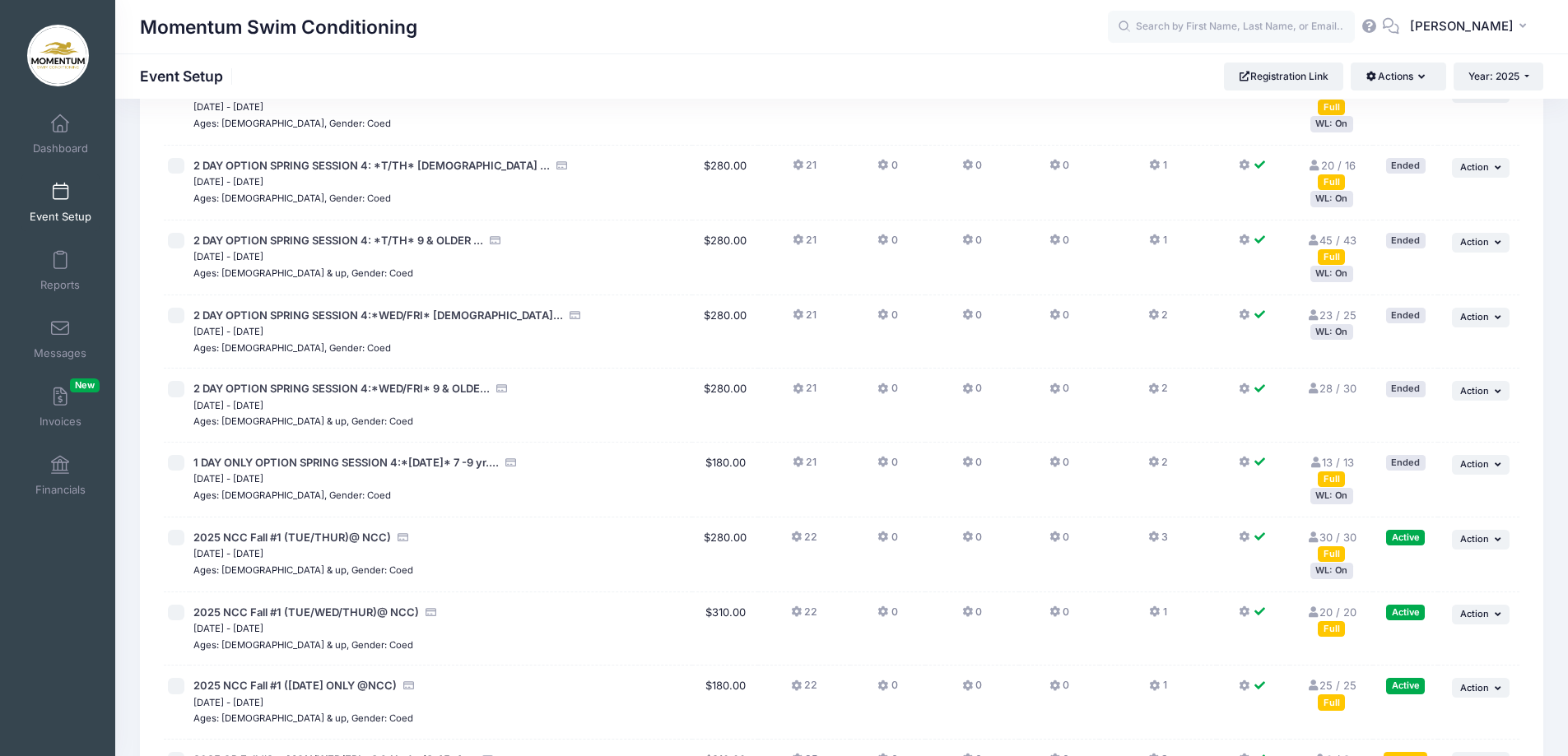
scroll to position [1070, 0]
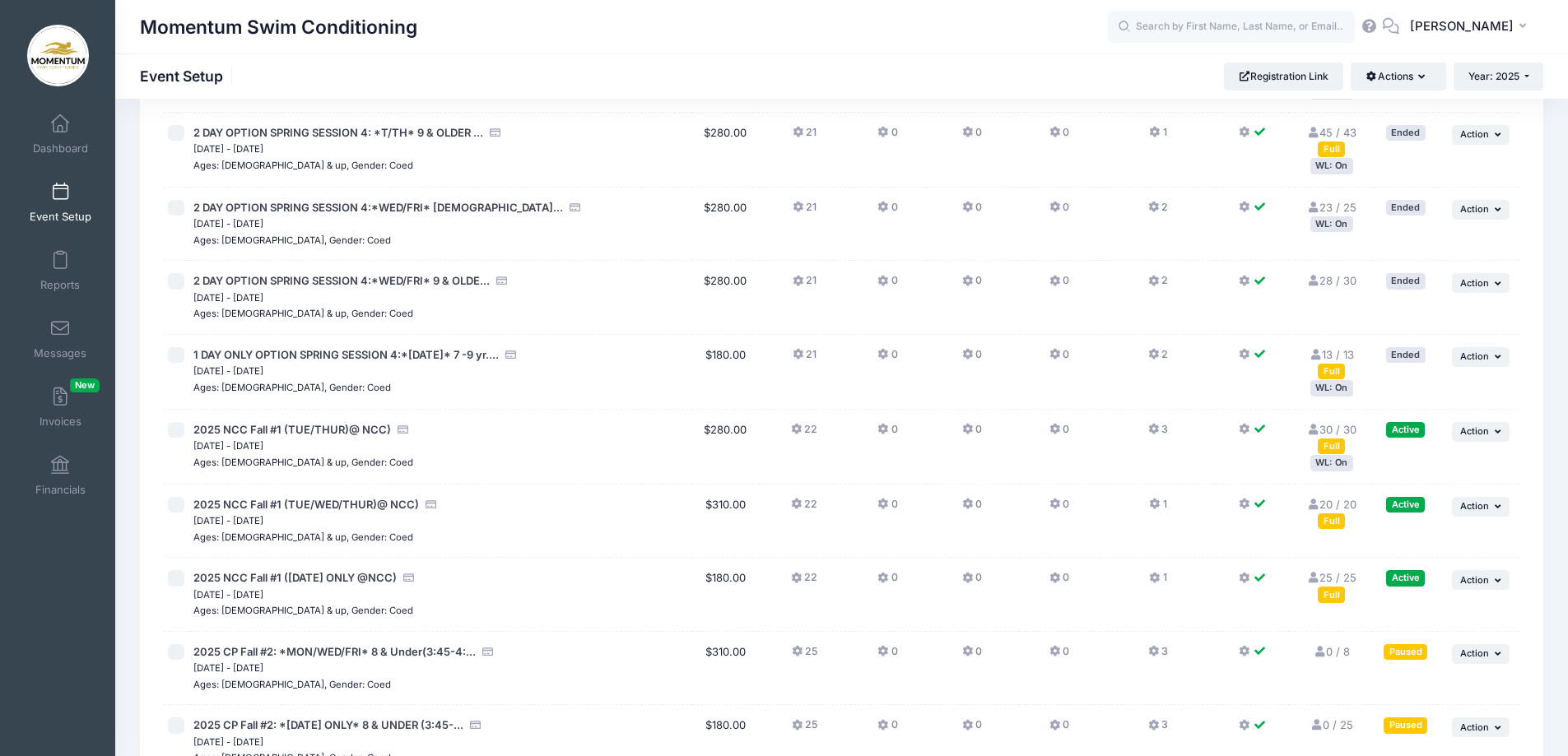
click at [175, 429] on input "checkbox" at bounding box center [176, 430] width 16 height 16
click at [1497, 431] on icon "button" at bounding box center [1499, 431] width 10 height 9
click at [180, 426] on input "checkbox" at bounding box center [176, 430] width 16 height 16
checkbox input "false"
click at [64, 216] on span "Event Setup" at bounding box center [61, 216] width 61 height 14
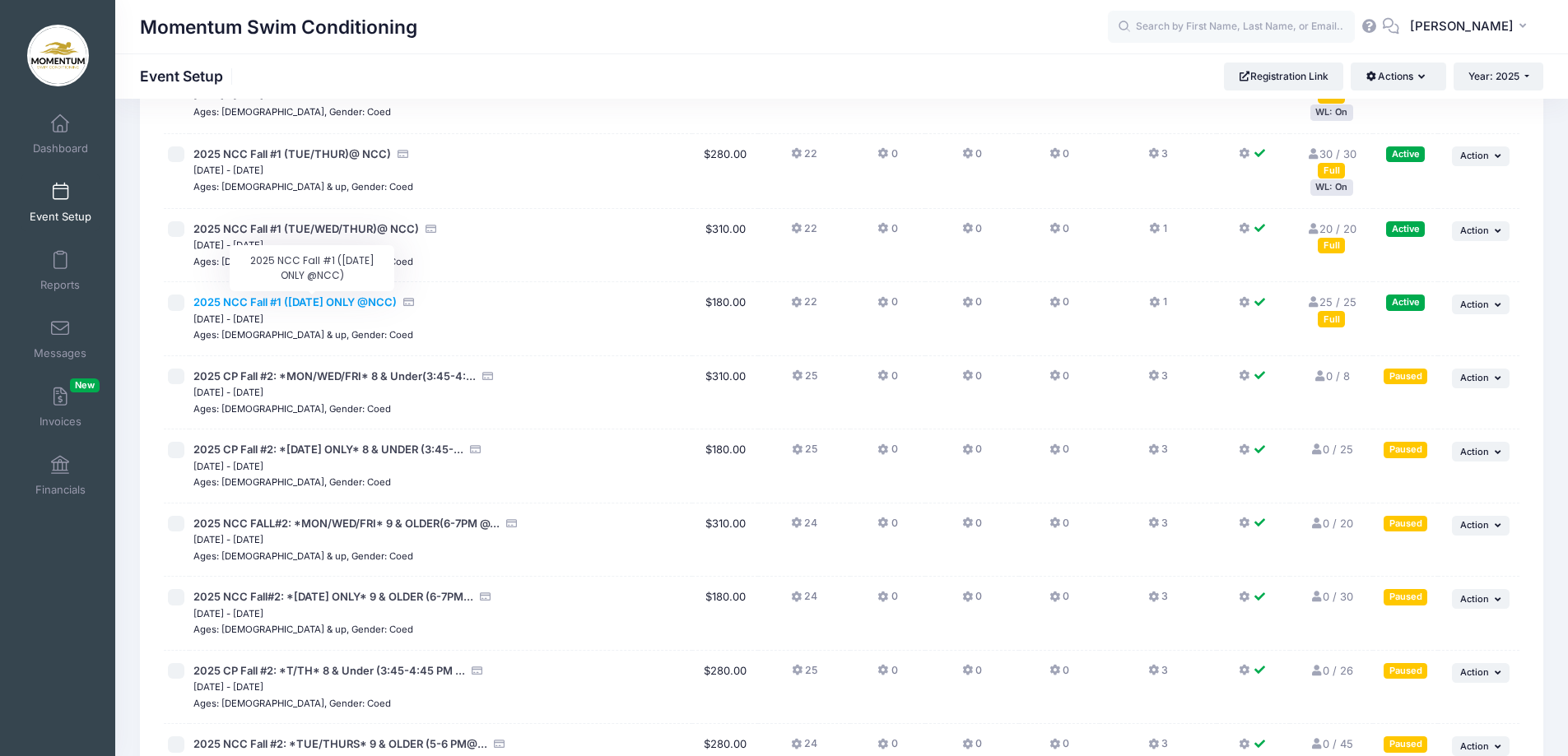
scroll to position [1317, 0]
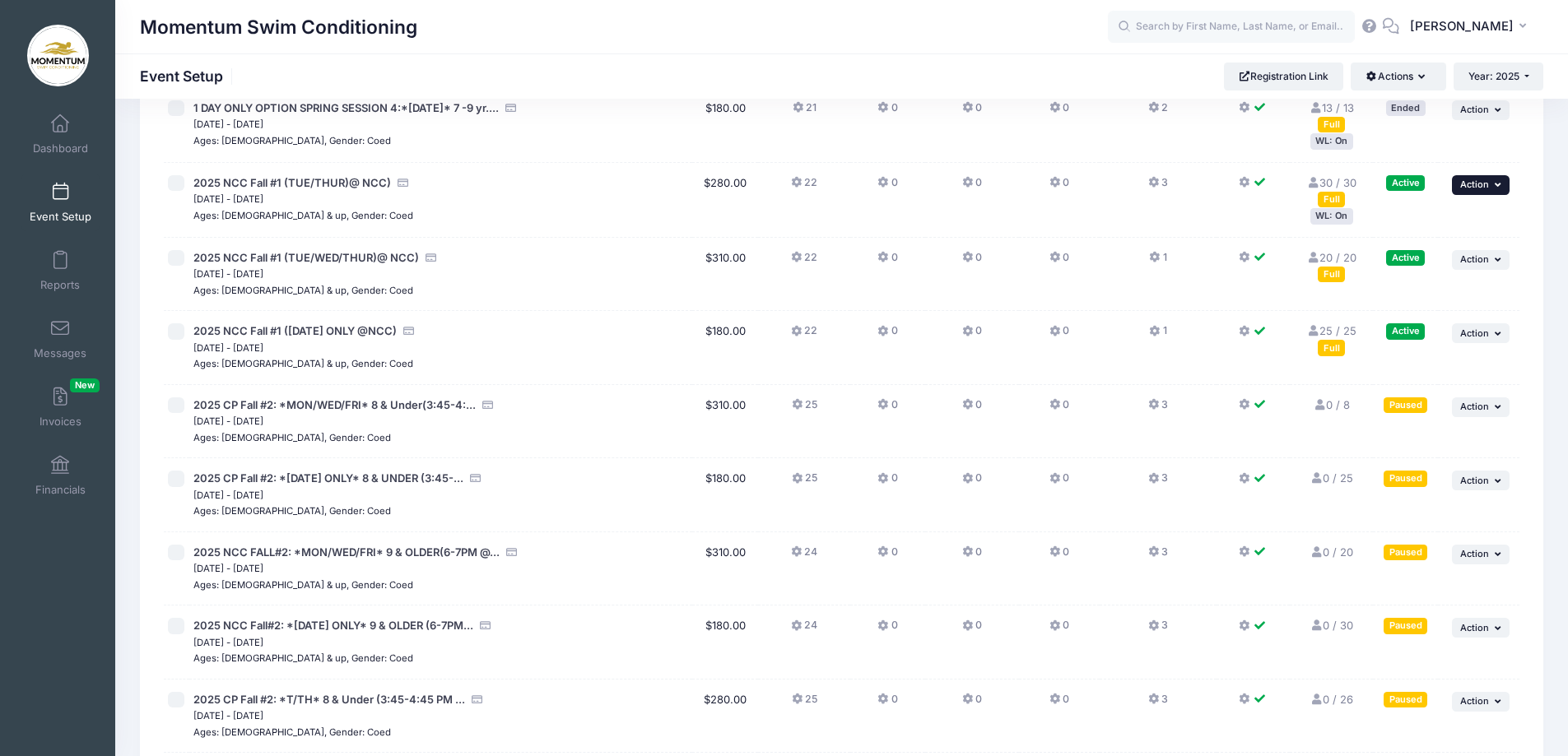
click at [1503, 179] on button "... Action" at bounding box center [1480, 185] width 58 height 20
click at [1157, 183] on icon at bounding box center [1155, 183] width 14 height 0
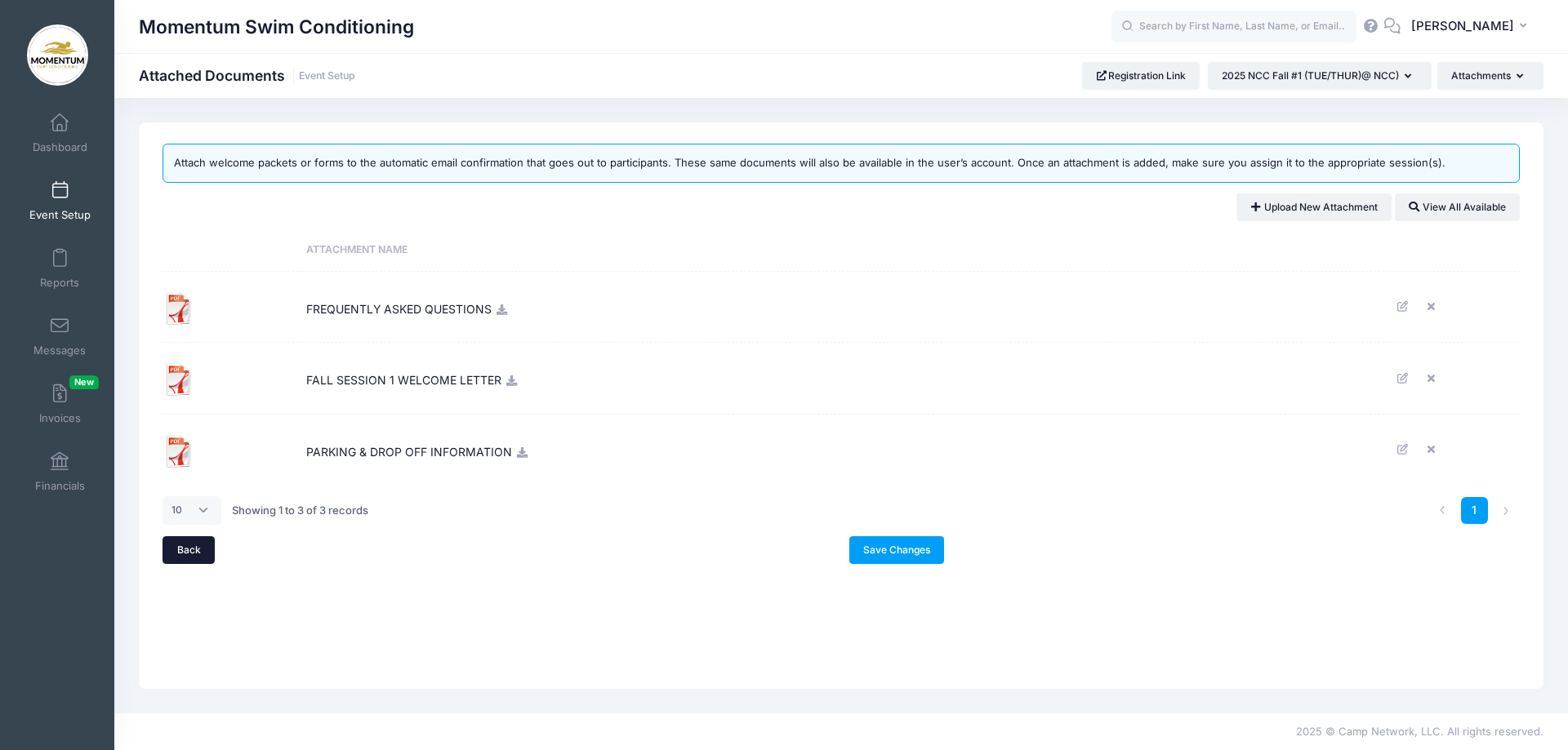
click at [188, 549] on link "Back" at bounding box center [188, 550] width 52 height 28
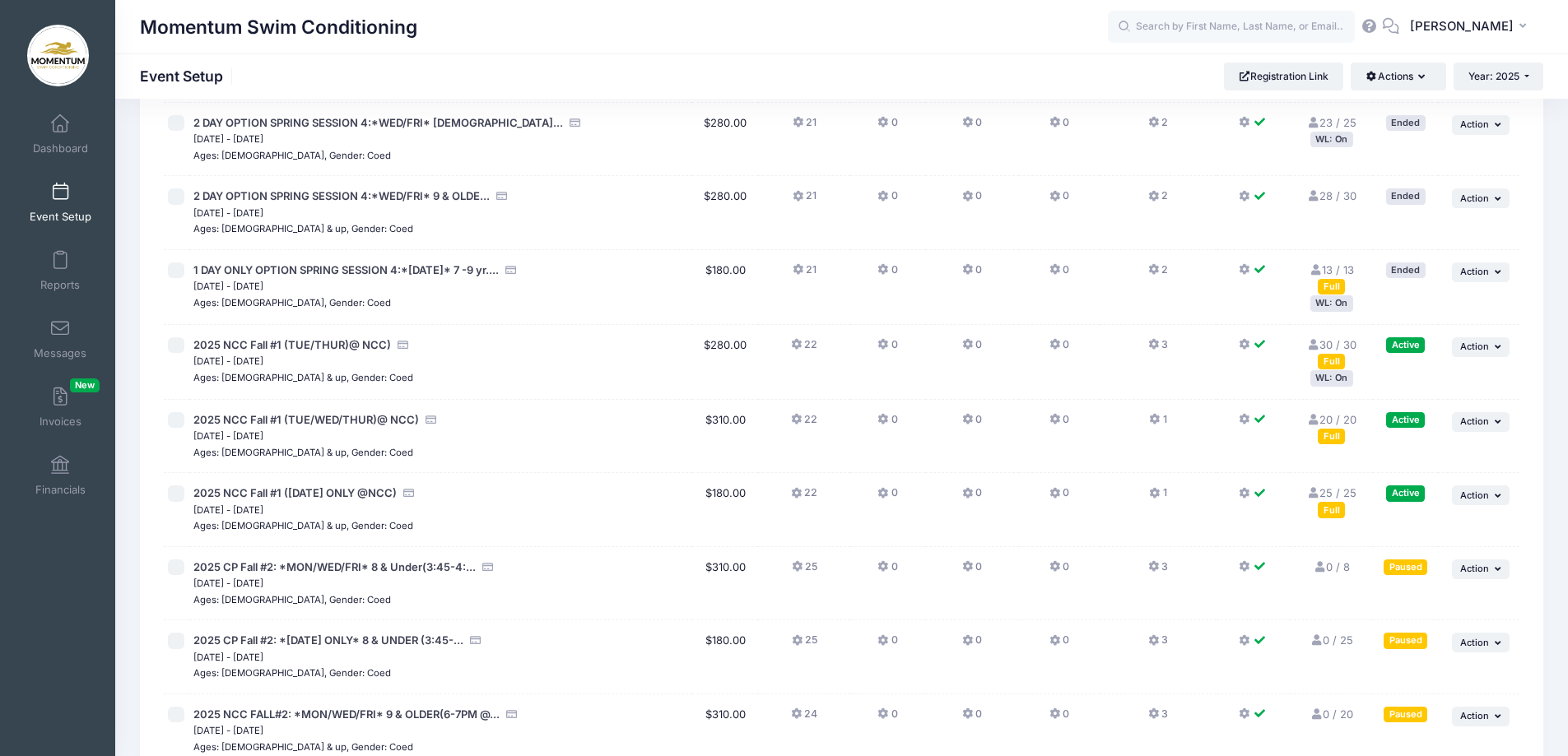
scroll to position [1152, 0]
click at [66, 222] on span "Event Setup" at bounding box center [61, 216] width 61 height 14
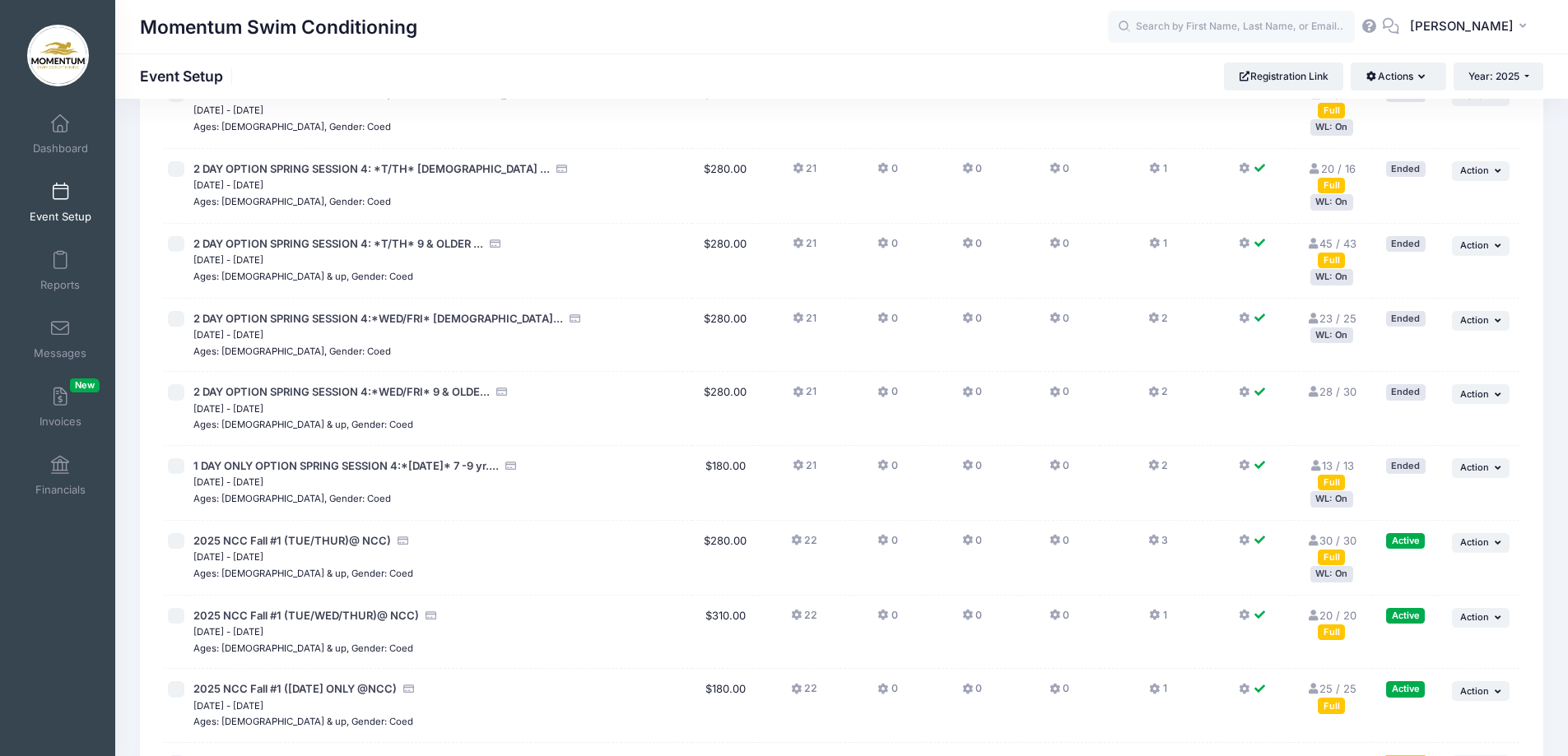
scroll to position [988, 0]
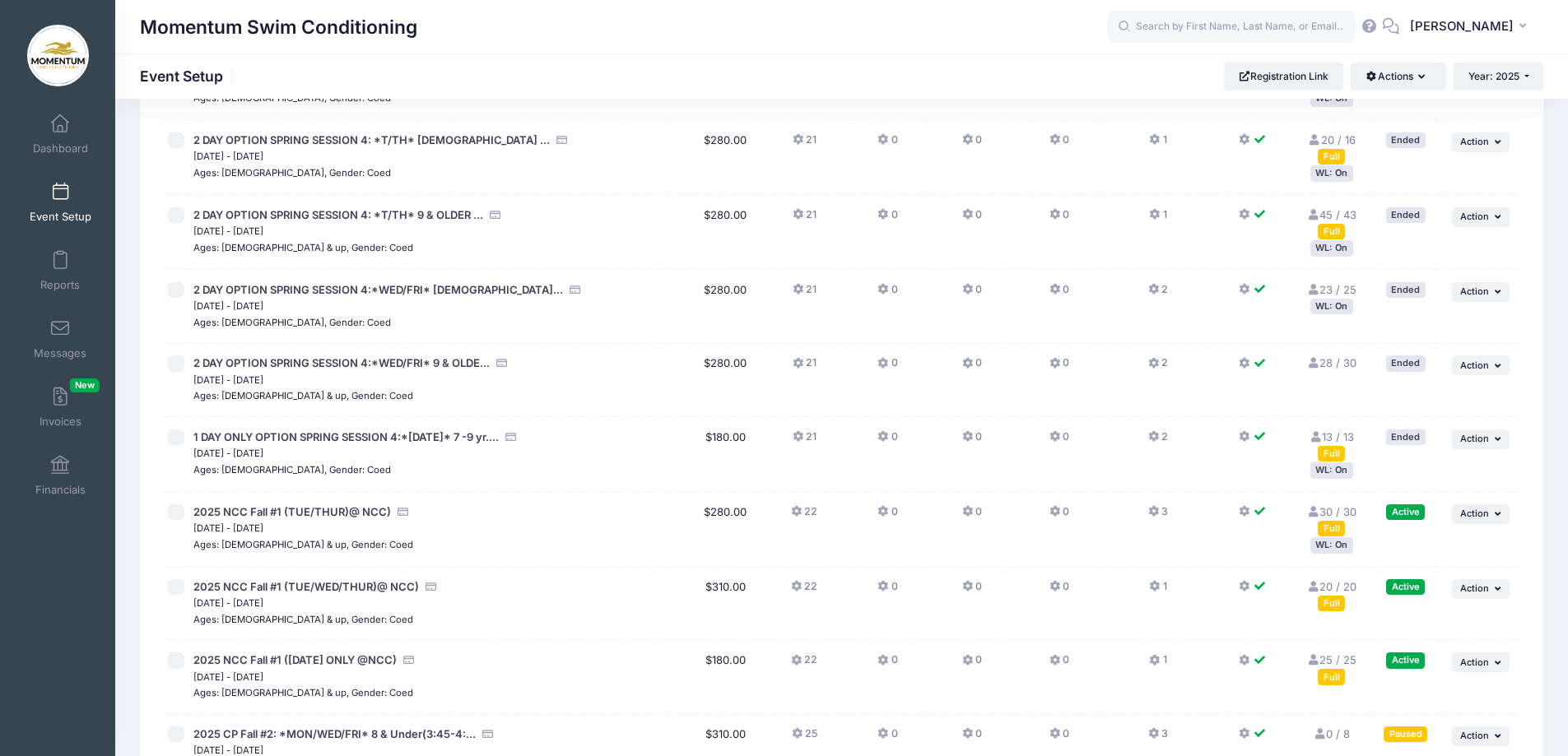
click at [175, 515] on input "checkbox" at bounding box center [176, 513] width 16 height 16
click at [175, 515] on input "checkbox" at bounding box center [176, 513] width 16 height 16
checkbox input "false"
click at [251, 509] on span "2025 NCC Fall #1 (TUE/THUR)@ NCC)" at bounding box center [292, 512] width 197 height 14
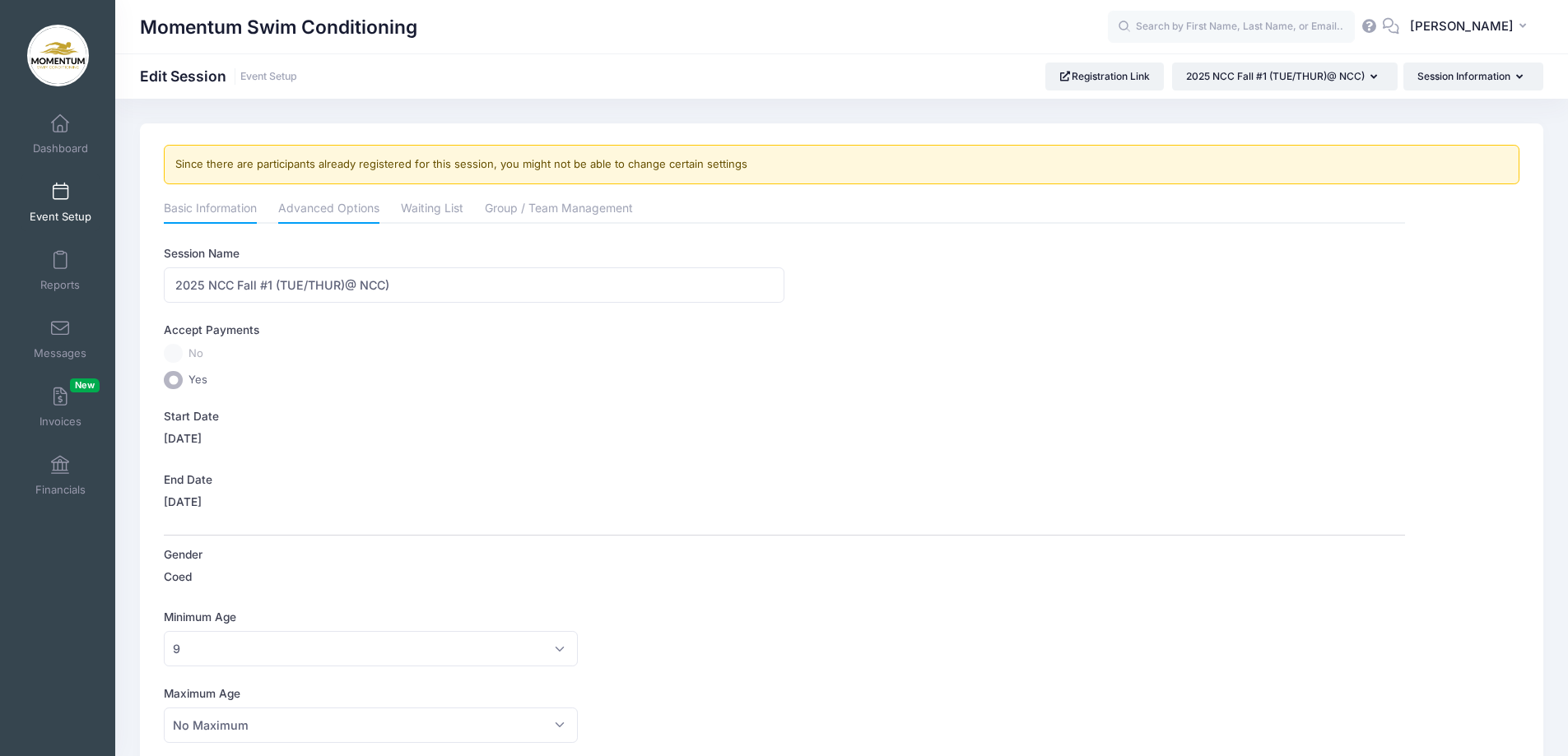
click at [352, 209] on link "Advanced Options" at bounding box center [329, 210] width 101 height 30
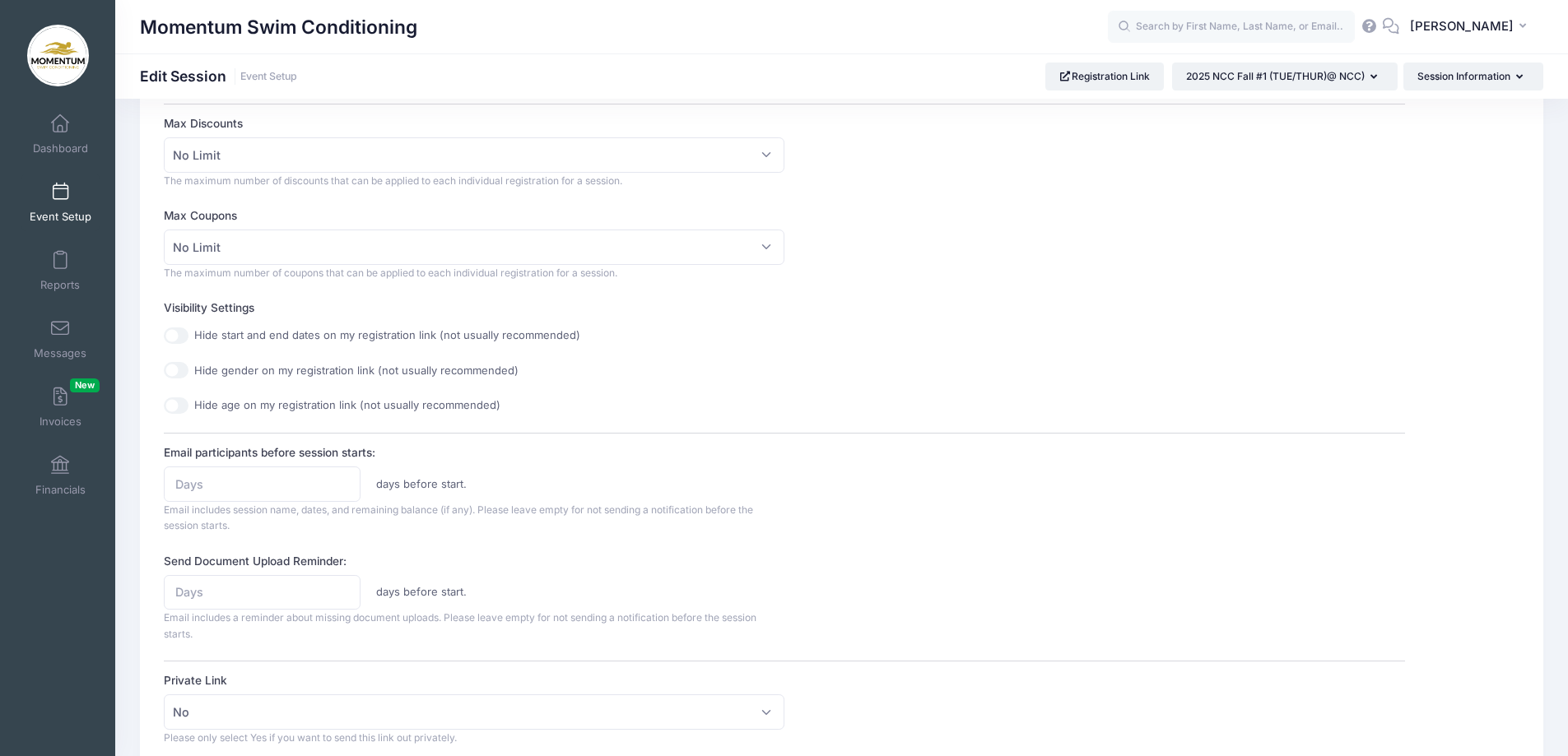
scroll to position [494, 0]
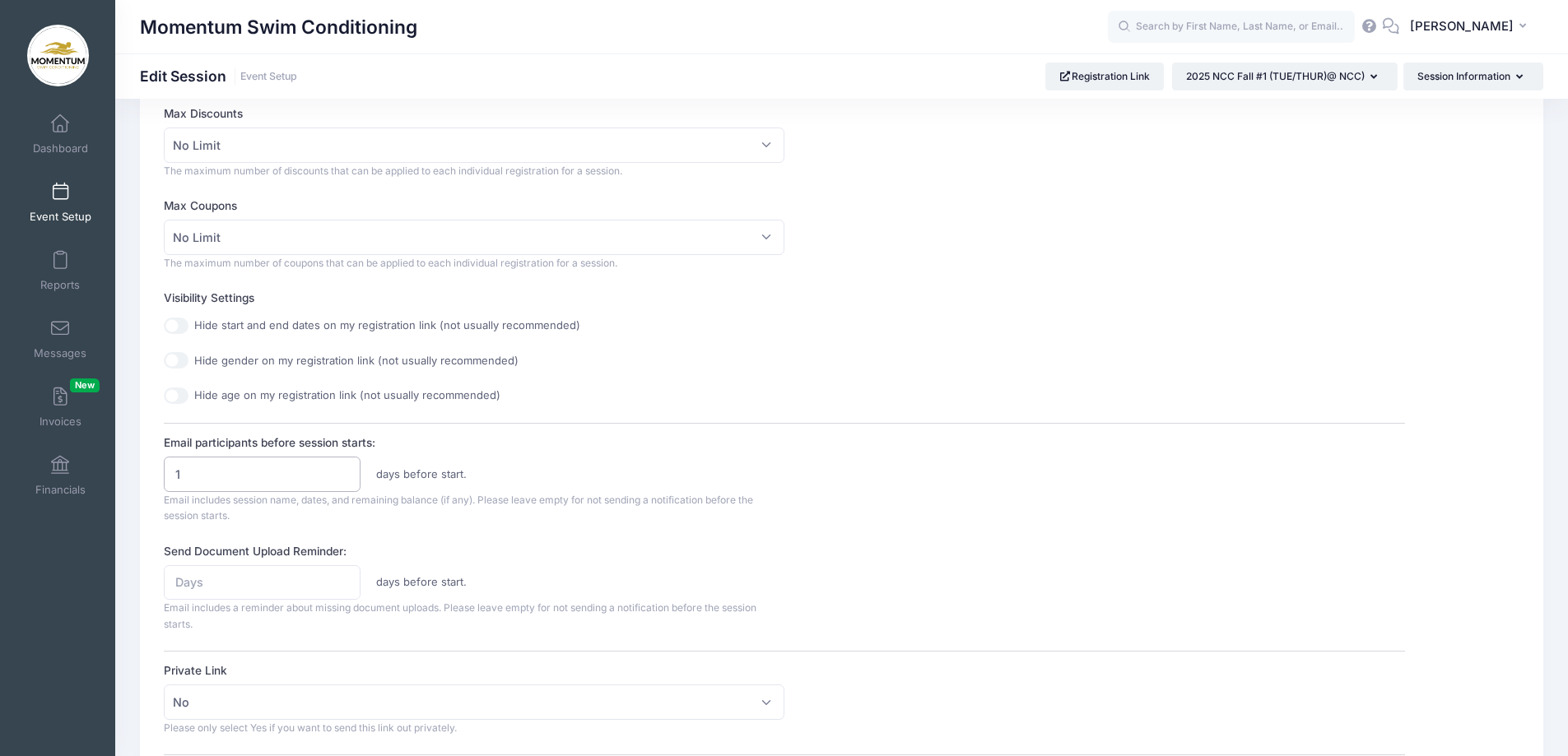
click at [346, 468] on input "1" at bounding box center [261, 474] width 196 height 35
click at [345, 470] on input "2" at bounding box center [261, 474] width 196 height 35
click at [345, 470] on input "3" at bounding box center [261, 474] width 196 height 35
click at [345, 470] on input "4" at bounding box center [261, 474] width 196 height 35
click at [345, 470] on input "5" at bounding box center [261, 474] width 196 height 35
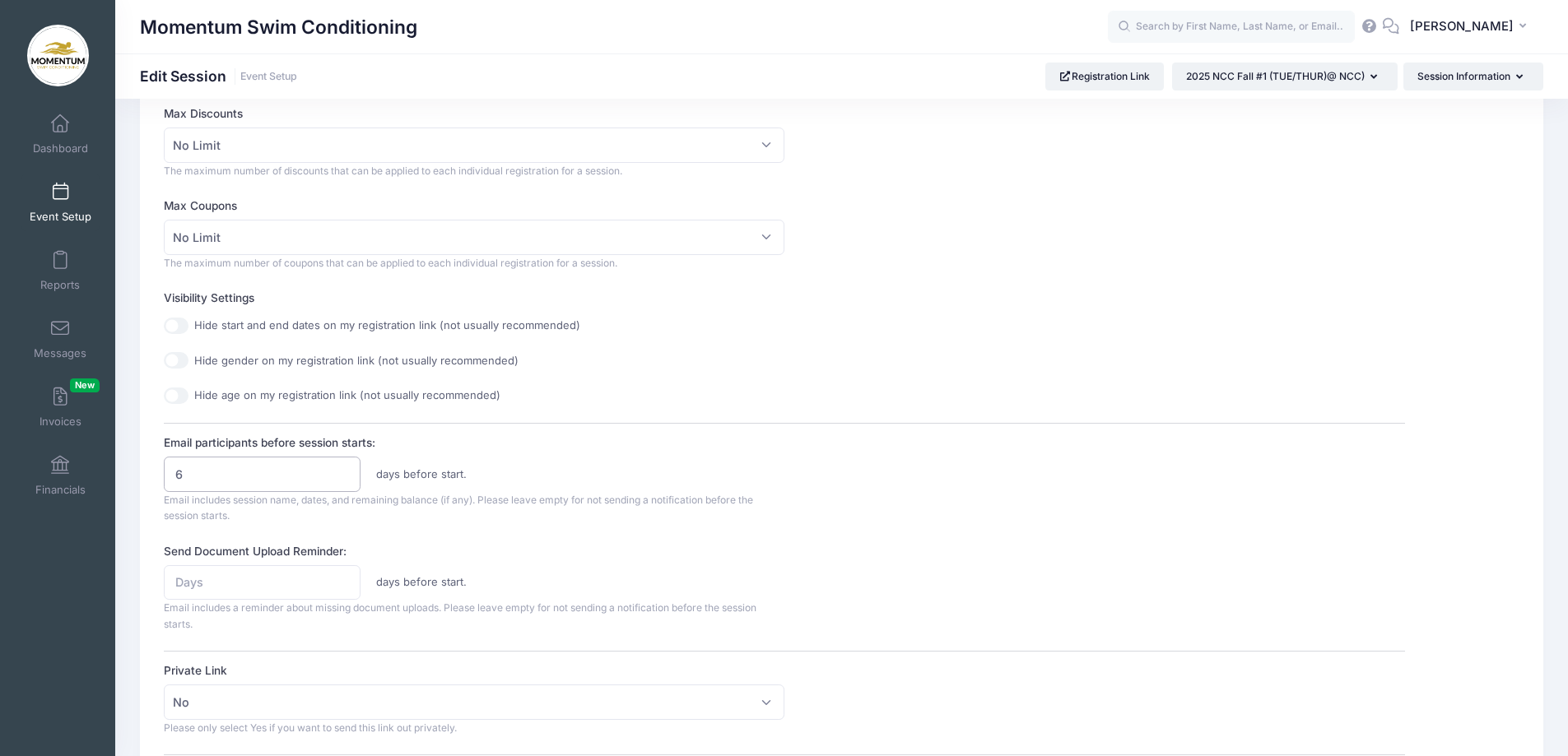
click at [345, 470] on input "6" at bounding box center [261, 474] width 196 height 35
click at [345, 470] on input "7" at bounding box center [261, 474] width 196 height 35
type input "8"
click at [345, 470] on input "8" at bounding box center [261, 474] width 196 height 35
click at [344, 576] on input "1" at bounding box center [261, 582] width 196 height 35
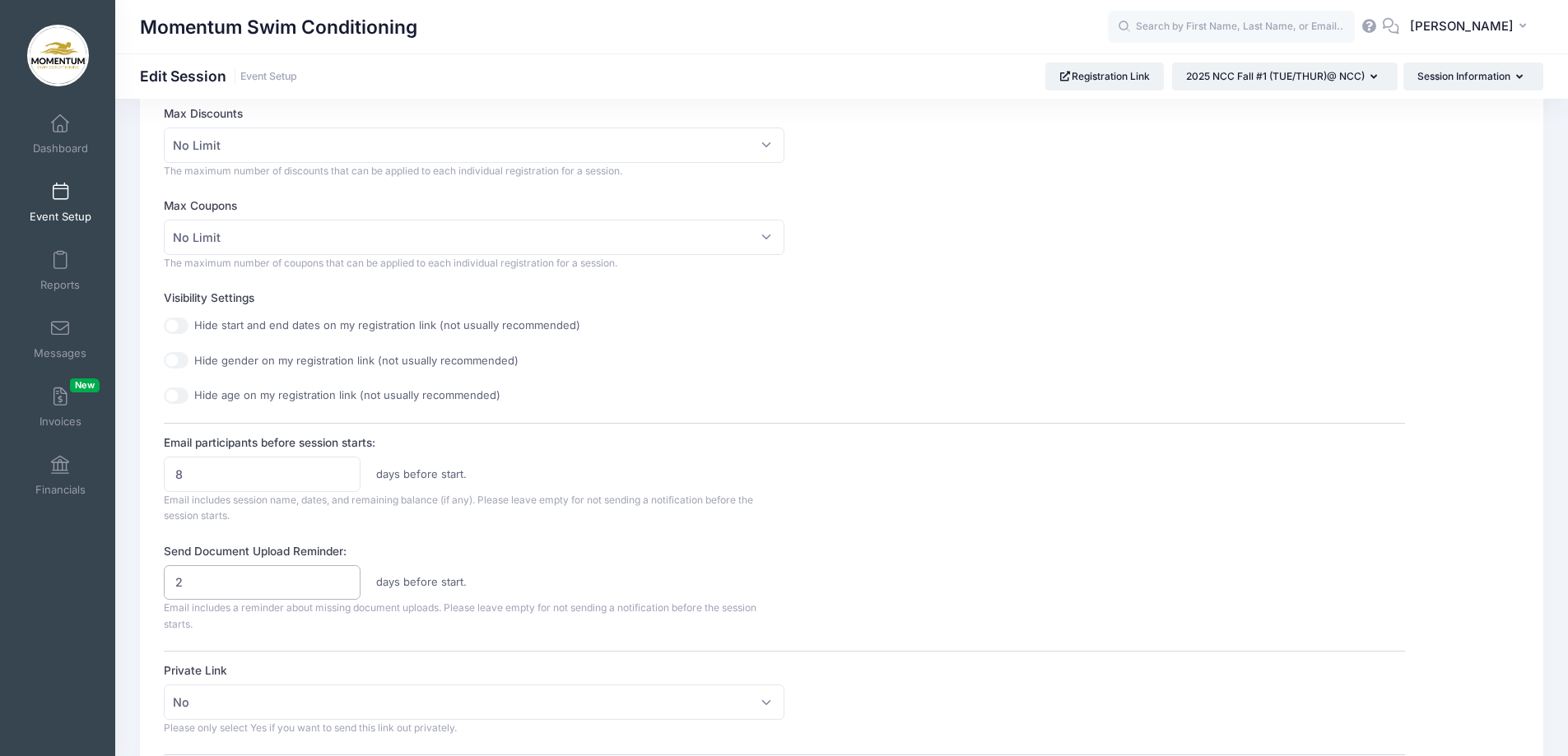
click at [344, 576] on input "2" at bounding box center [261, 582] width 196 height 35
click at [344, 576] on input "3" at bounding box center [261, 582] width 196 height 35
click at [344, 576] on input "4" at bounding box center [261, 582] width 196 height 35
click at [344, 576] on input "5" at bounding box center [261, 582] width 196 height 35
click at [344, 576] on input "6" at bounding box center [261, 582] width 196 height 35
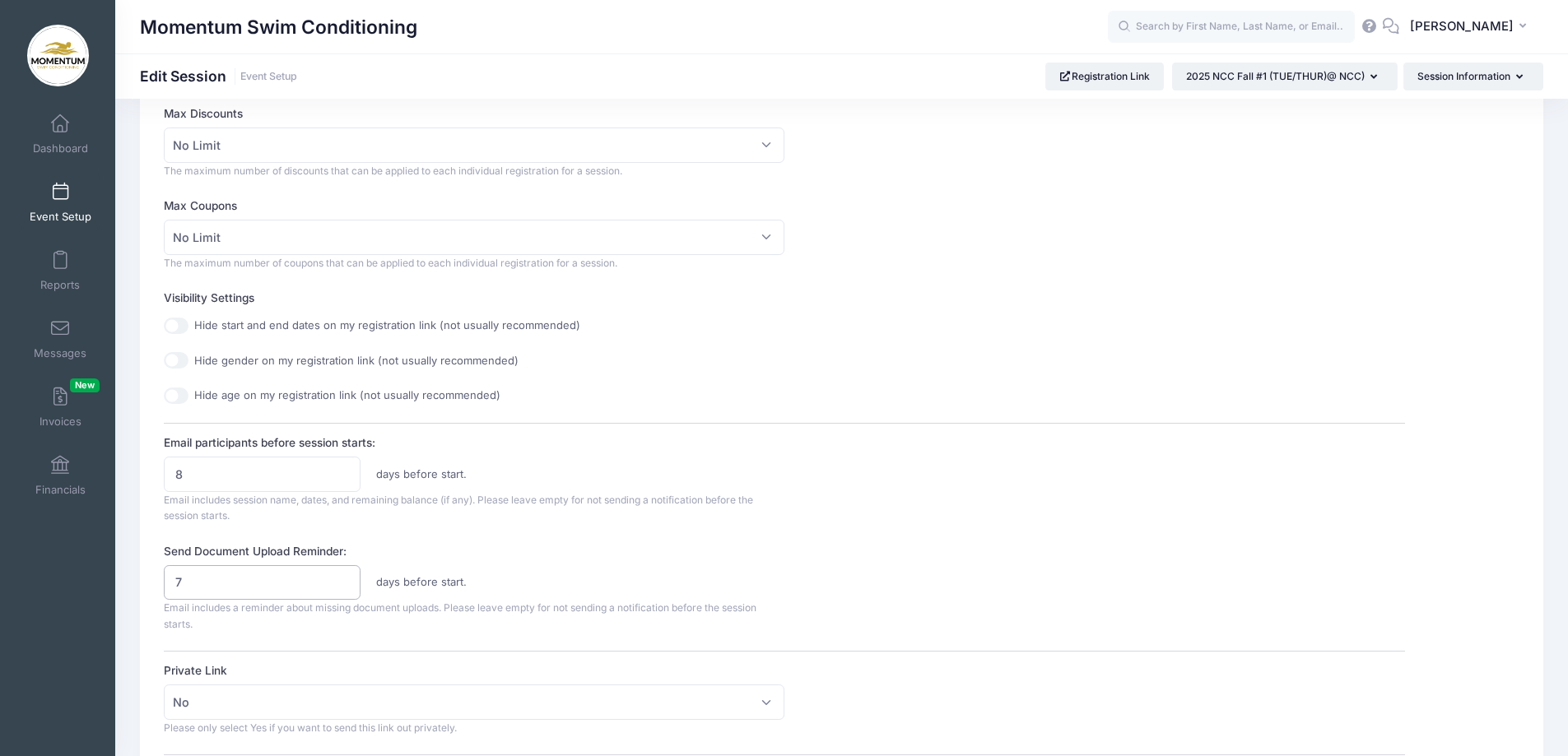
click at [344, 576] on input "7" at bounding box center [261, 582] width 196 height 35
click at [344, 576] on input "8" at bounding box center [261, 582] width 196 height 35
click at [344, 576] on input "9" at bounding box center [261, 582] width 196 height 35
click at [344, 576] on input "10" at bounding box center [261, 582] width 196 height 35
click at [344, 579] on input "11" at bounding box center [261, 582] width 196 height 35
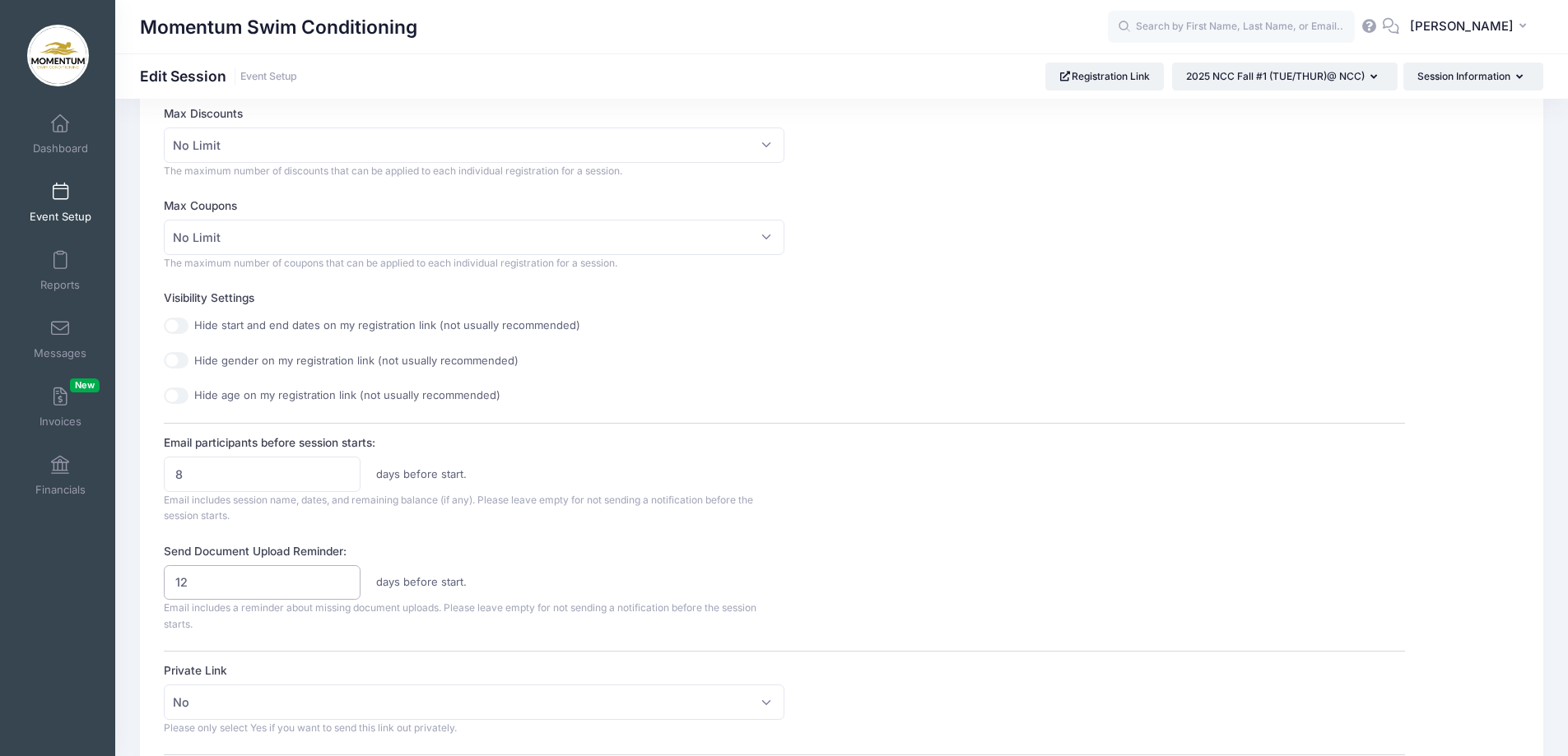
type input "12"
click at [344, 579] on input "12" at bounding box center [261, 582] width 196 height 35
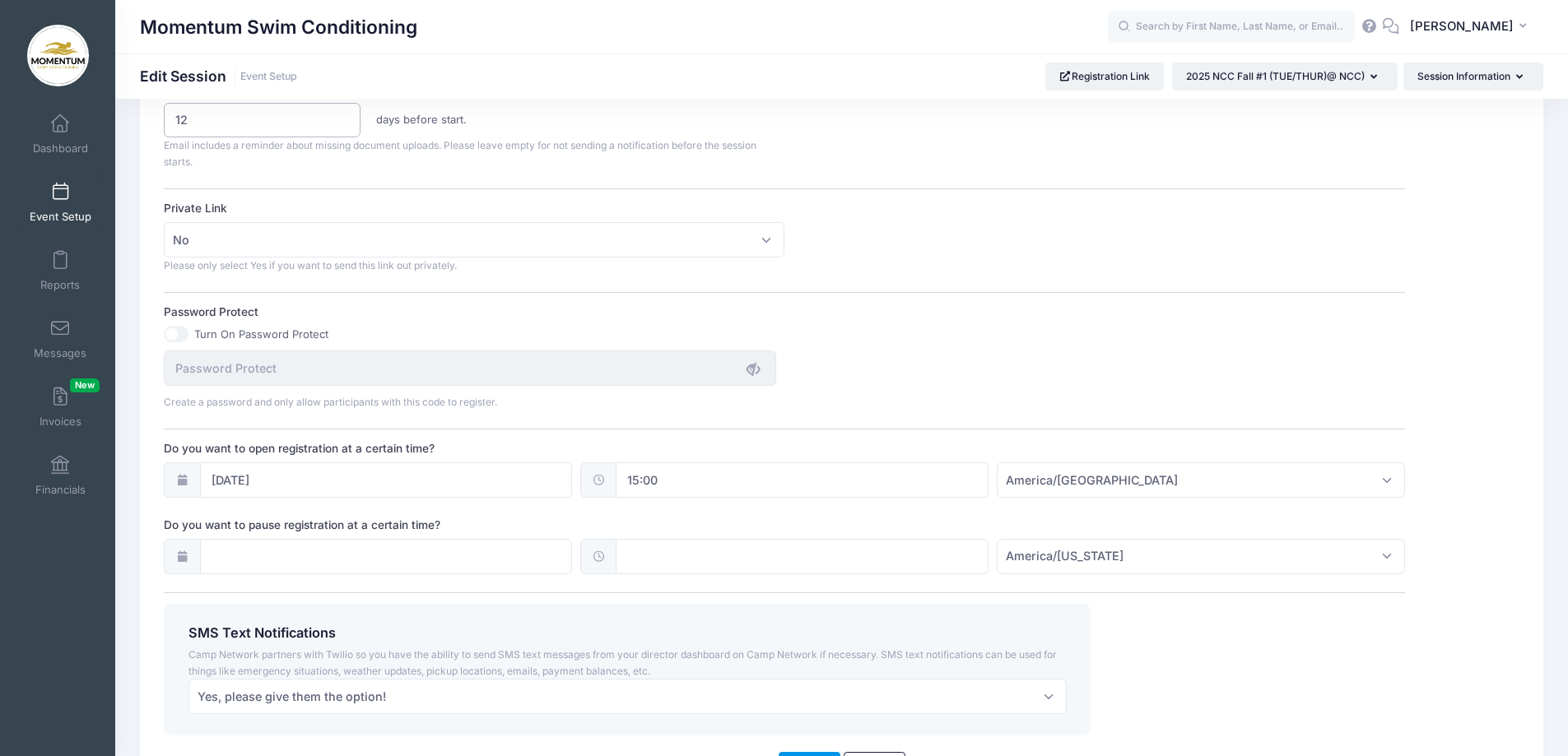
scroll to position [1064, 0]
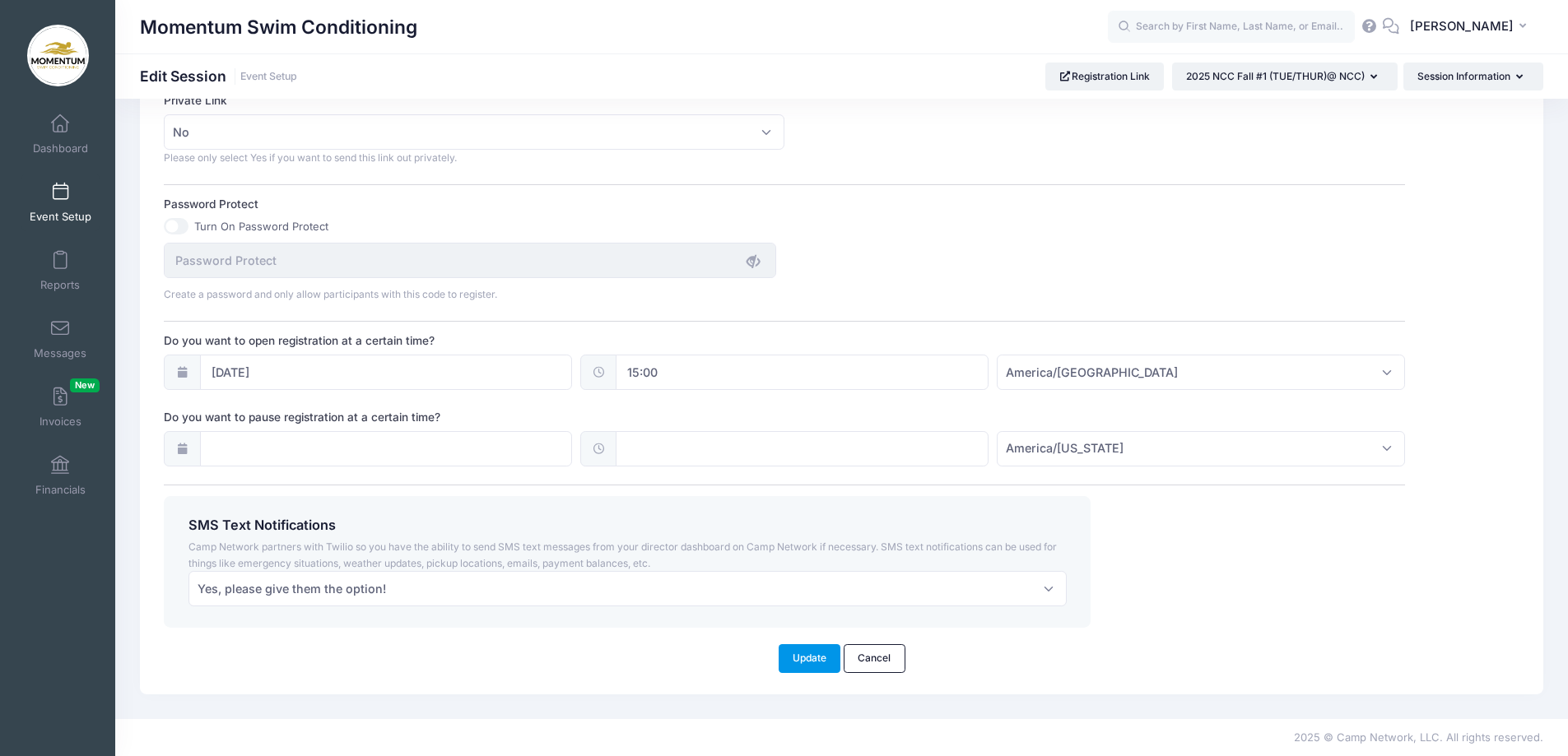
click at [815, 666] on button "Update" at bounding box center [809, 658] width 62 height 28
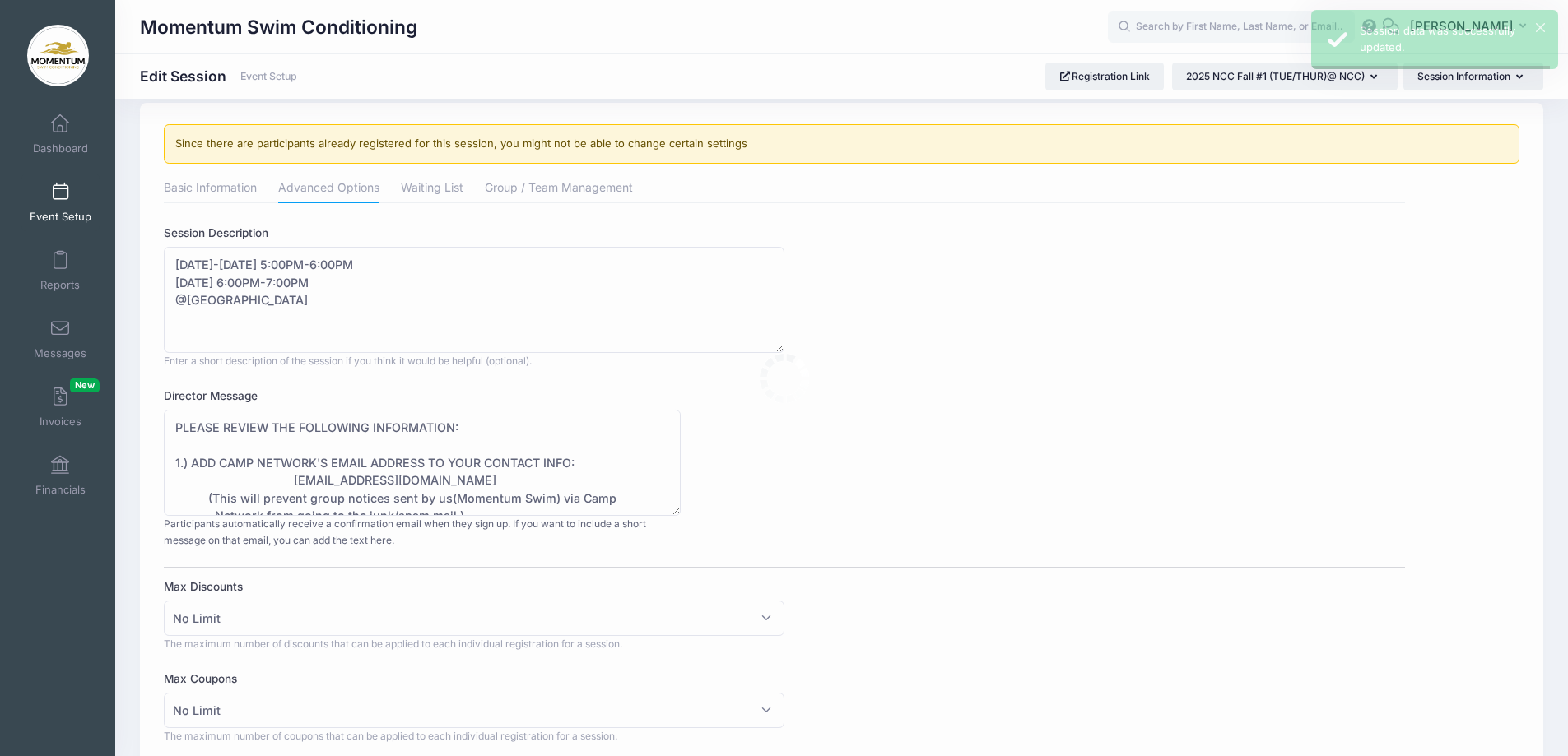
scroll to position [0, 0]
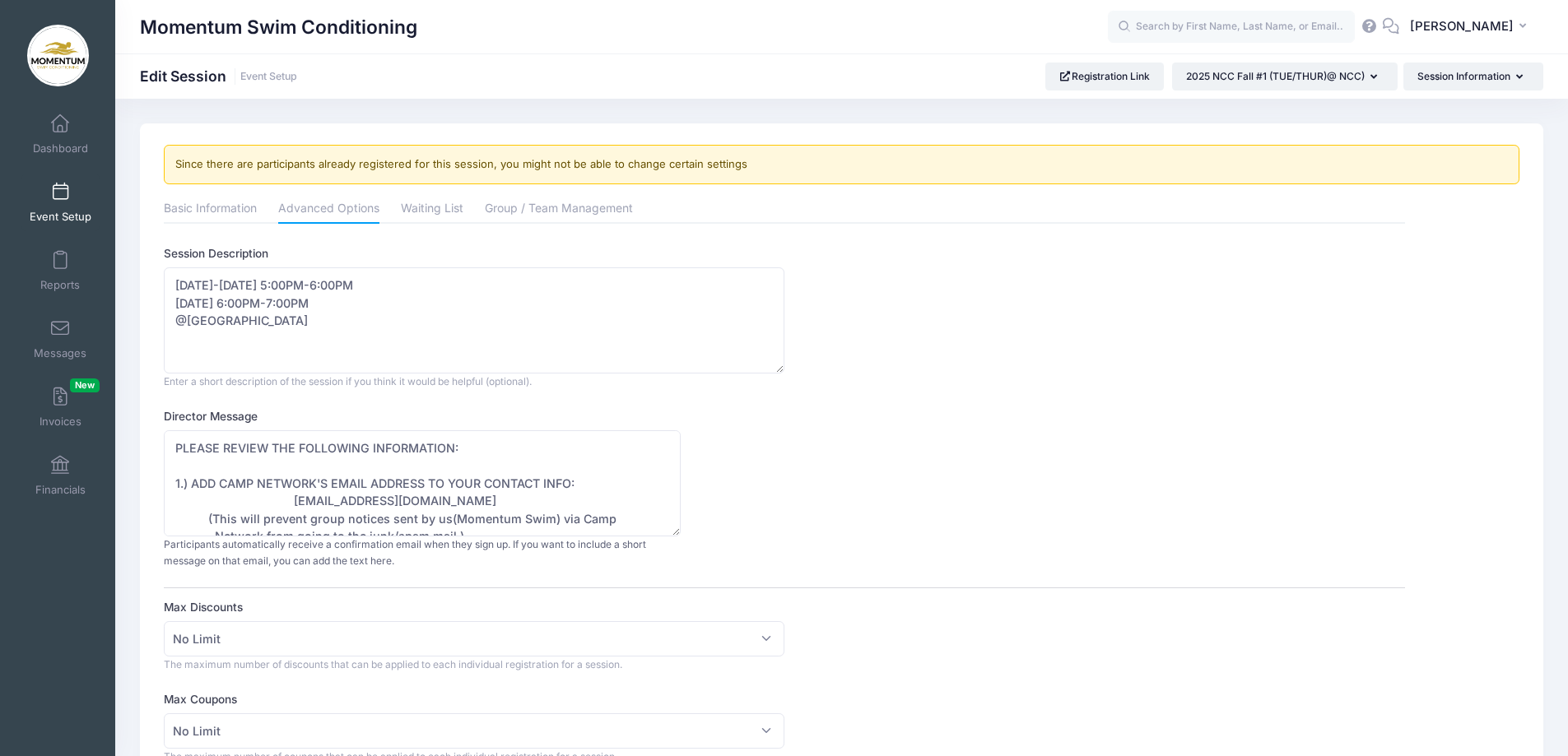
click at [50, 221] on span "Event Setup" at bounding box center [61, 216] width 61 height 14
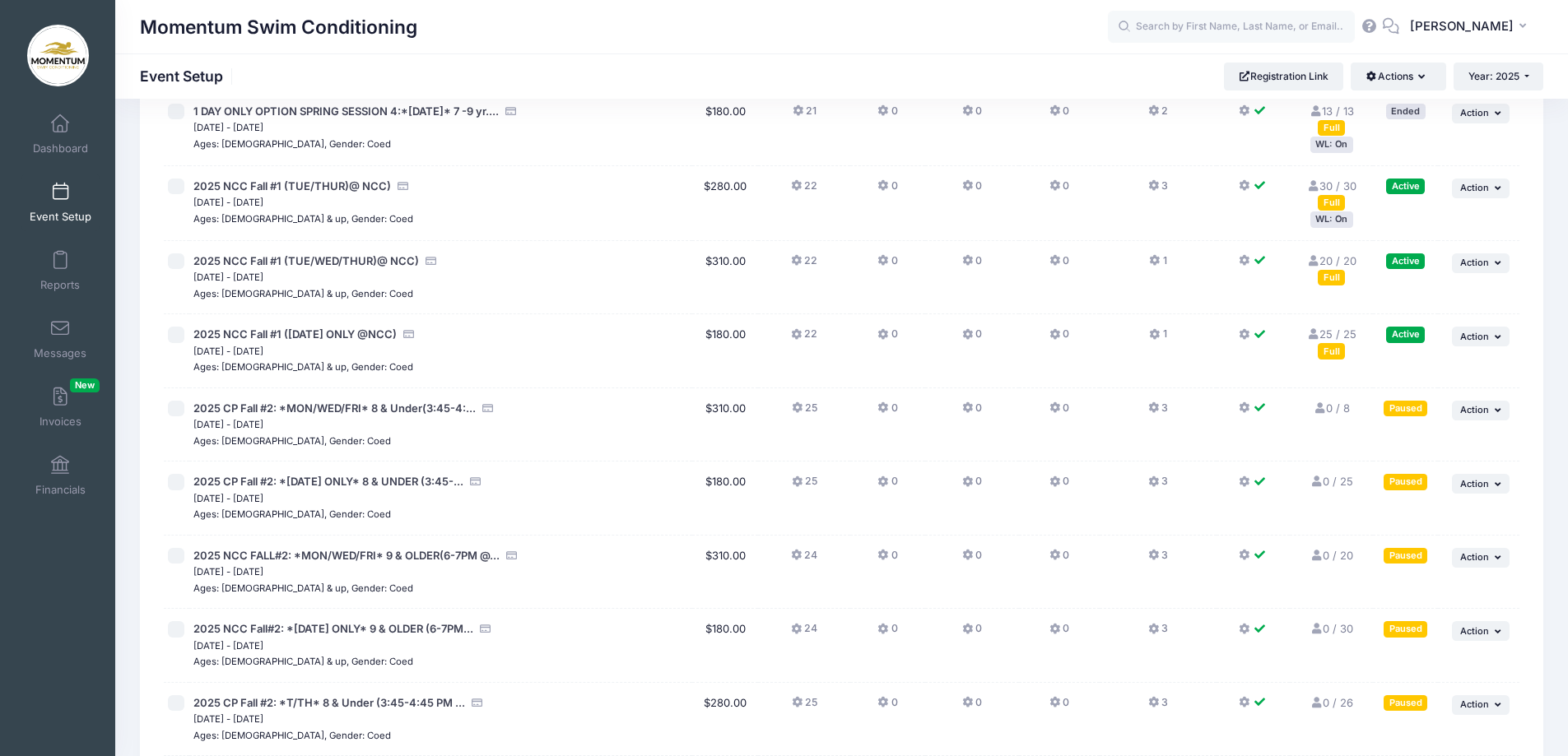
scroll to position [1273, 0]
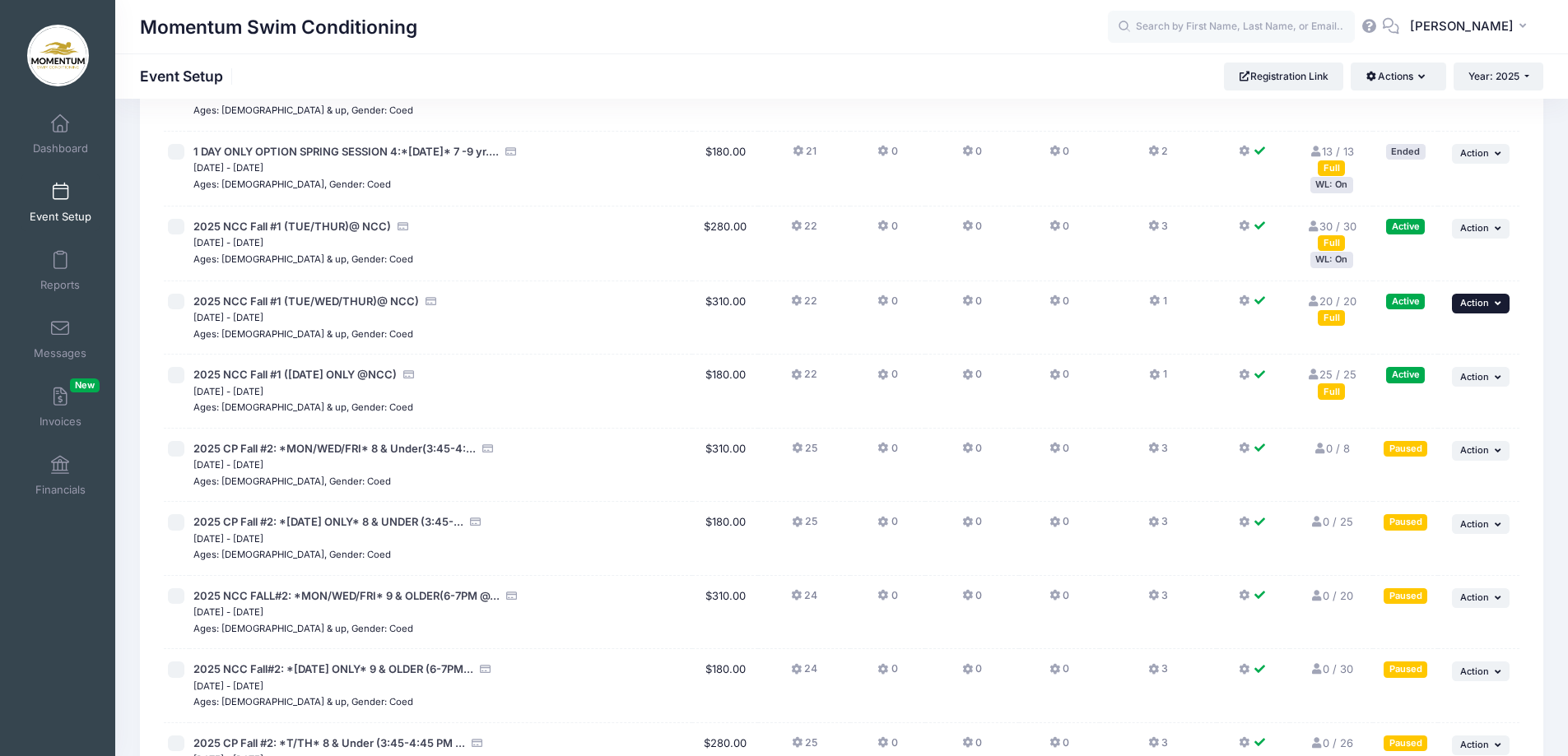
click at [1491, 304] on button "... Action" at bounding box center [1480, 304] width 58 height 20
click at [171, 306] on input "checkbox" at bounding box center [176, 302] width 16 height 16
checkbox input "true"
click at [63, 217] on span "Event Setup" at bounding box center [61, 216] width 61 height 14
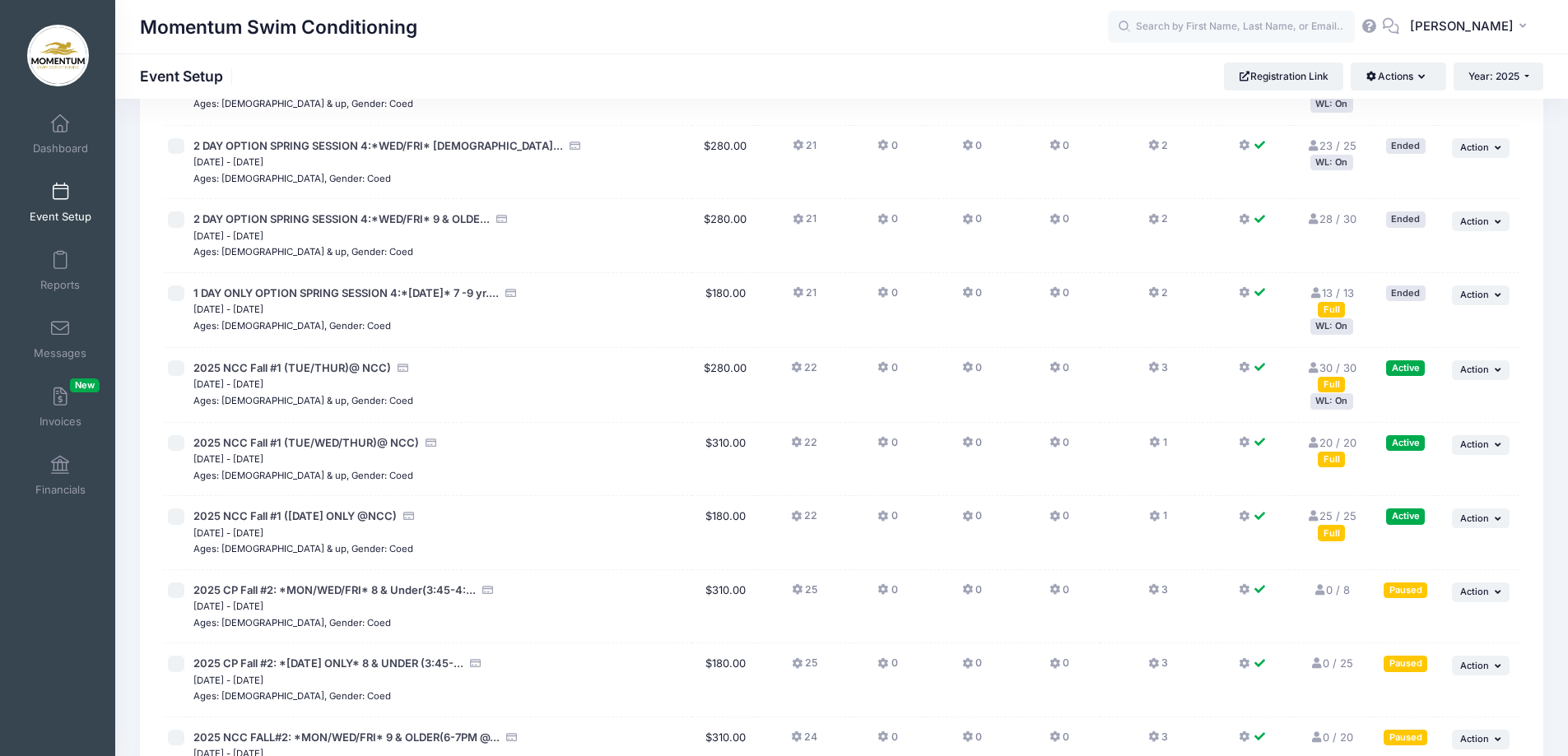
scroll to position [1234, 0]
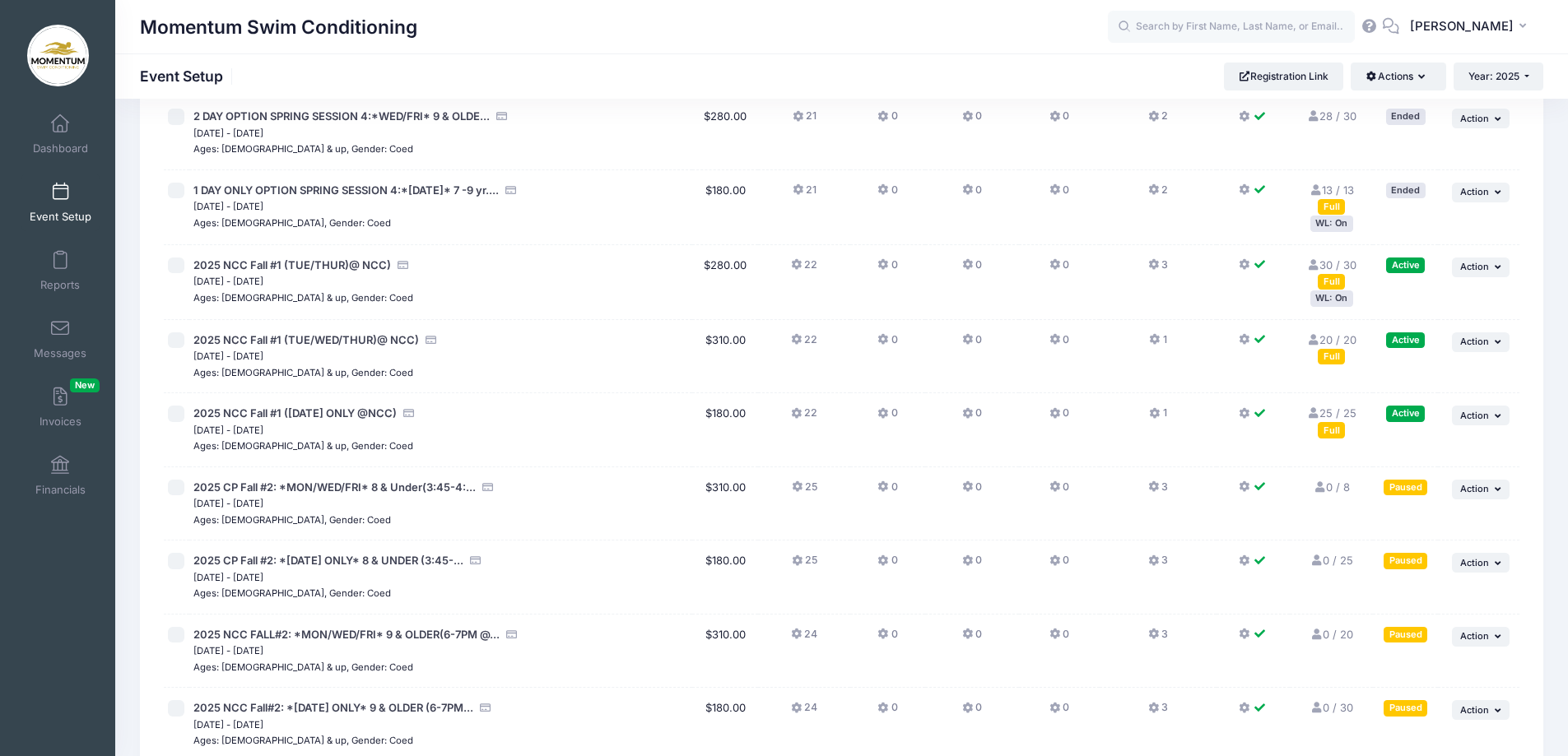
click at [177, 341] on input "checkbox" at bounding box center [176, 341] width 16 height 16
checkbox input "true"
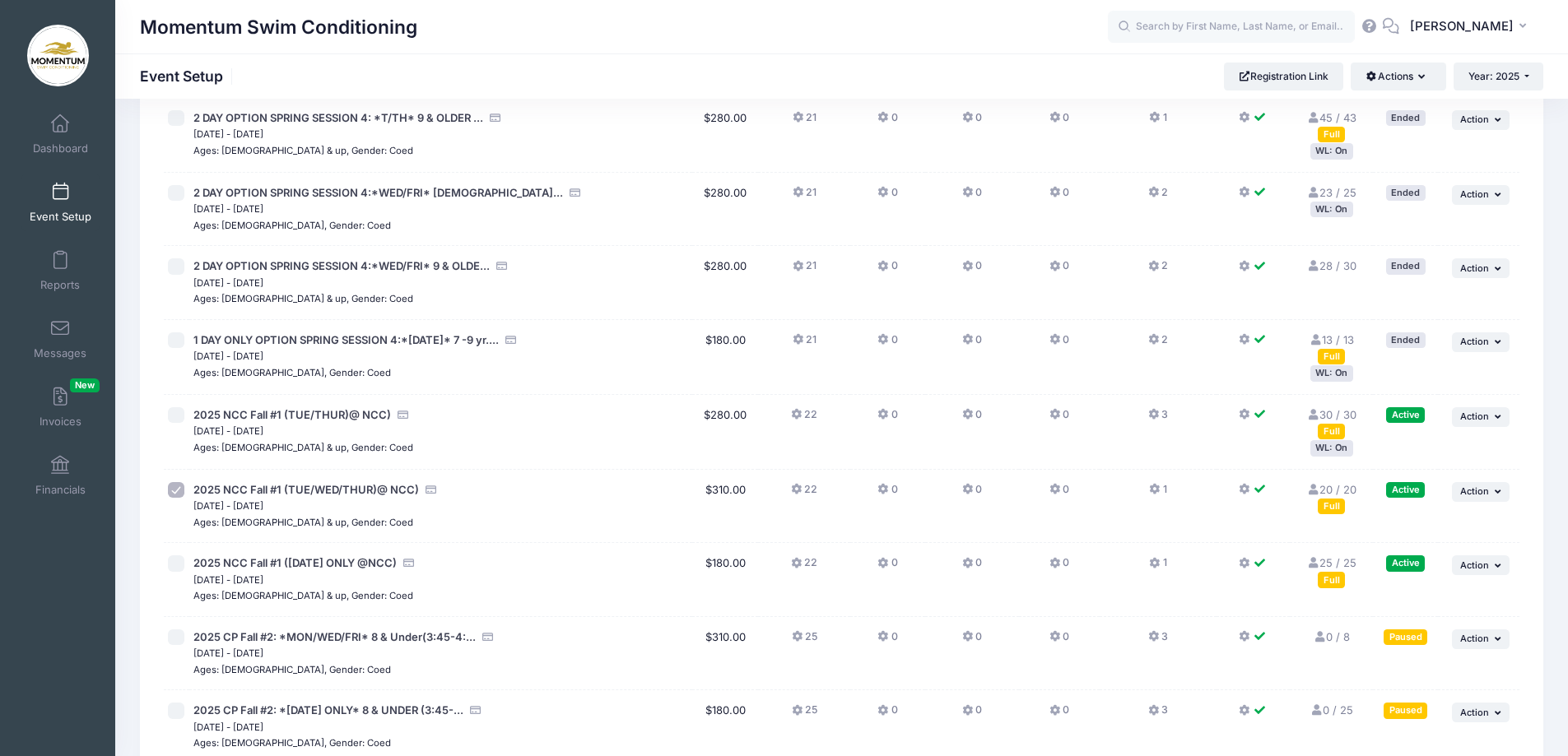
scroll to position [1152, 0]
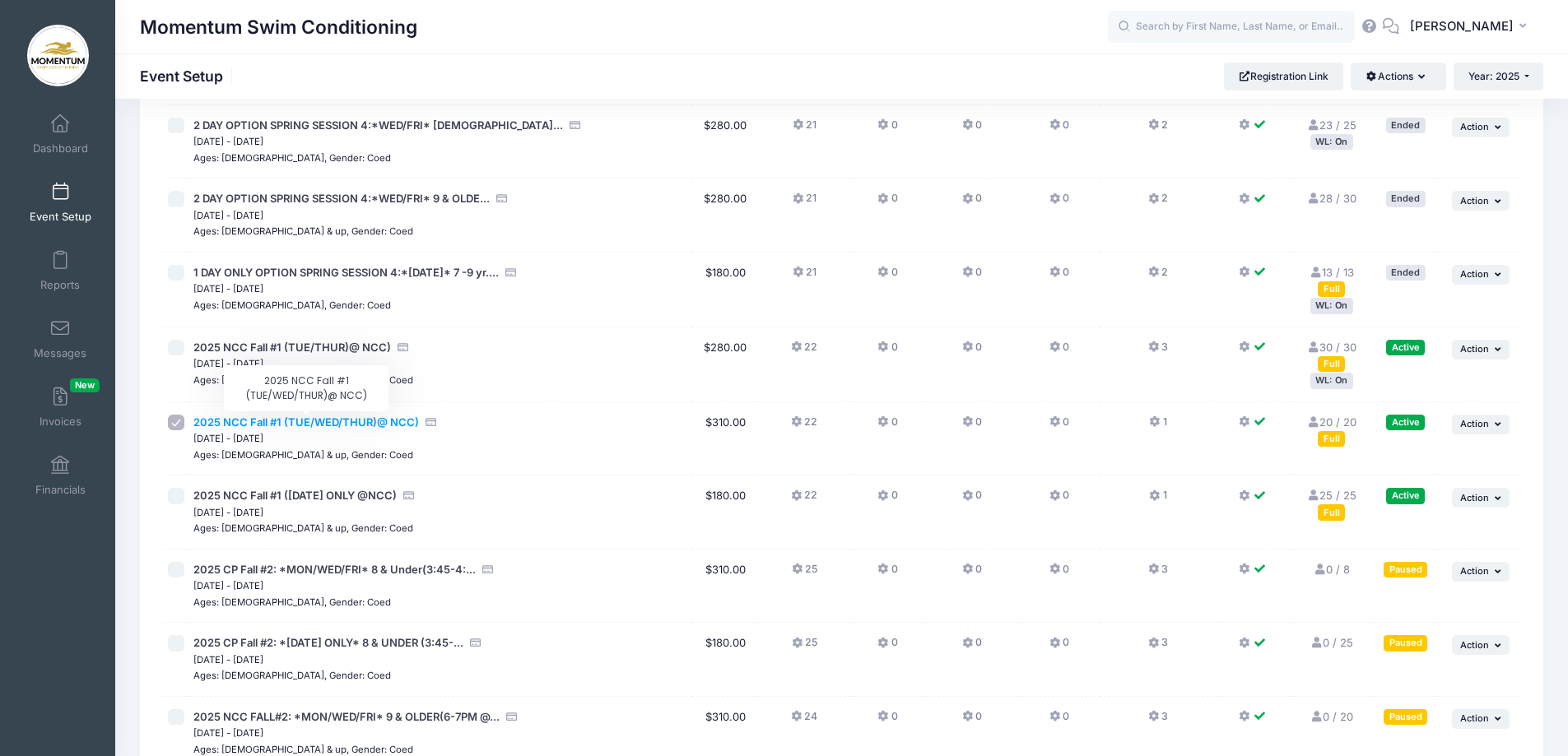
click at [337, 426] on span "2025 NCC Fall #1 (TUE/WED/THUR)@ NCC)" at bounding box center [306, 422] width 225 height 14
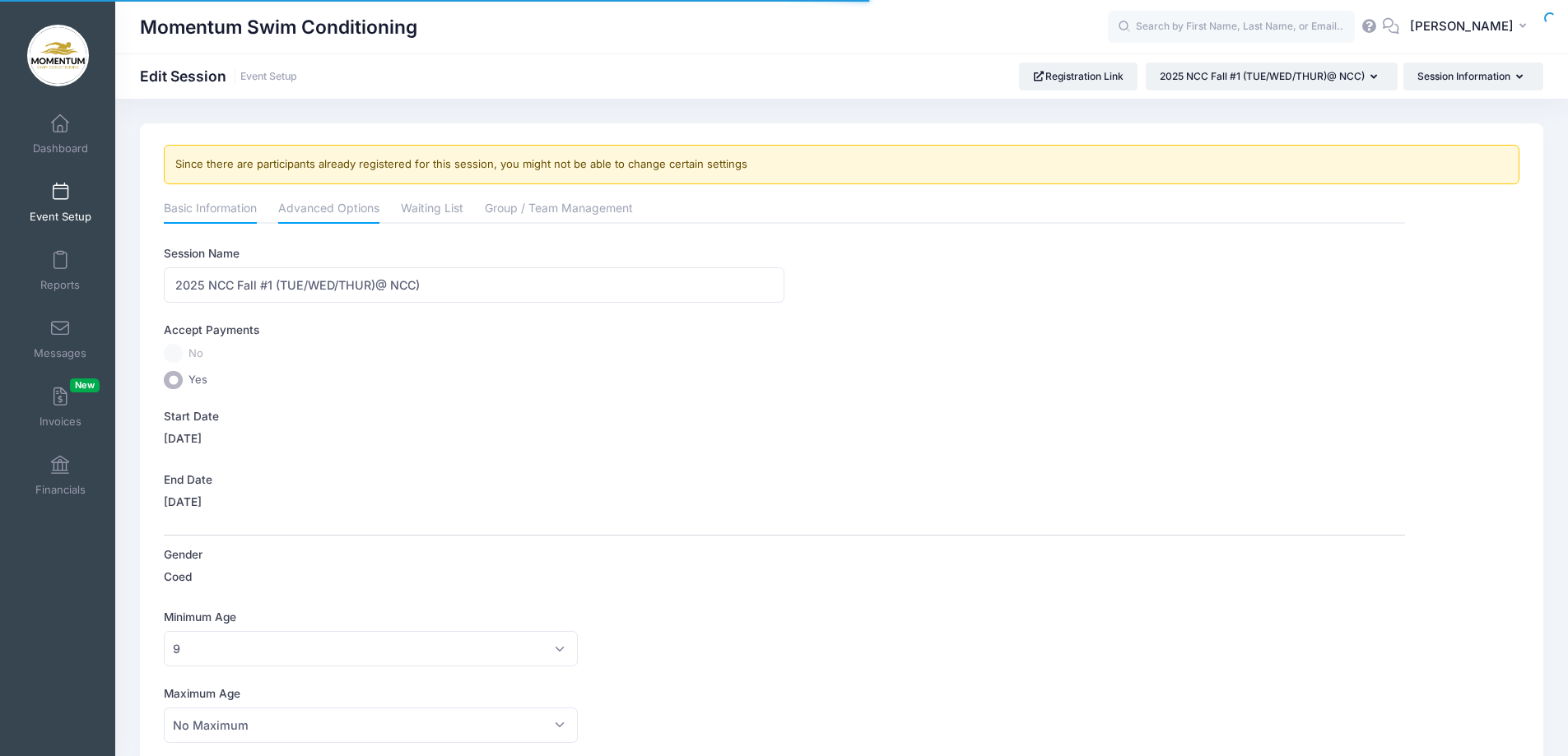
click at [344, 213] on link "Advanced Options" at bounding box center [329, 210] width 101 height 30
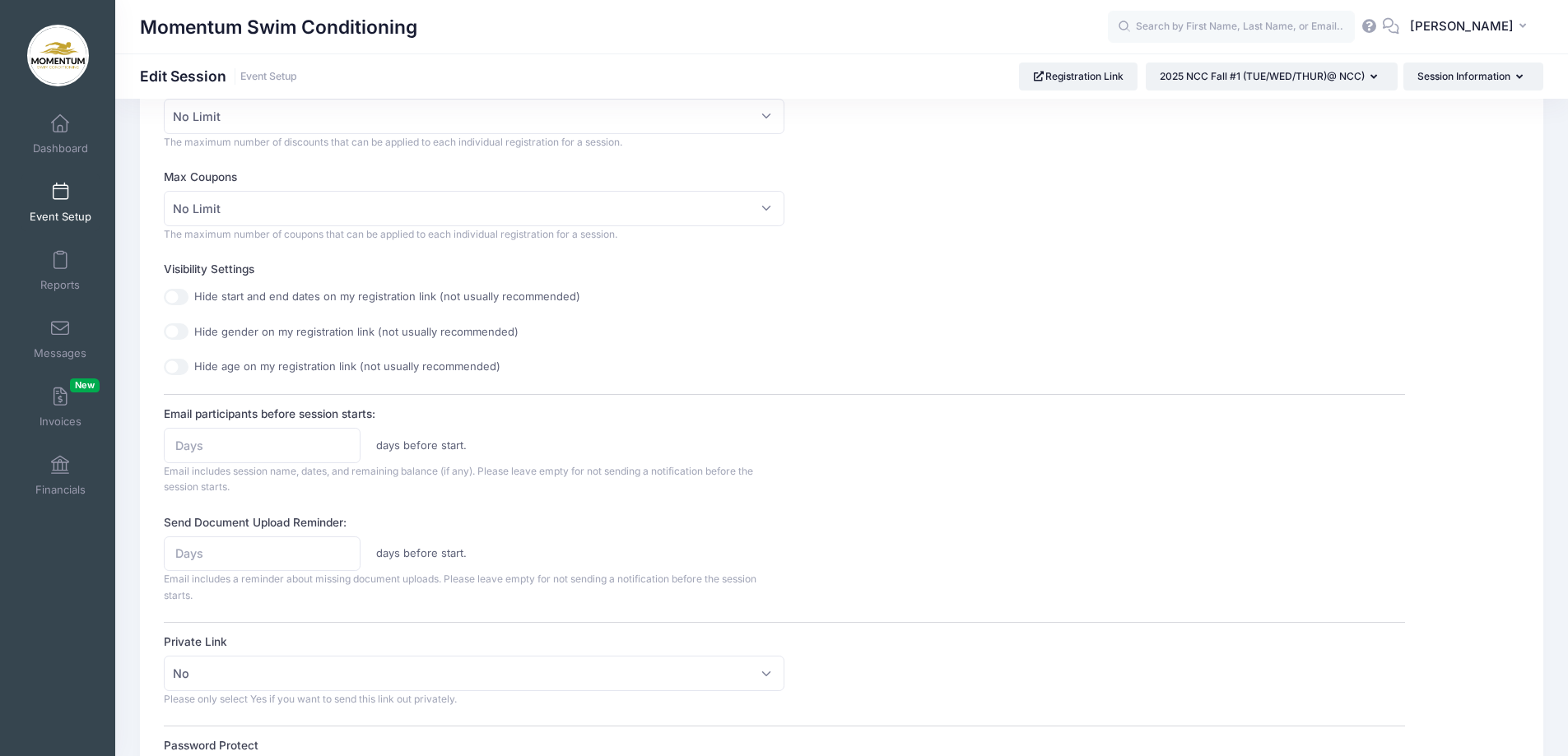
scroll to position [658, 0]
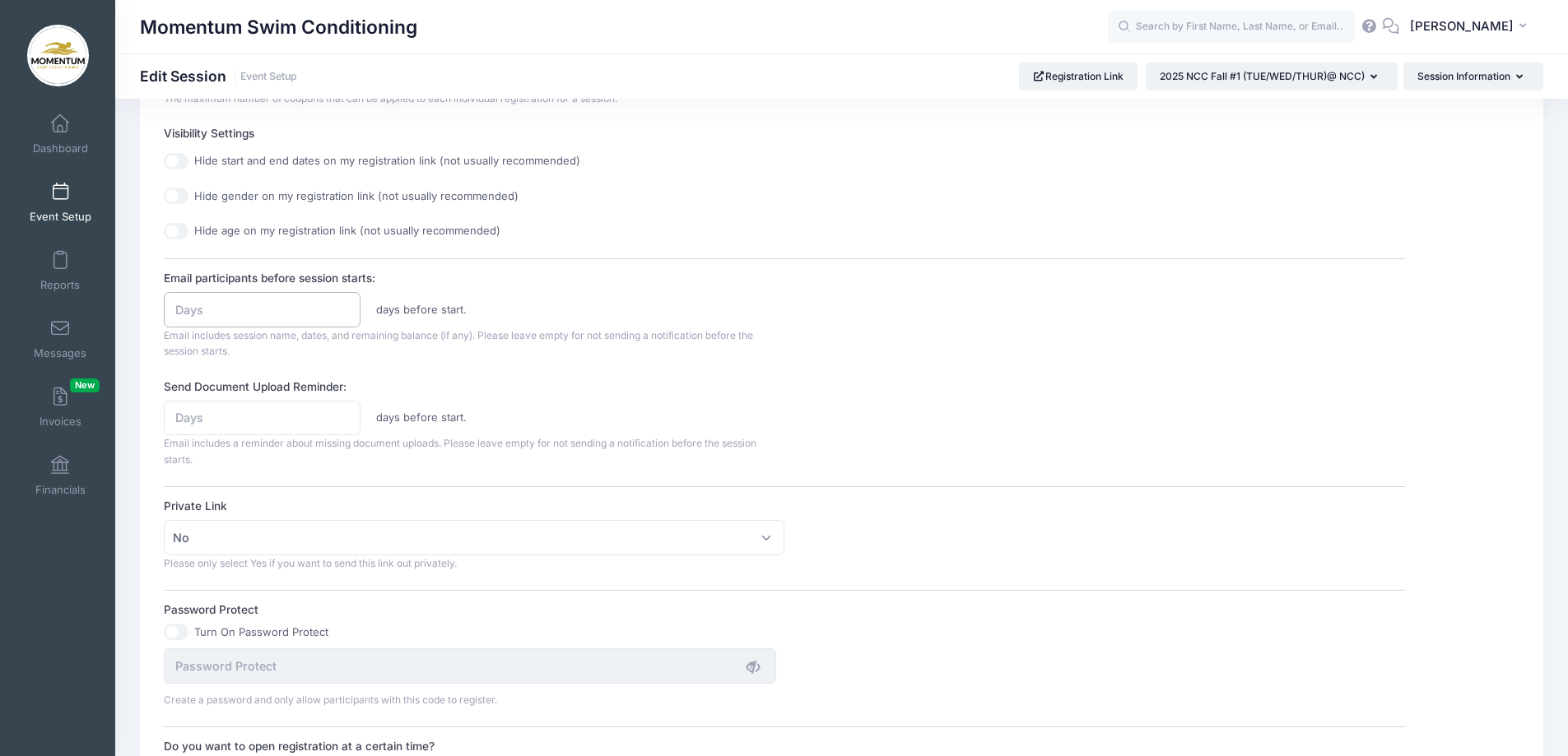
click at [242, 312] on input "Email participants before session starts:" at bounding box center [261, 309] width 196 height 35
type input "8"
click at [254, 421] on input "Send Document Upload Reminder:" at bounding box center [261, 418] width 196 height 35
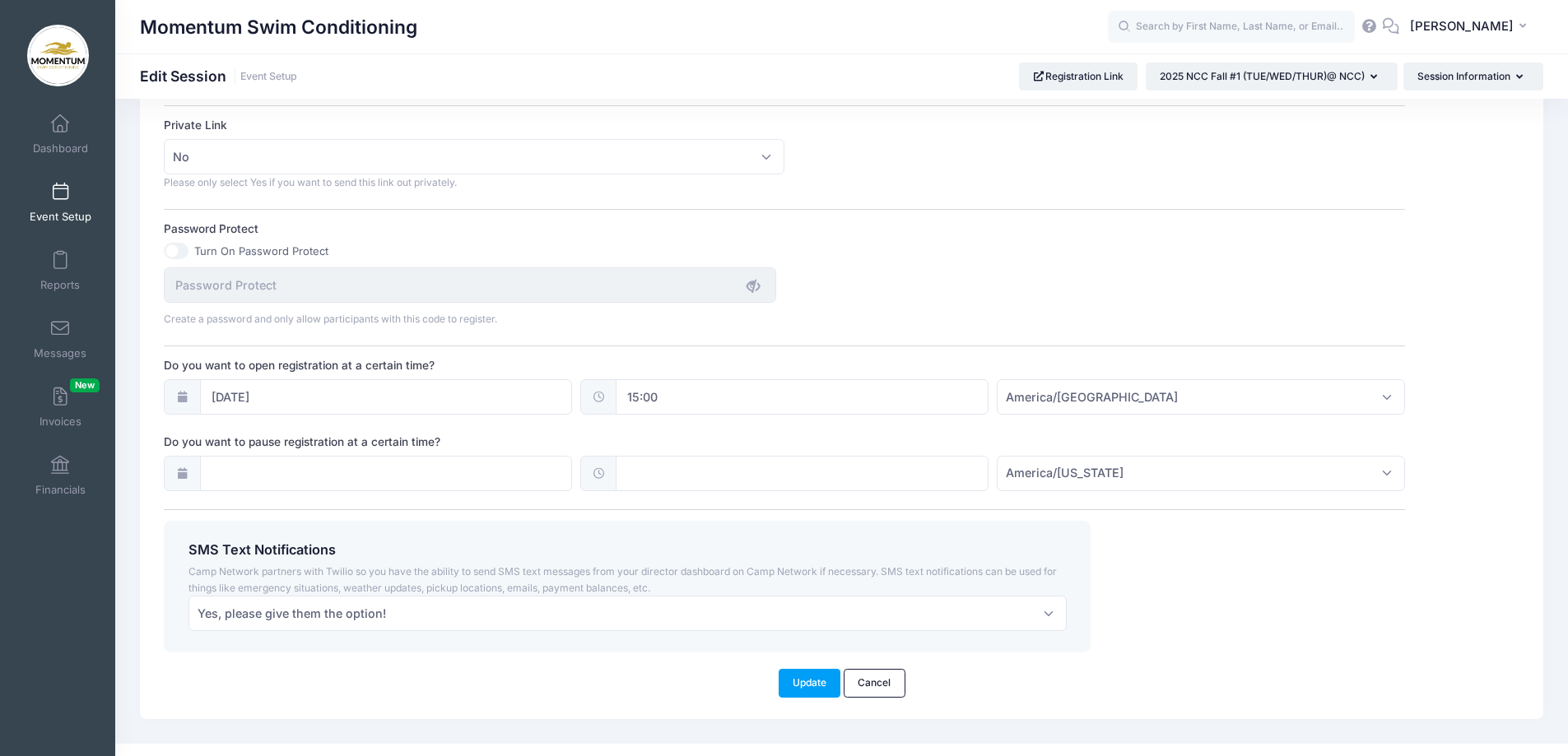
scroll to position [1064, 0]
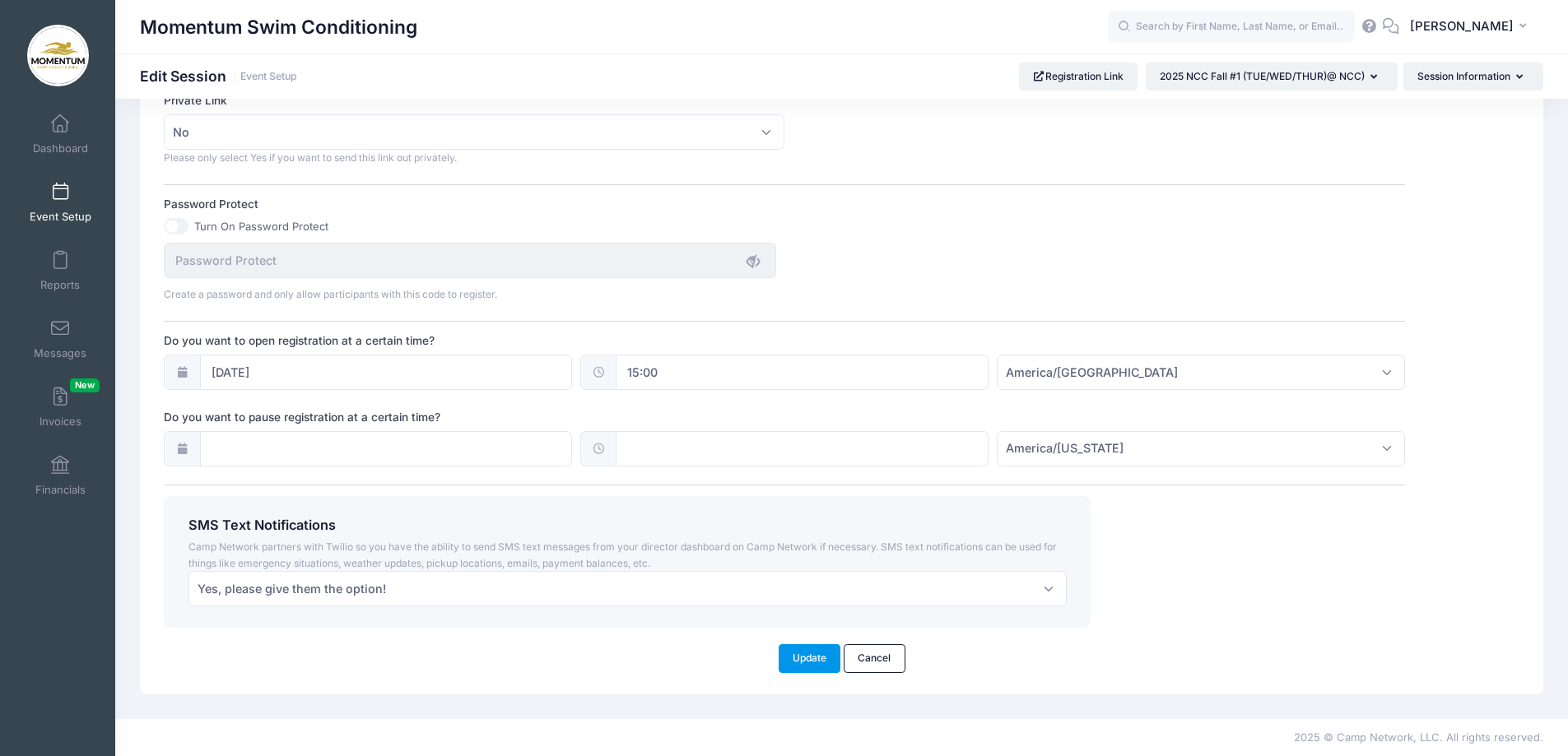
type input "12"
click at [789, 666] on button "Update" at bounding box center [809, 658] width 62 height 28
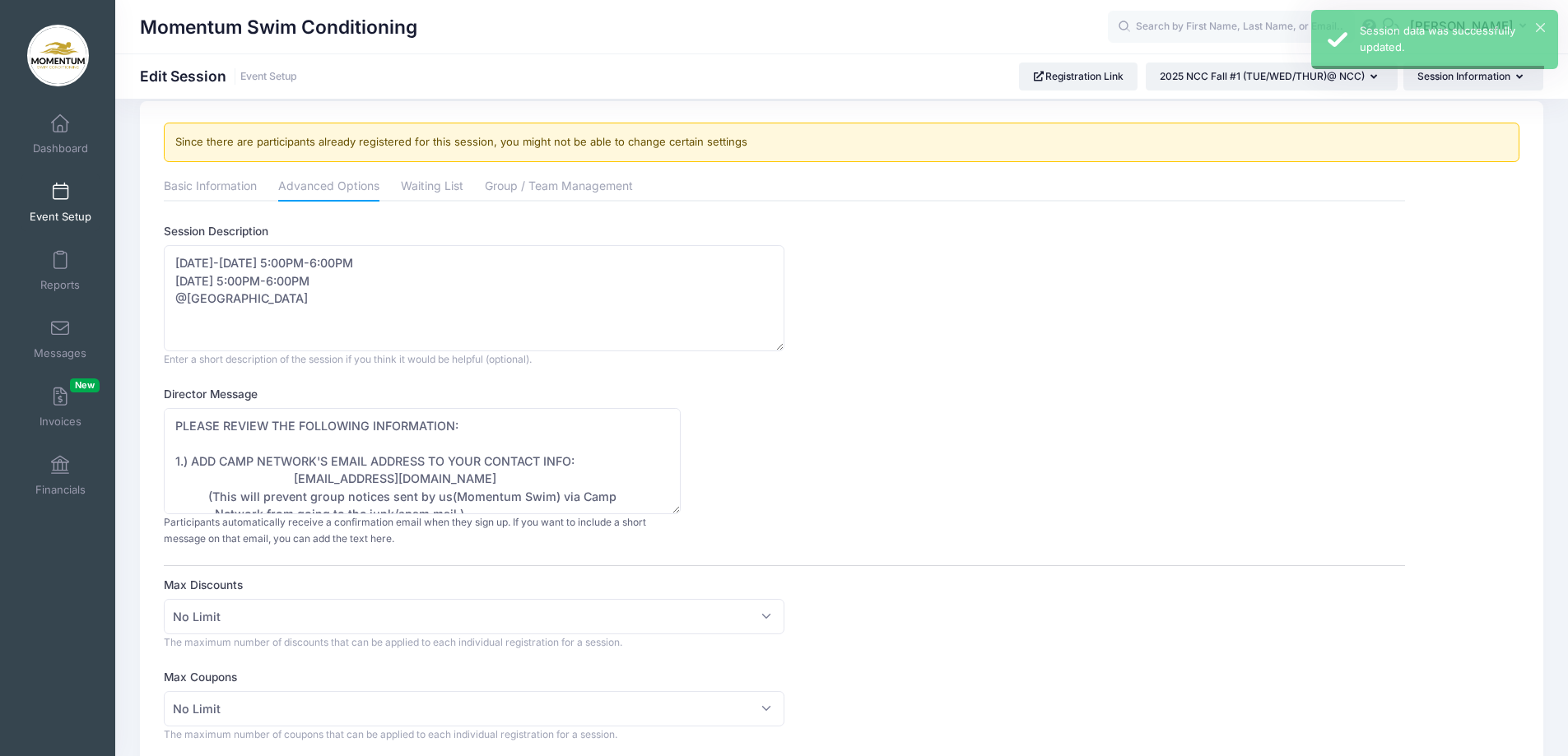
scroll to position [0, 0]
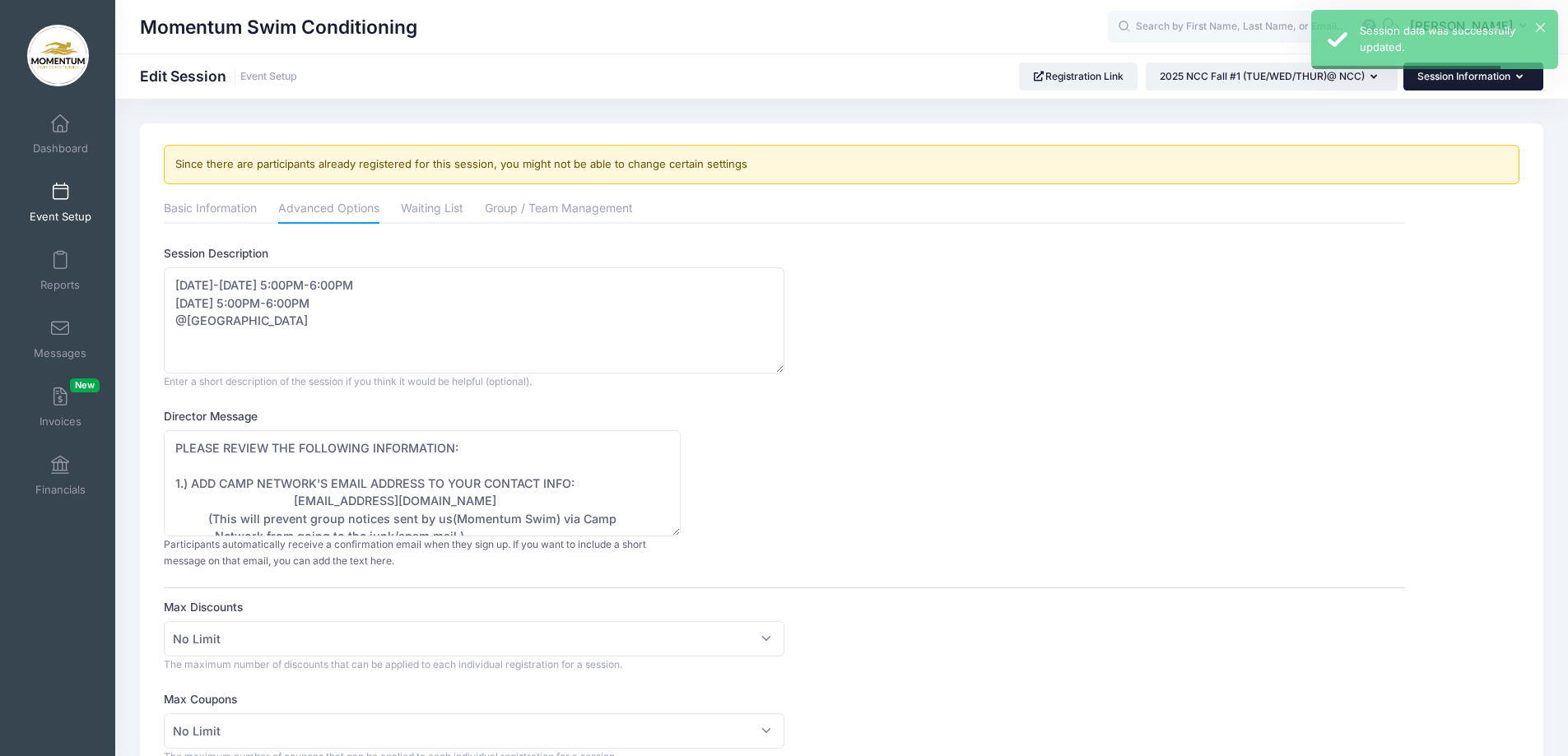
click at [1521, 78] on icon "button" at bounding box center [1522, 78] width 14 height 0
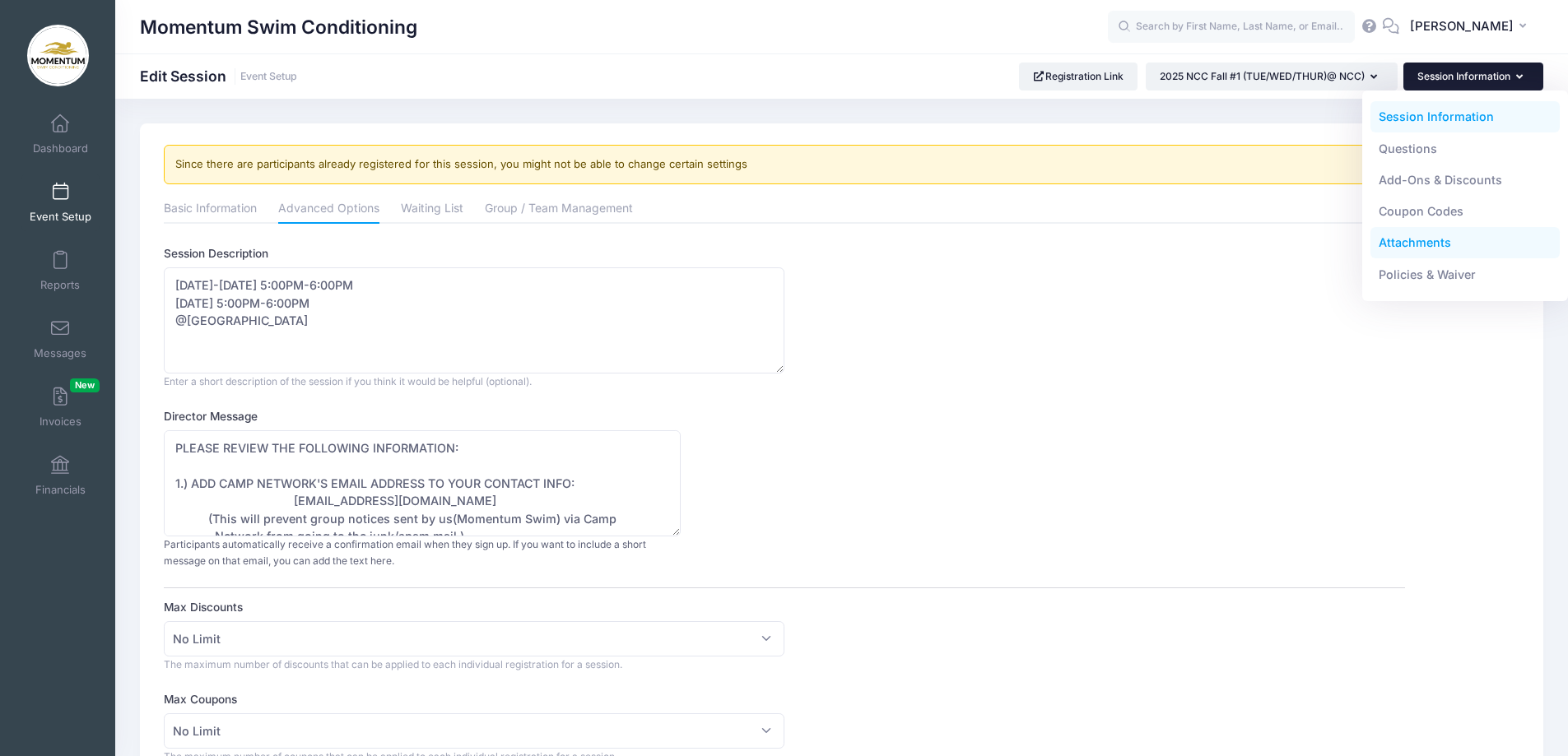
click at [1428, 241] on link "Attachments" at bounding box center [1465, 242] width 190 height 32
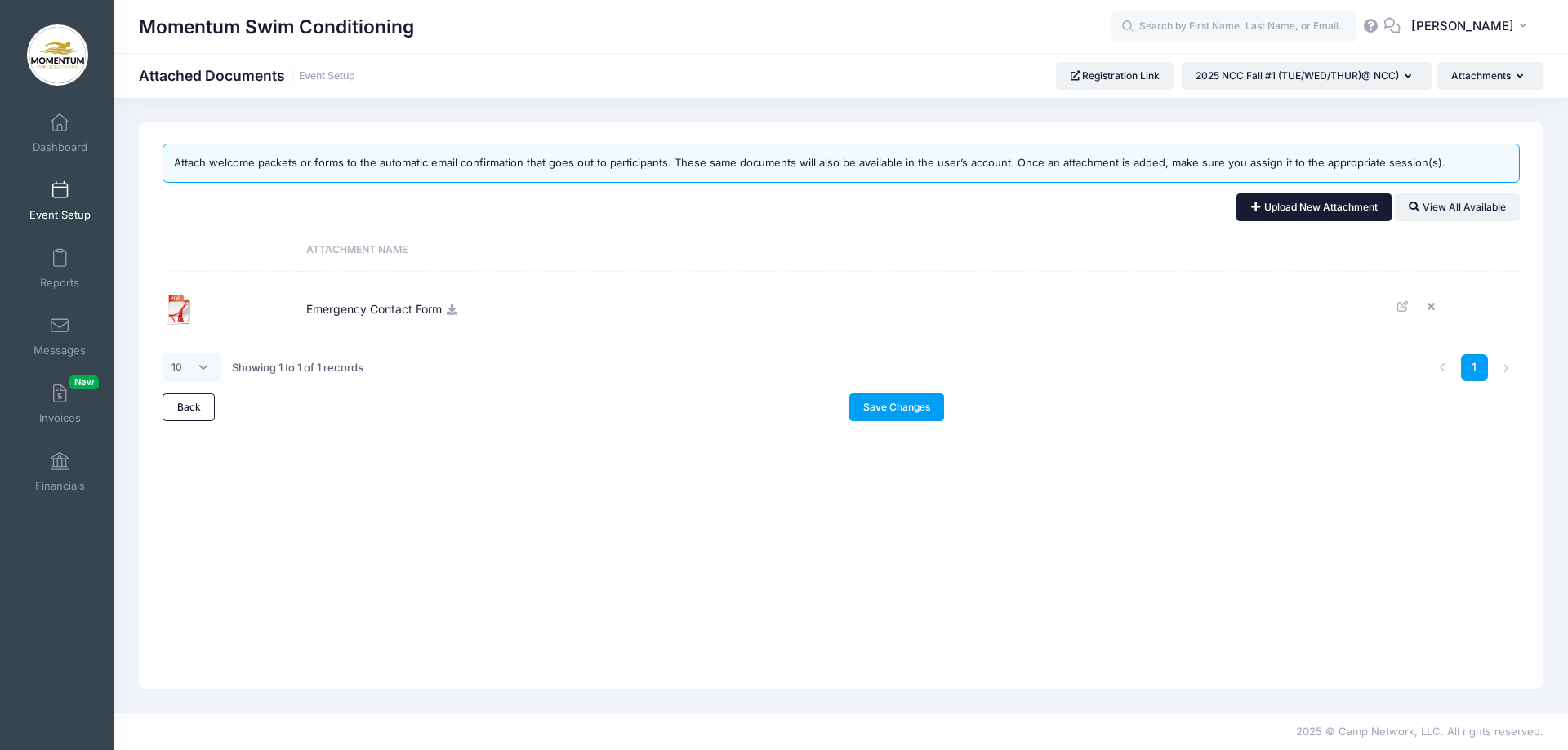
click at [1301, 206] on link "Upload New Attachment" at bounding box center [1314, 207] width 155 height 28
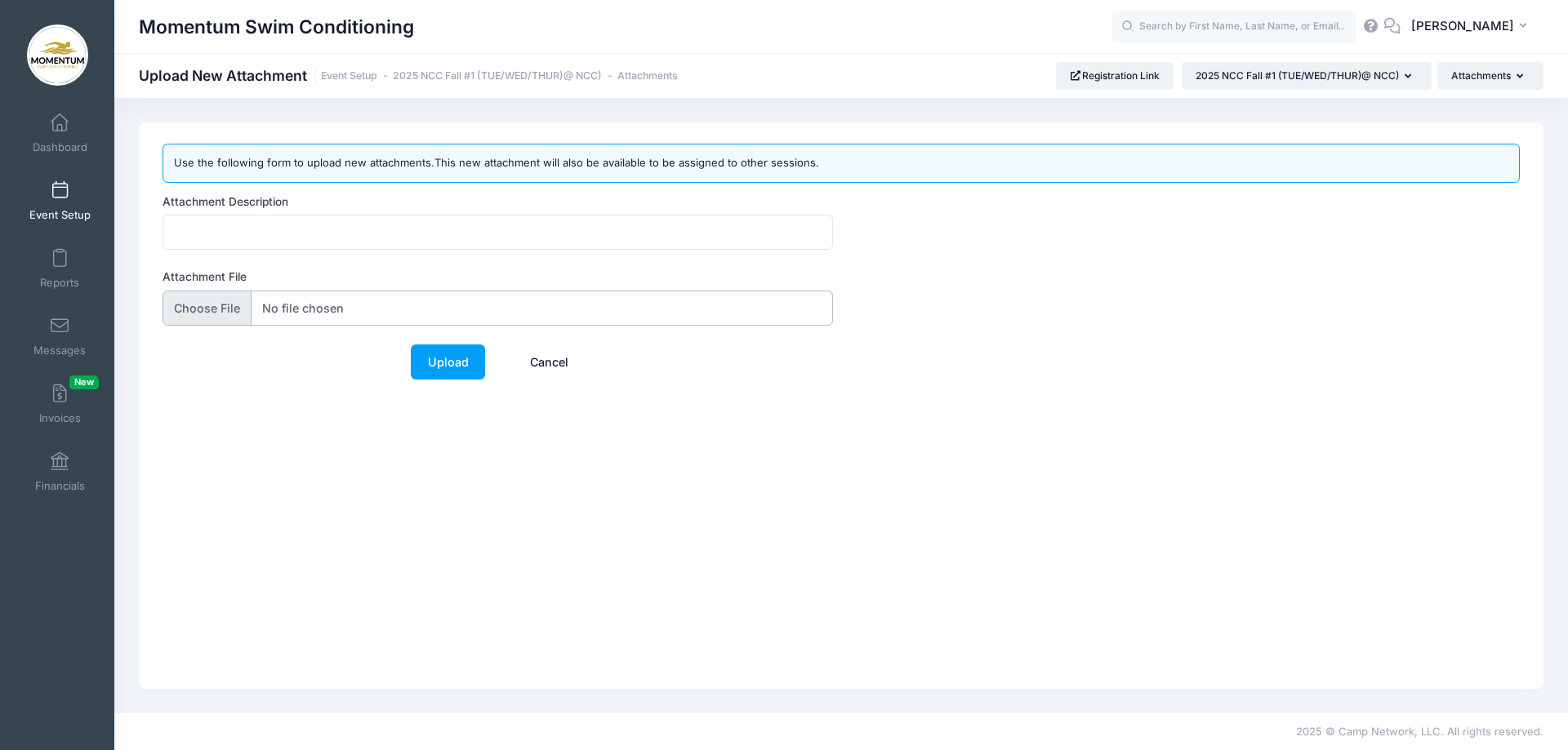
click at [284, 306] on input "Attachment File" at bounding box center [497, 308] width 670 height 35
click at [1522, 77] on icon "button" at bounding box center [1523, 77] width 13 height 0
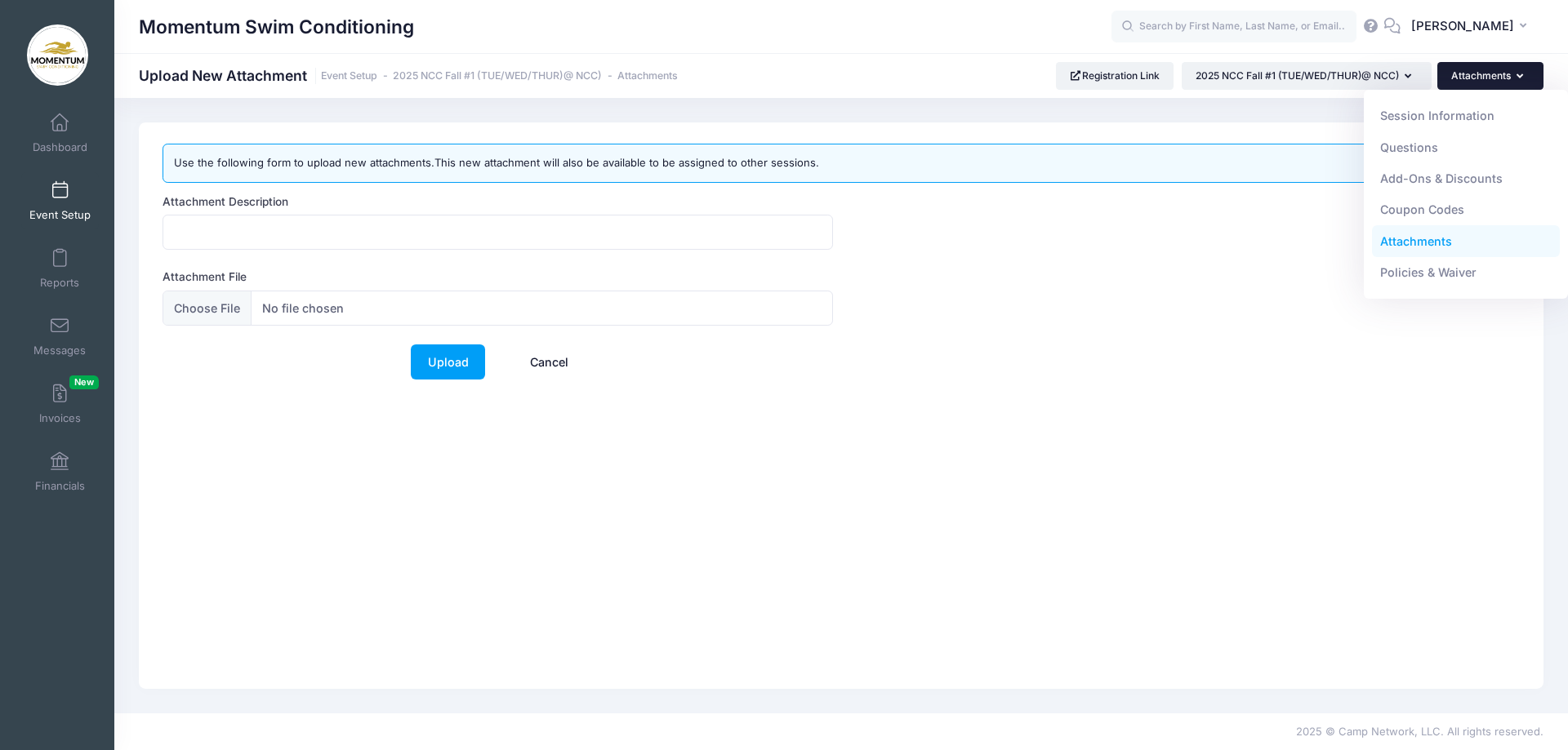
click at [1425, 242] on link "Attachments" at bounding box center [1467, 240] width 188 height 31
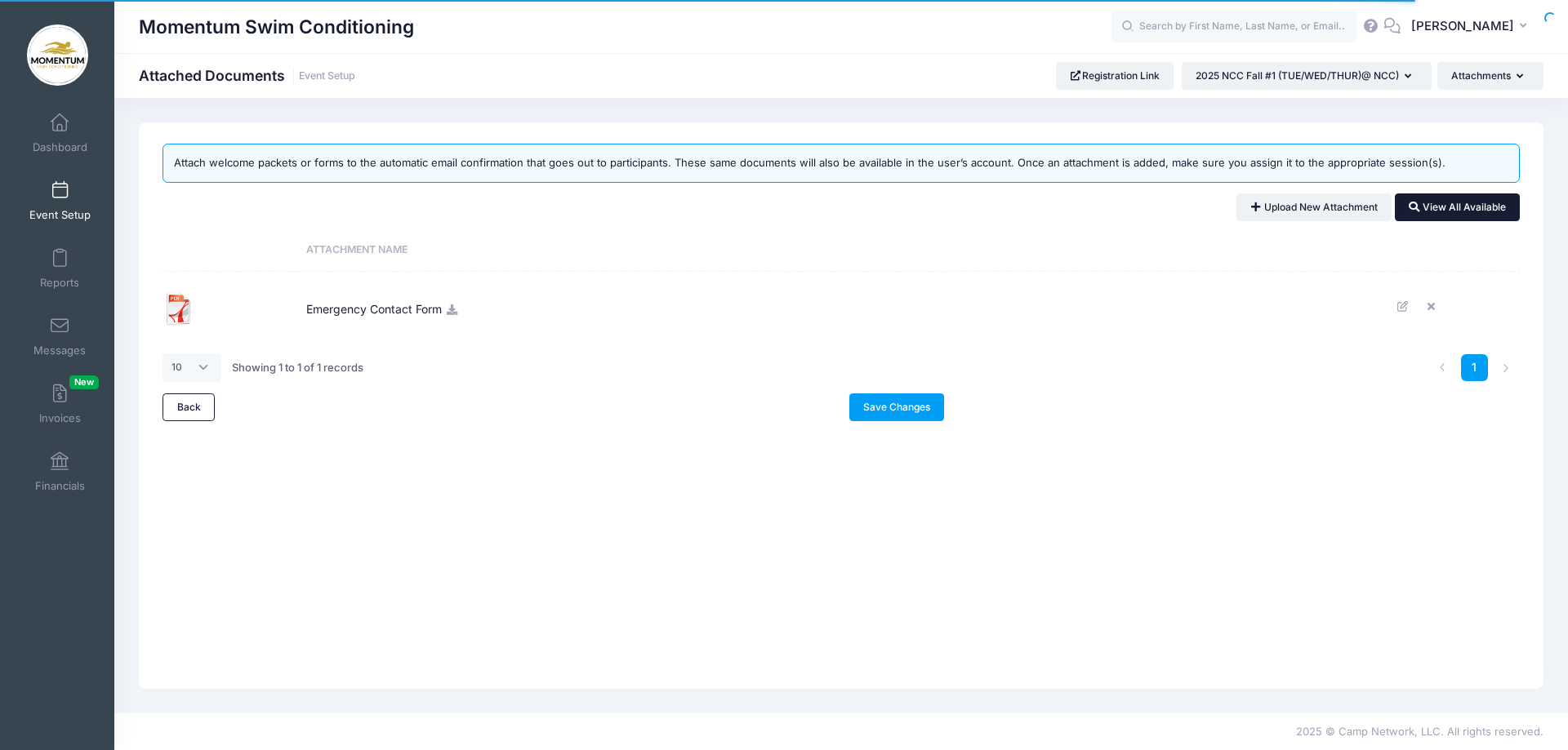
click at [1455, 206] on link "View All Available" at bounding box center [1457, 207] width 125 height 28
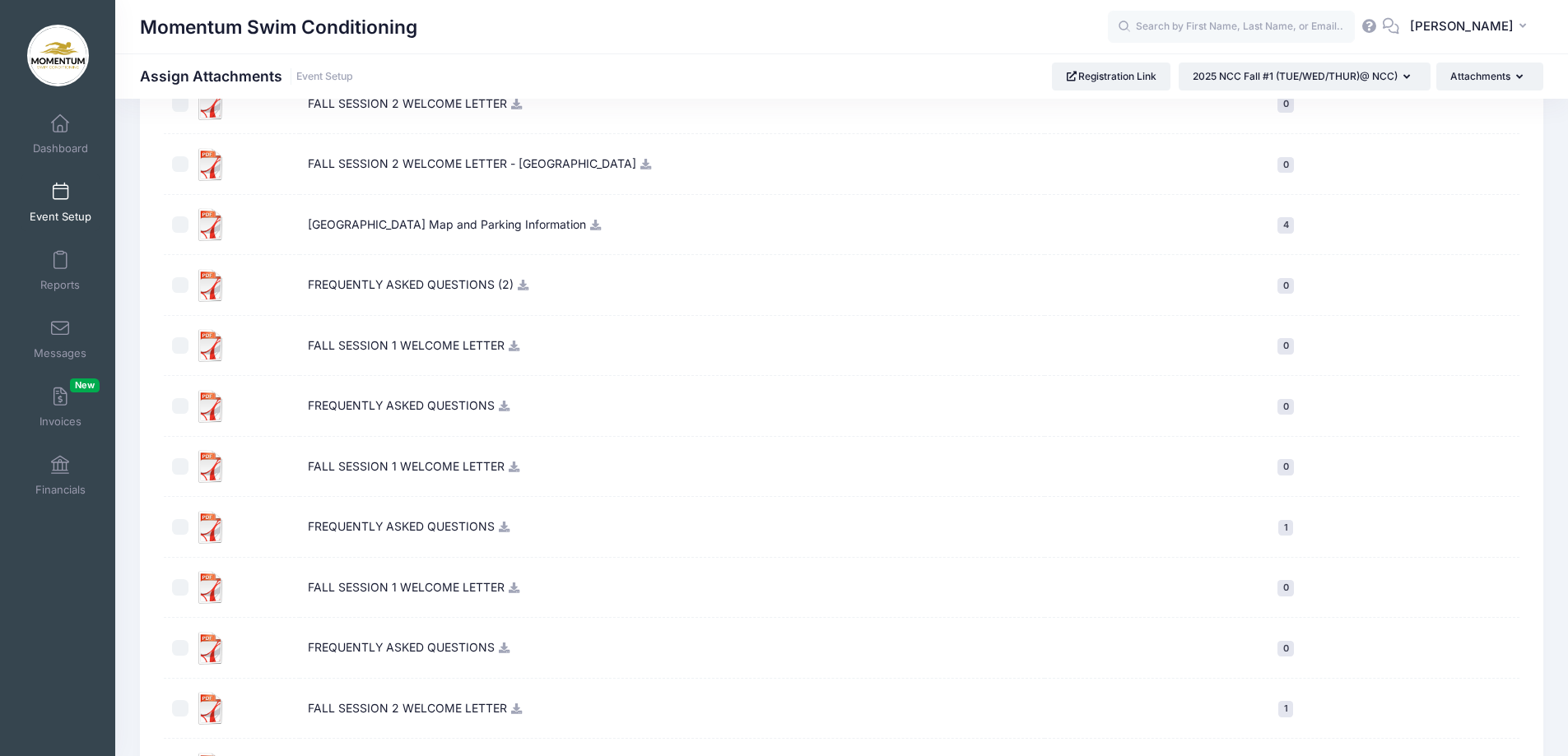
scroll to position [741, 0]
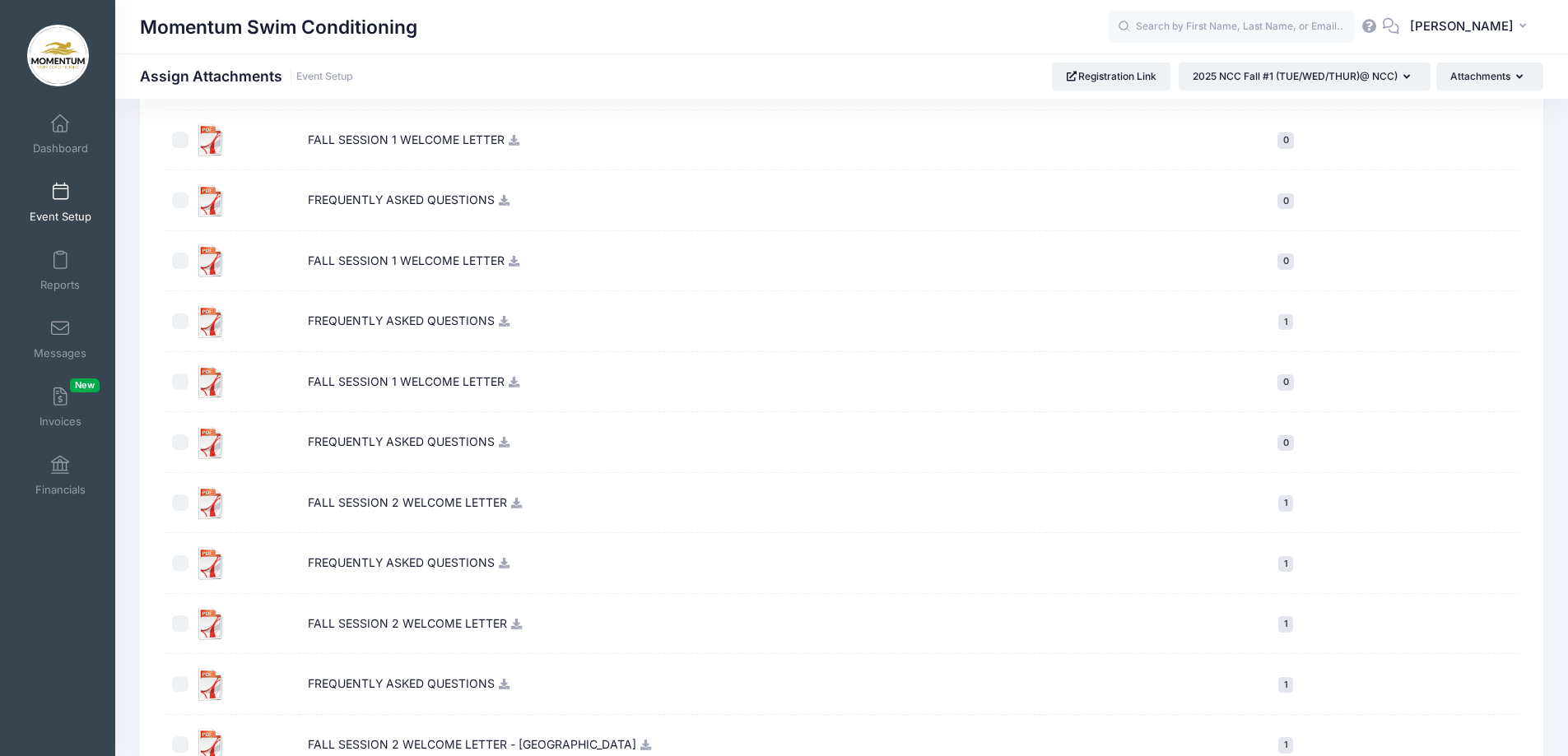
click at [175, 444] on input "checkbox" at bounding box center [180, 443] width 16 height 16
checkbox input "true"
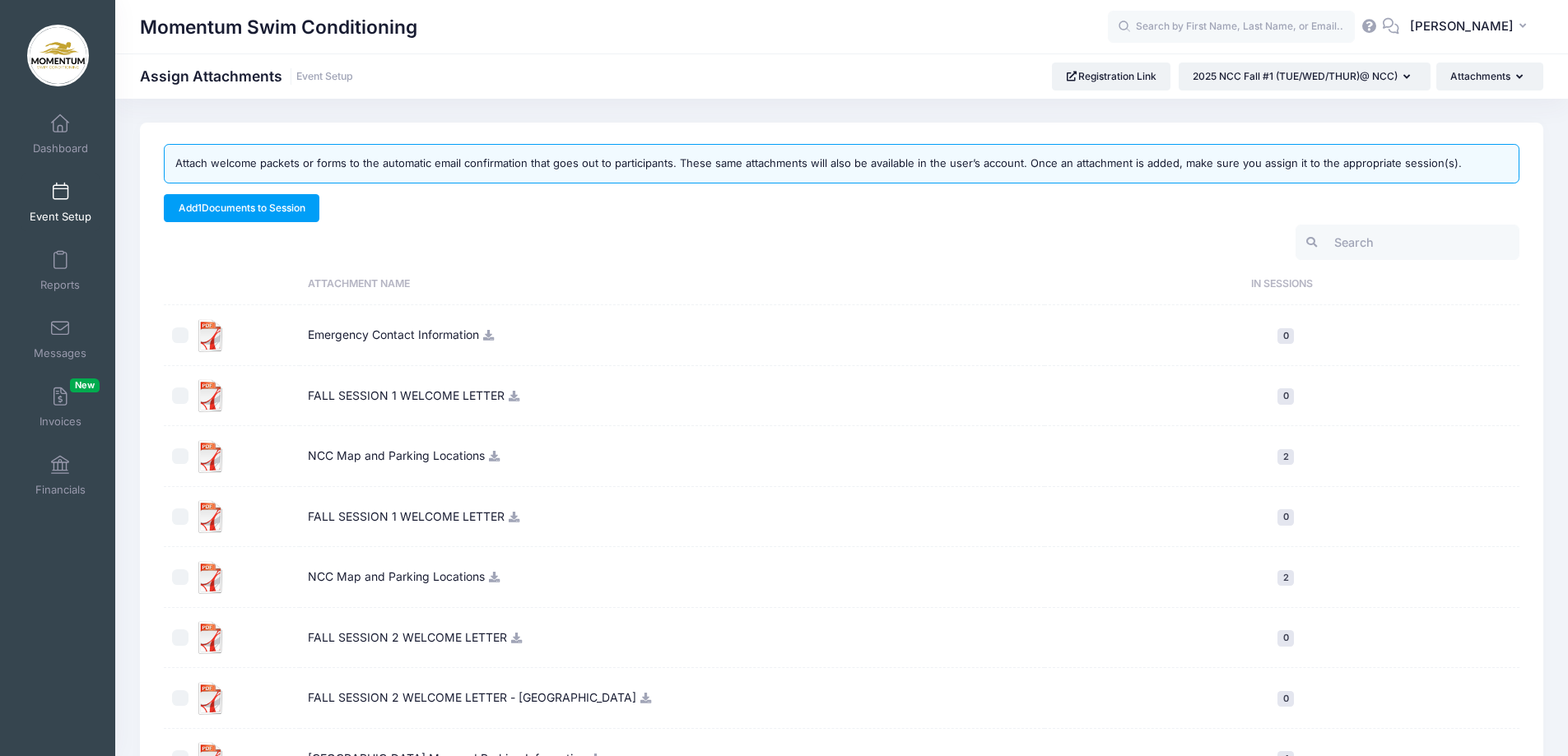
scroll to position [0, 0]
click at [517, 401] on icon at bounding box center [515, 397] width 14 height 11
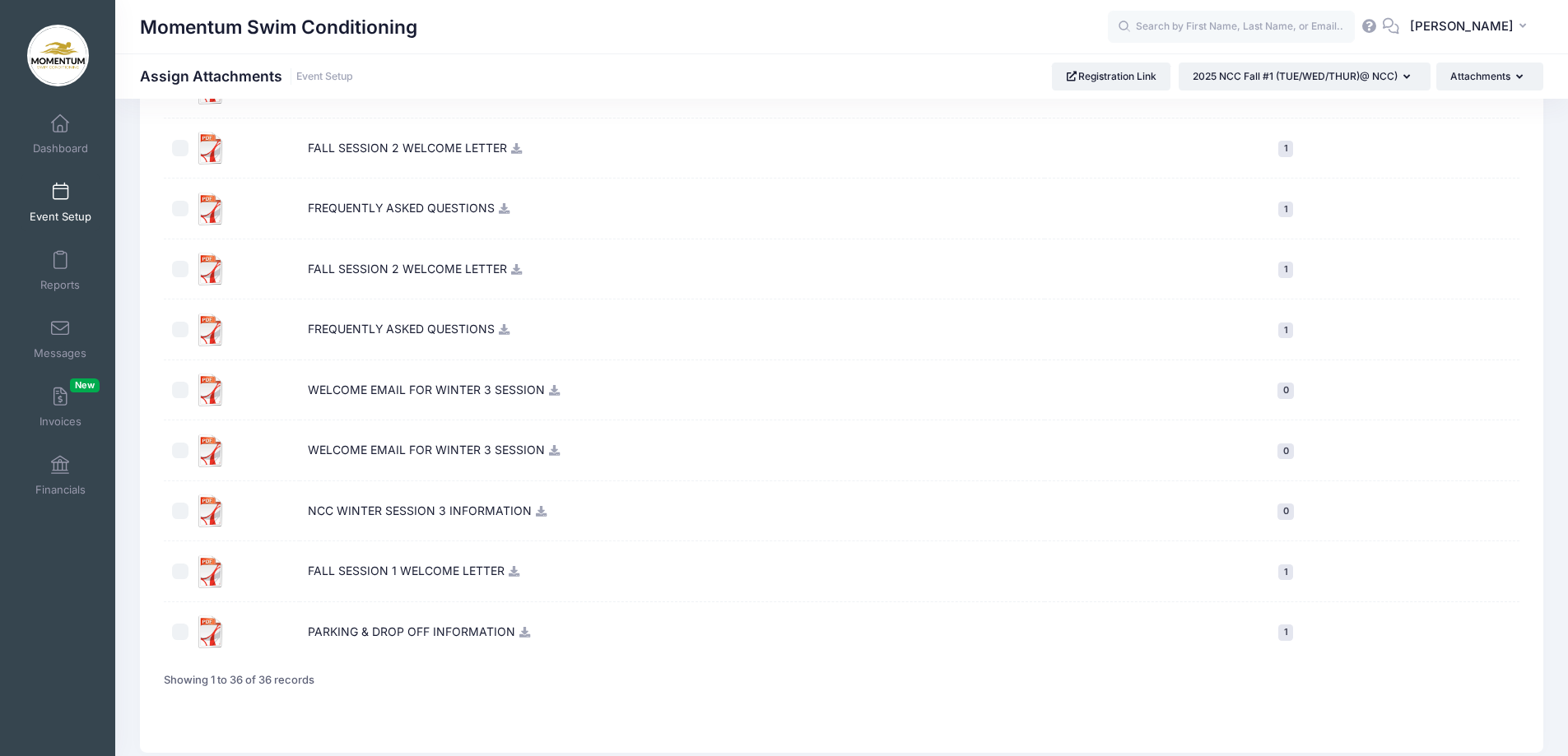
scroll to position [1879, 0]
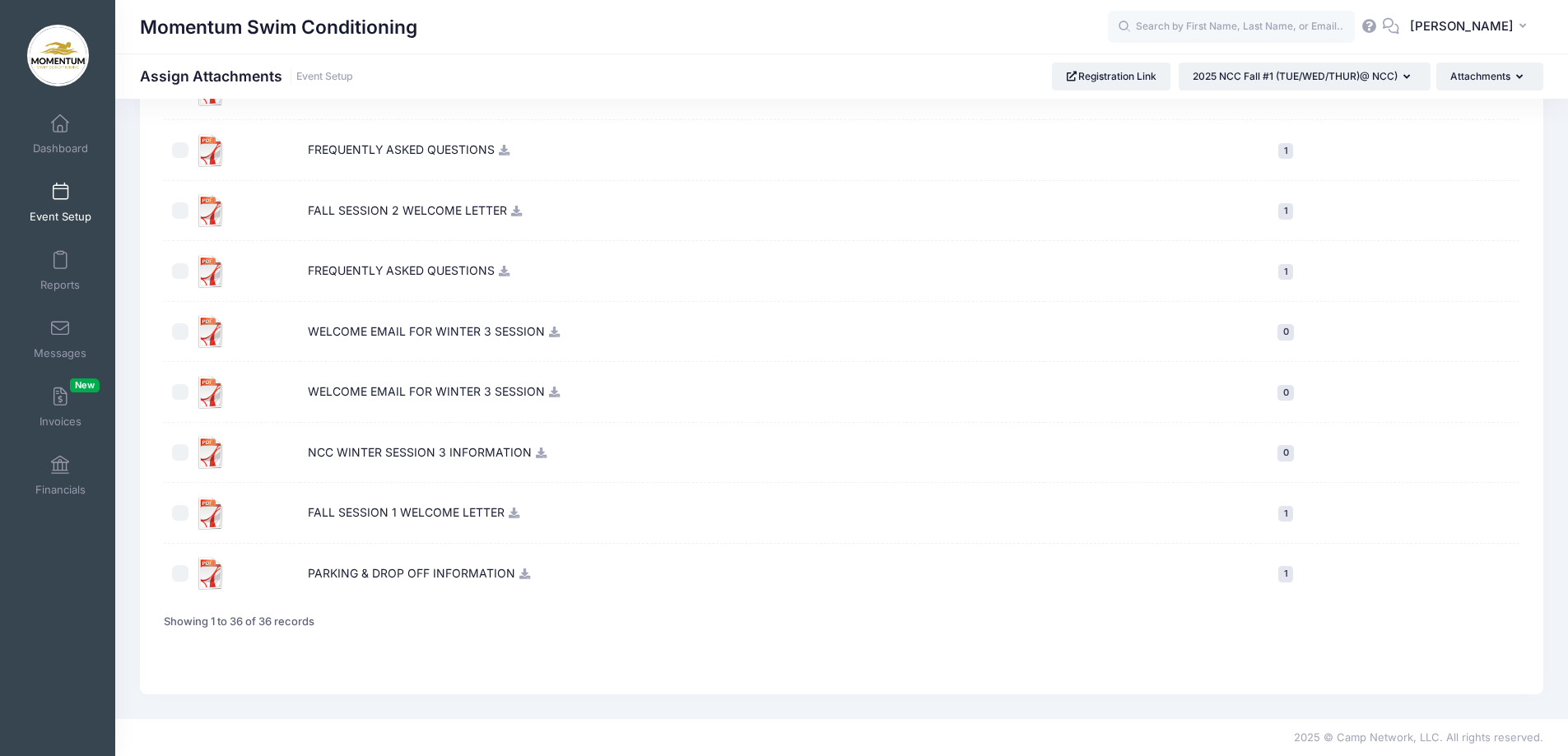
click at [508, 514] on icon at bounding box center [515, 514] width 14 height 11
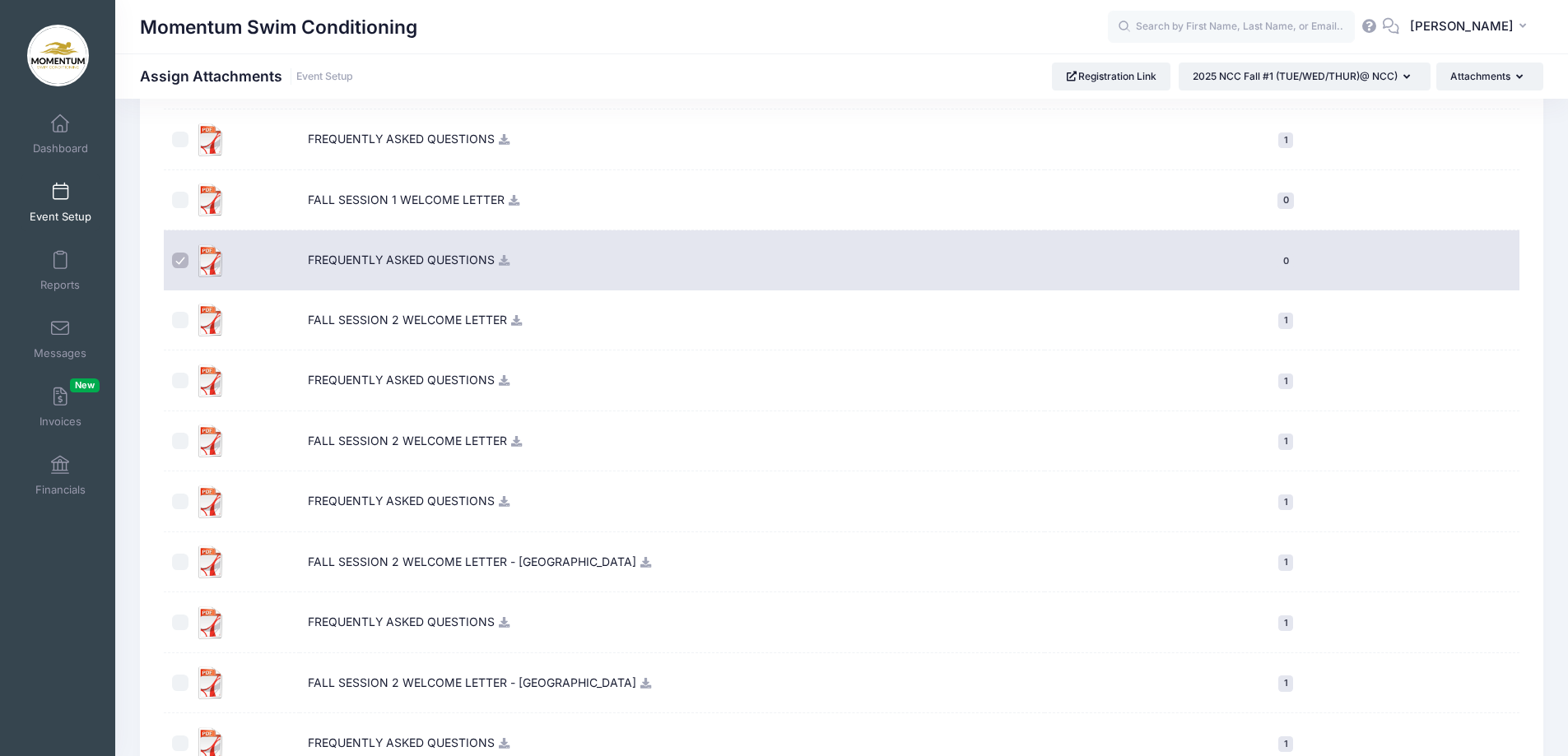
scroll to position [905, 0]
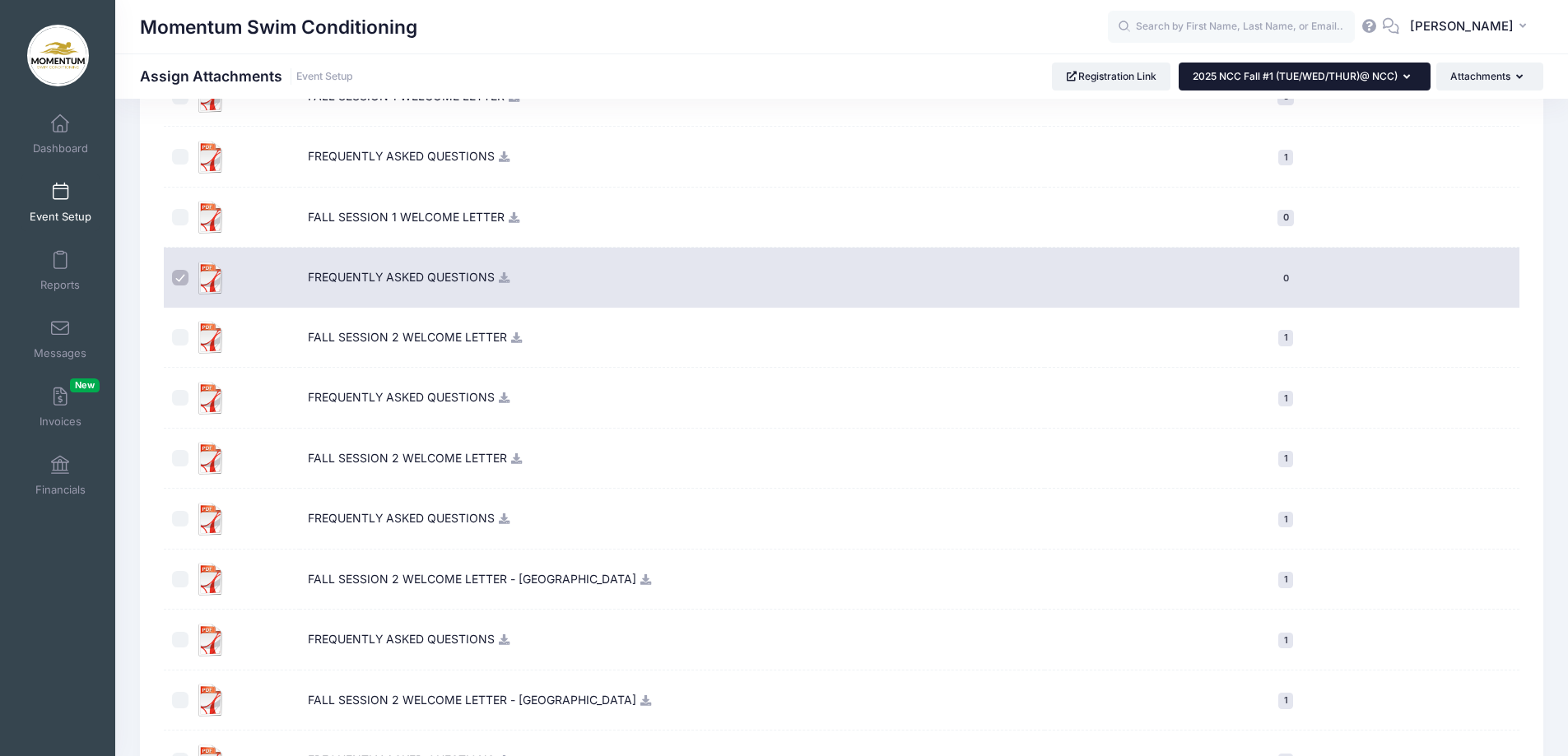
click at [1409, 78] on icon "button" at bounding box center [1410, 78] width 14 height 0
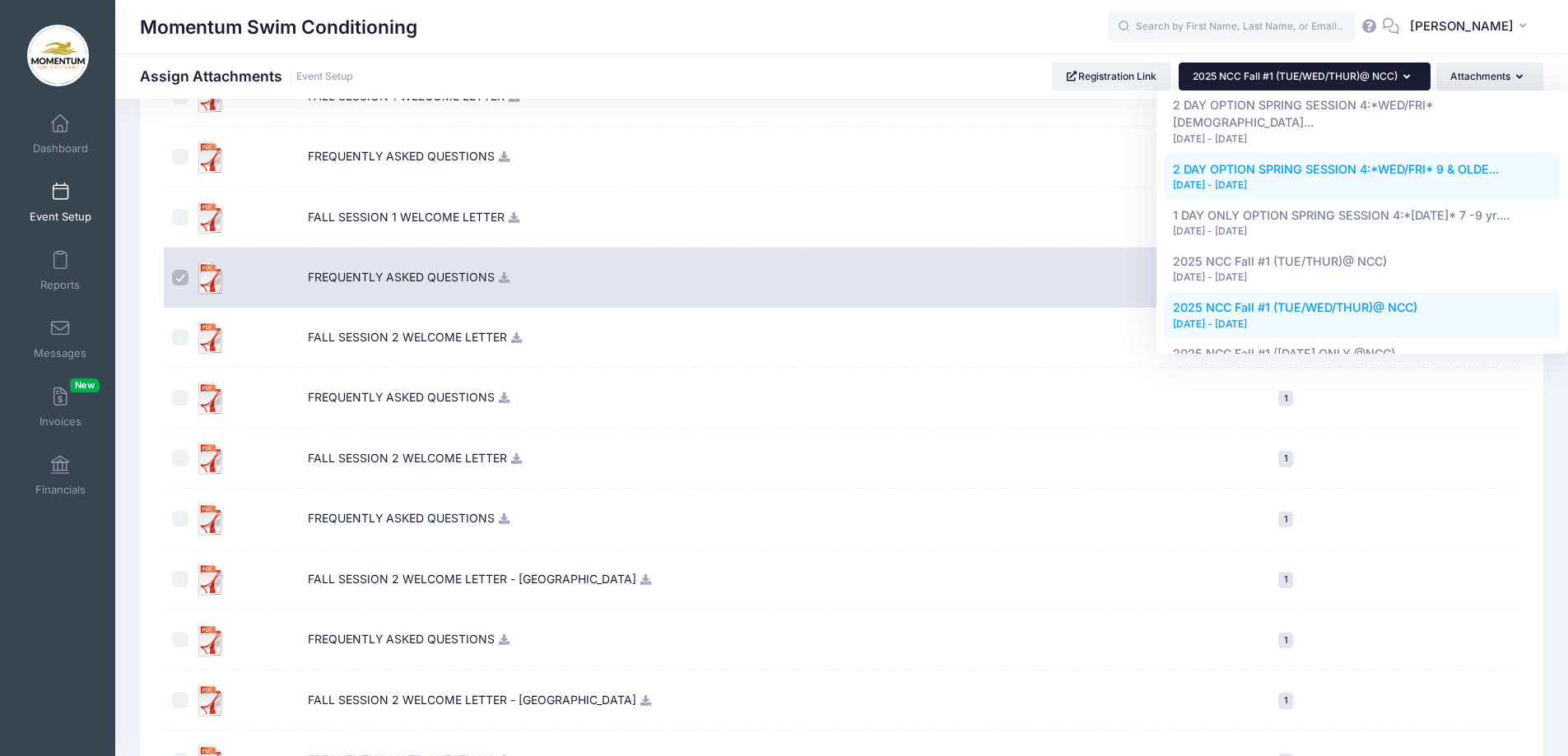
scroll to position [823, 0]
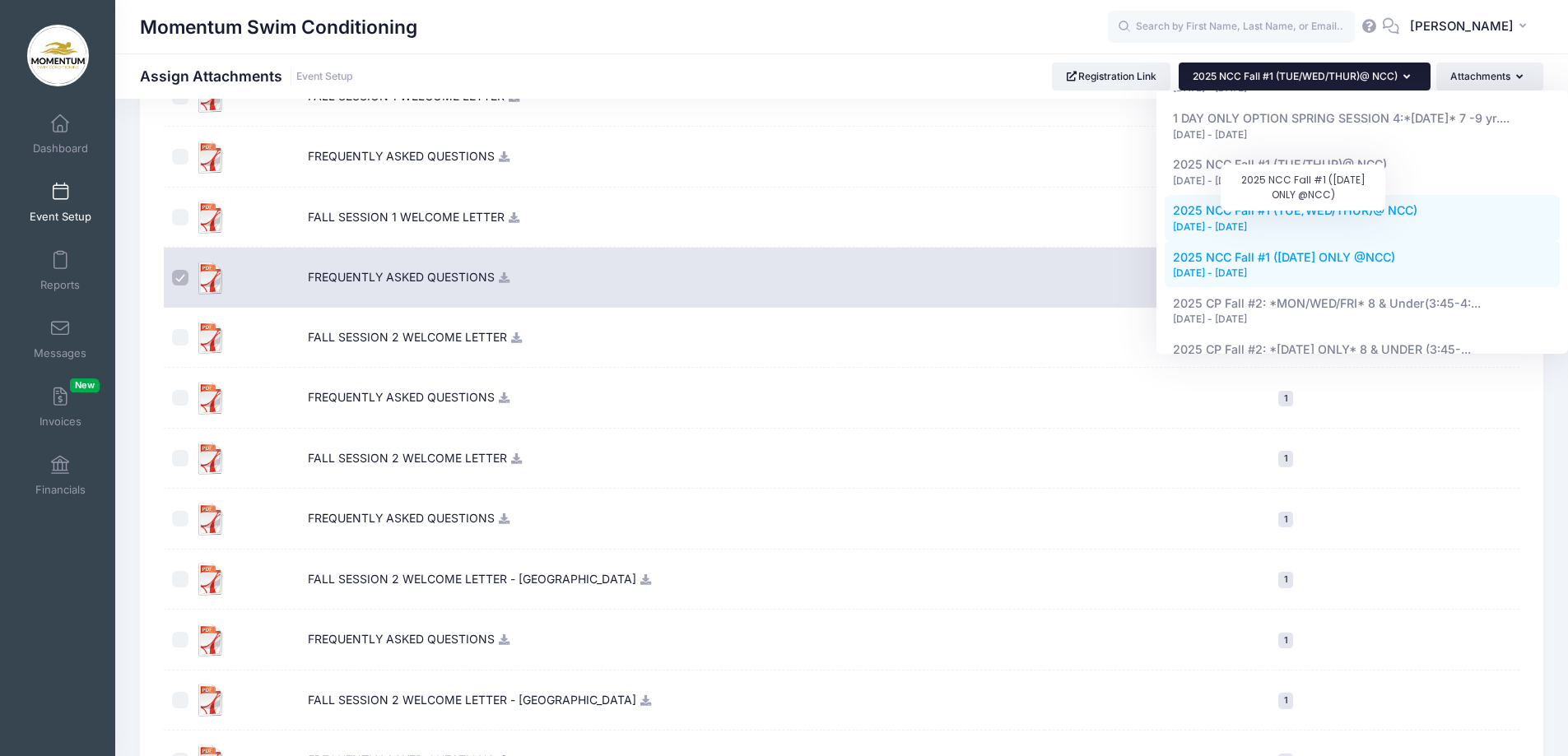
click at [1395, 250] on span "2025 NCC Fall #1 ([DATE] ONLY @NCC)" at bounding box center [1284, 257] width 222 height 14
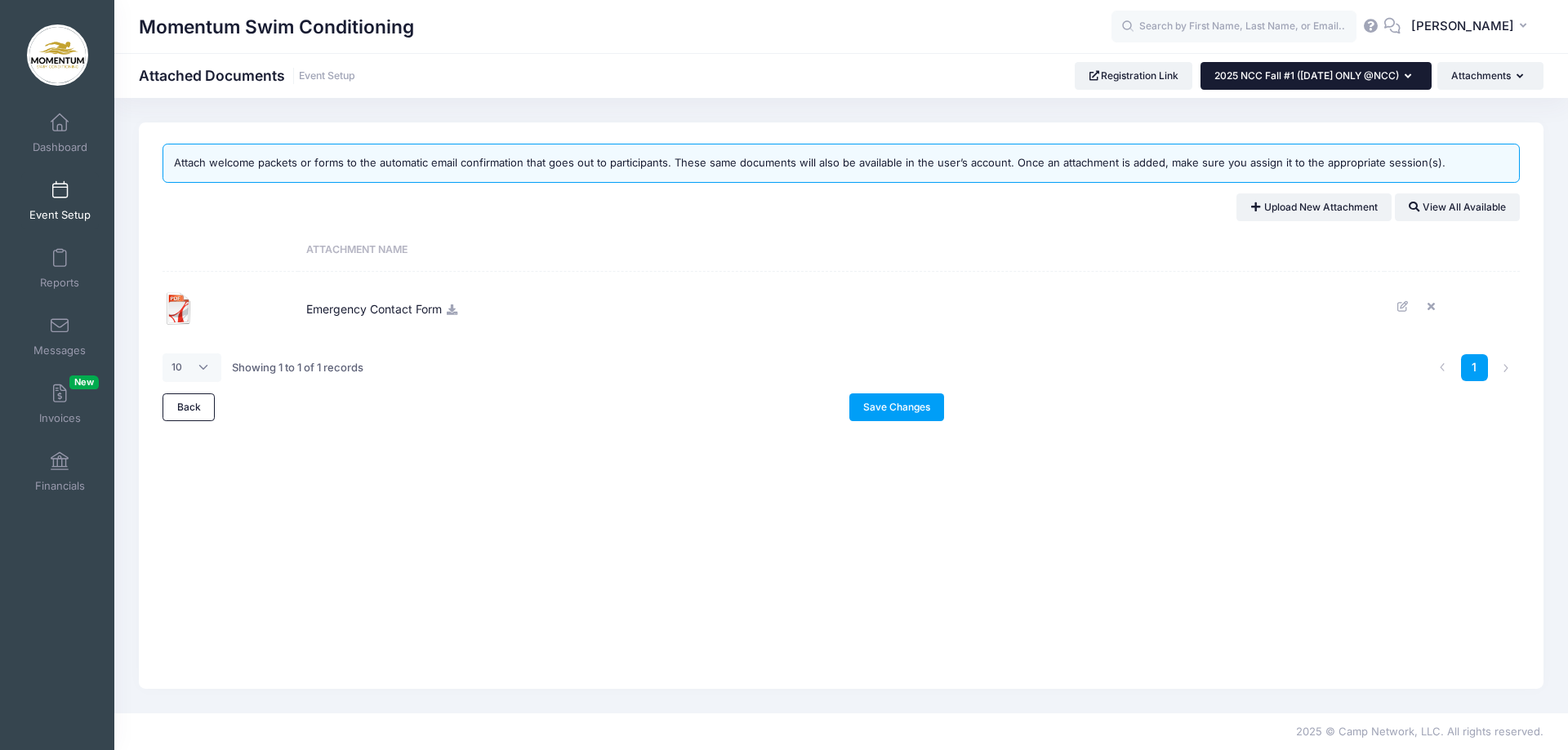
click at [1405, 77] on icon "button" at bounding box center [1411, 77] width 13 height 0
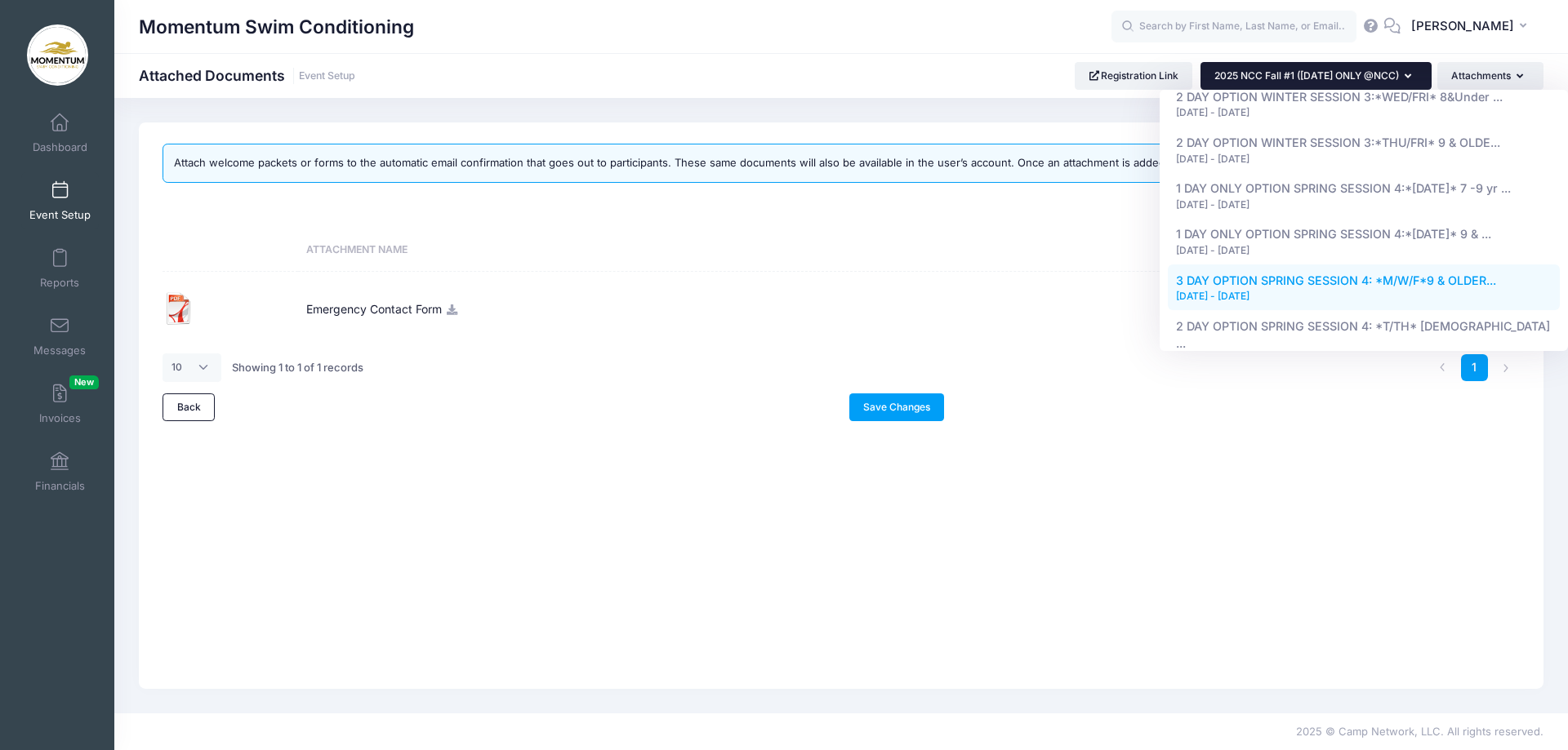
scroll to position [327, 0]
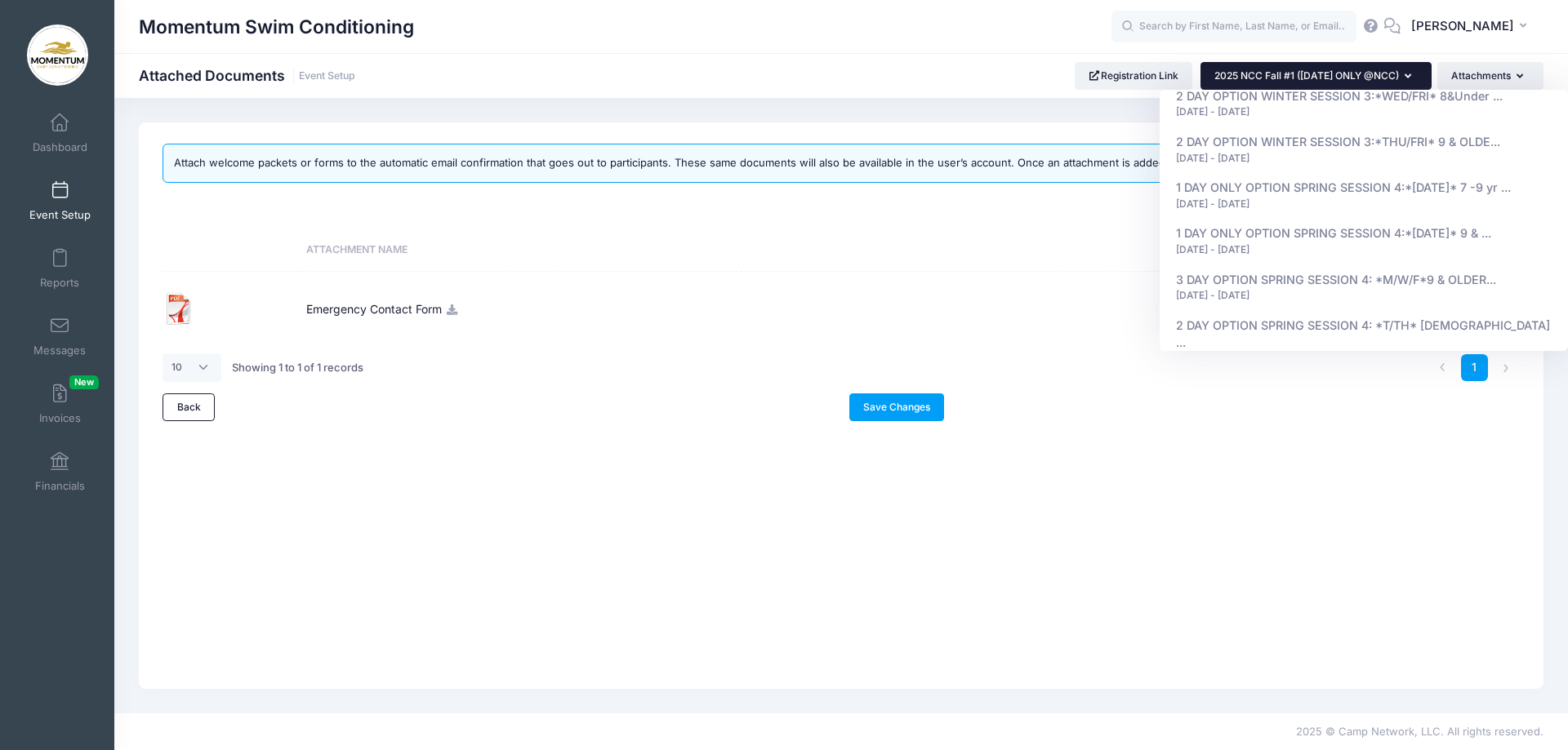
click at [459, 467] on div "Attach welcome packets or forms to the automatic email confirmation that goes o…" at bounding box center [841, 406] width 1405 height 567
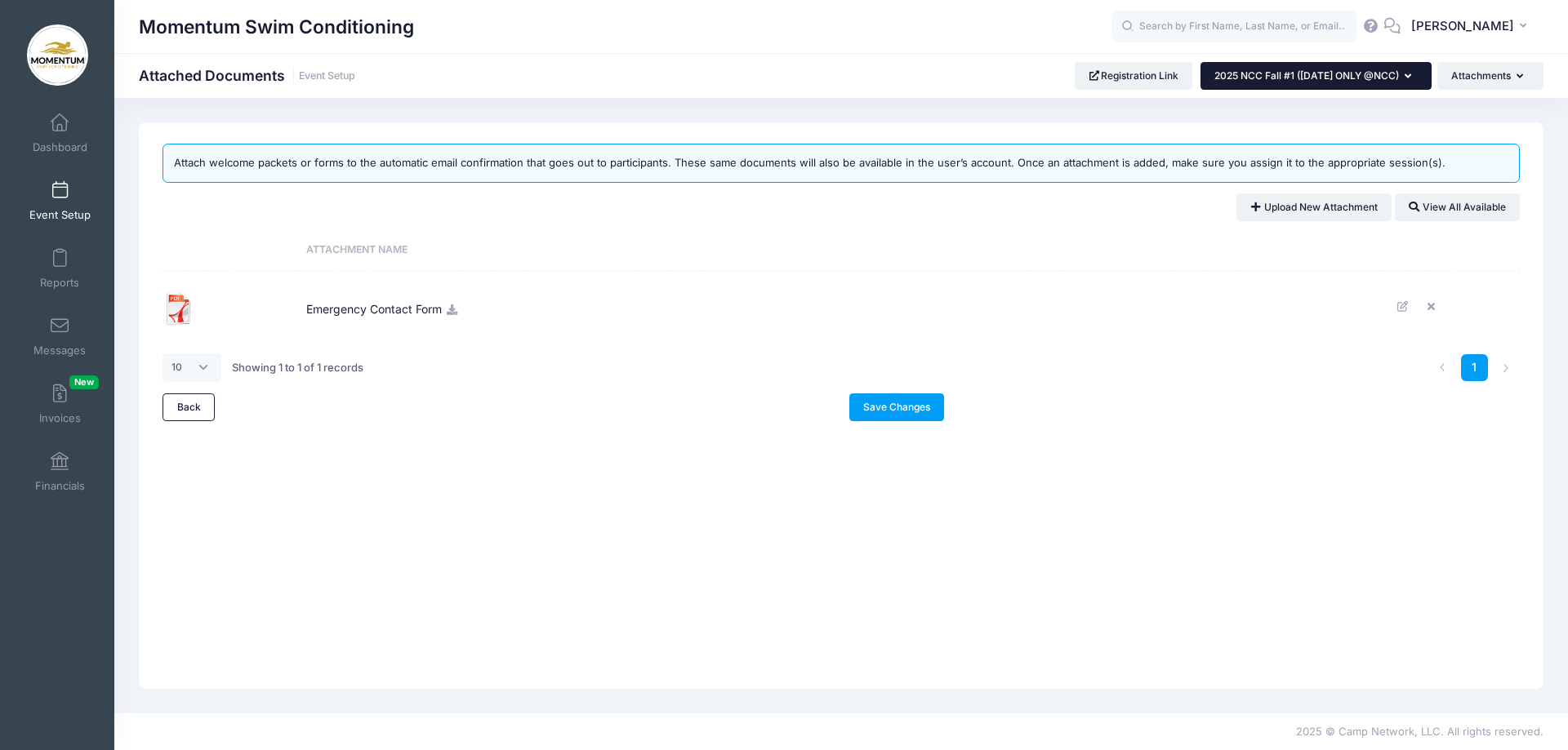
click at [1411, 77] on icon "button" at bounding box center [1411, 77] width 13 height 0
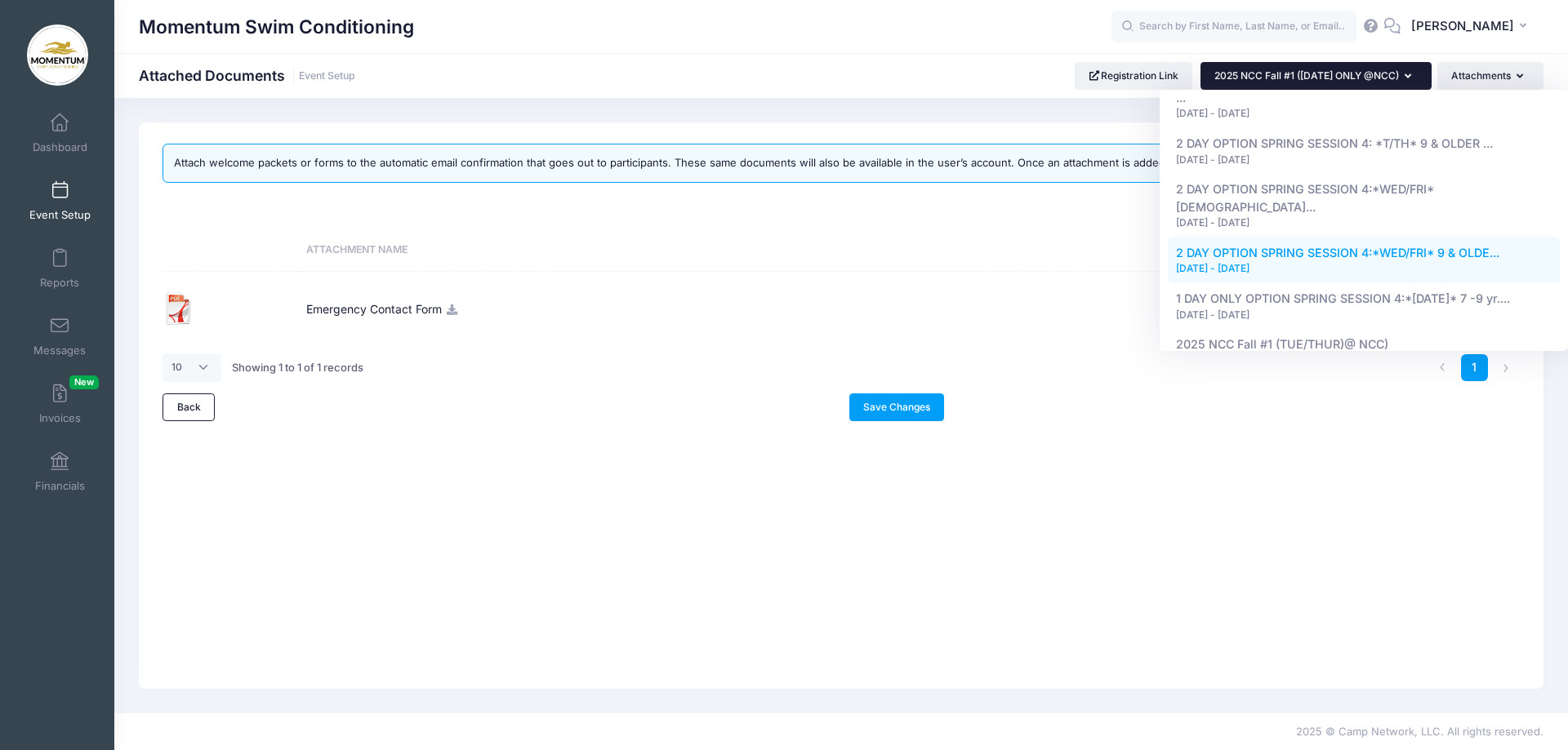
scroll to position [717, 0]
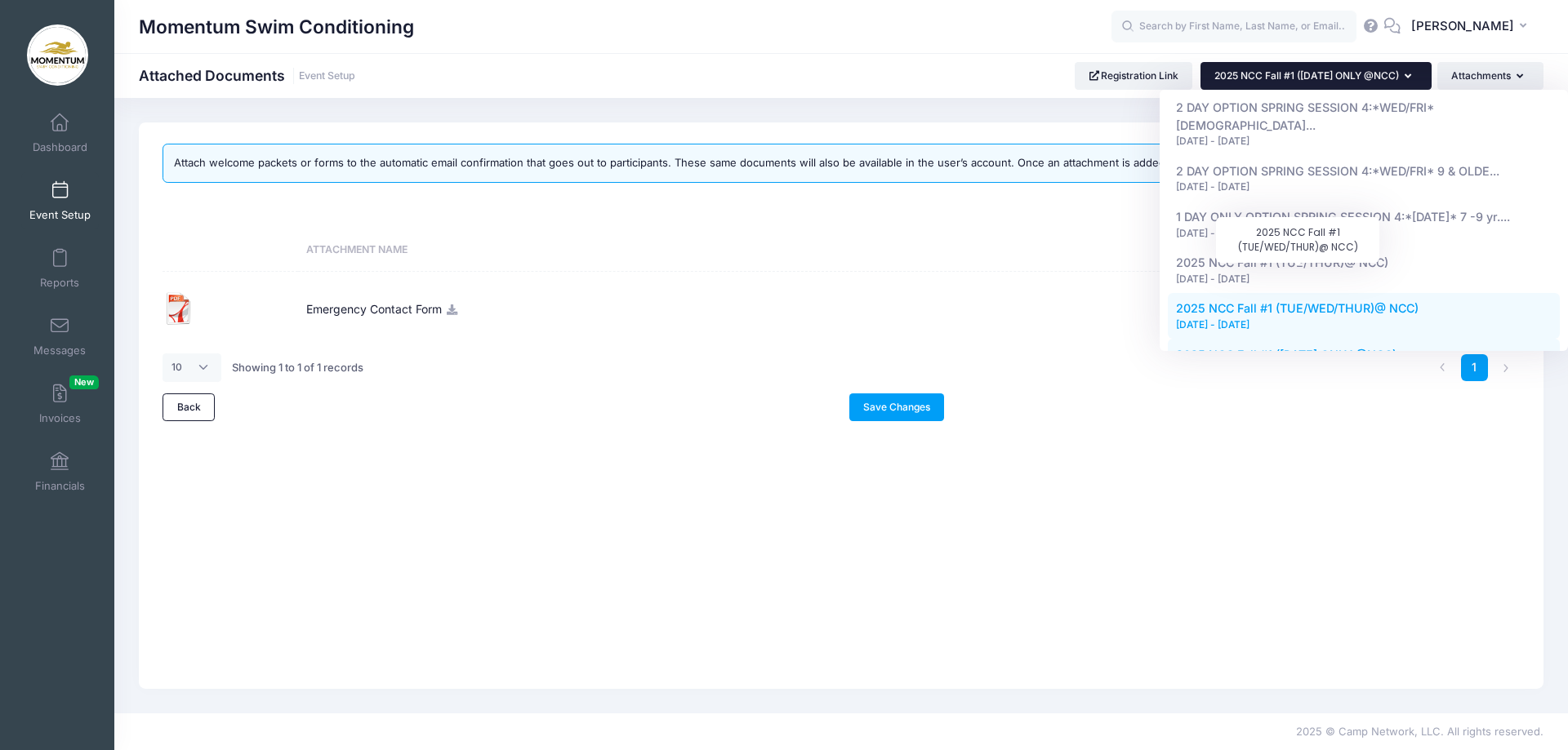
click at [1374, 301] on span "2025 NCC Fall #1 (TUE/WED/THUR)@ NCC)" at bounding box center [1298, 308] width 242 height 13
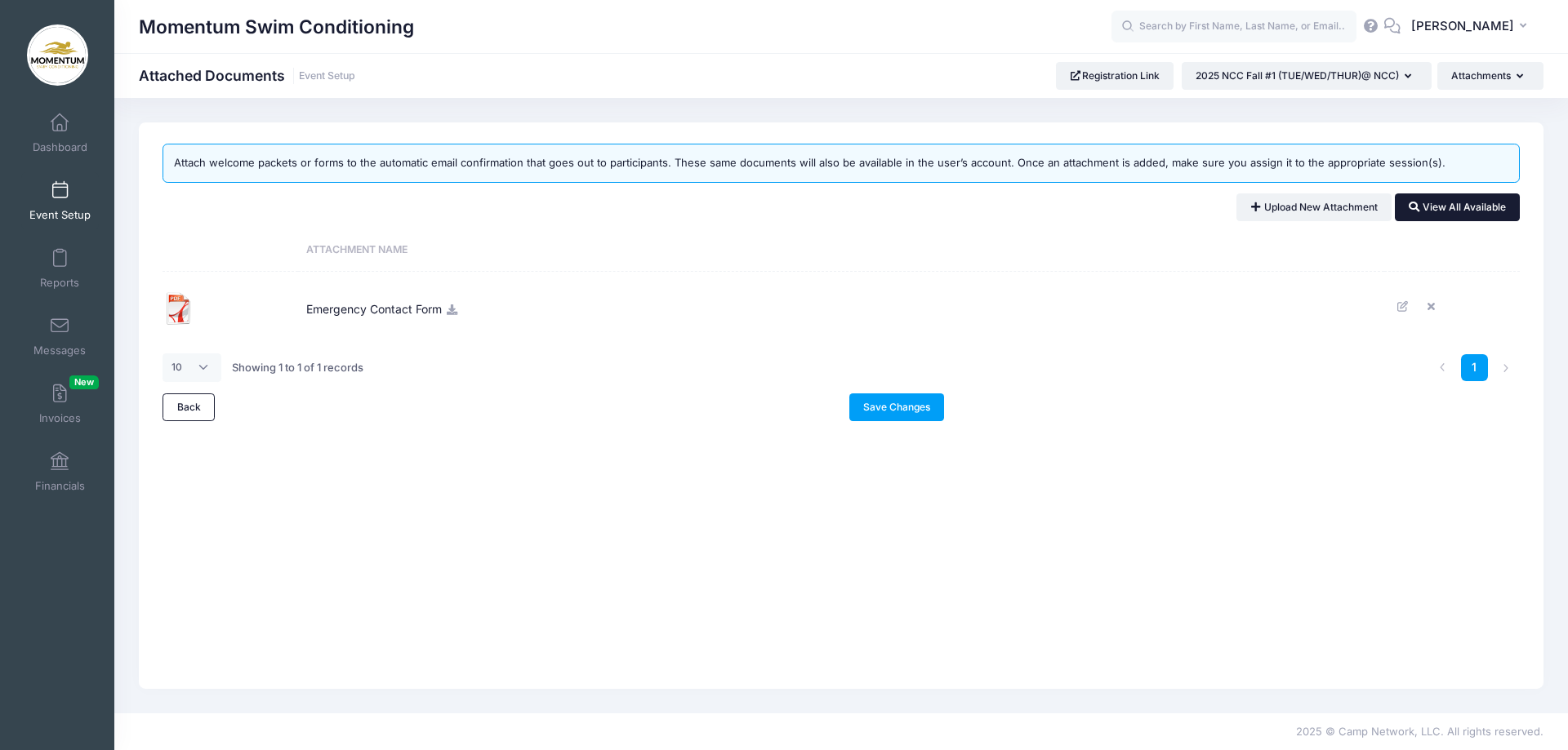
click at [1450, 210] on link "View All Available" at bounding box center [1457, 207] width 125 height 28
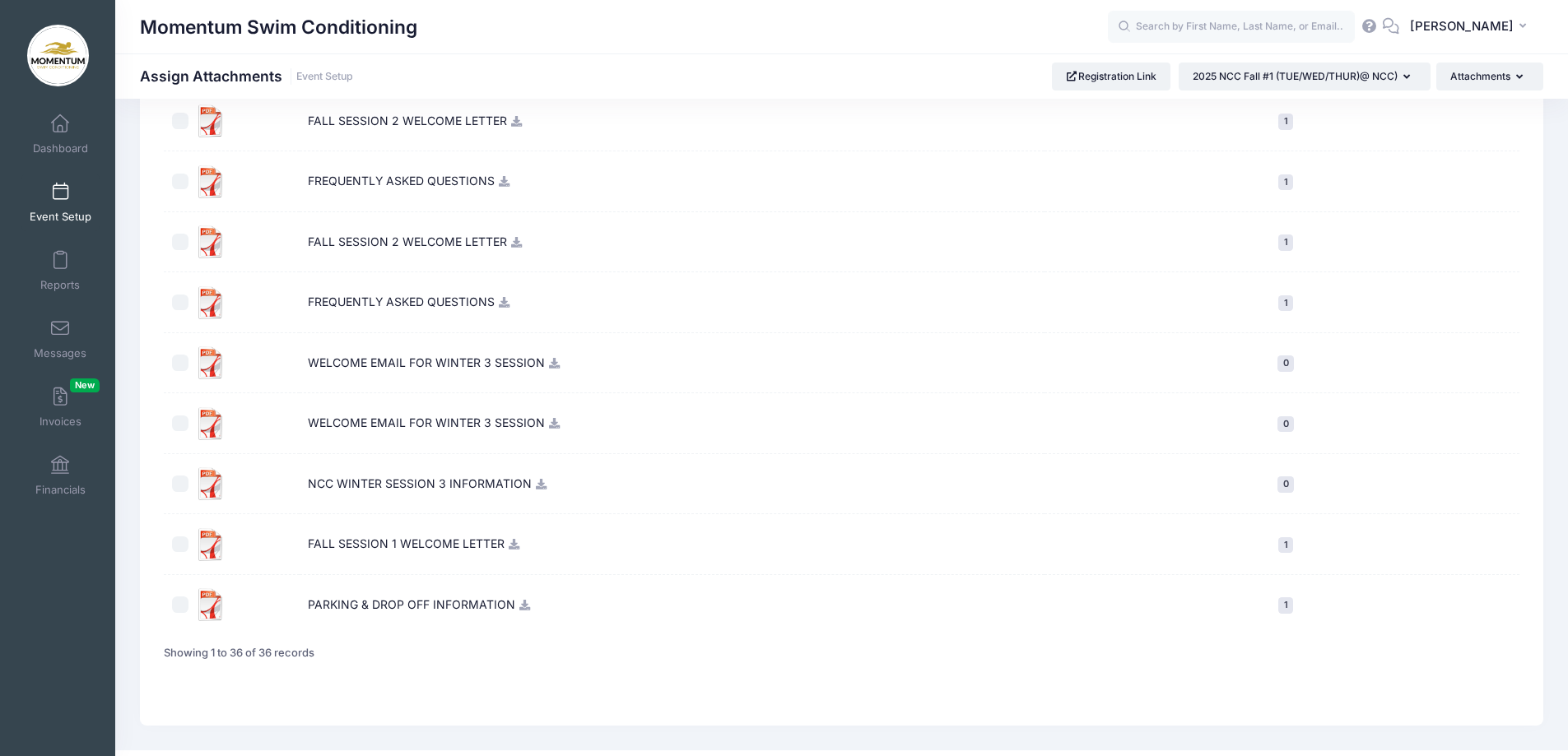
scroll to position [1880, 0]
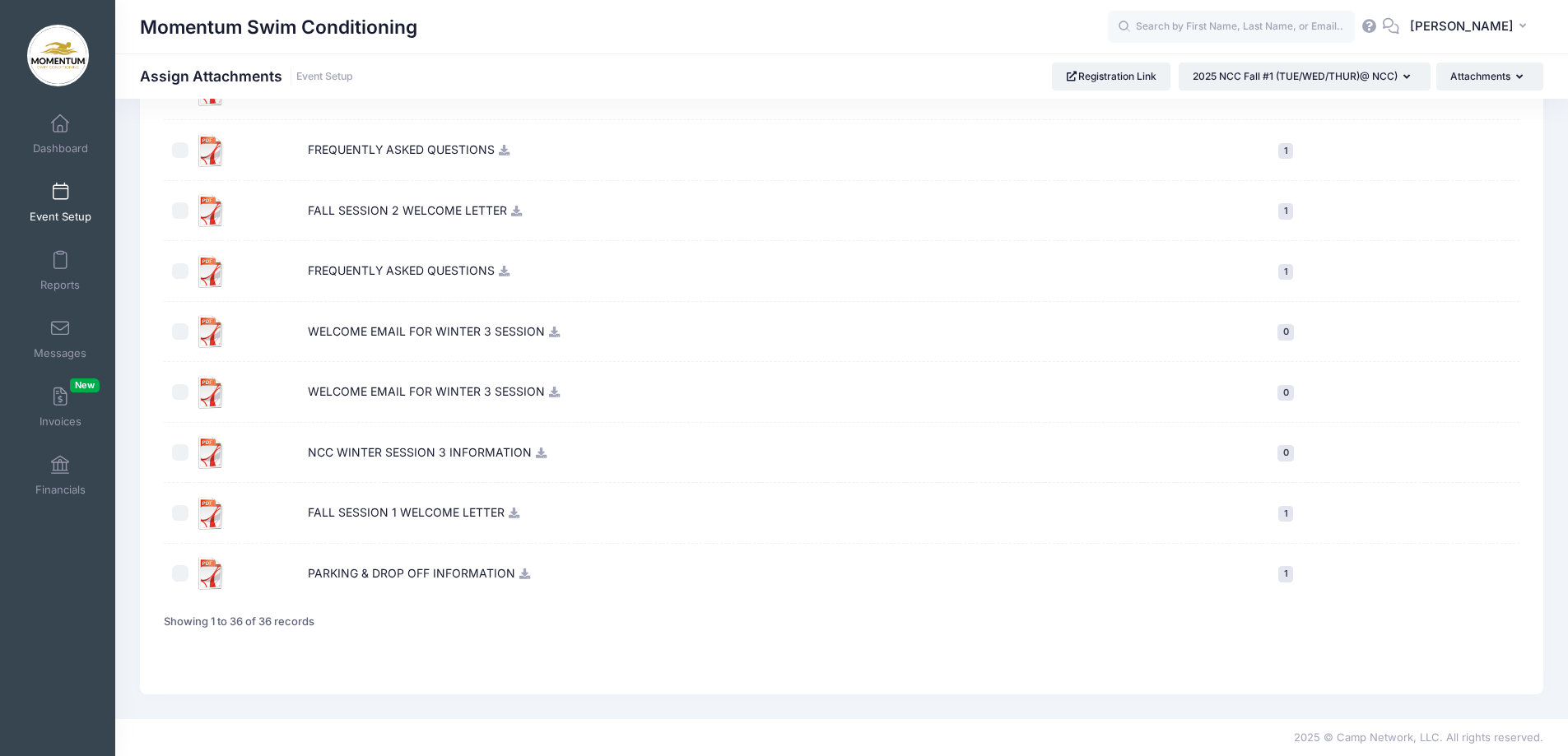
click at [511, 514] on icon at bounding box center [515, 514] width 14 height 11
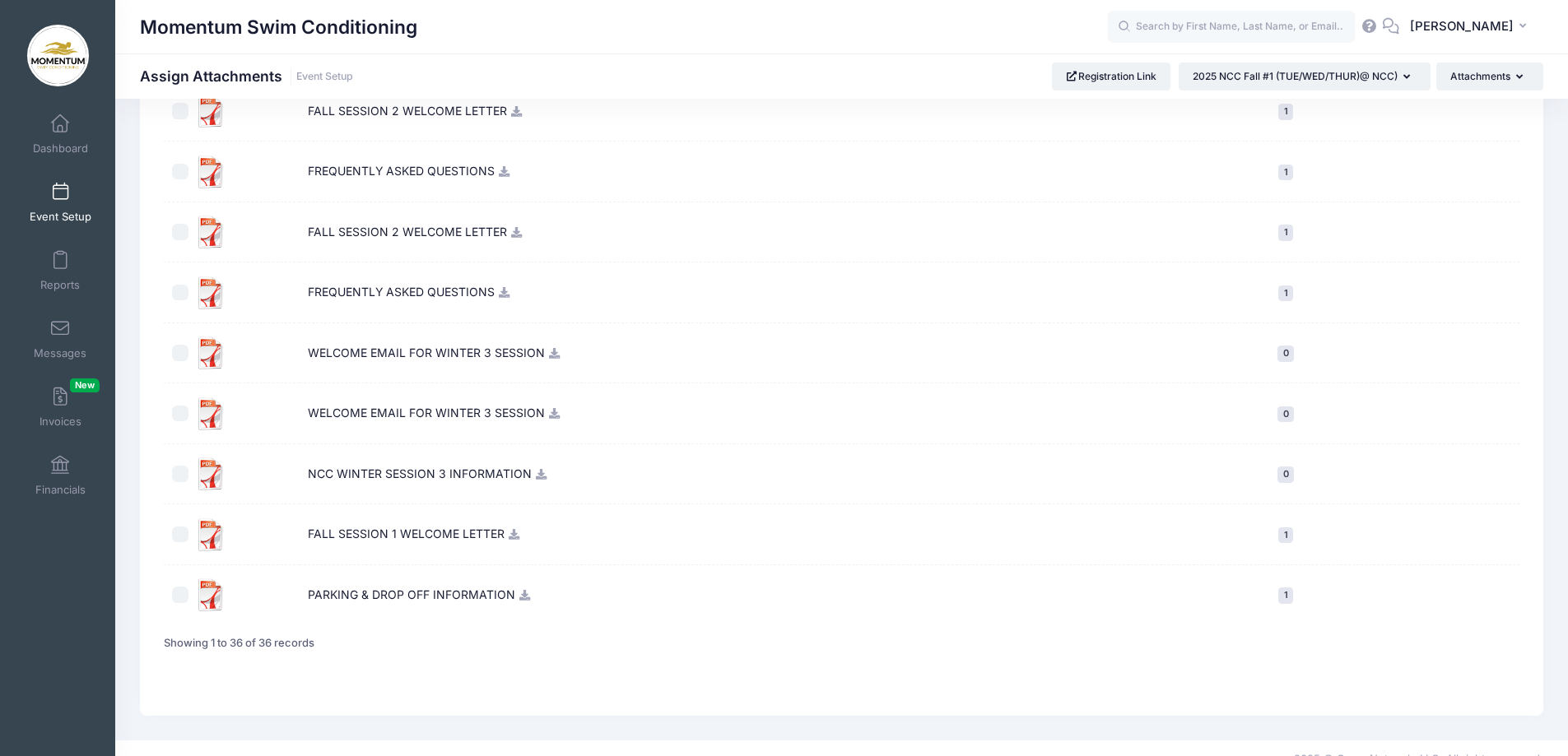
scroll to position [1880, 0]
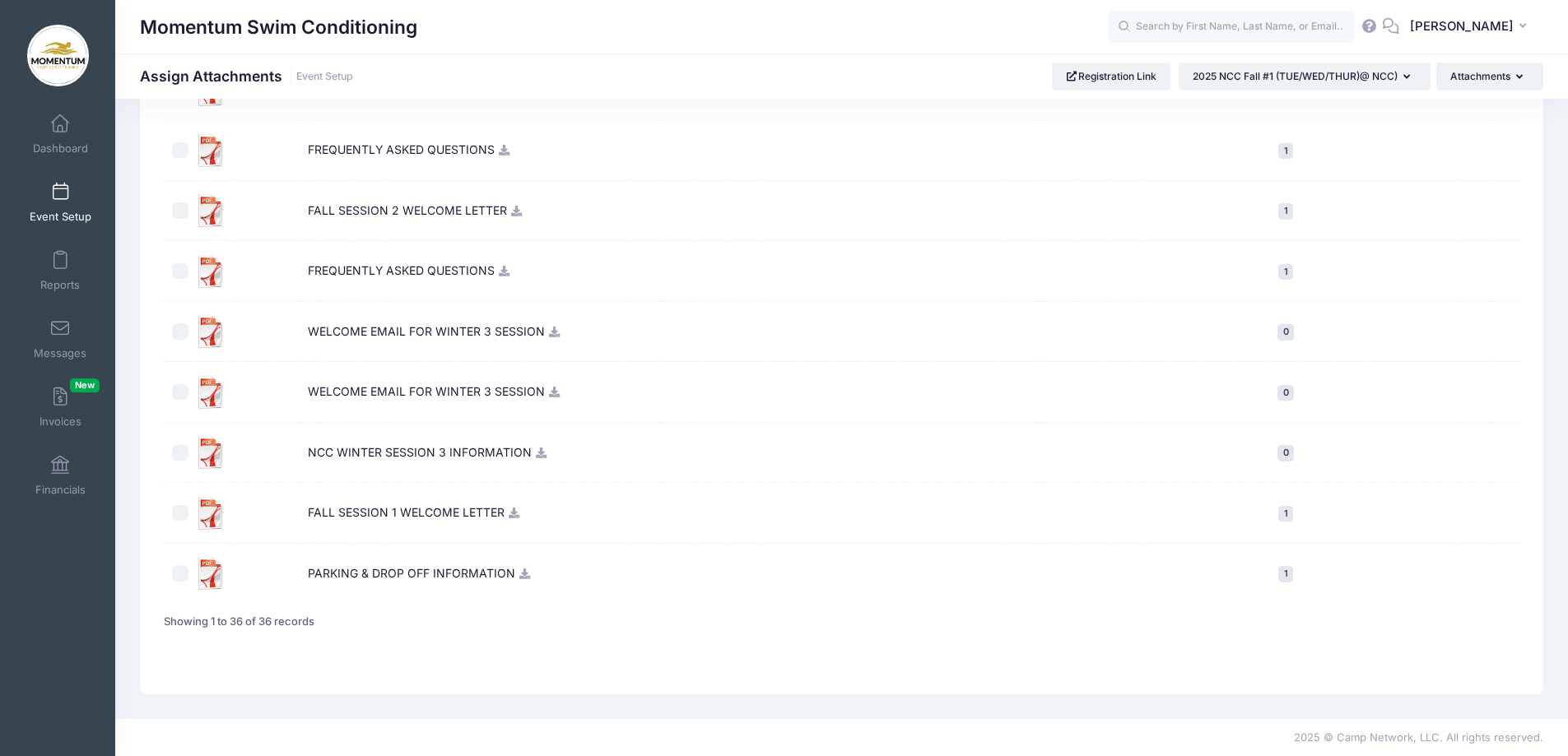
click at [180, 515] on input "checkbox" at bounding box center [180, 514] width 16 height 16
checkbox input "true"
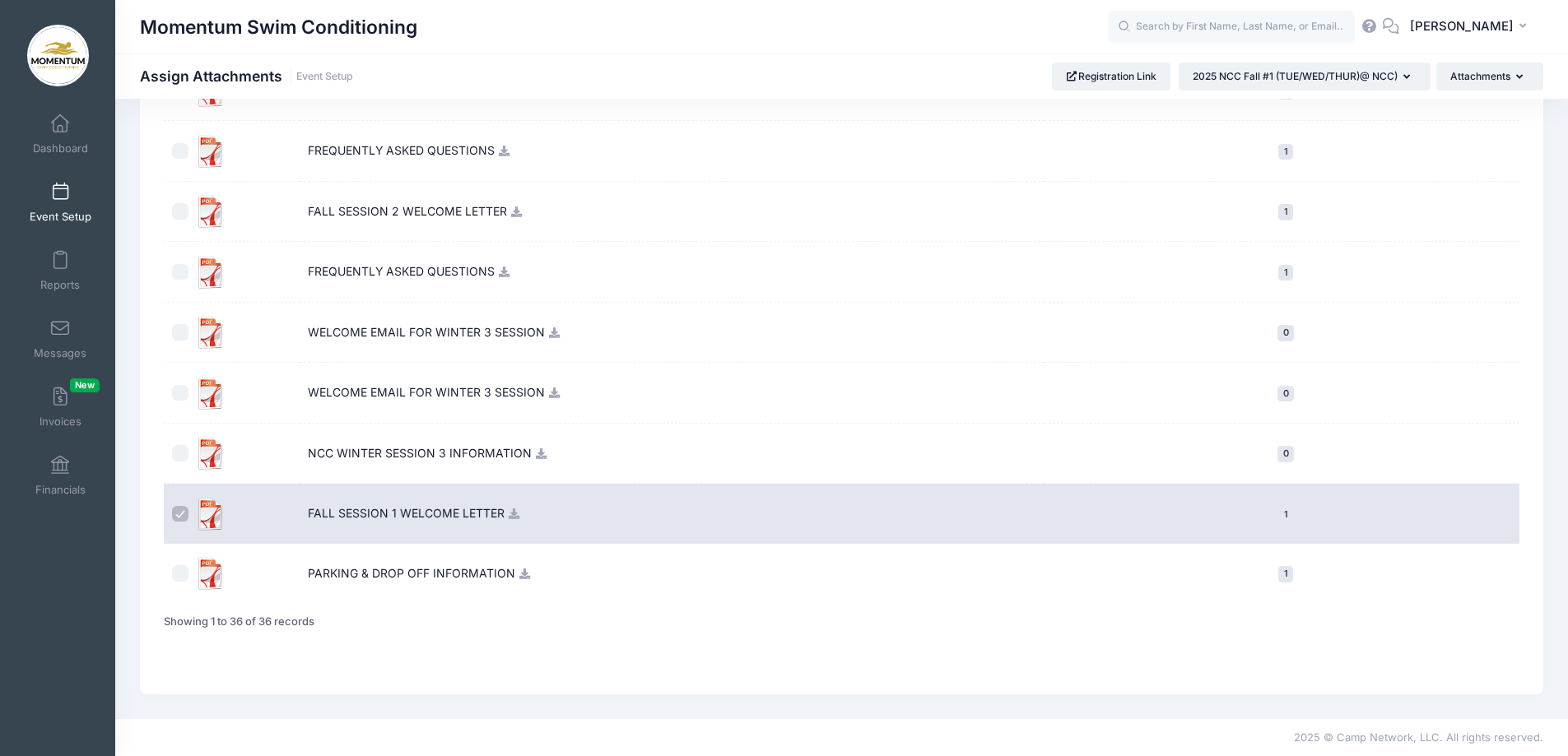
click at [175, 572] on input "checkbox" at bounding box center [180, 573] width 16 height 16
checkbox input "true"
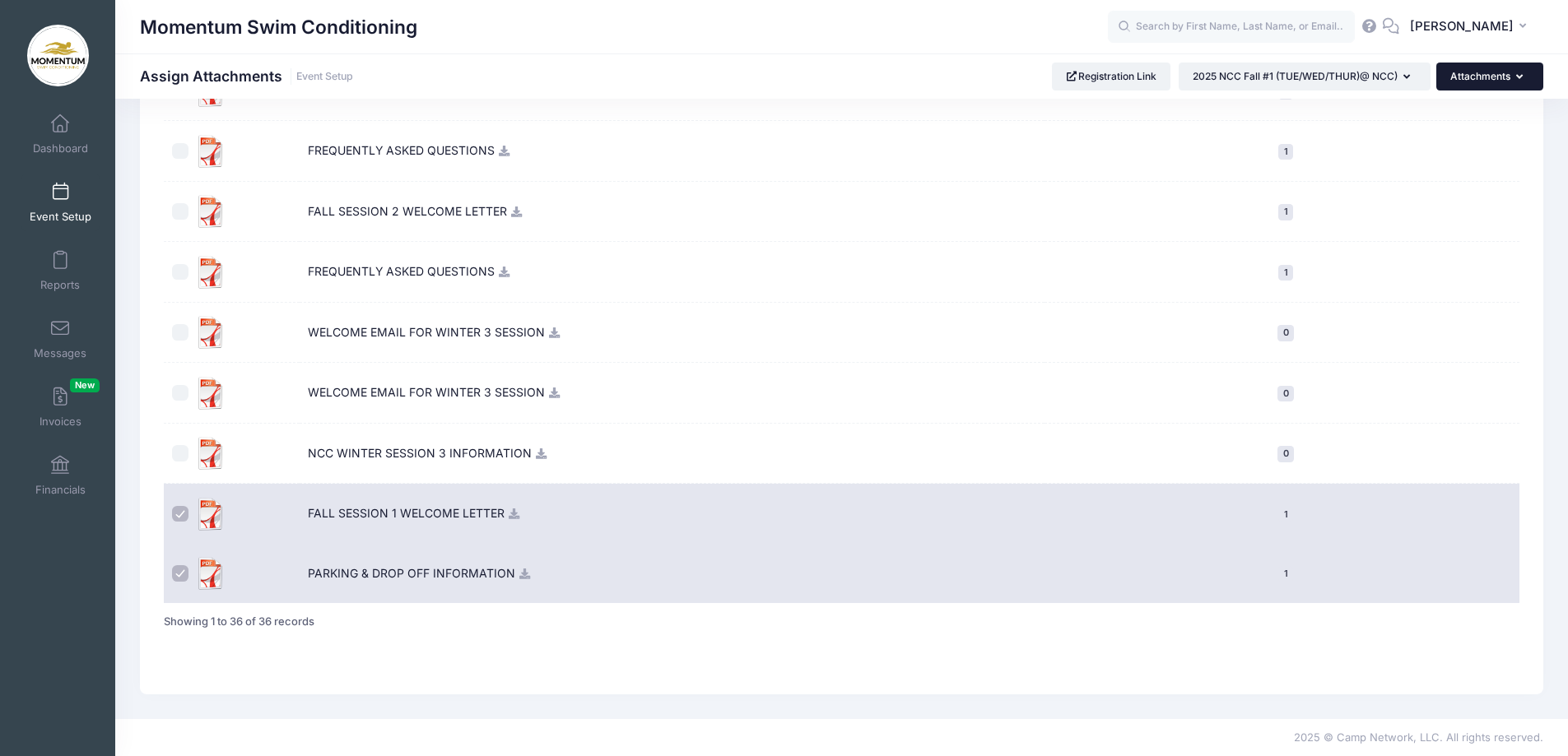
click at [1497, 80] on button "Attachments" at bounding box center [1489, 76] width 107 height 28
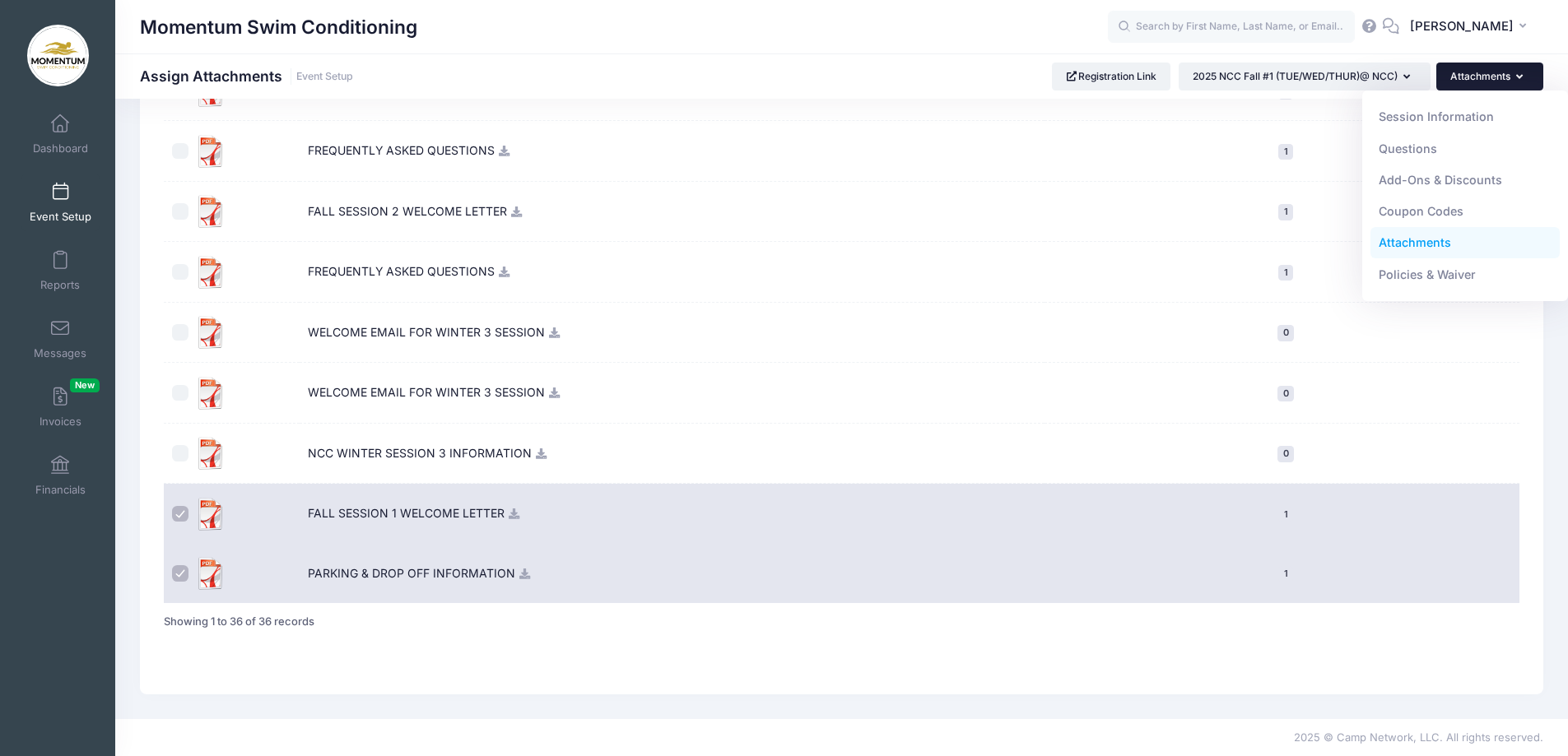
click at [1067, 330] on td "0" at bounding box center [1281, 333] width 474 height 61
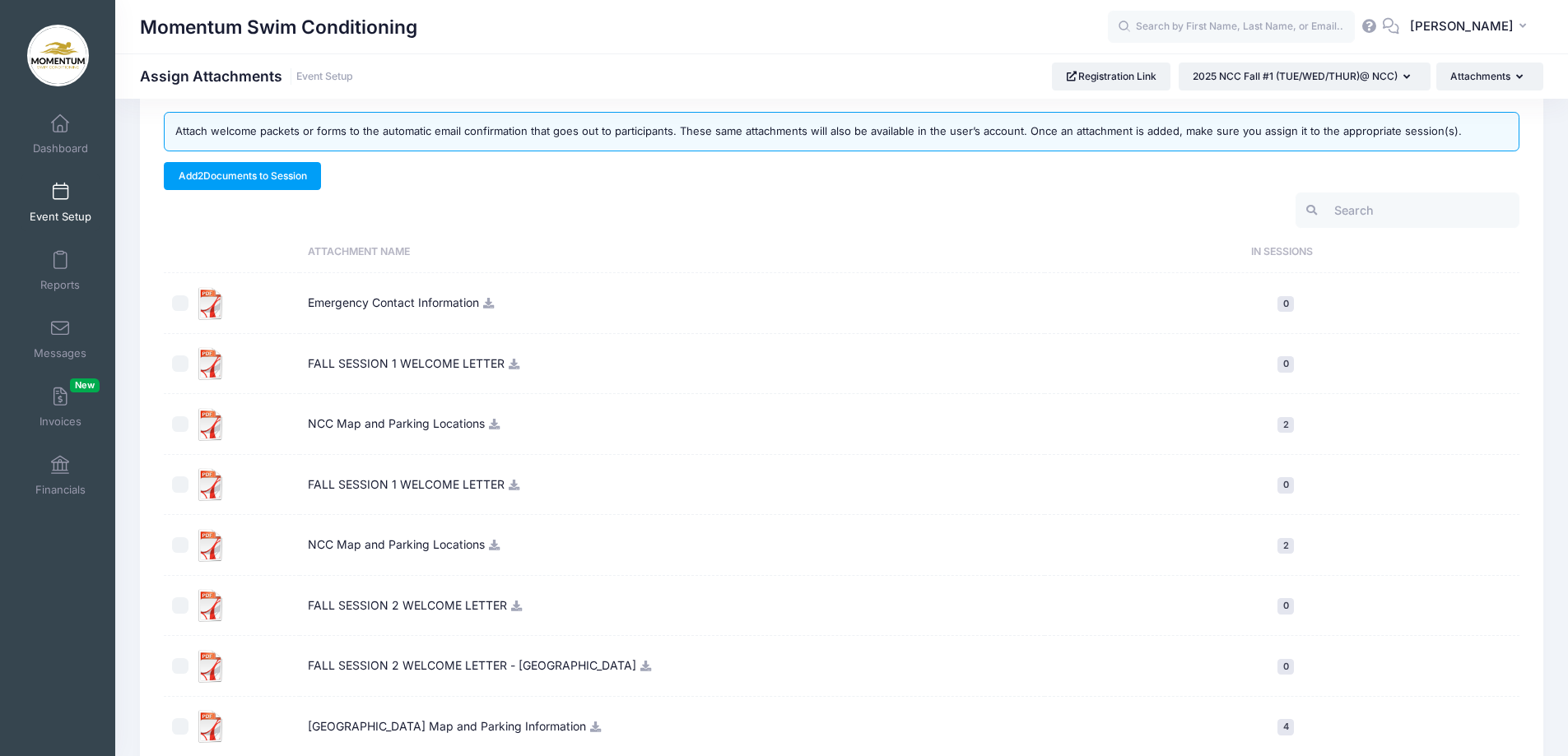
scroll to position [0, 0]
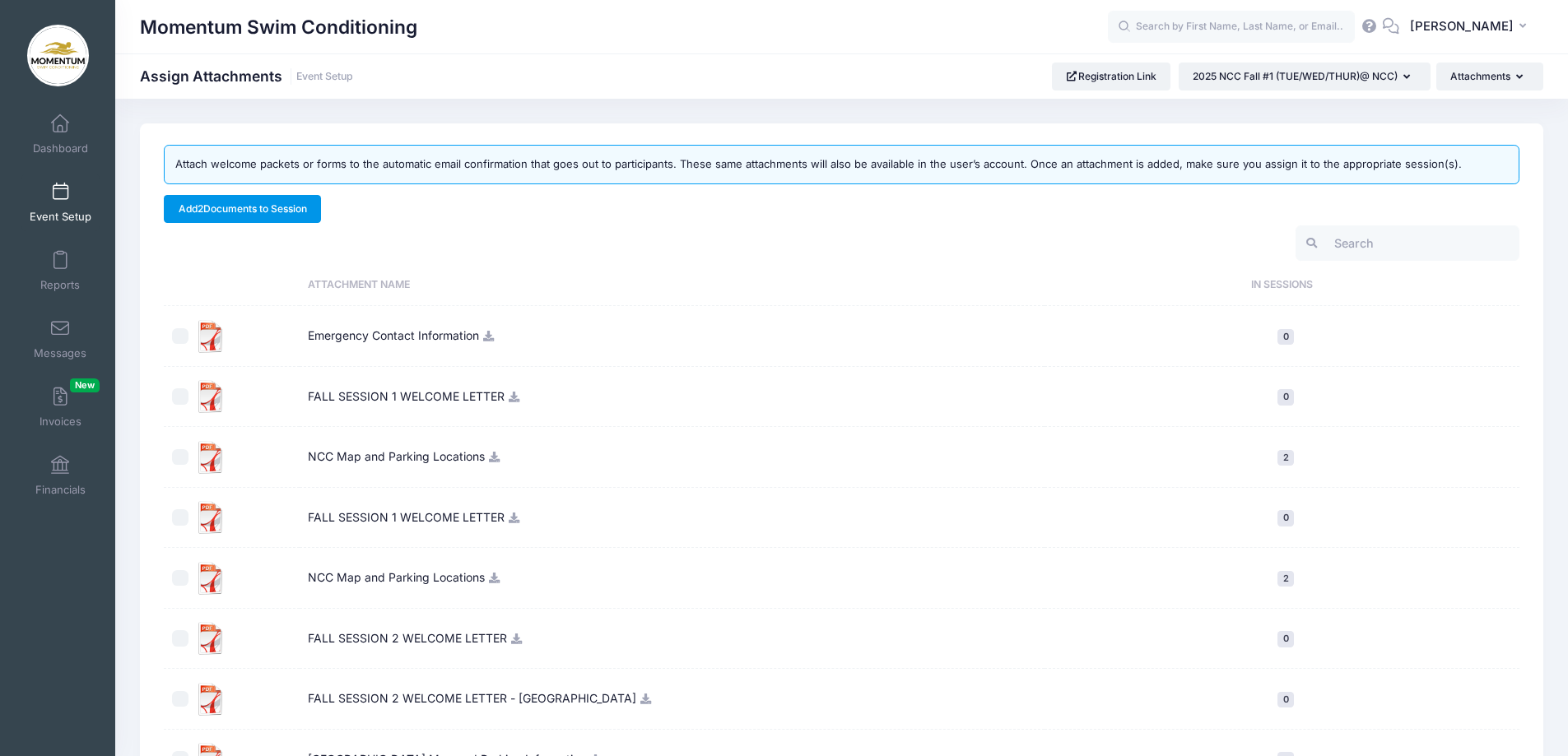
click at [265, 207] on link "Add 2 Documents to Session" at bounding box center [242, 209] width 157 height 28
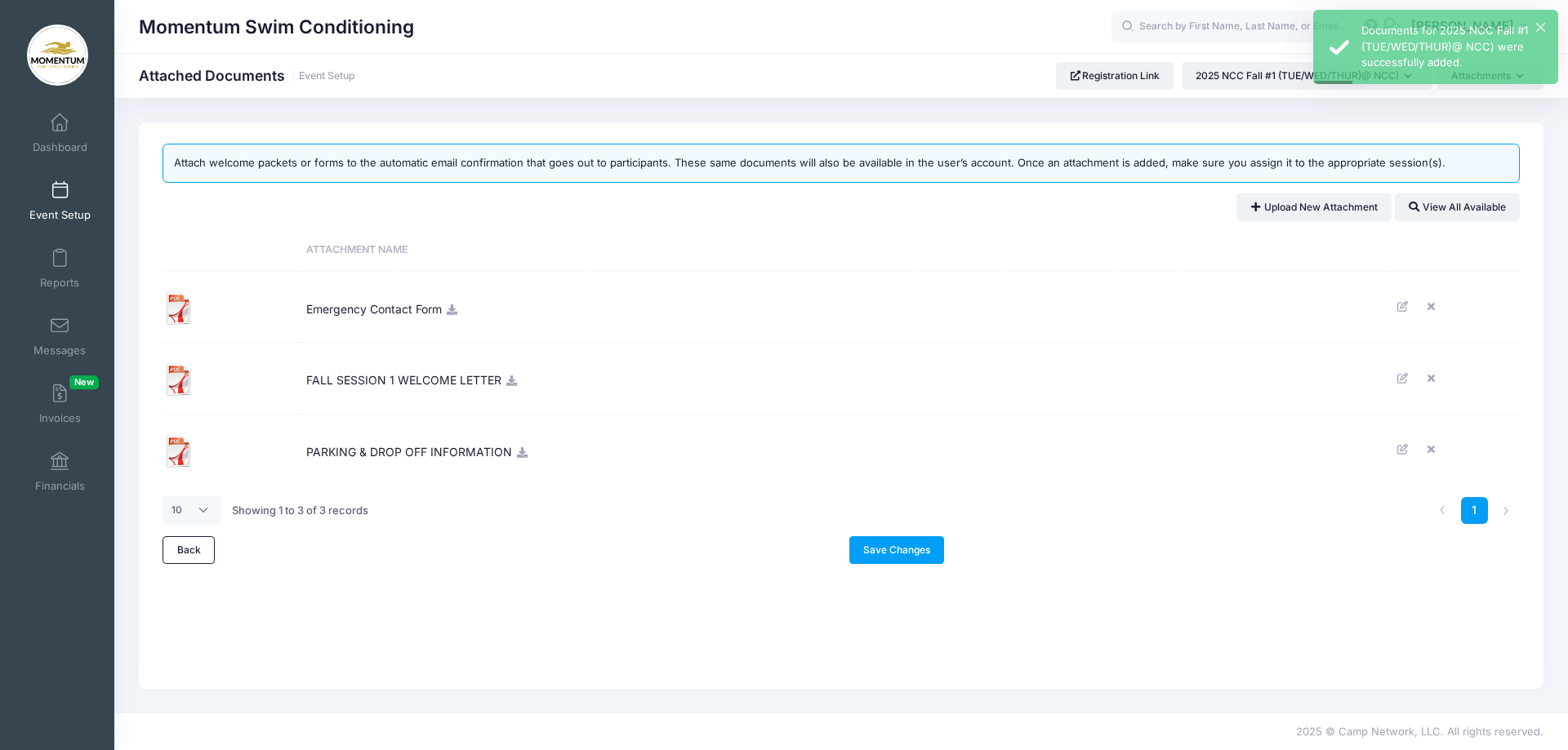
click at [512, 383] on icon at bounding box center [511, 381] width 13 height 11
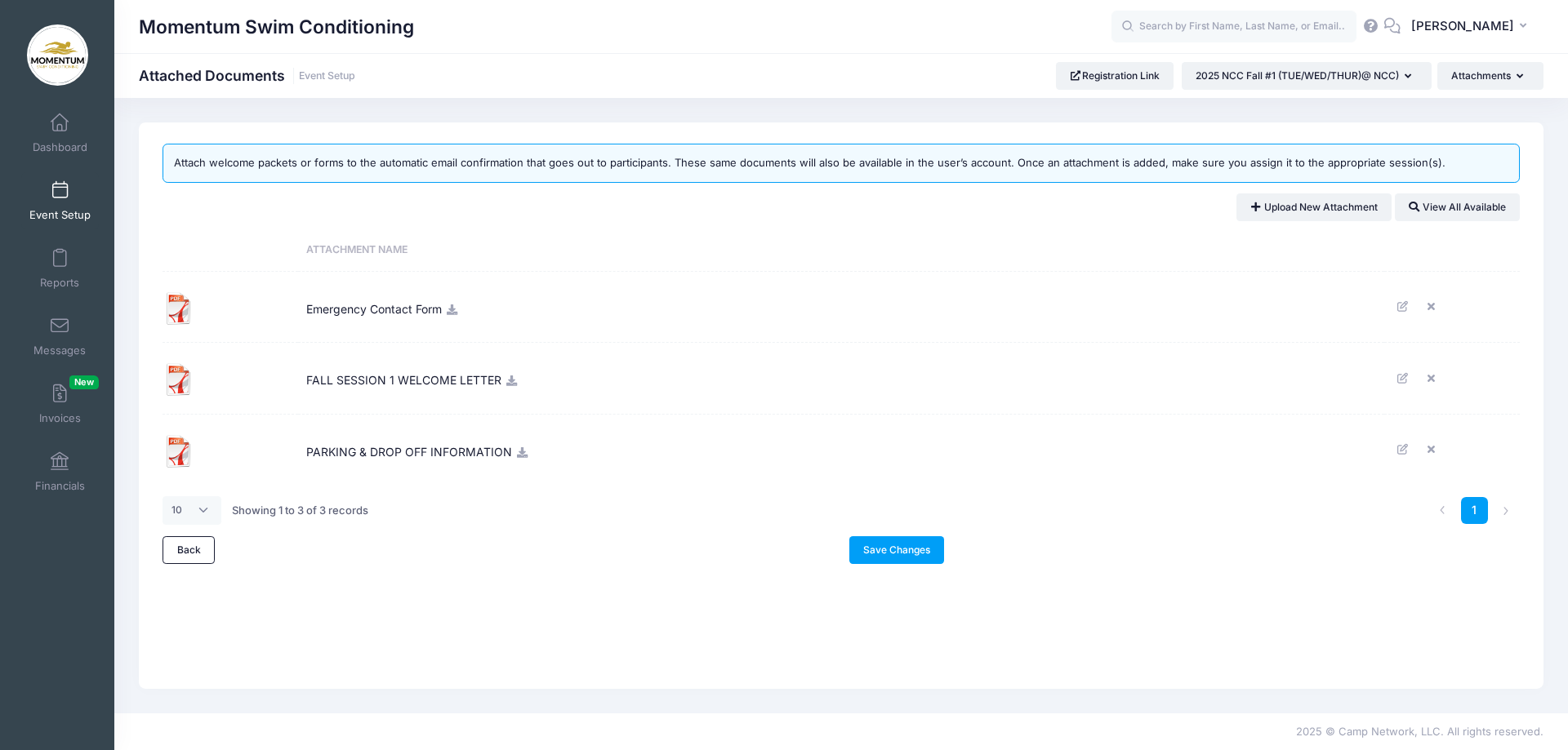
click at [523, 463] on td "PARKING & DROP OFF INFORMATION" at bounding box center [841, 449] width 1086 height 71
click at [523, 454] on icon at bounding box center [521, 453] width 13 height 11
click at [895, 551] on link "Save Changes" at bounding box center [898, 550] width 95 height 28
click at [1420, 77] on button "2025 NCC Fall #1 (TUE/WED/THUR)@ NCC)" at bounding box center [1307, 75] width 250 height 28
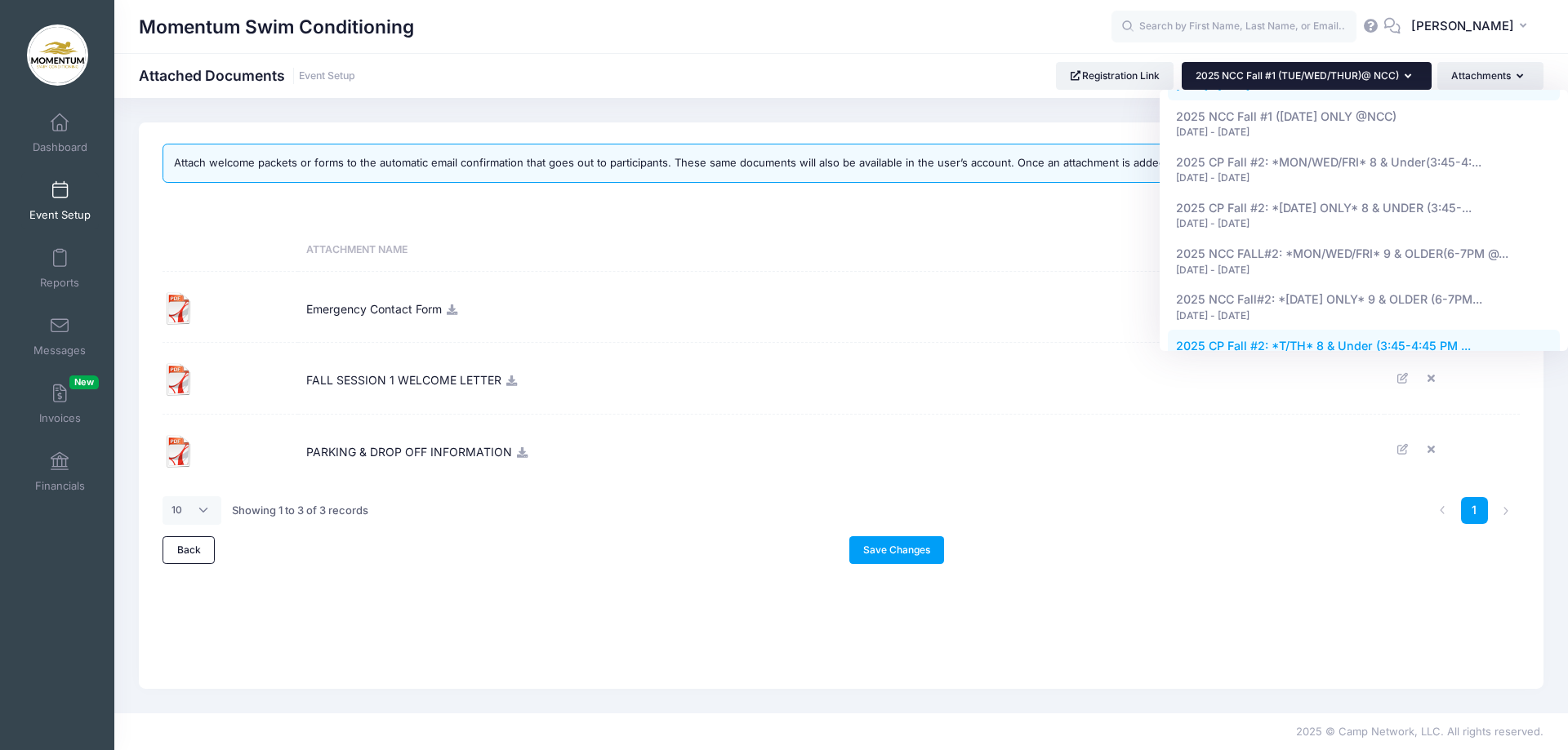
scroll to position [849, 0]
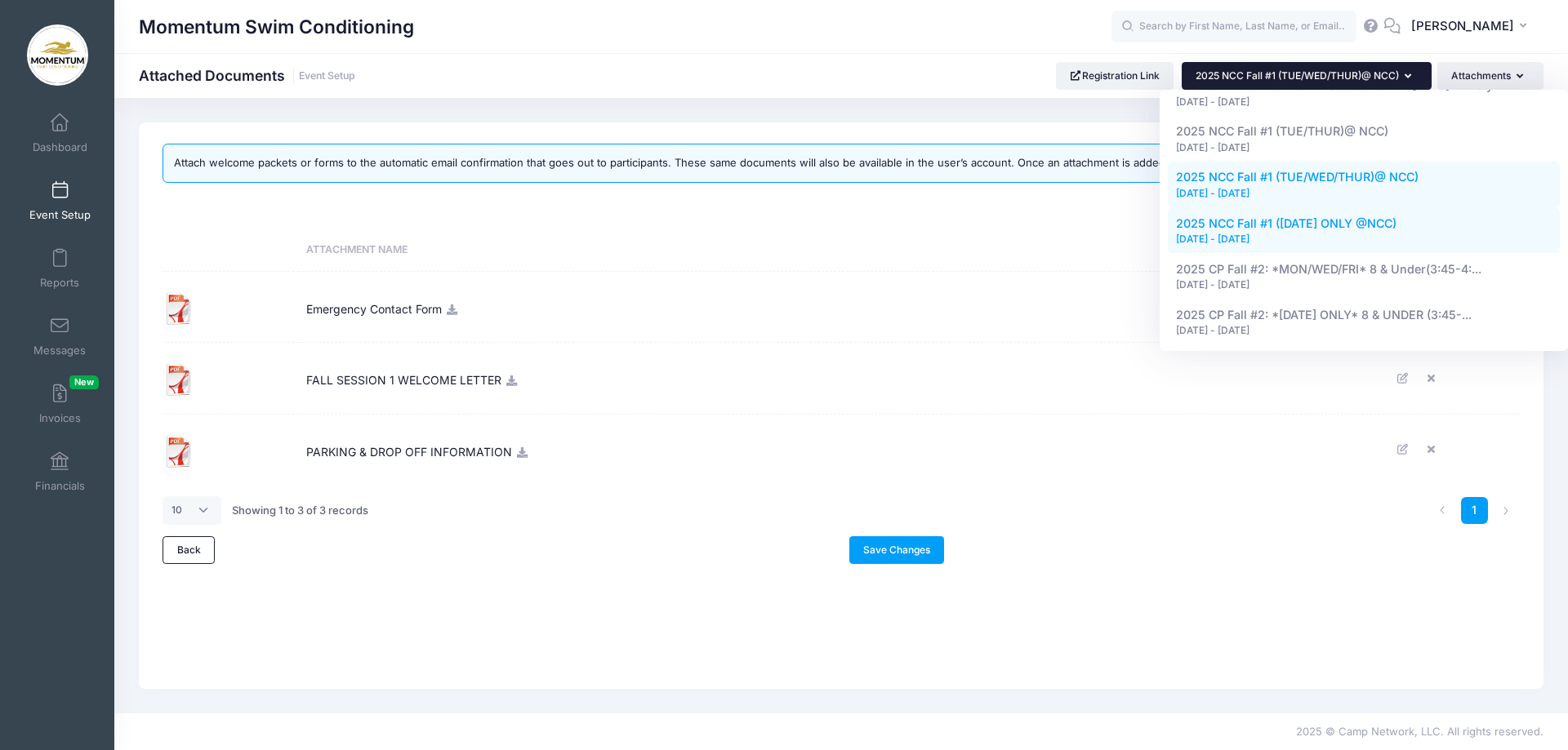
click at [1280, 231] on div "[DATE] - [DATE]" at bounding box center [1365, 239] width 377 height 14
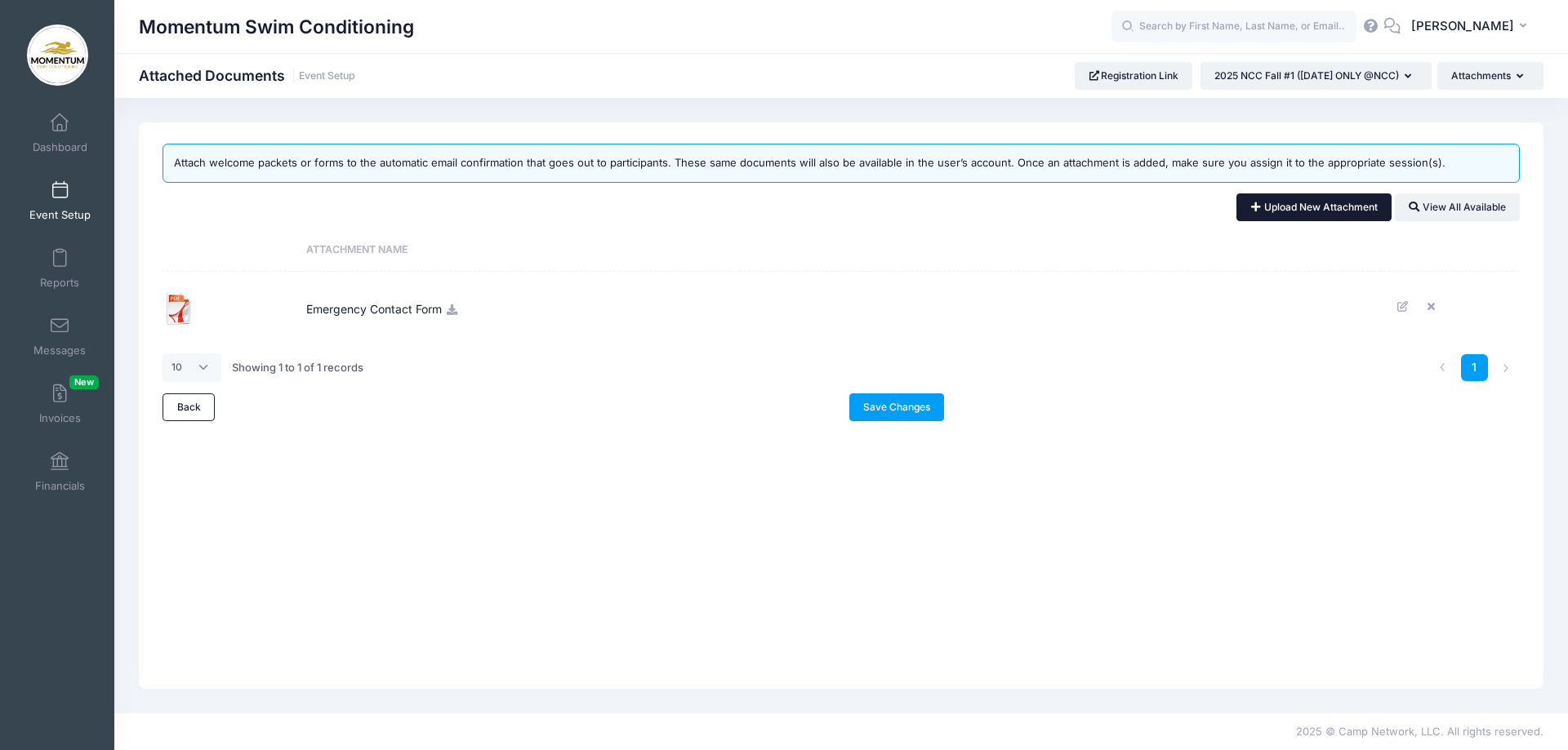
click at [1322, 212] on link "Upload New Attachment" at bounding box center [1314, 207] width 155 height 28
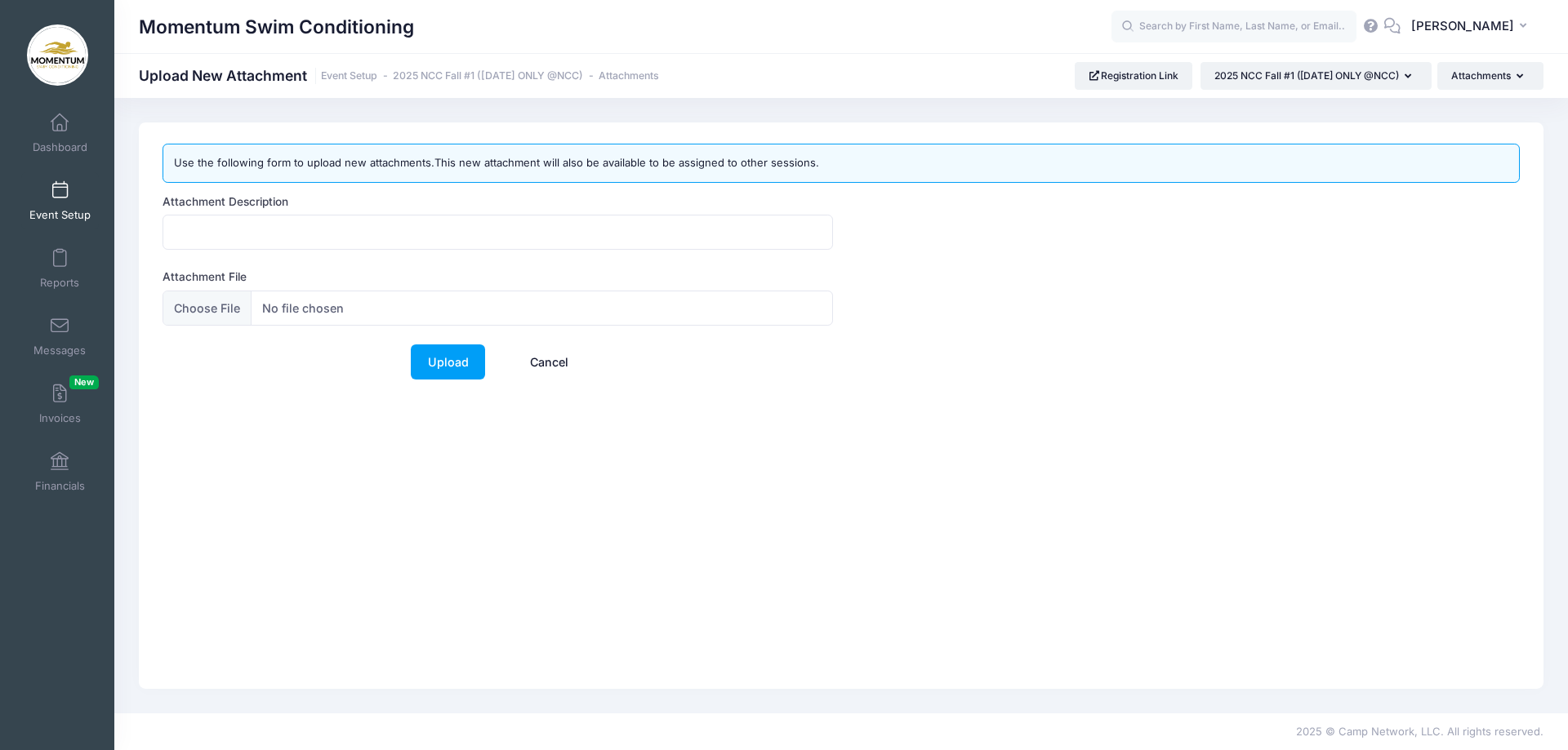
click at [562, 362] on link "Cancel" at bounding box center [549, 362] width 72 height 35
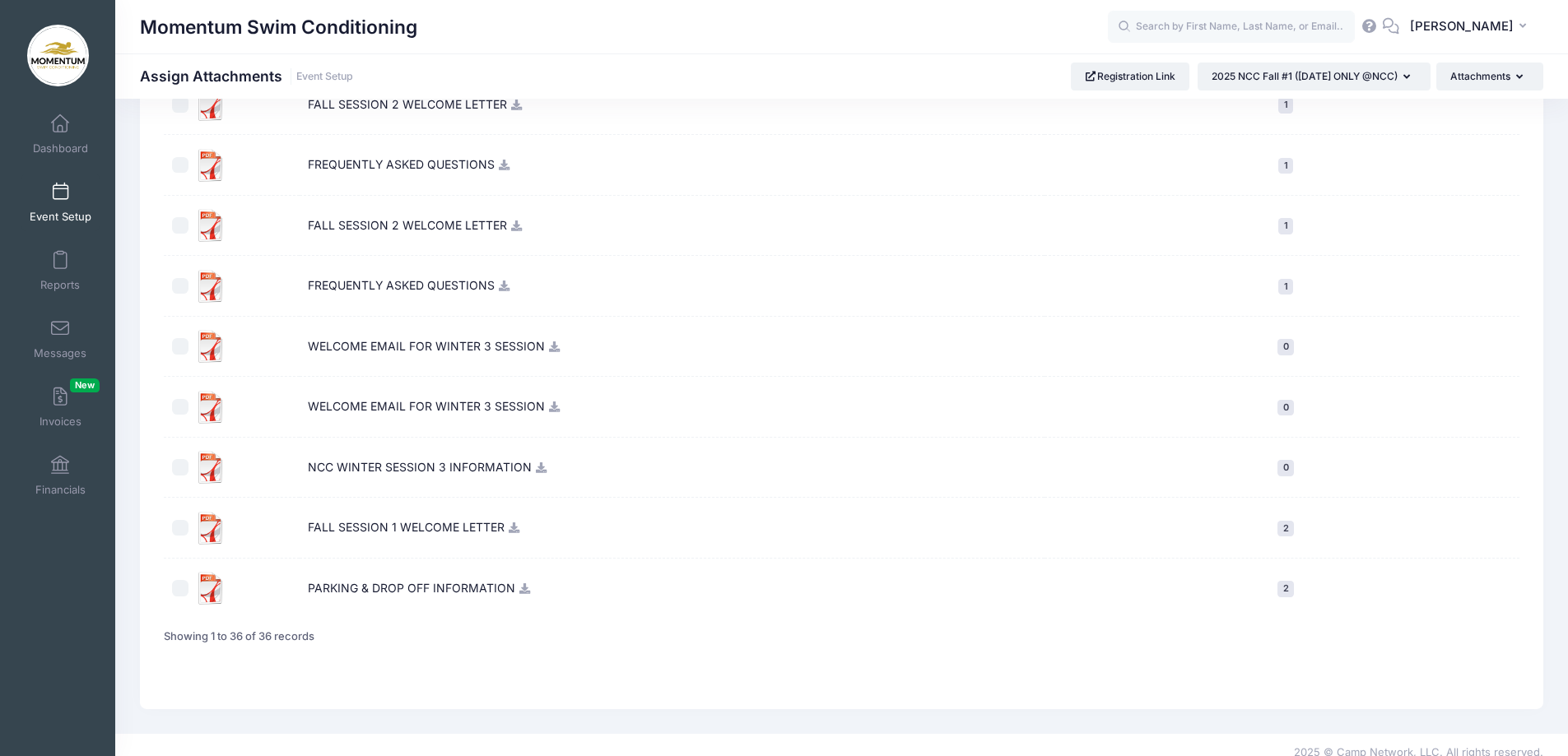
scroll to position [1880, 0]
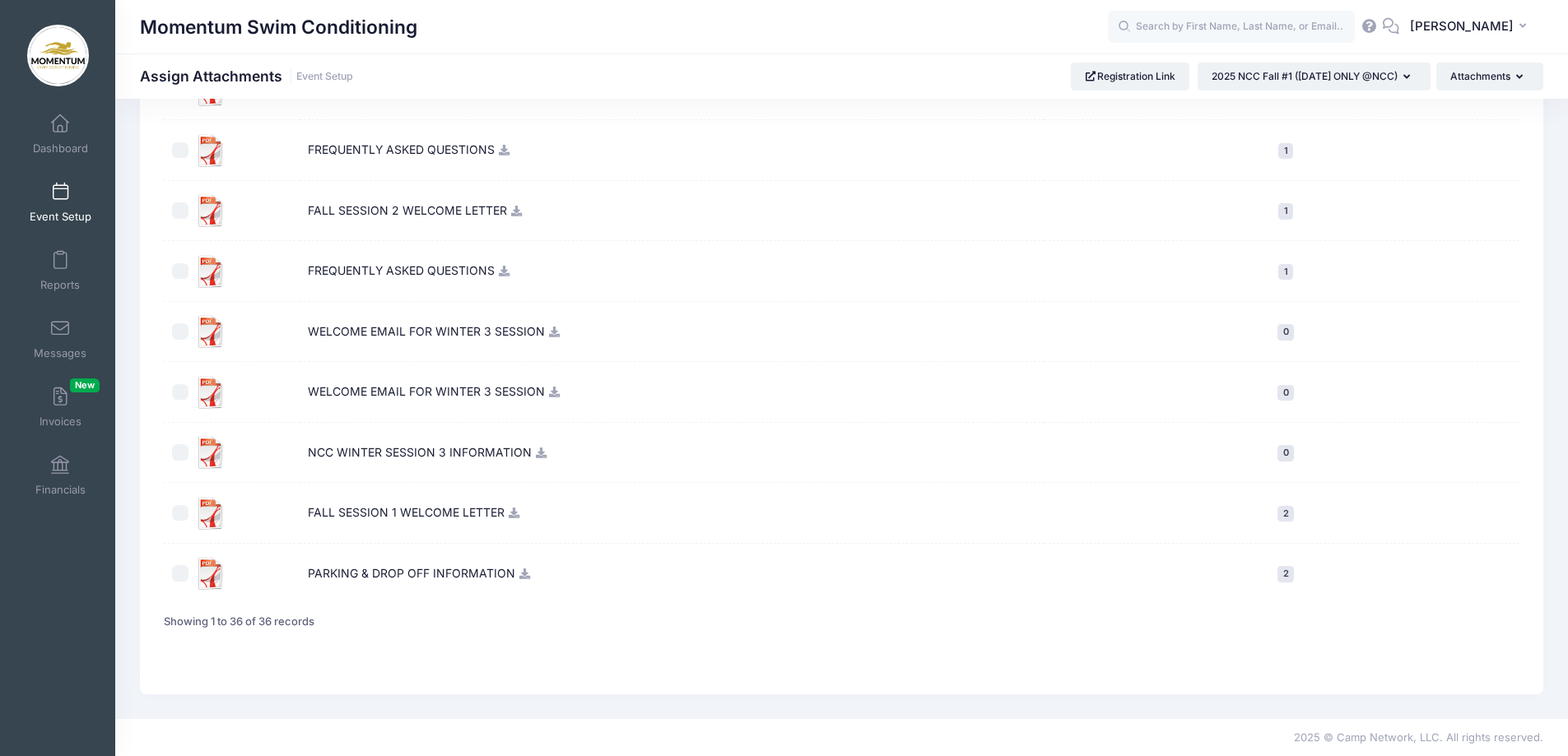
drag, startPoint x: 182, startPoint y: 576, endPoint x: 181, endPoint y: 566, distance: 10.0
click at [181, 574] on input "checkbox" at bounding box center [180, 573] width 16 height 16
checkbox input "true"
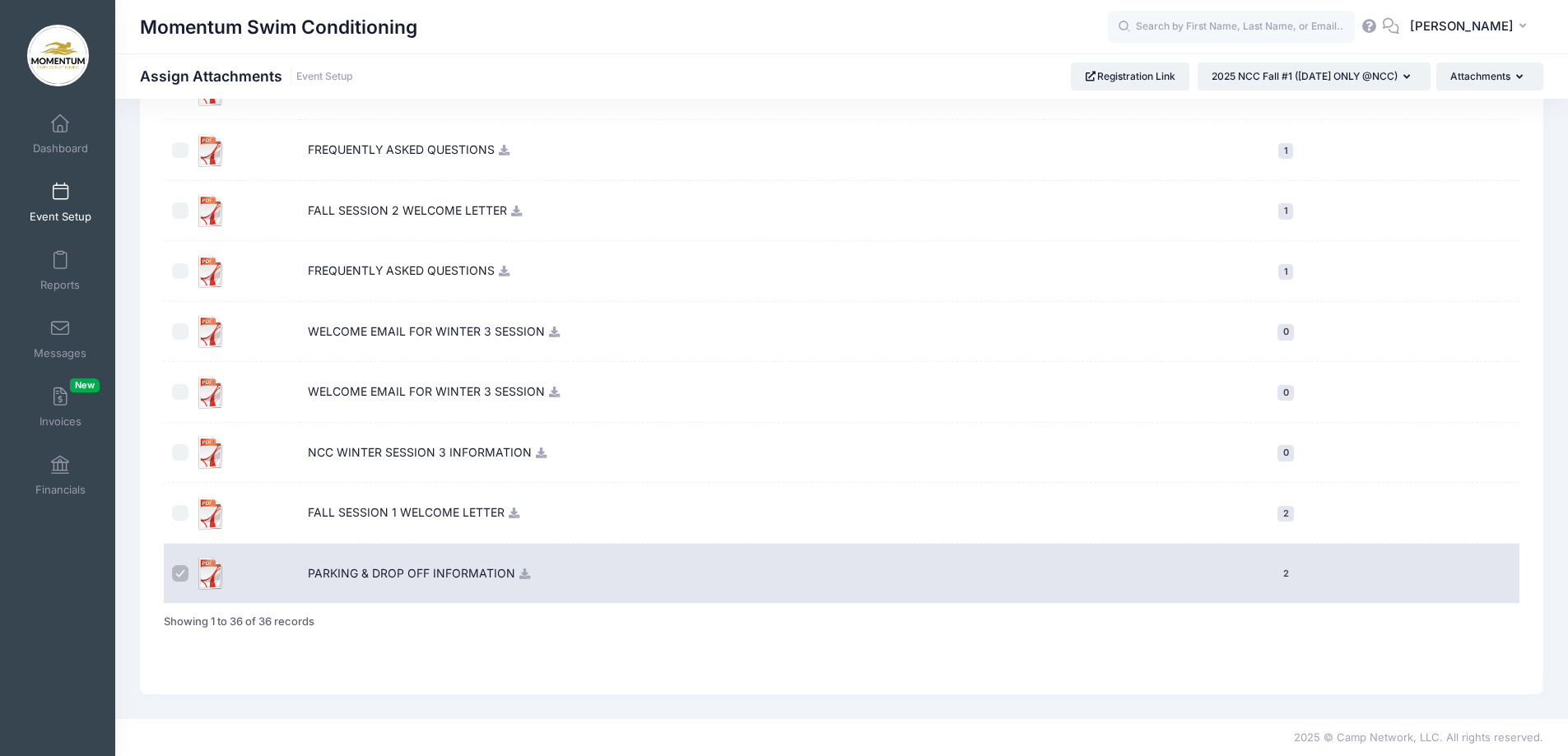
drag, startPoint x: 181, startPoint y: 515, endPoint x: 287, endPoint y: 535, distance: 107.9
click at [182, 515] on input "checkbox" at bounding box center [180, 514] width 16 height 16
checkbox input "true"
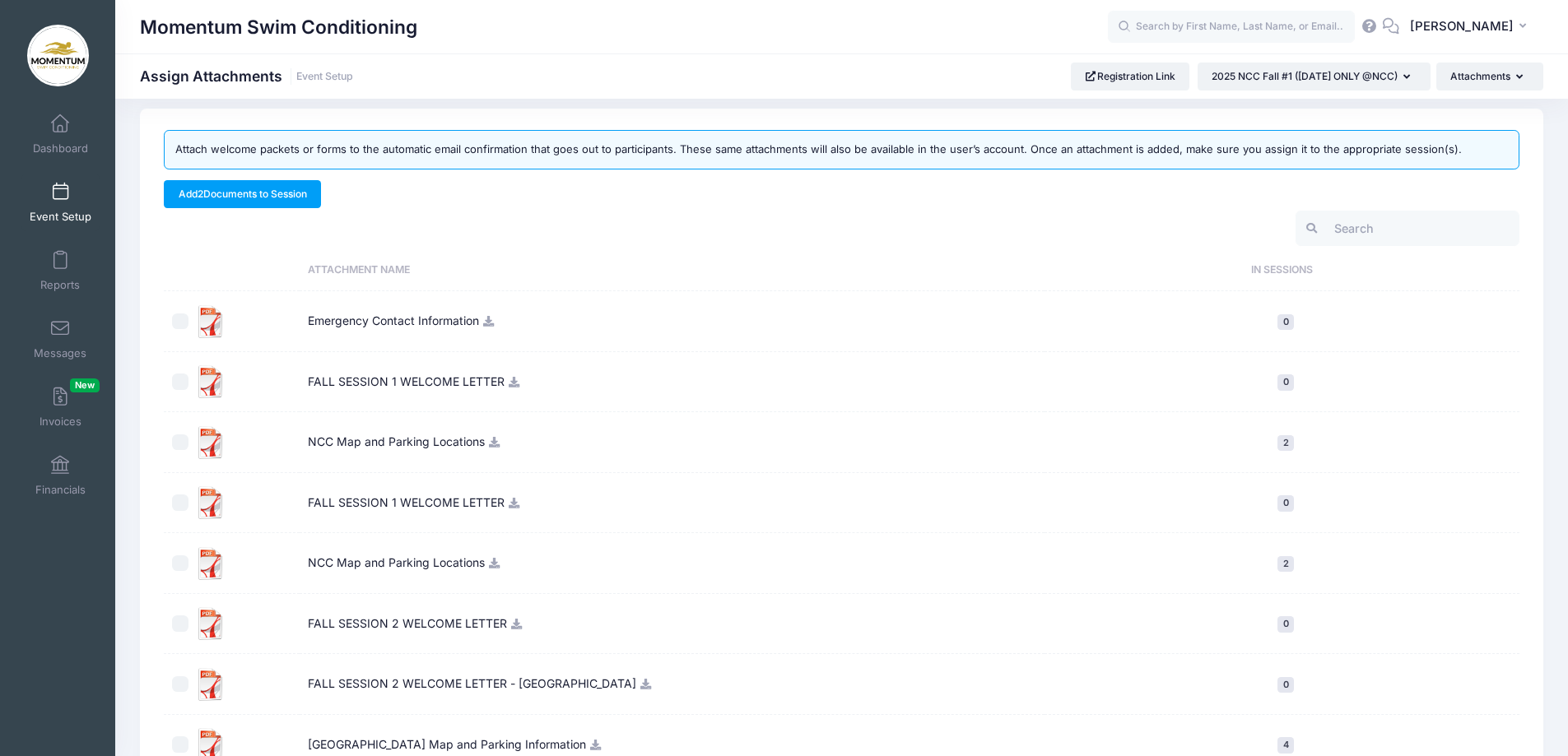
scroll to position [0, 0]
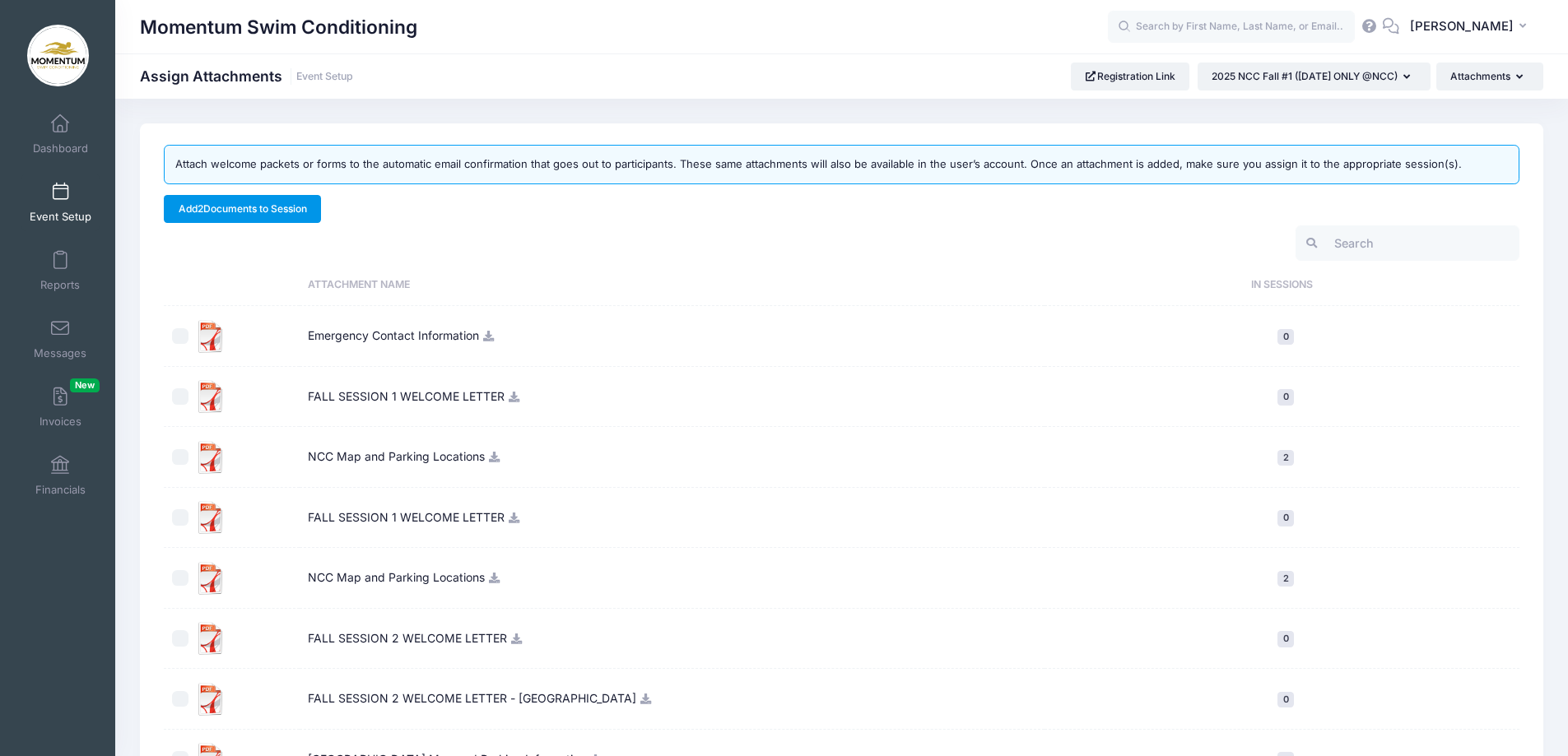
click at [269, 207] on link "Add 2 Documents to Session" at bounding box center [242, 209] width 157 height 28
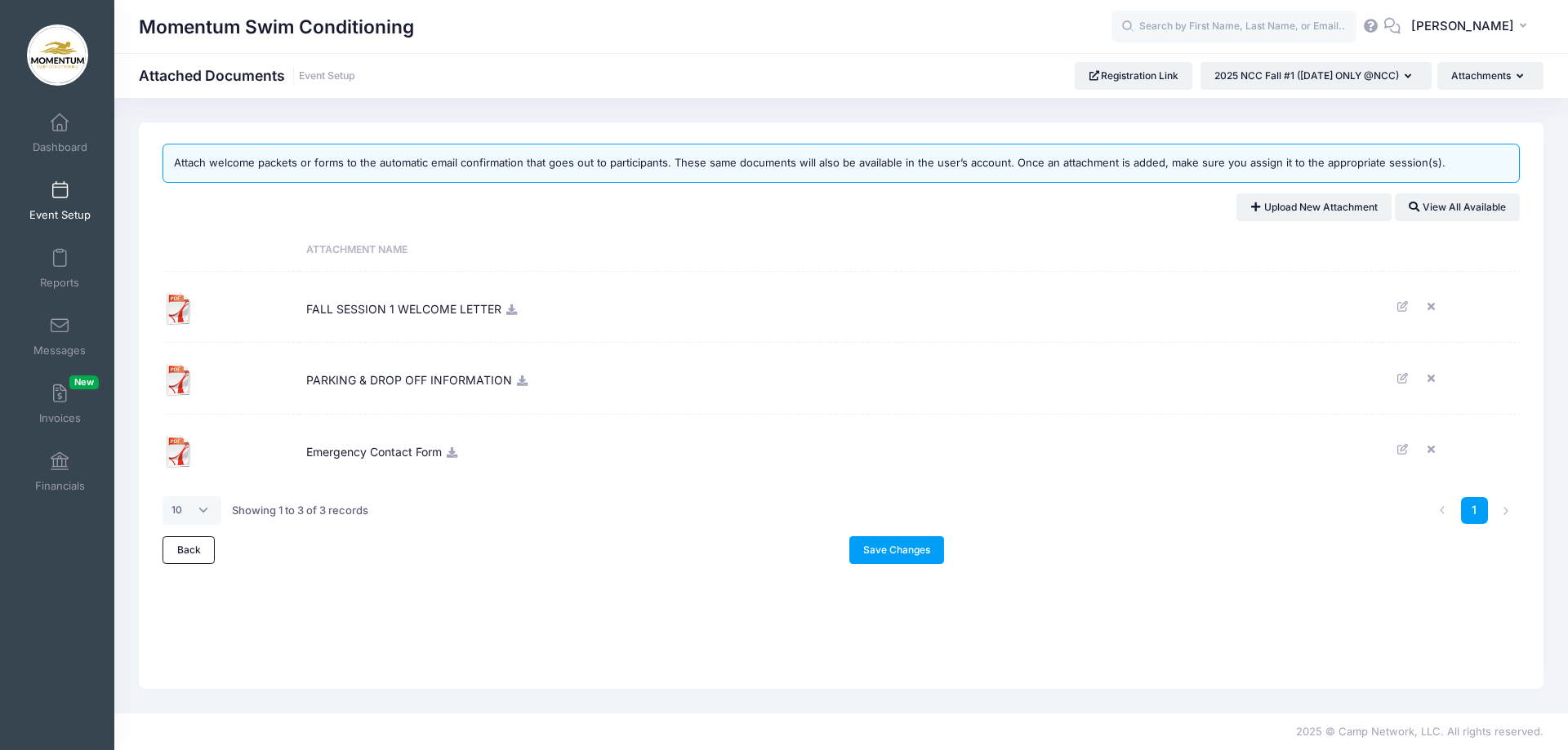
click at [177, 309] on img at bounding box center [179, 309] width 32 height 32
click at [506, 318] on td "FALL SESSION 1 WELCOME LETTER" at bounding box center [841, 308] width 1086 height 72
click at [506, 306] on icon at bounding box center [511, 310] width 13 height 11
click at [517, 377] on icon at bounding box center [521, 381] width 13 height 11
click at [913, 546] on link "Save Changes" at bounding box center [898, 550] width 95 height 28
